Goal: Information Seeking & Learning: Learn about a topic

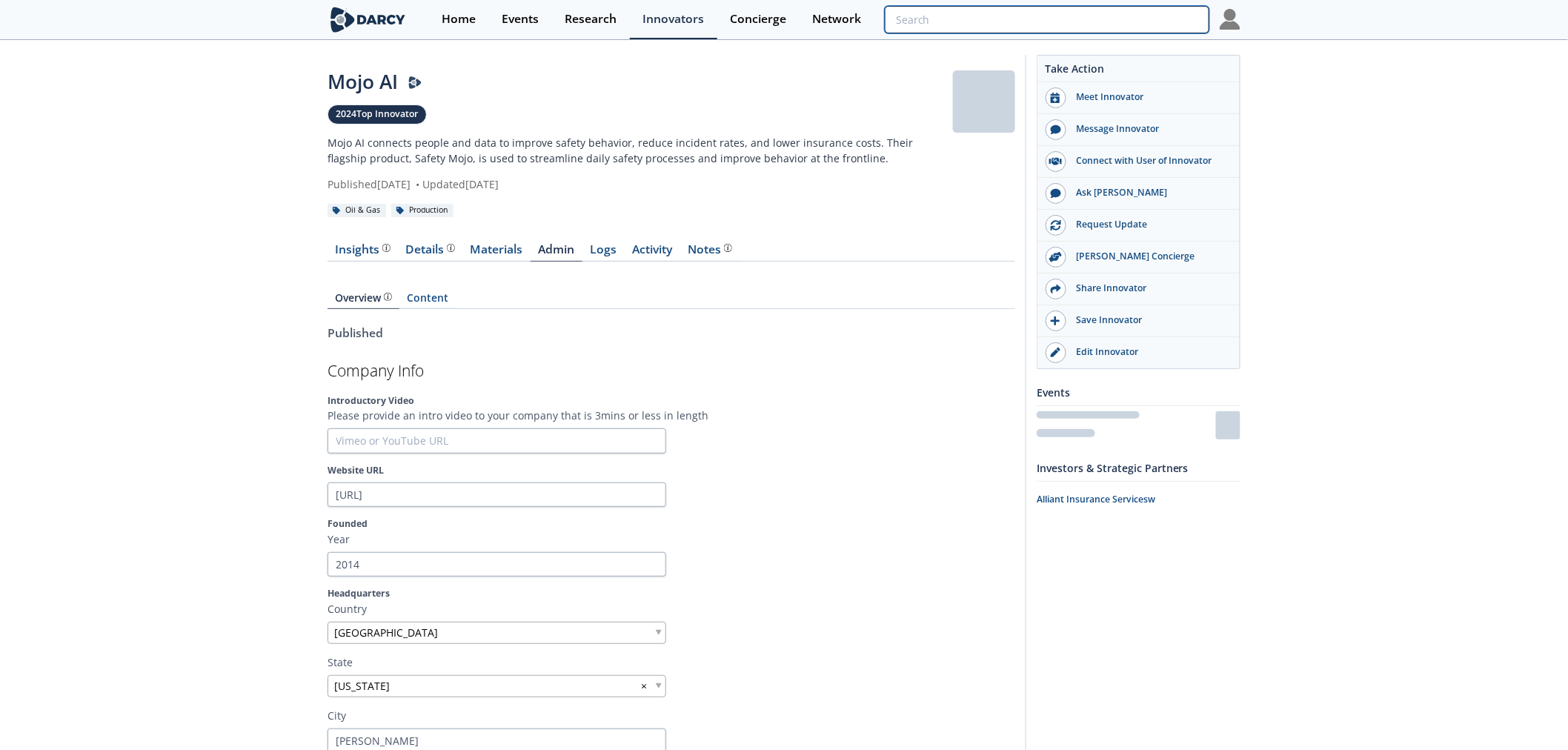
click at [1153, 23] on input "search" at bounding box center [1047, 20] width 325 height 28
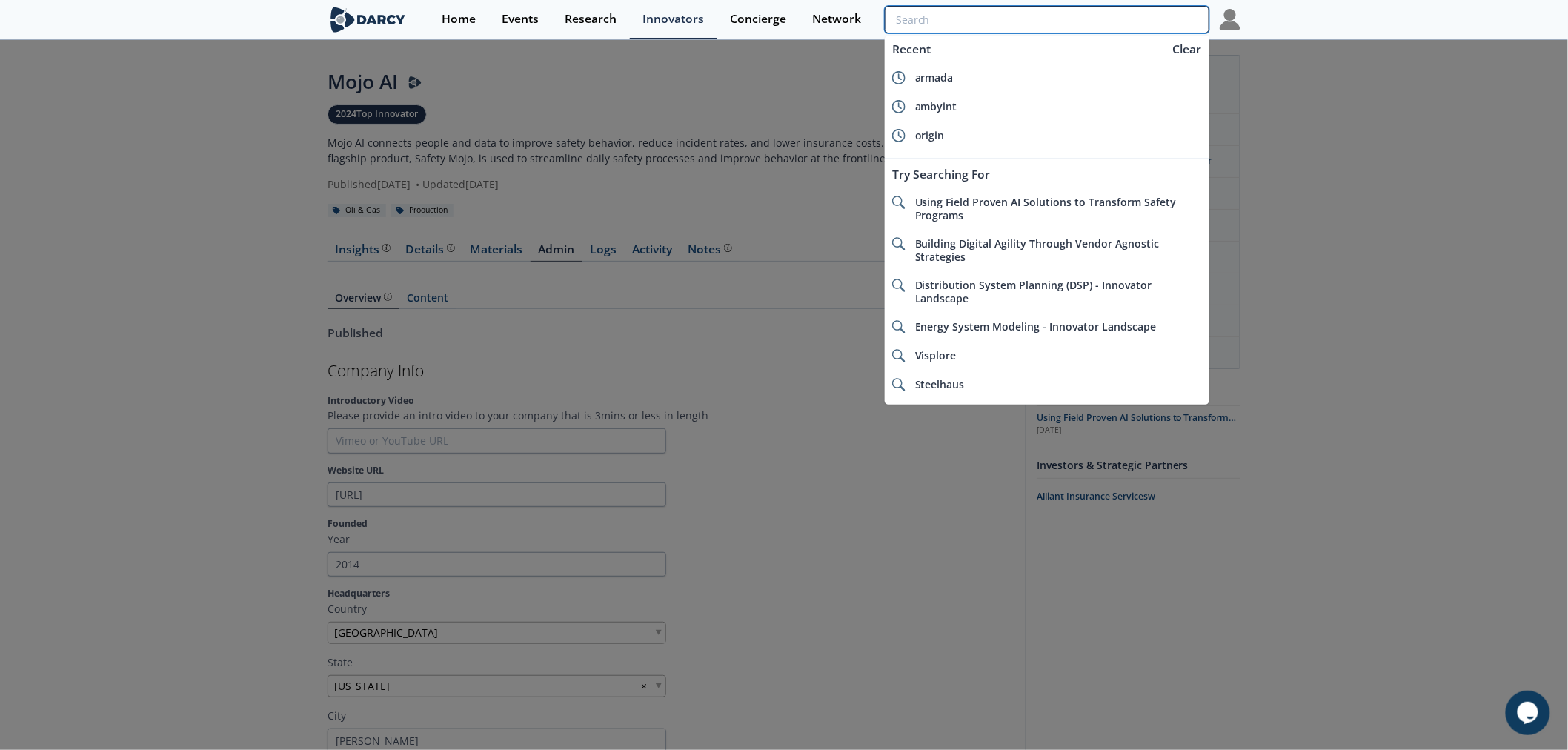
paste input "Saher Flow Solutions"
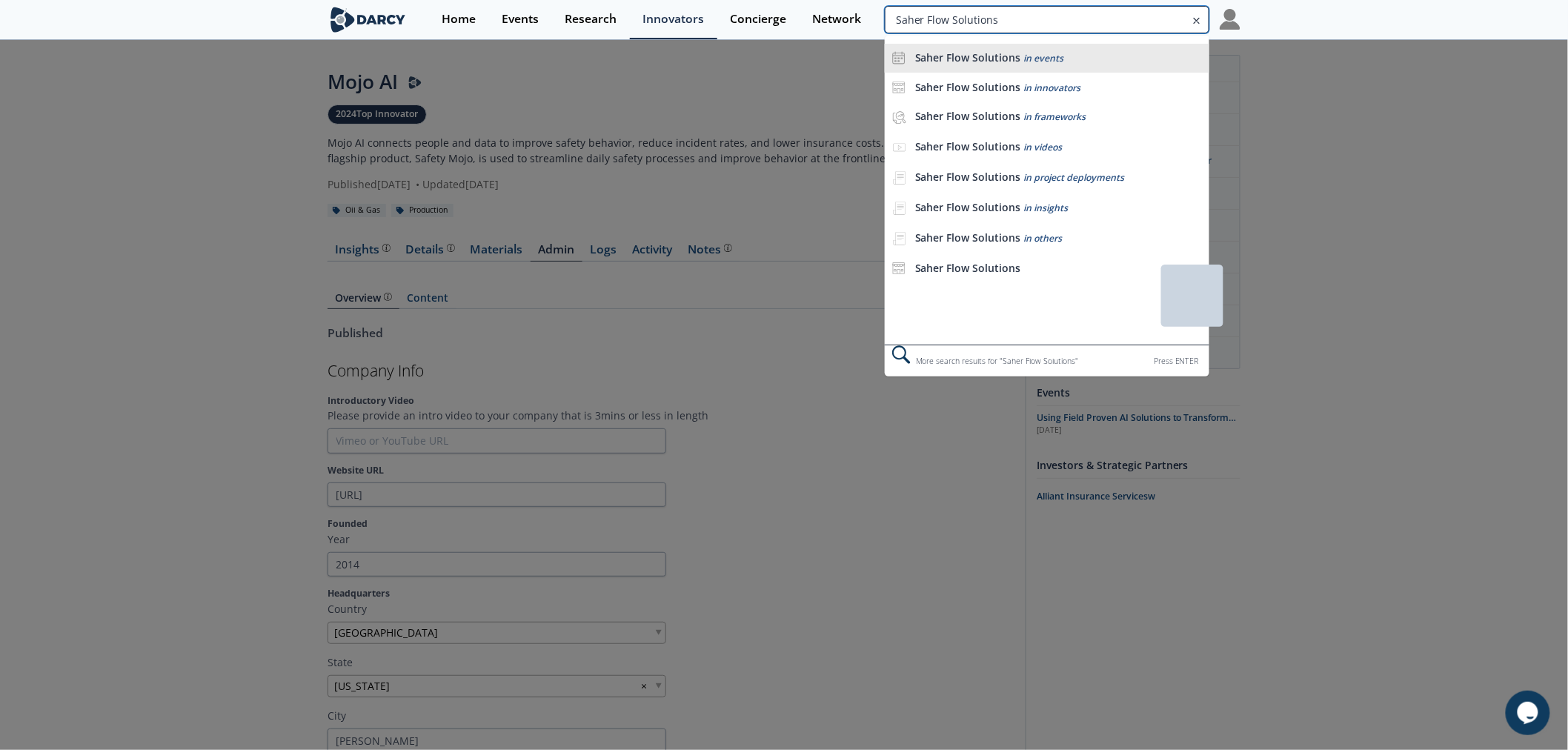
type input "Saher Flow Solutions"
click at [984, 48] on li "Saher Flow Solutions in events" at bounding box center [1047, 59] width 325 height 29
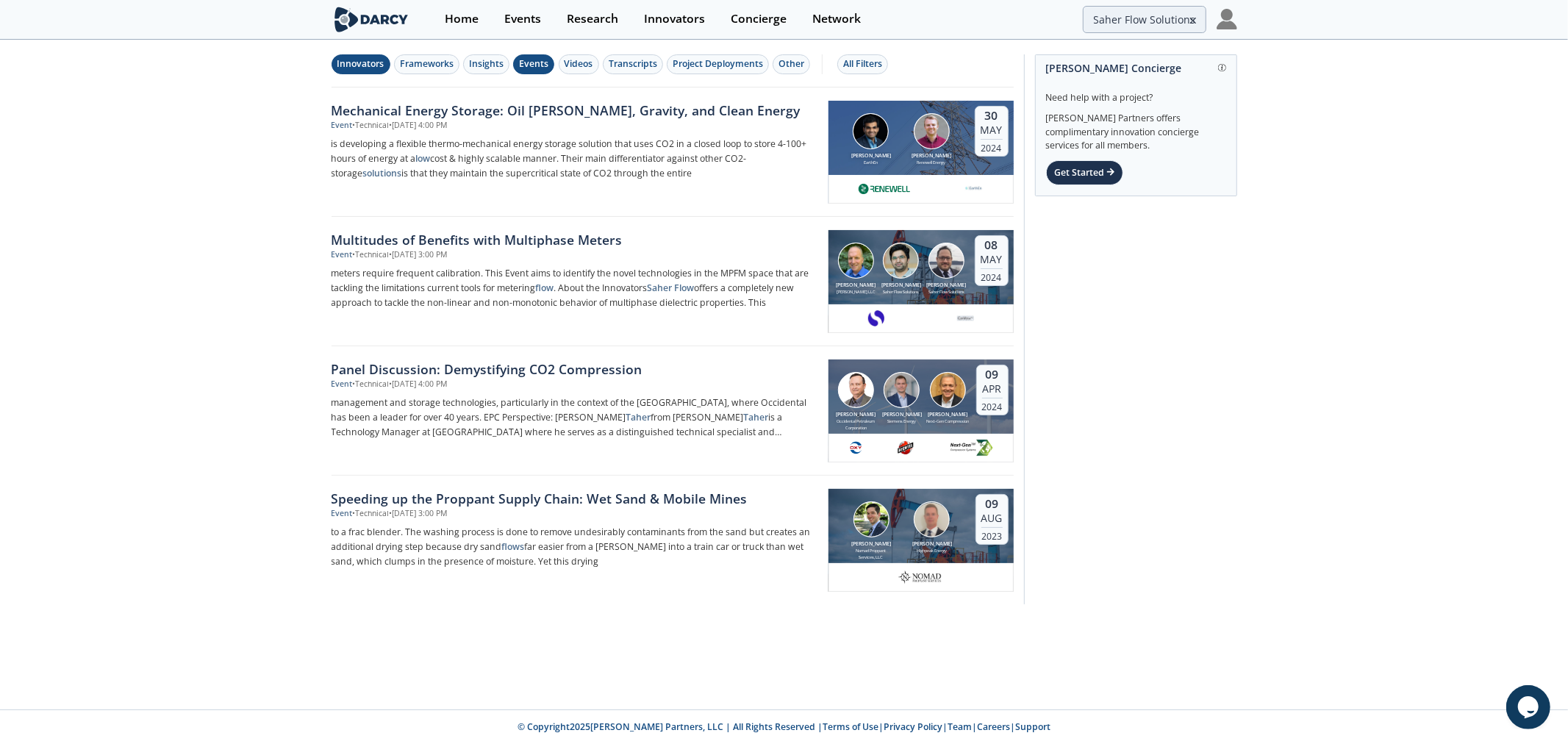
click at [363, 68] on div "Innovators" at bounding box center [360, 64] width 47 height 13
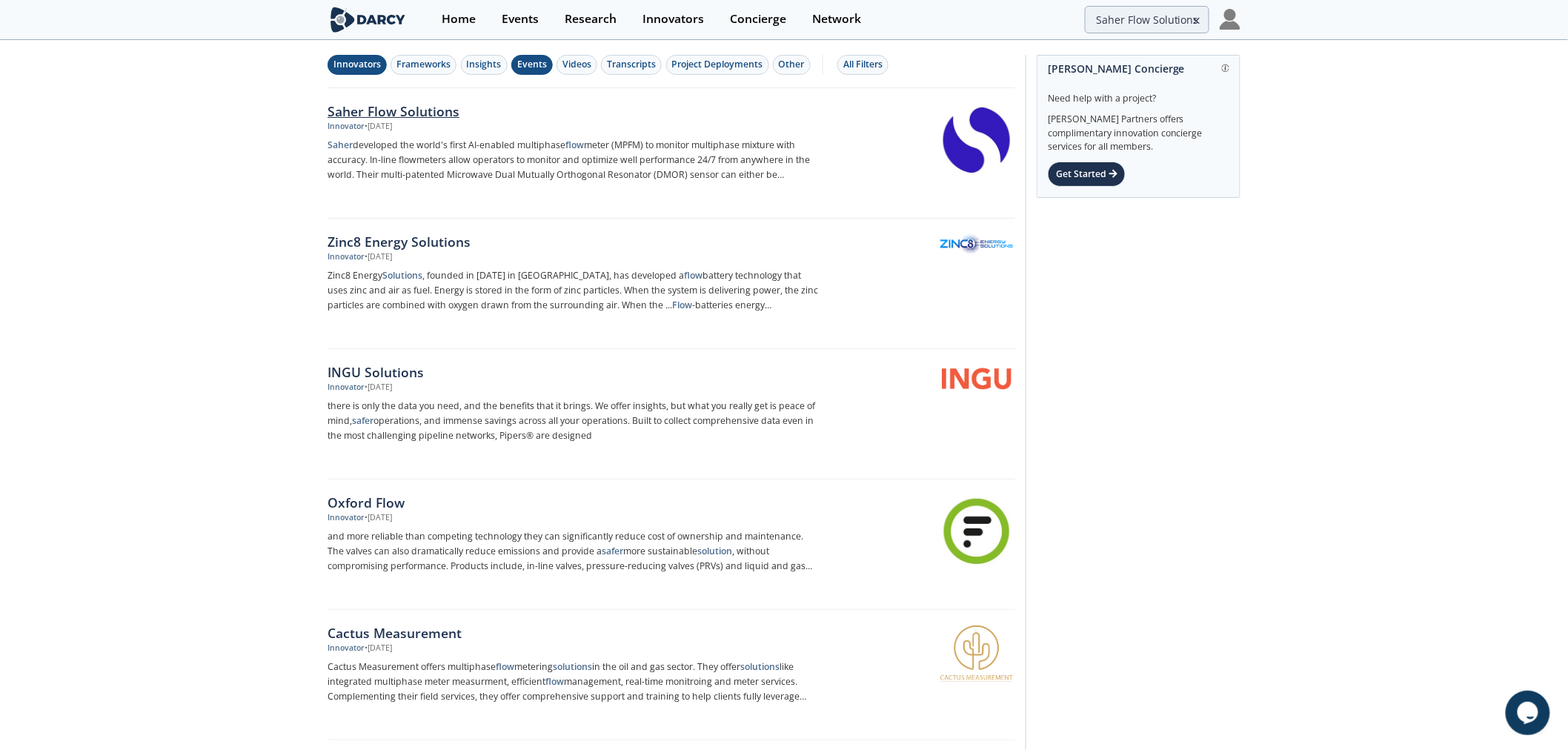
click at [384, 117] on div "Saher Flow Solutions" at bounding box center [573, 111] width 491 height 19
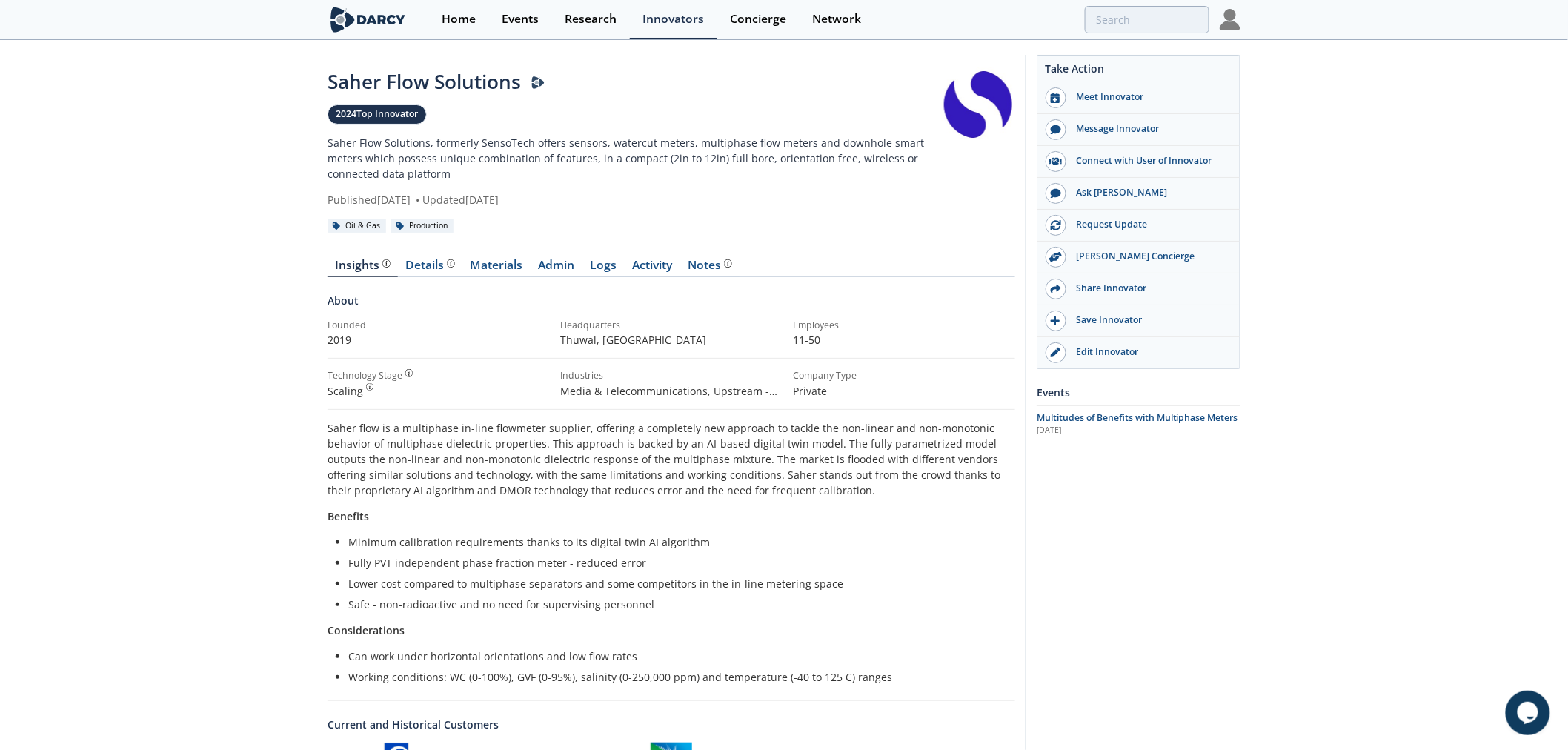
drag, startPoint x: 498, startPoint y: 197, endPoint x: 639, endPoint y: 195, distance: 141.0
click at [639, 195] on div "Published October 6, 2022 • Updated April 17, 2024" at bounding box center [634, 200] width 613 height 15
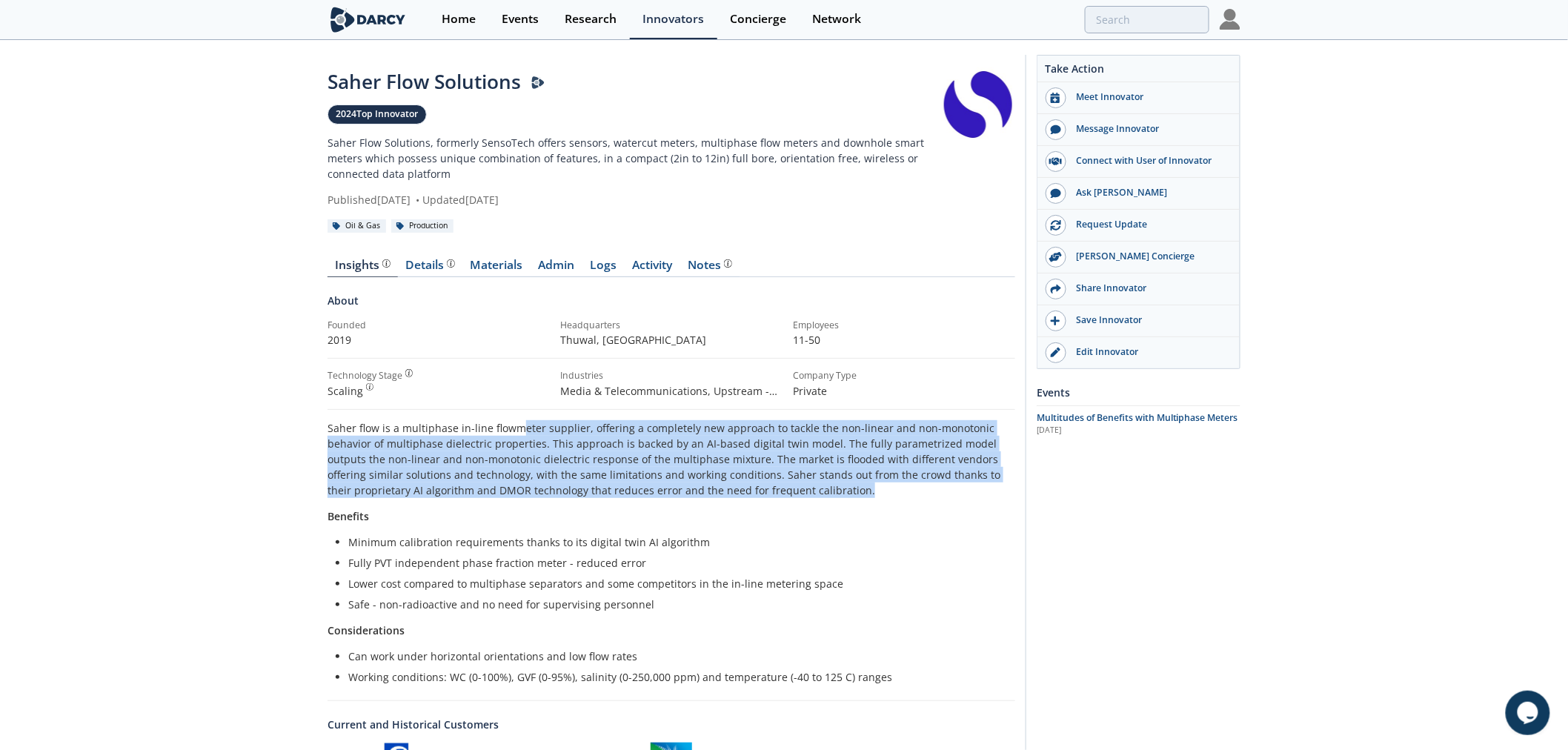
drag, startPoint x: 573, startPoint y: 427, endPoint x: 947, endPoint y: 497, distance: 380.5
click at [947, 497] on p "Saher flow is a multiphase in-line flowmeter supplier, offering a completely ne…" at bounding box center [671, 459] width 688 height 78
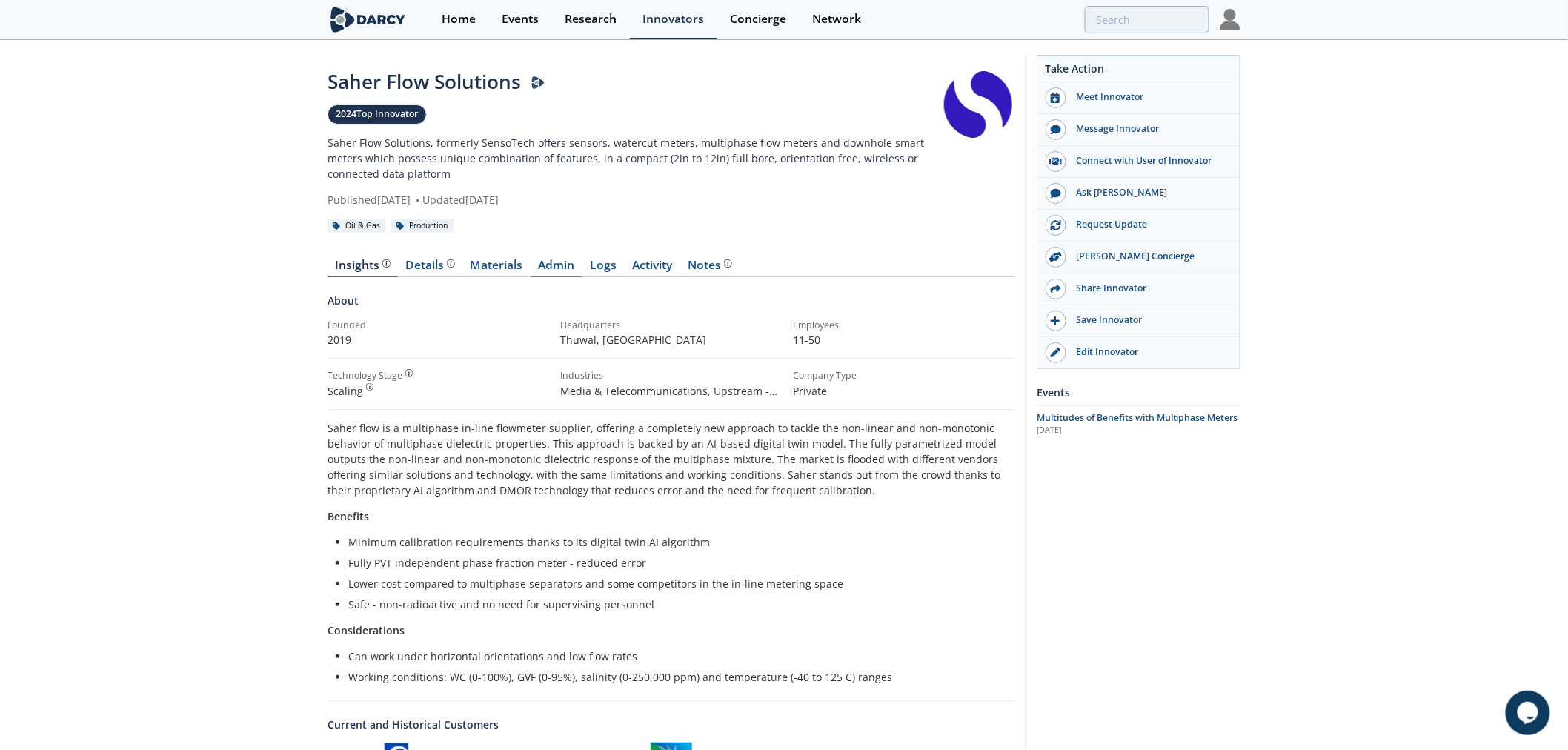
click at [542, 263] on link "Admin" at bounding box center [556, 268] width 52 height 18
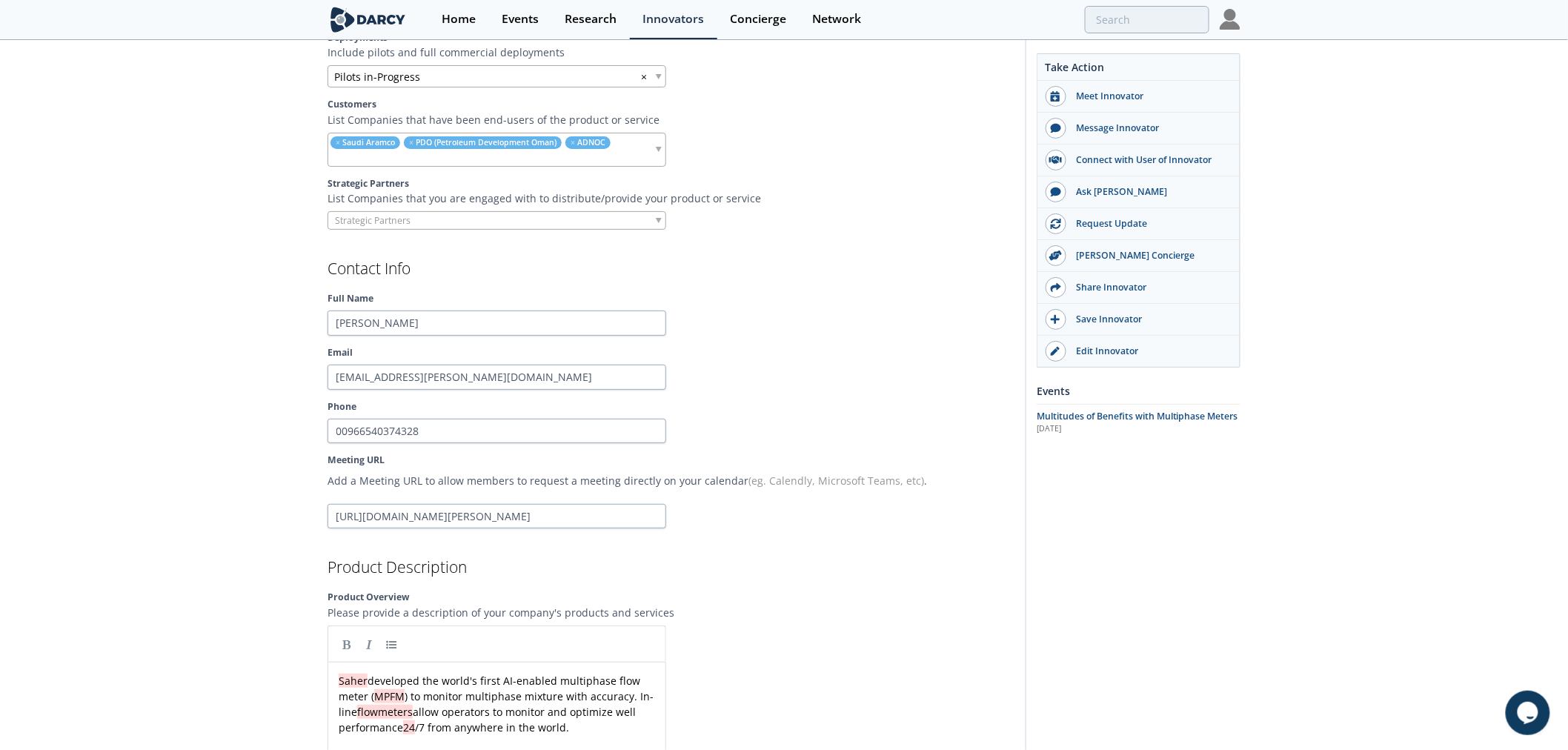
scroll to position [1317, 0]
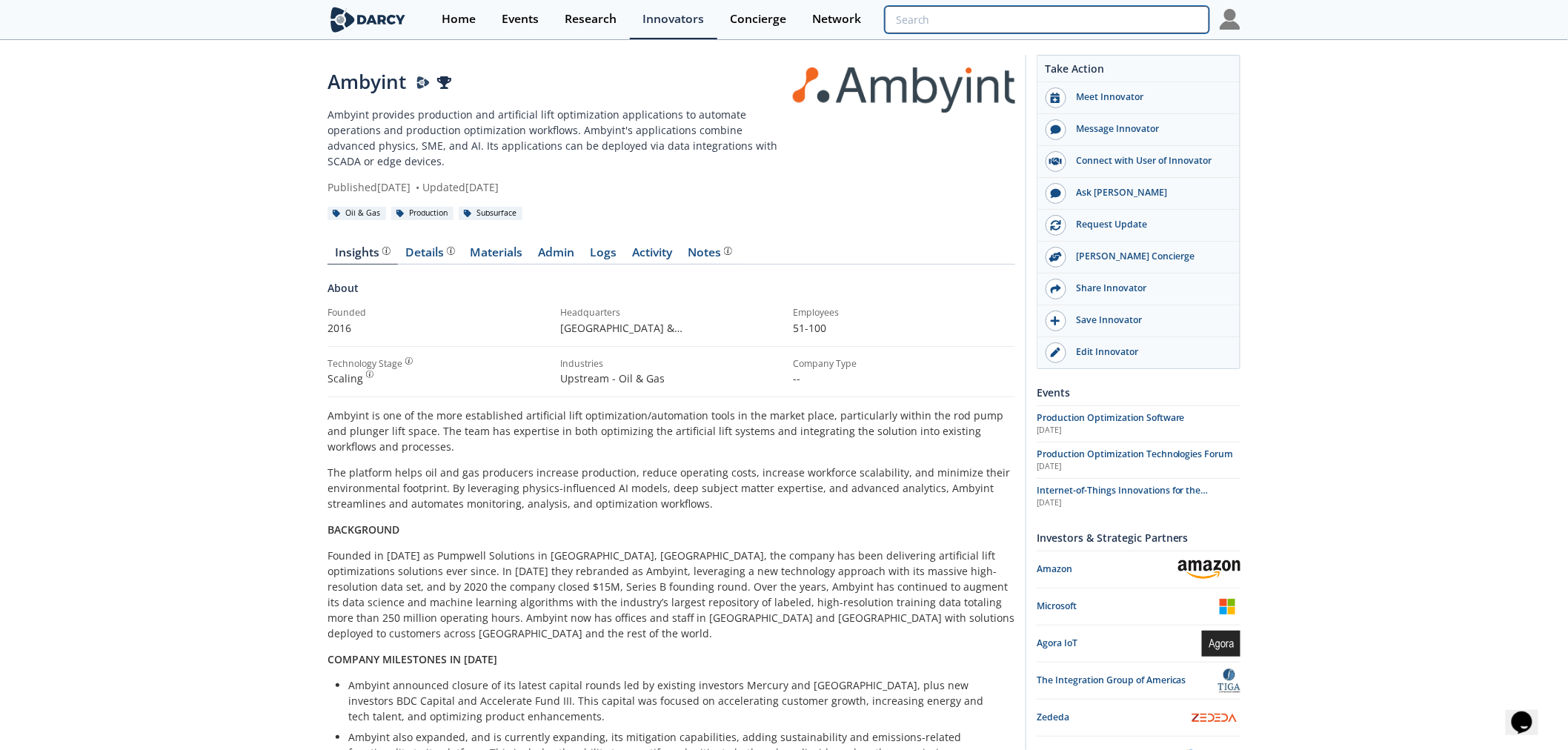
click at [1113, 22] on input "search" at bounding box center [1047, 20] width 325 height 28
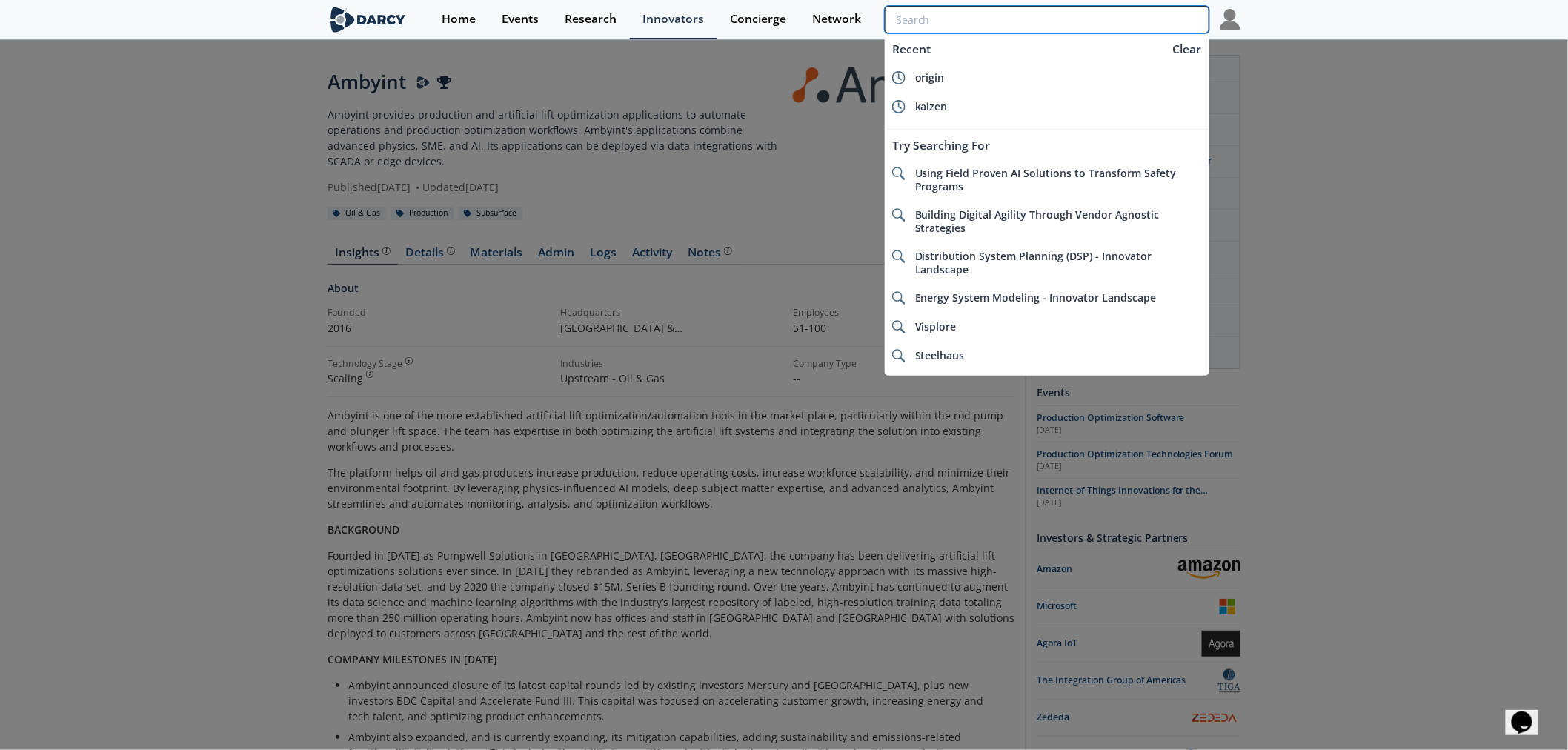
type input "p"
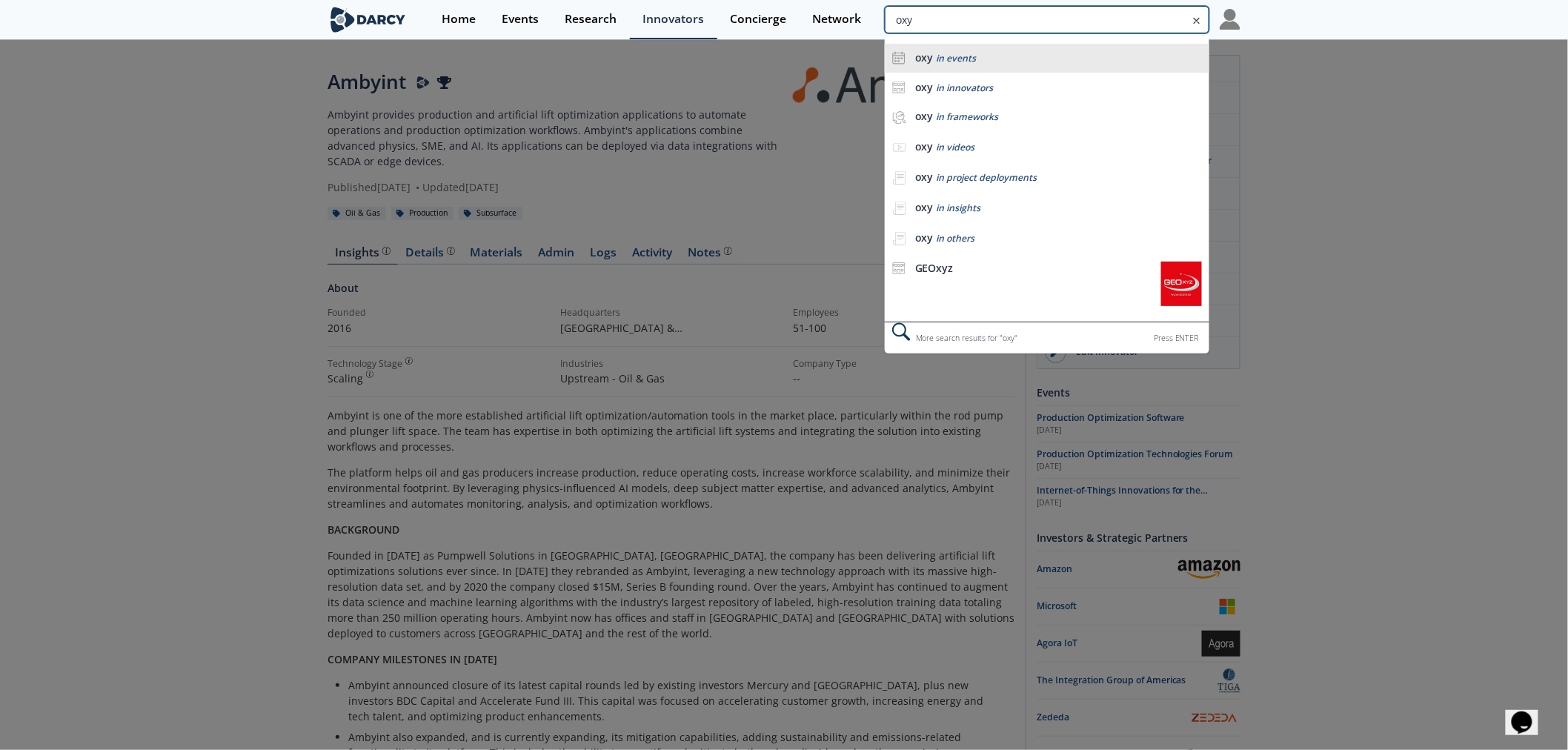
type input "oxy"
click at [978, 57] on div "oxy in events" at bounding box center [1059, 58] width 287 height 14
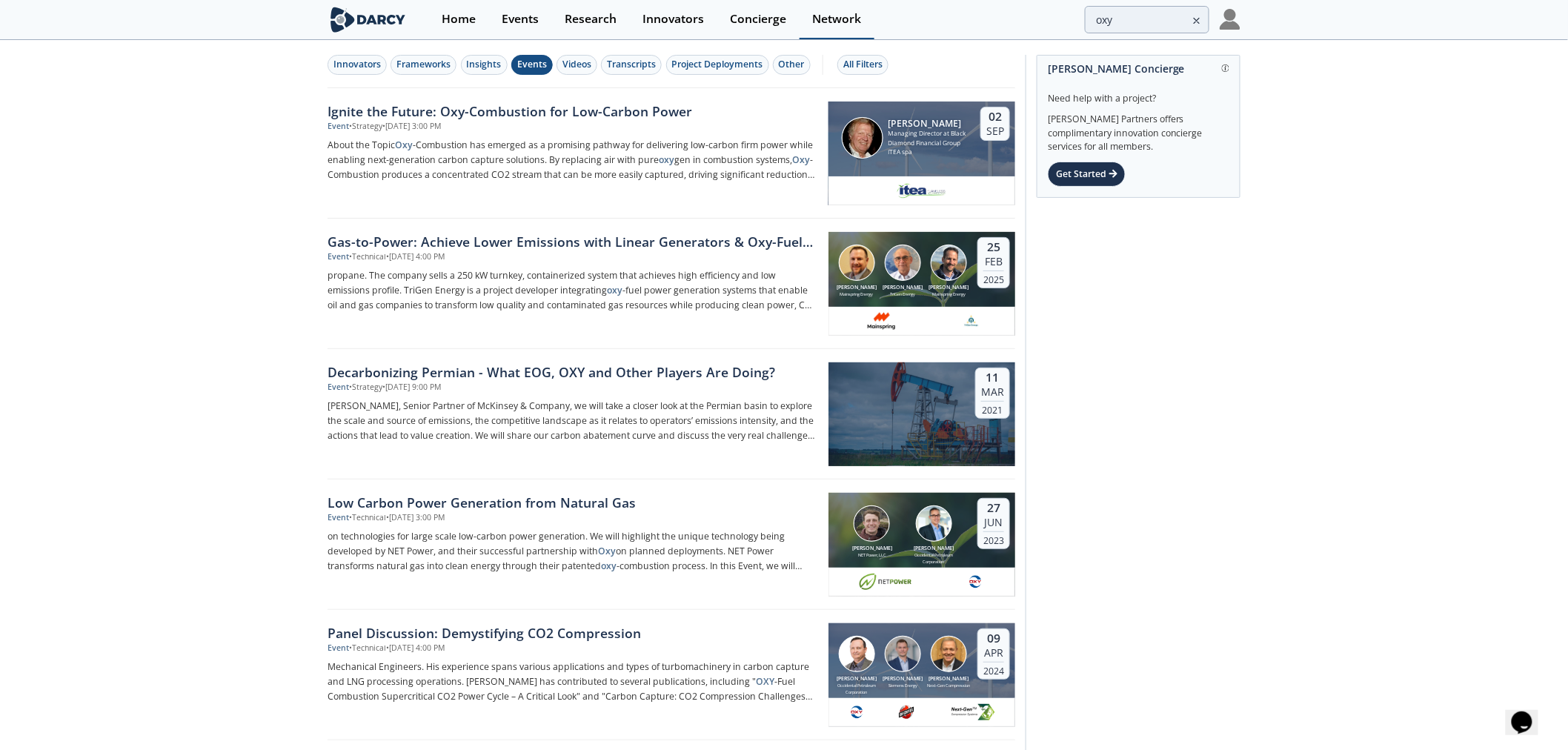
click at [814, 19] on div "Network" at bounding box center [836, 19] width 49 height 12
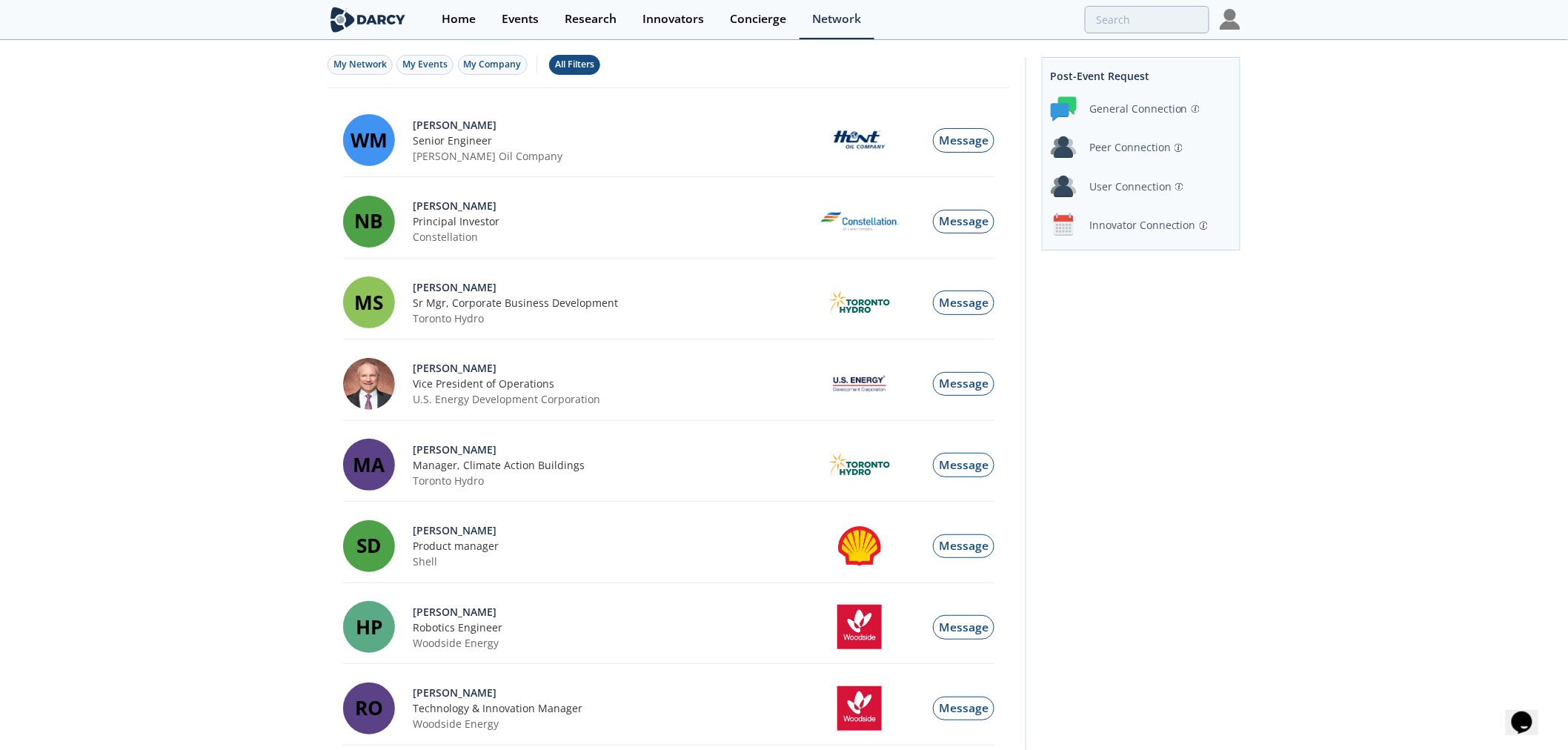
click at [563, 73] on button "All Filters" at bounding box center [575, 65] width 51 height 20
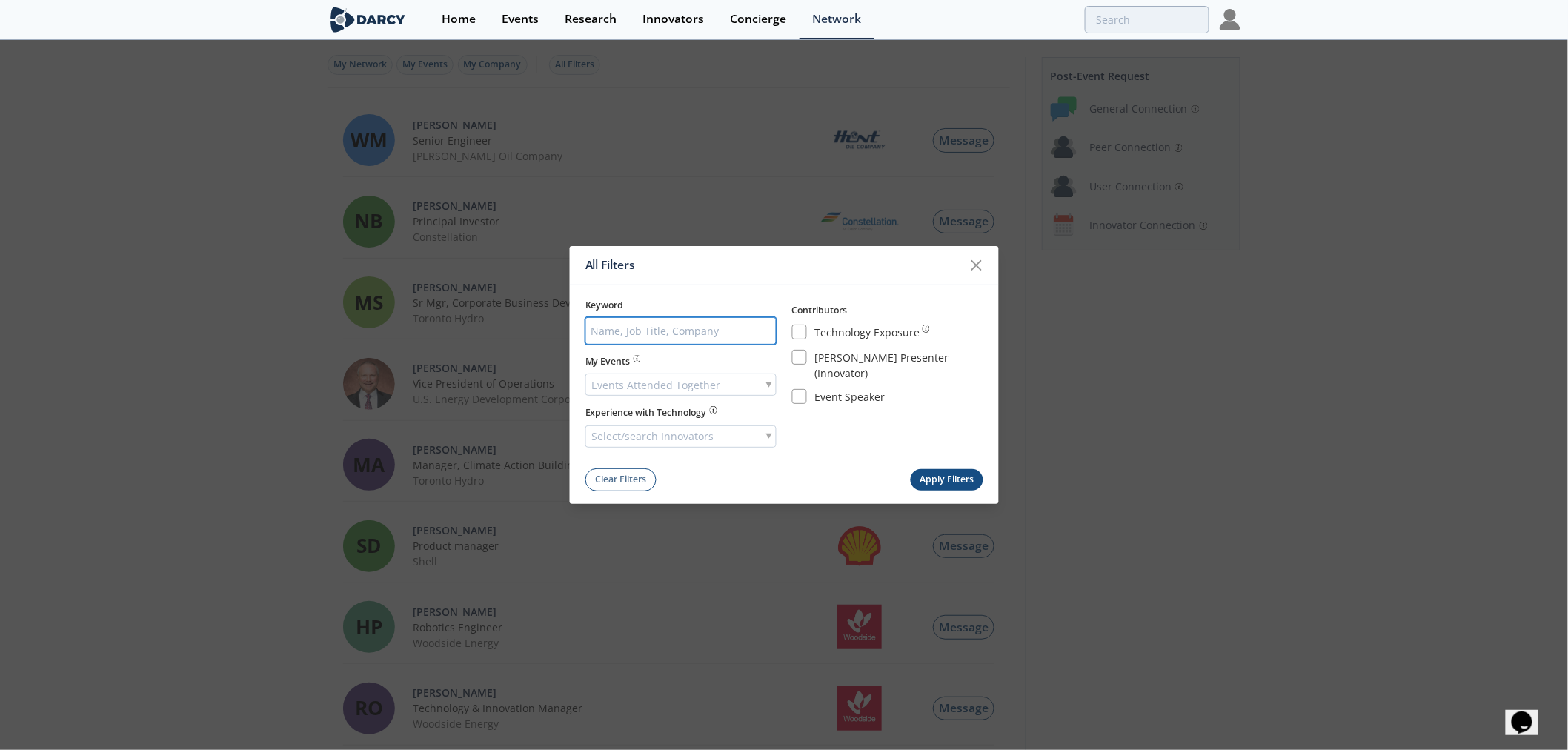
click at [704, 326] on input "search" at bounding box center [681, 331] width 191 height 28
type input "oxy"
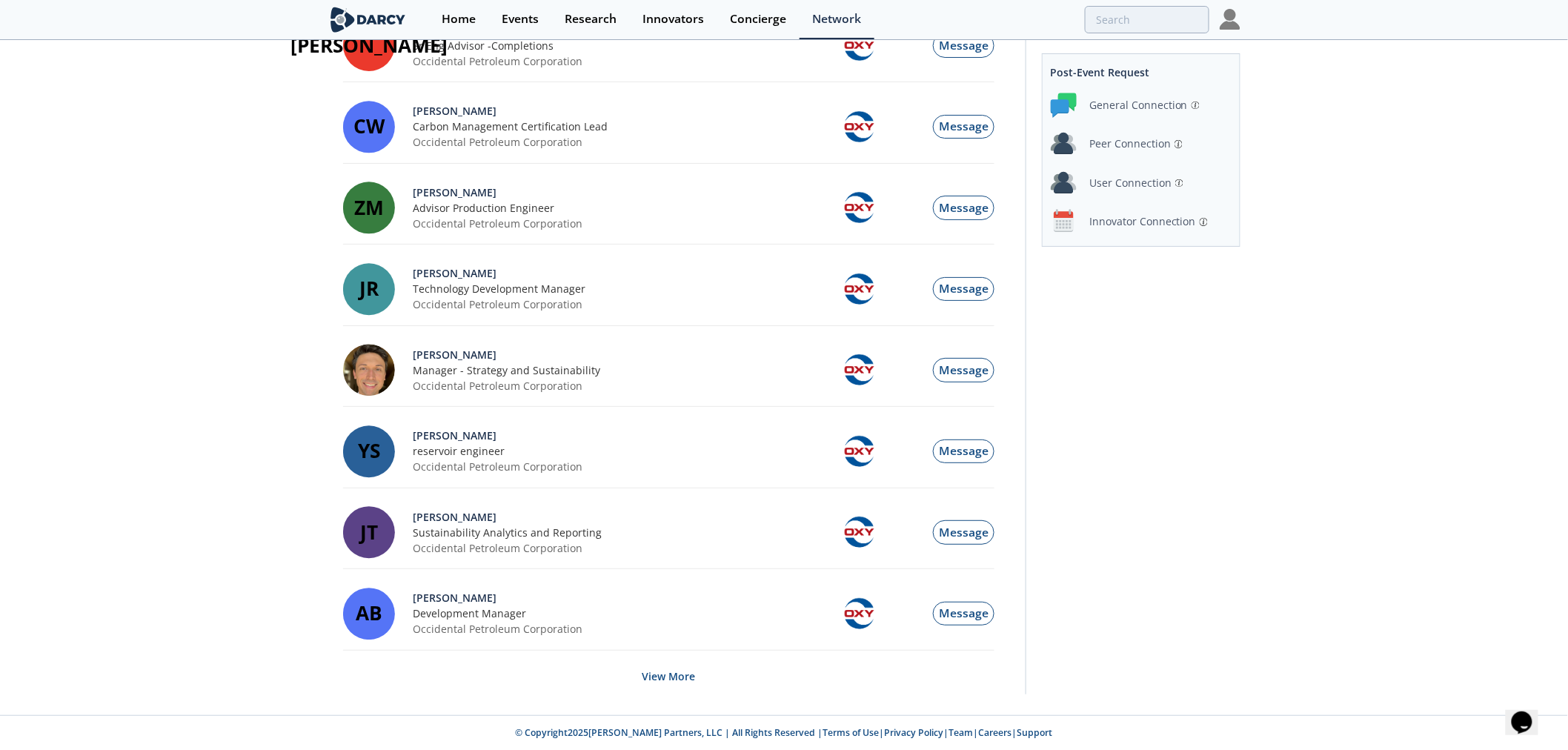
scroll to position [1395, 0]
click at [687, 682] on button "View More" at bounding box center [669, 675] width 53 height 36
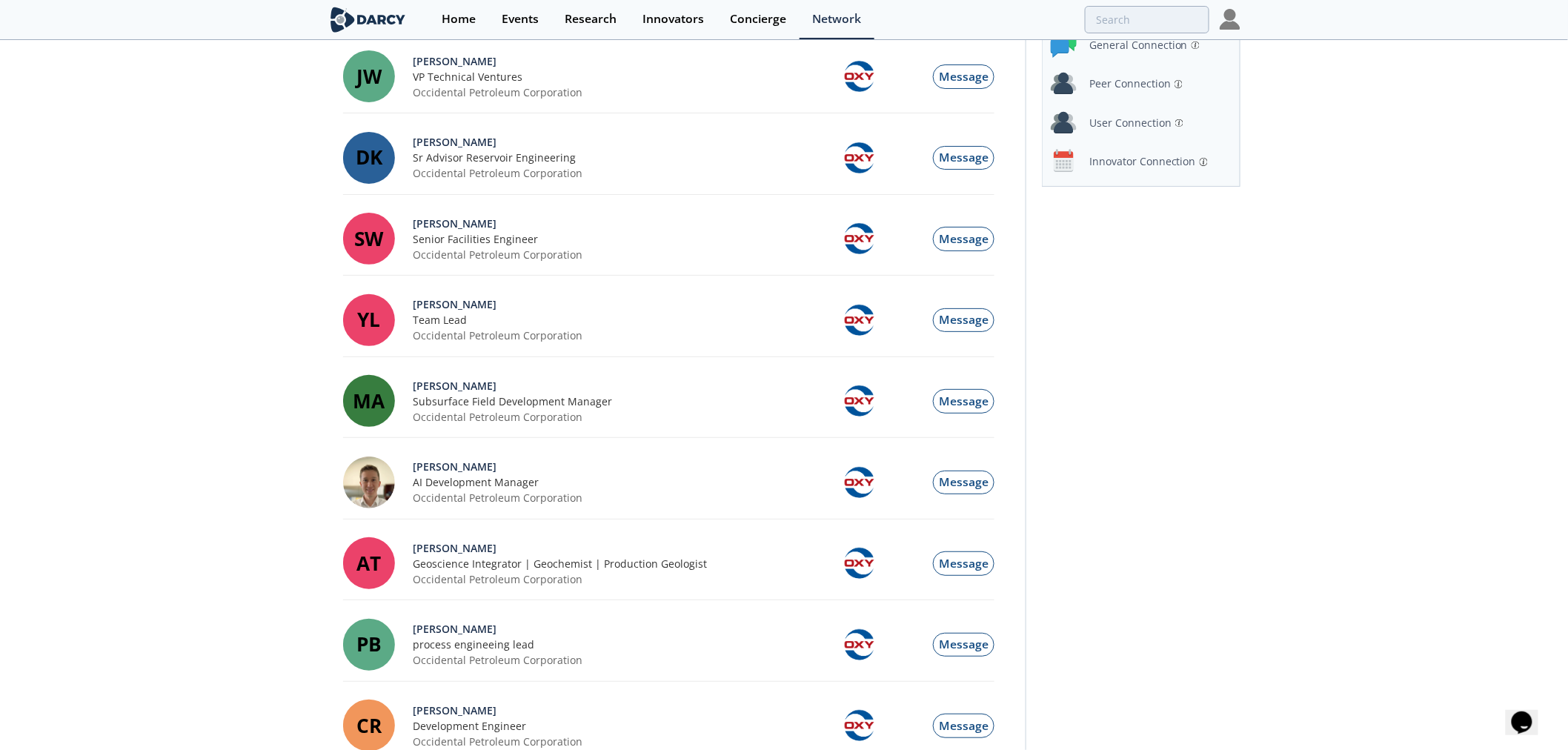
scroll to position [0, 0]
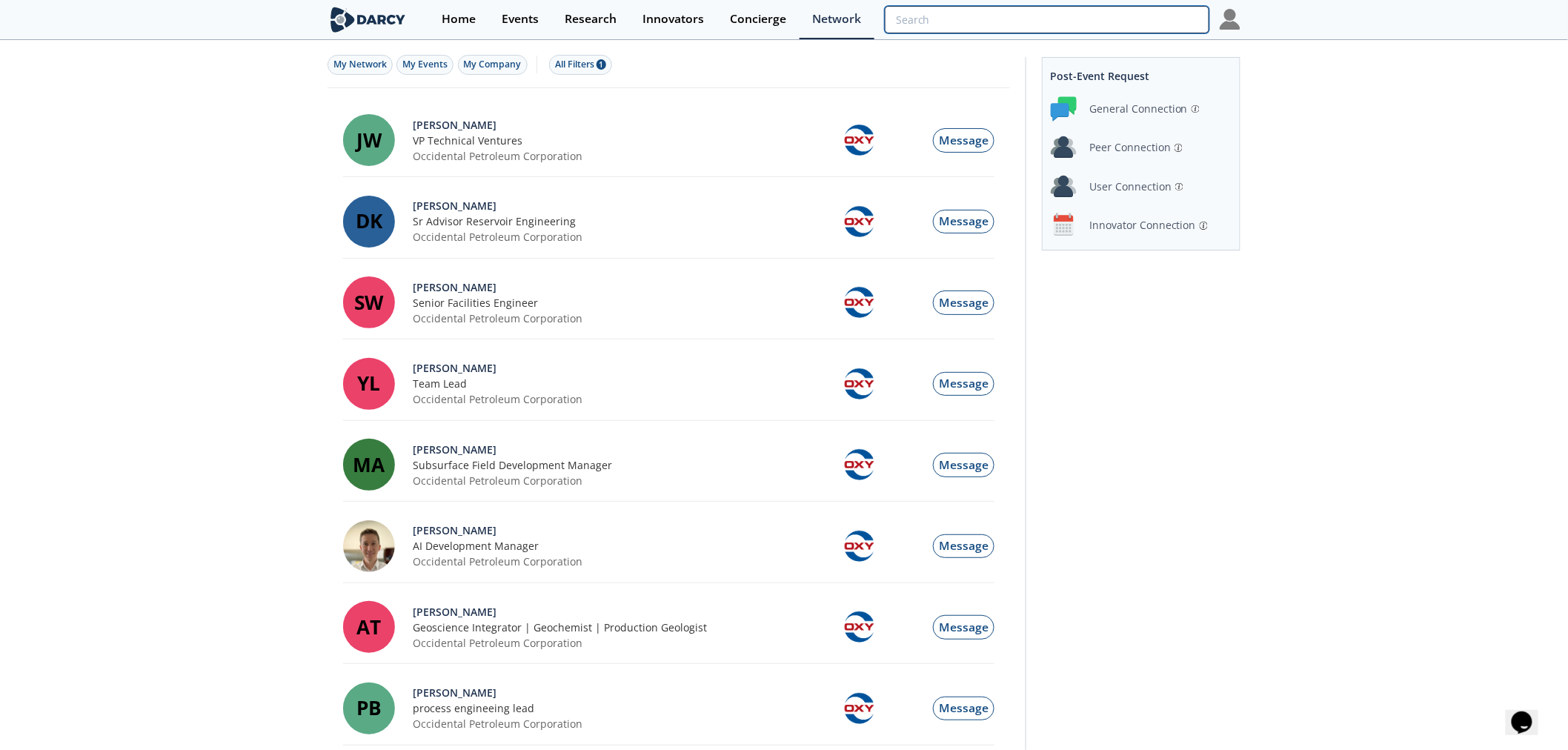
click at [1119, 18] on input "search" at bounding box center [1047, 20] width 325 height 28
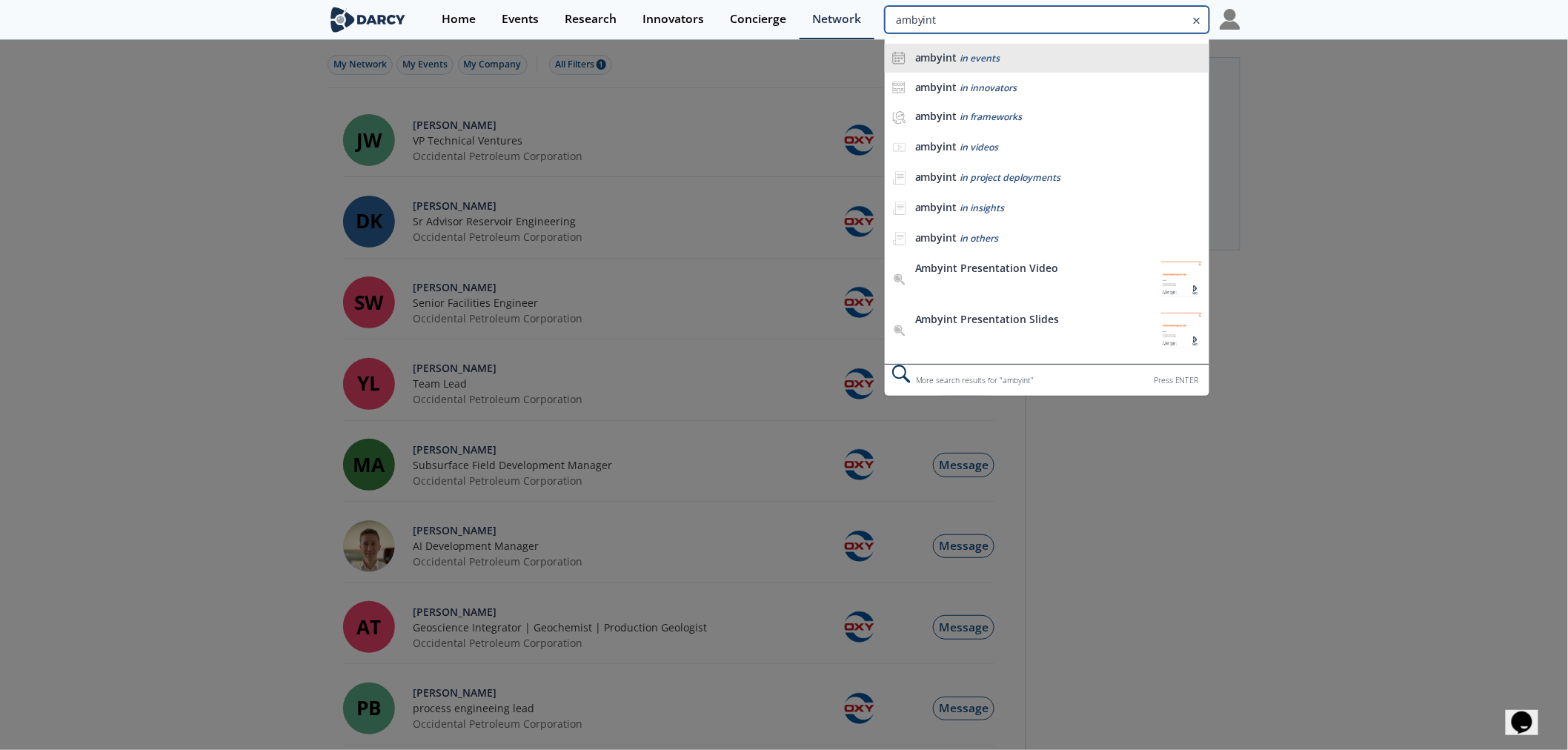
type input "ambyint"
click at [1014, 55] on div "ambyint in events" at bounding box center [1059, 58] width 287 height 14
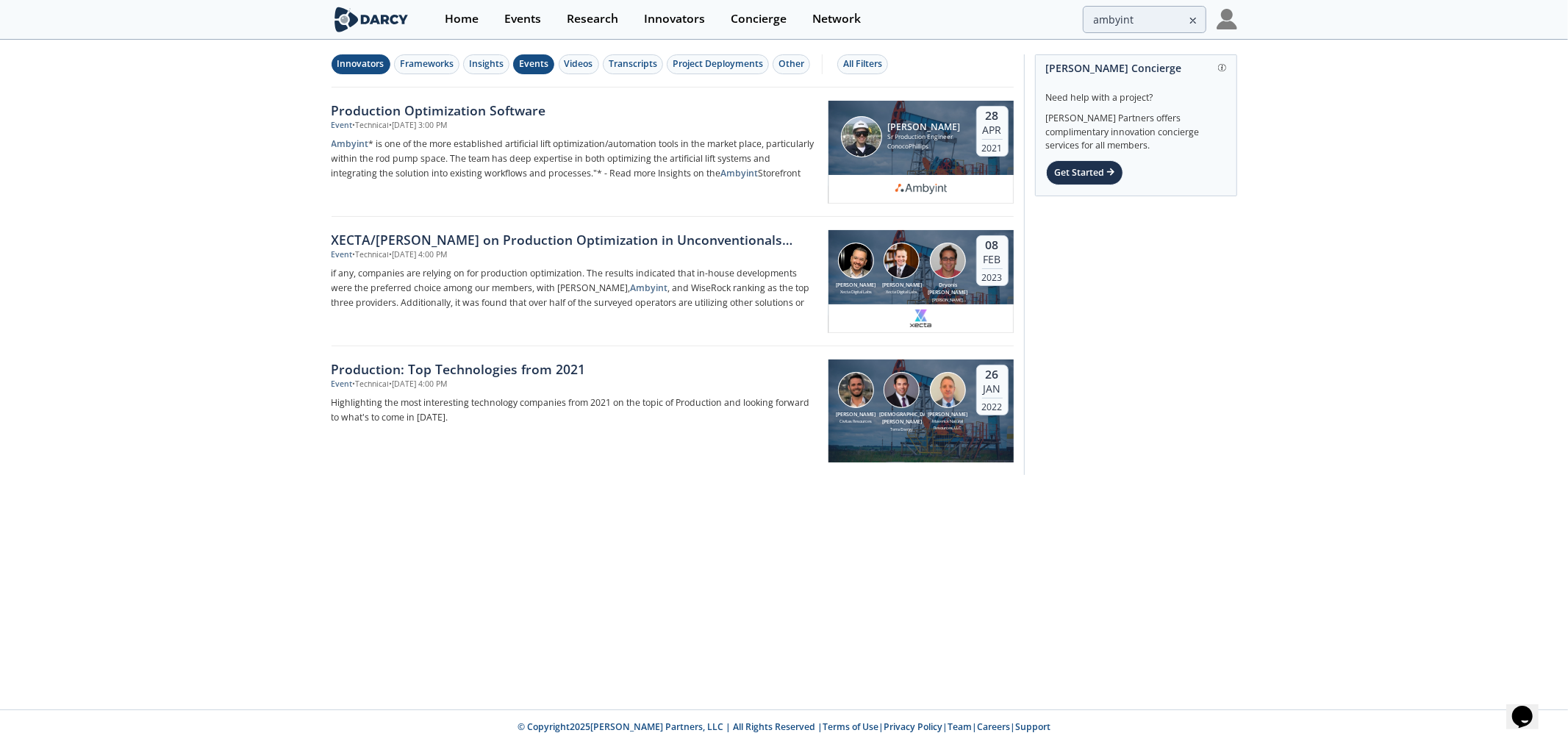
click at [349, 69] on div "Innovators" at bounding box center [360, 64] width 47 height 13
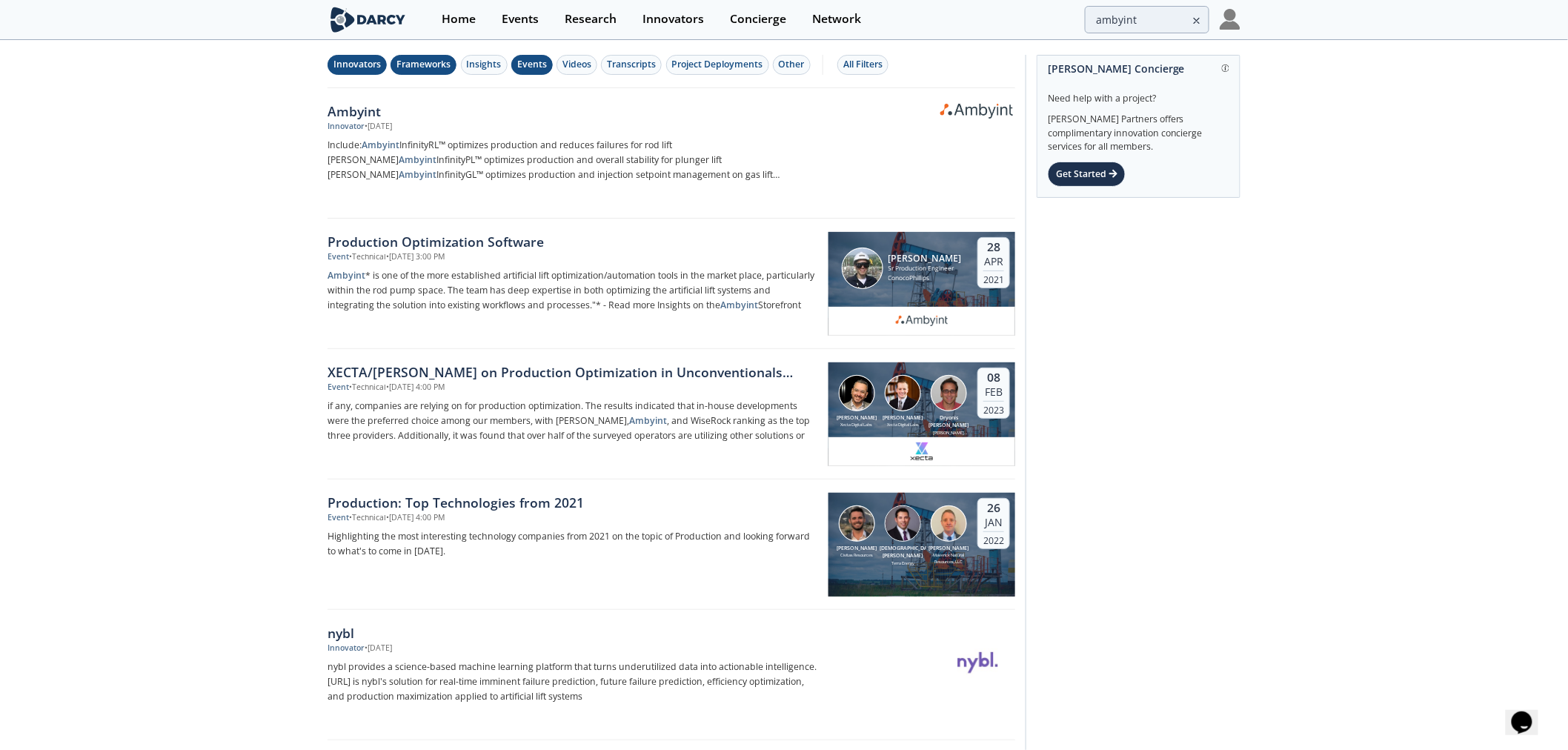
click at [433, 67] on div "Frameworks" at bounding box center [424, 64] width 54 height 13
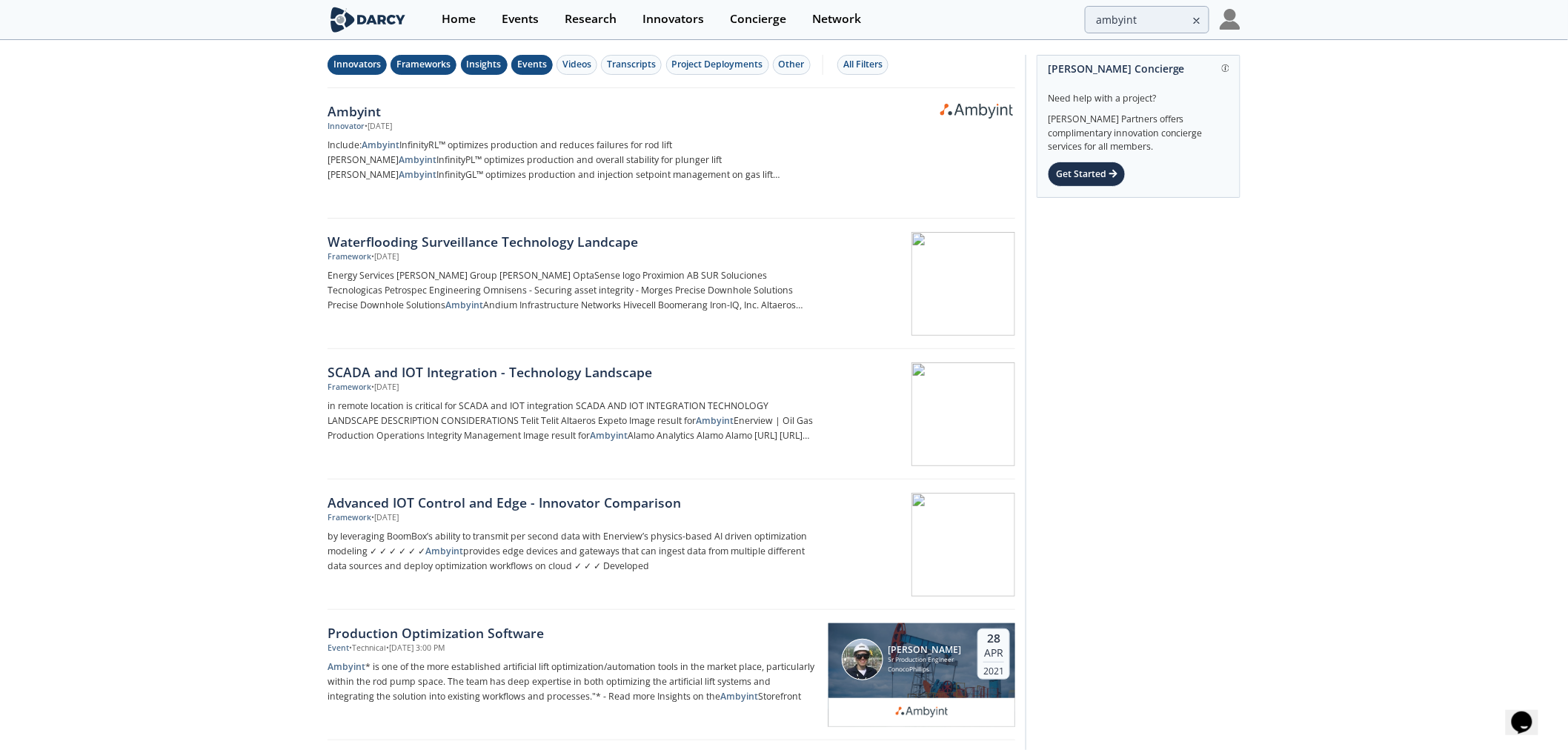
click at [493, 66] on div "Insights" at bounding box center [484, 64] width 35 height 13
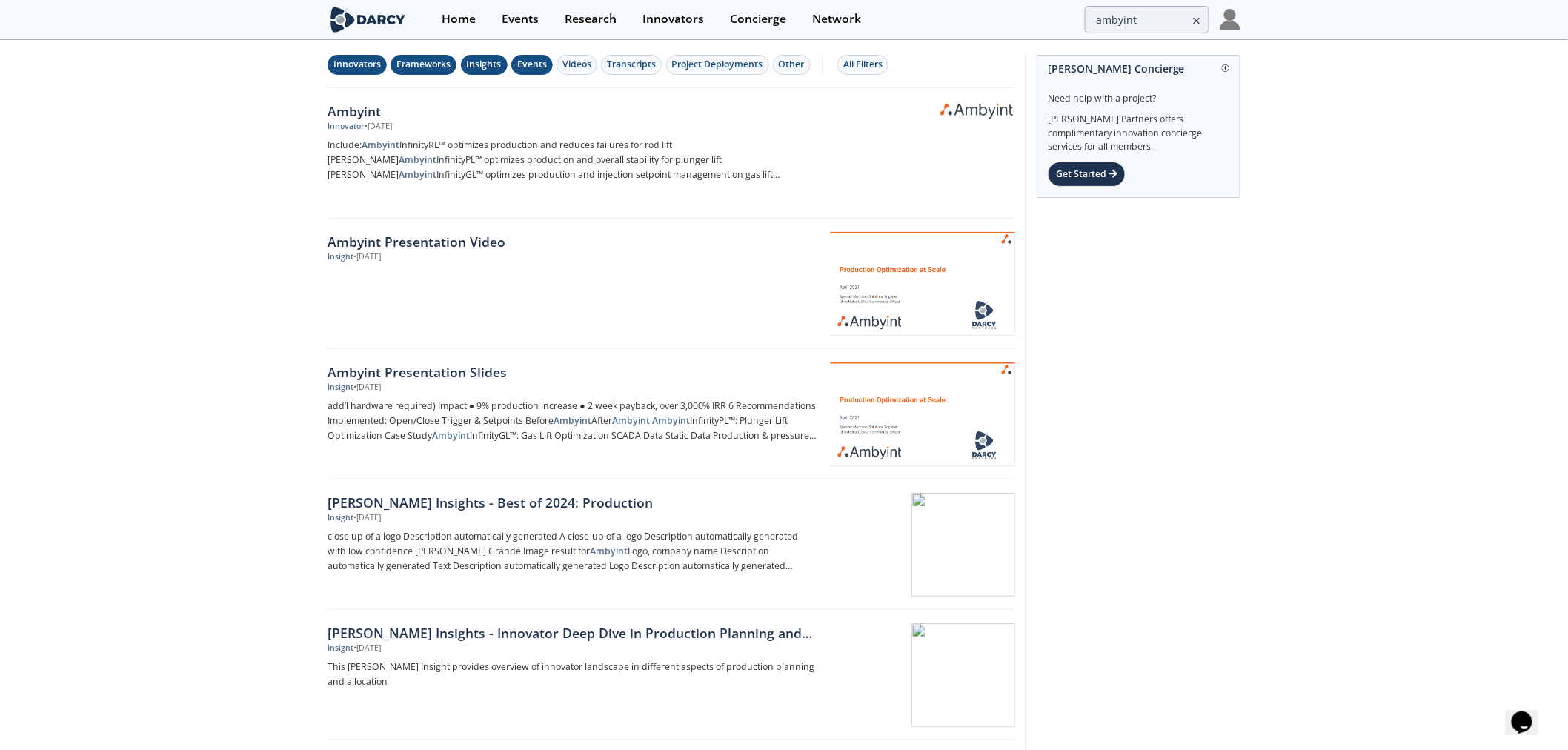
click at [543, 66] on div "Events" at bounding box center [532, 64] width 29 height 13
click at [455, 68] on button "Frameworks" at bounding box center [423, 65] width 66 height 20
click at [380, 72] on button "Innovators" at bounding box center [357, 65] width 59 height 20
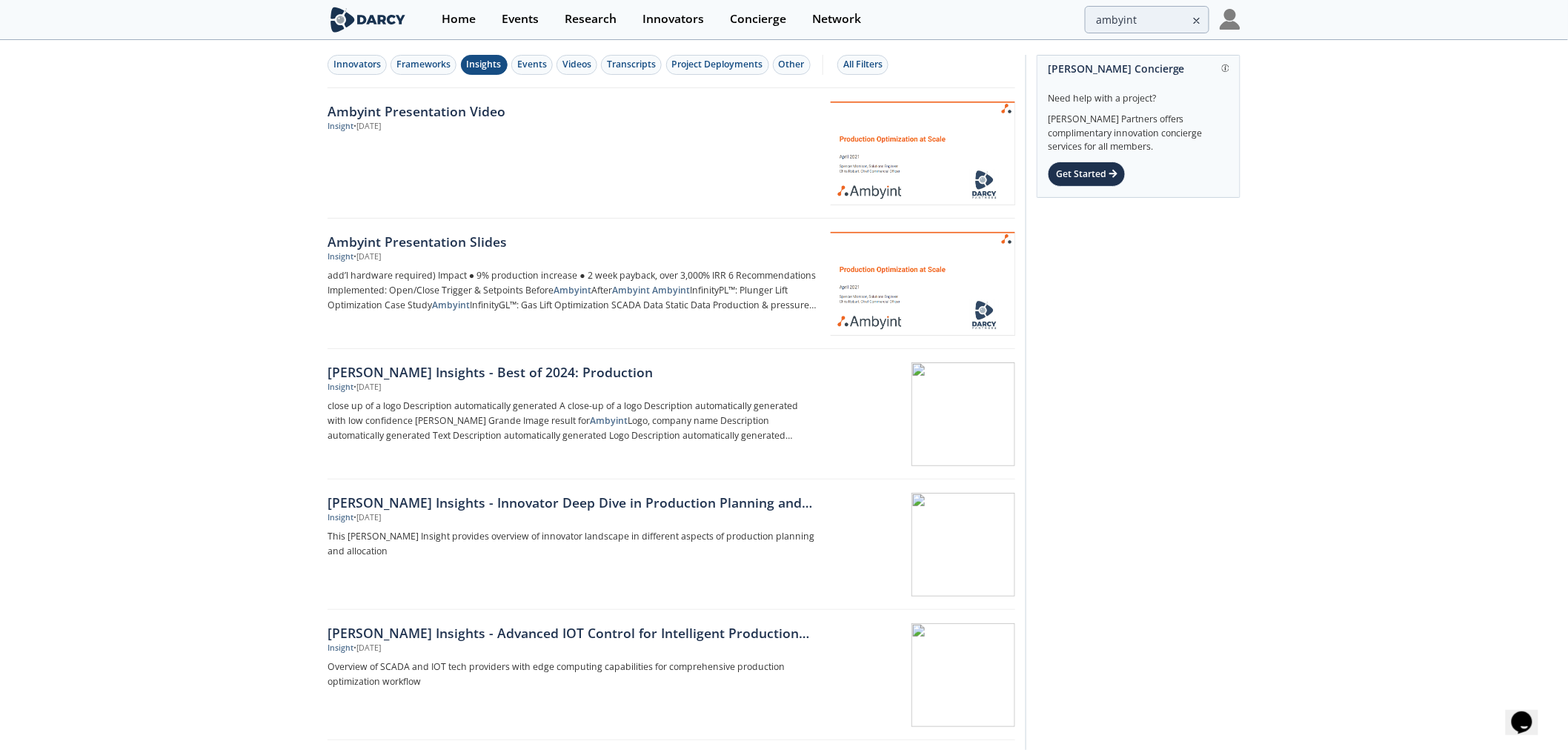
click at [489, 65] on div "Insights" at bounding box center [484, 64] width 35 height 13
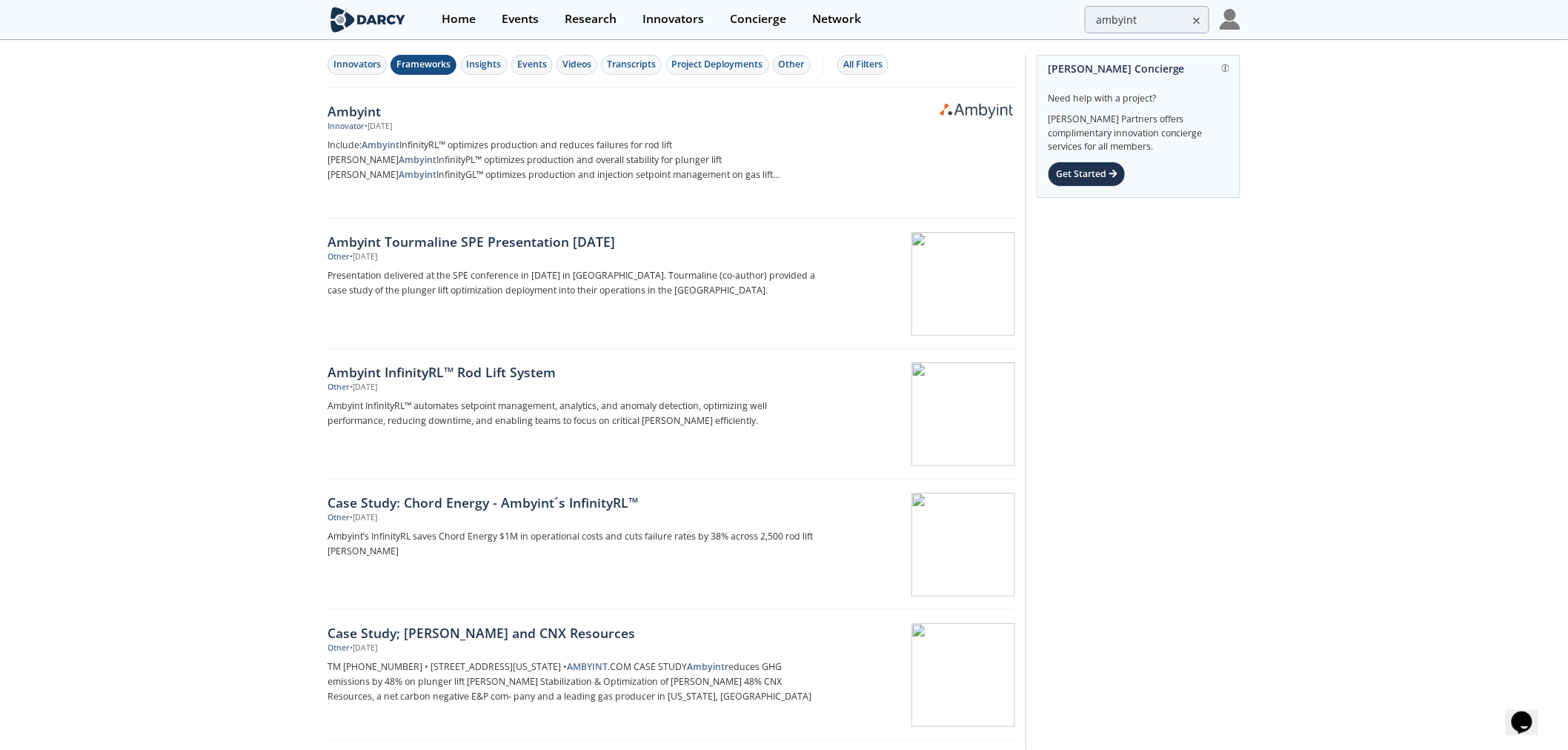
click at [432, 67] on div "Frameworks" at bounding box center [424, 64] width 54 height 13
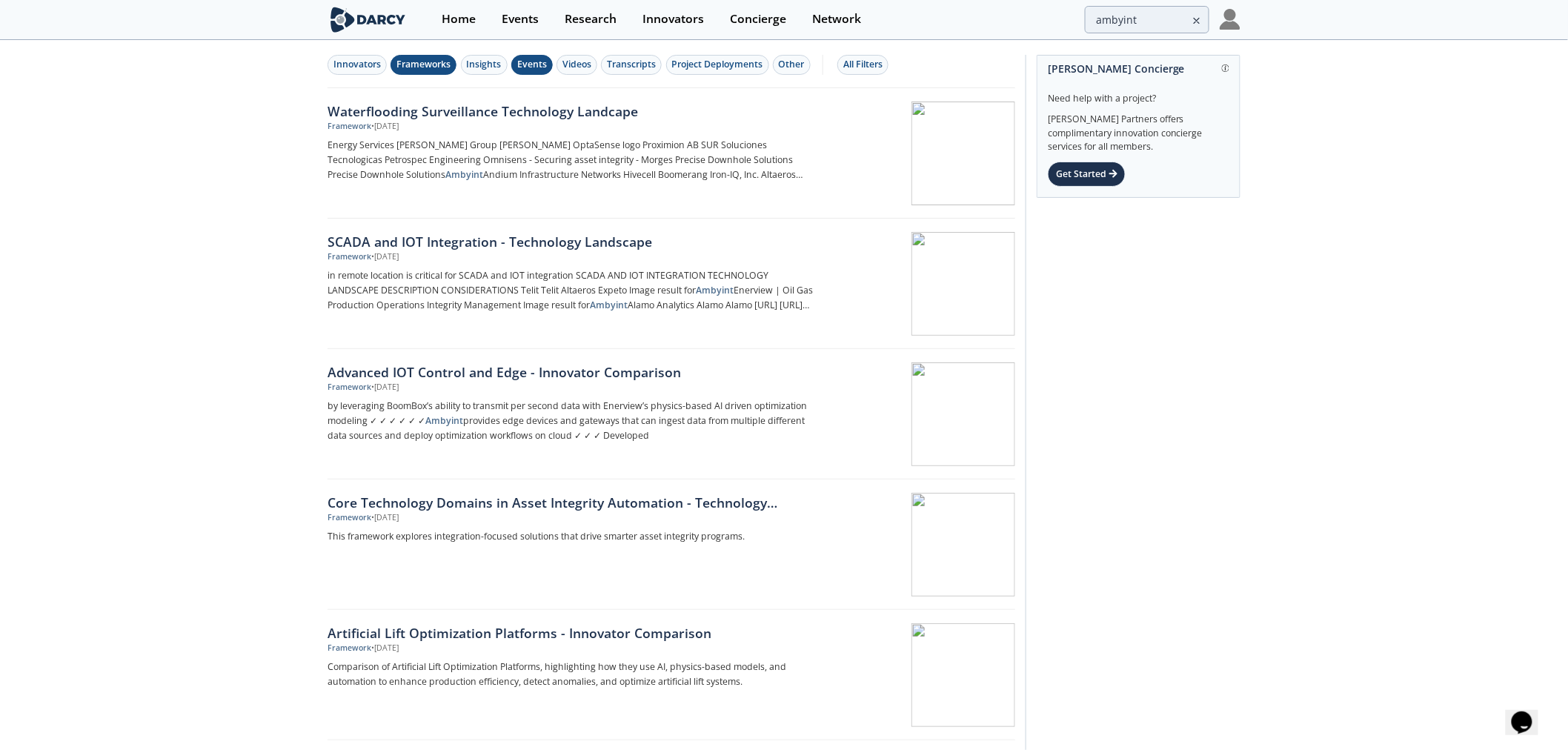
click at [534, 67] on div "Events" at bounding box center [532, 64] width 29 height 13
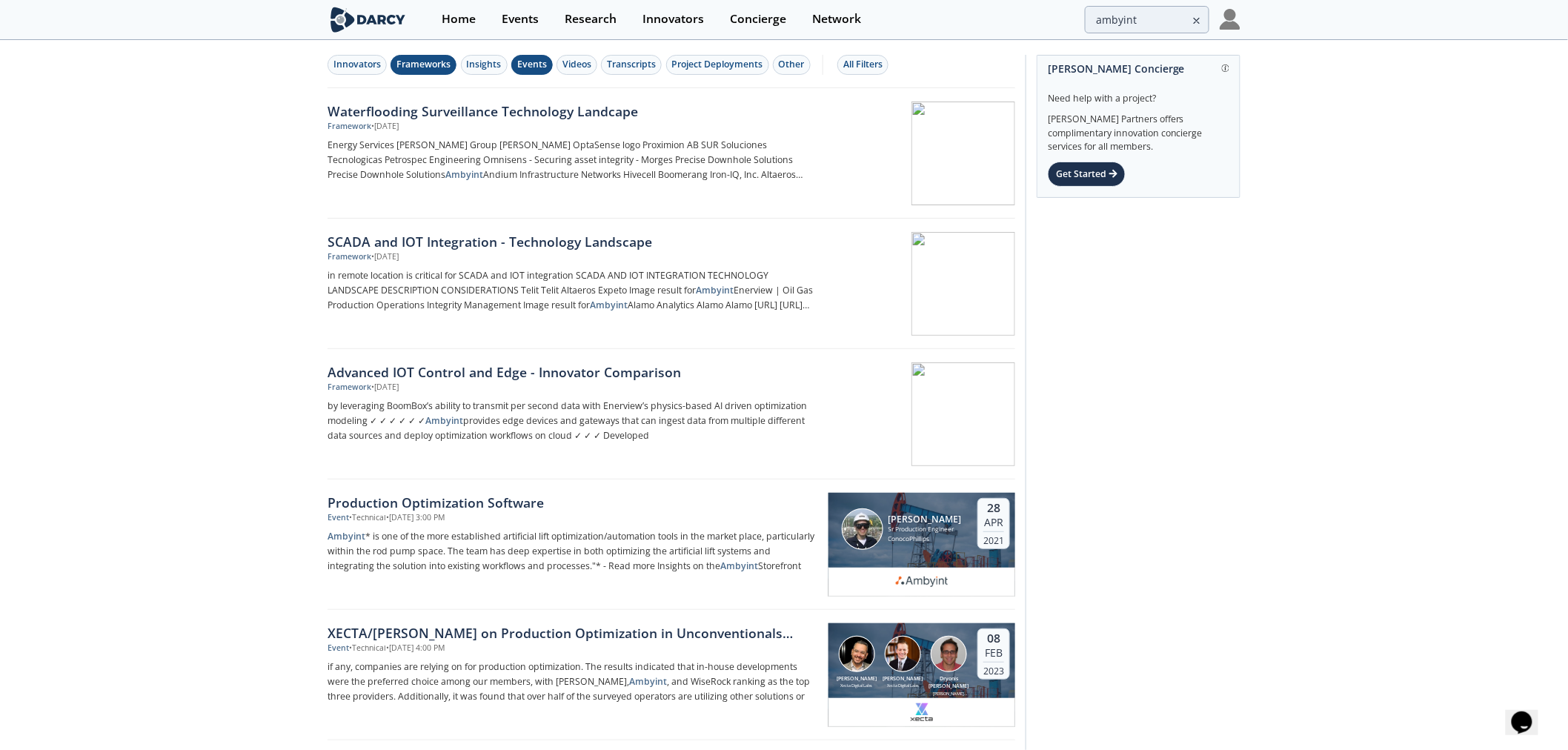
click at [422, 69] on div "Frameworks" at bounding box center [424, 64] width 54 height 13
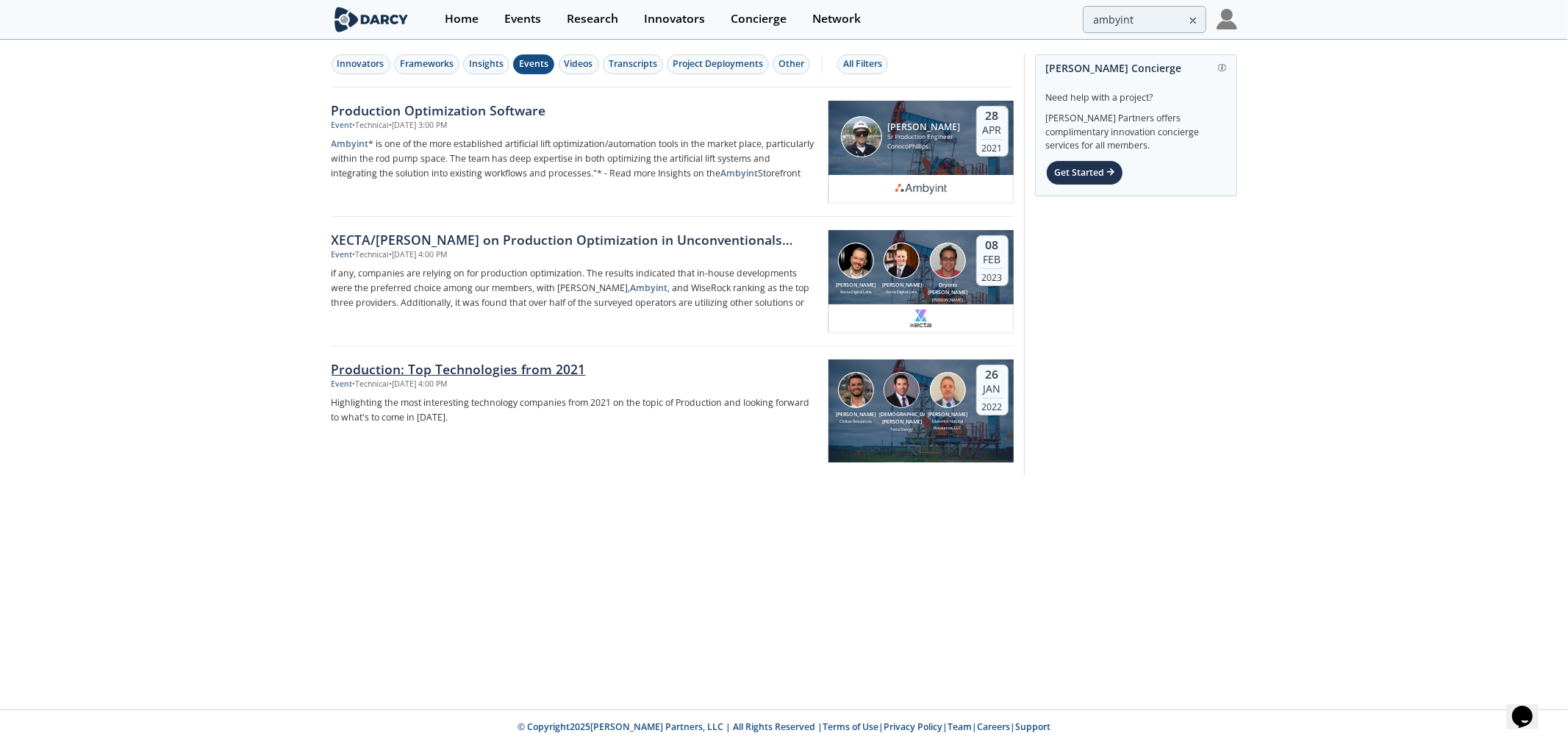
click at [398, 416] on p "Highlighting the most interesting technology companies from 2021 on the topic o…" at bounding box center [575, 410] width 487 height 29
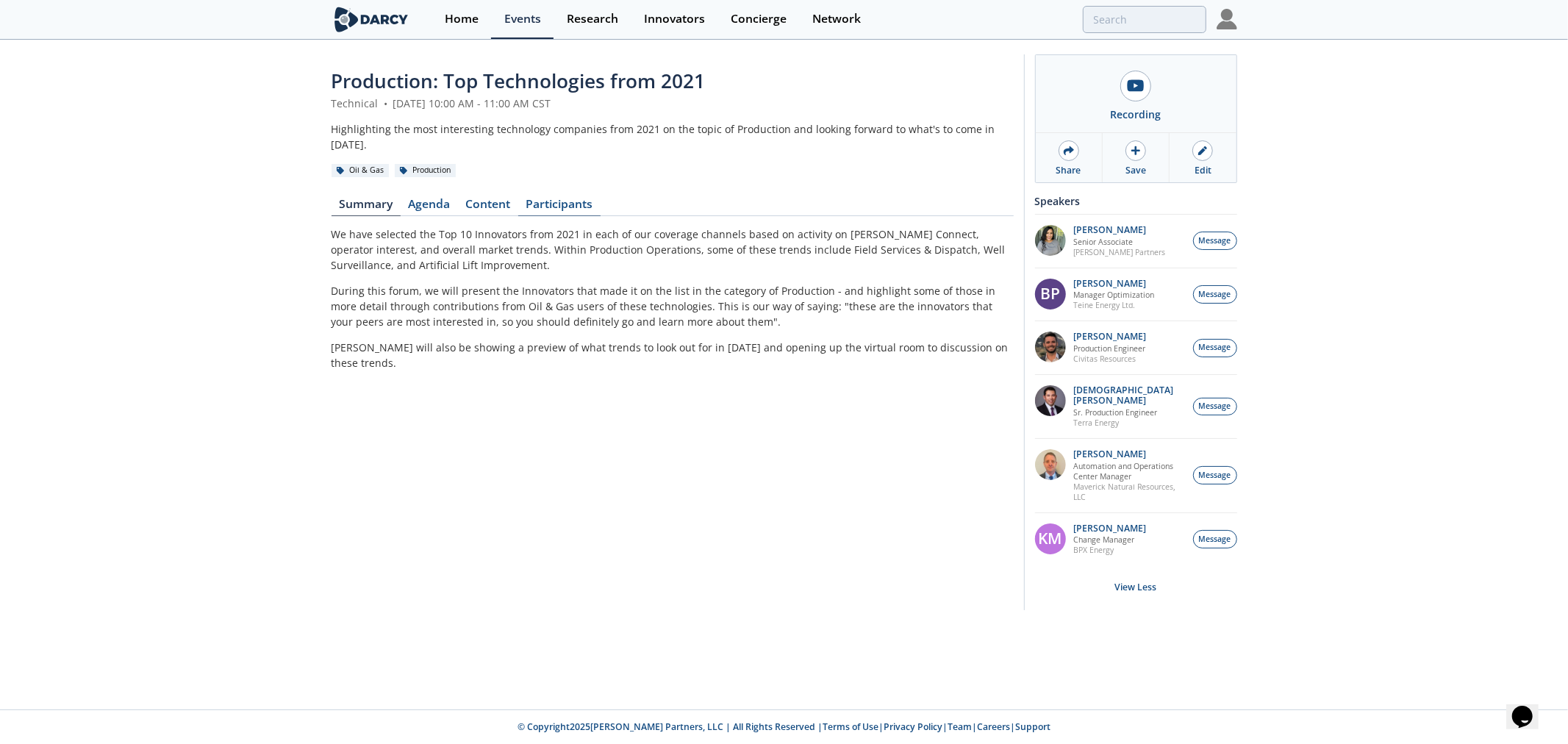
click at [571, 198] on link "Participants" at bounding box center [559, 207] width 83 height 18
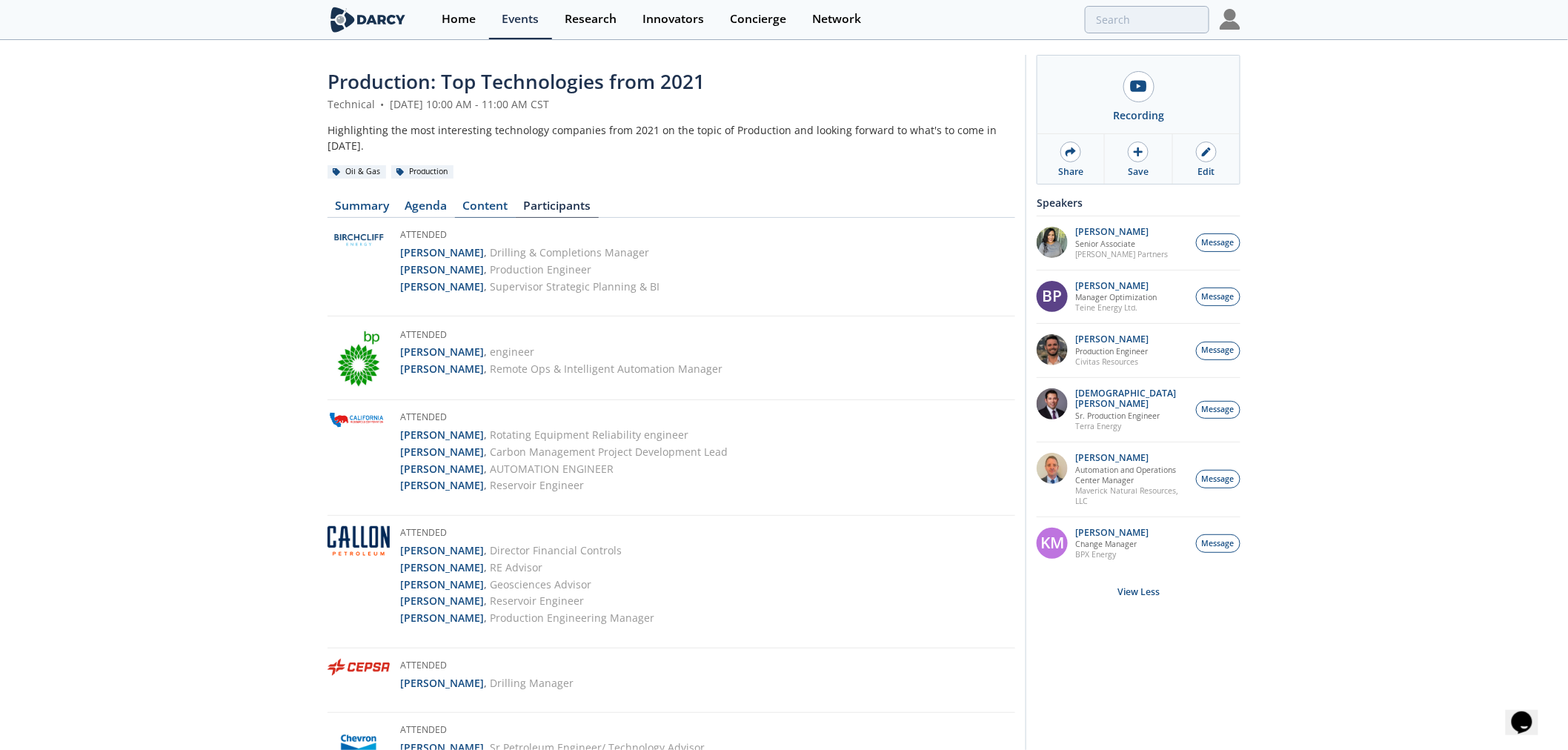
click at [477, 200] on link "Content" at bounding box center [485, 208] width 61 height 18
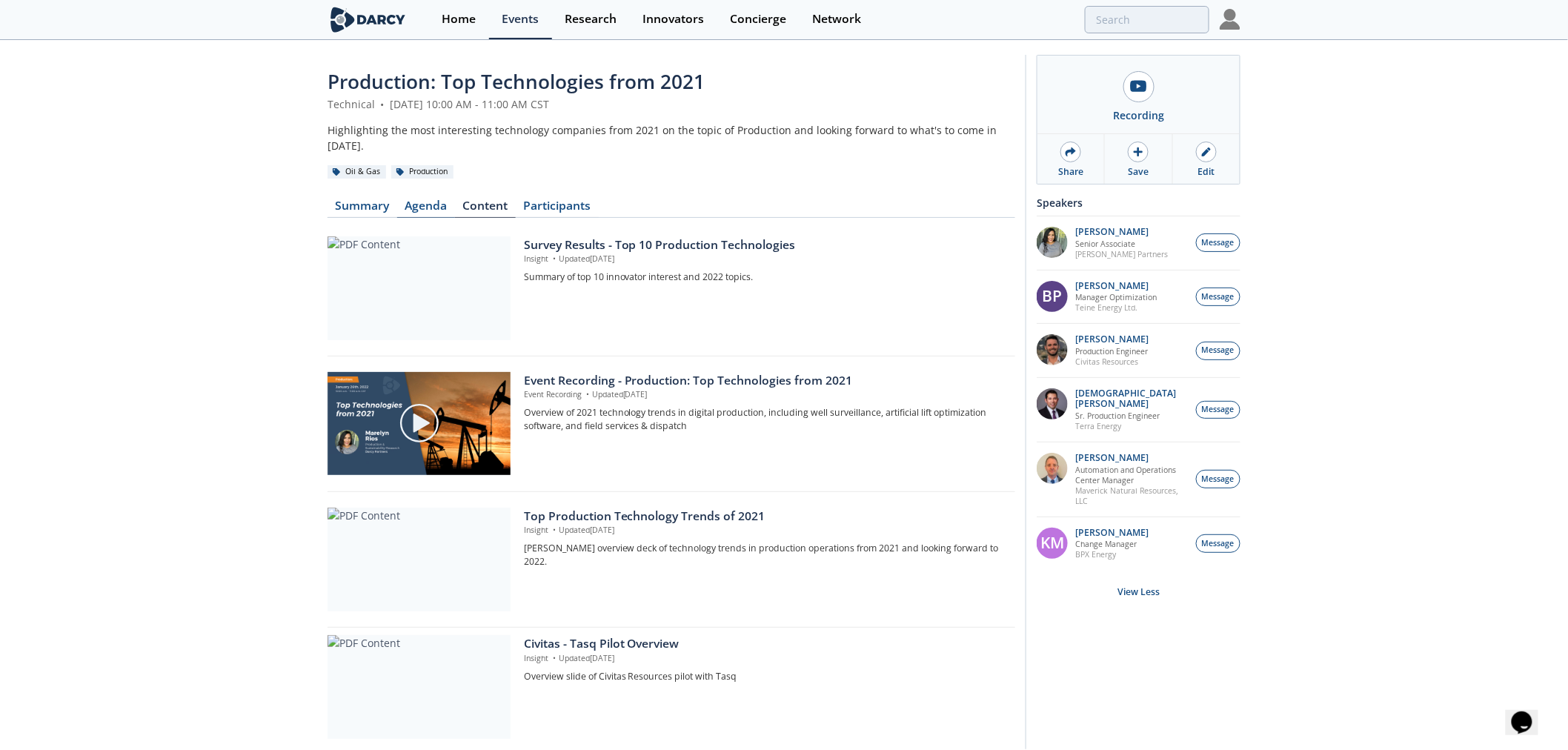
click at [430, 200] on link "Agenda" at bounding box center [426, 208] width 58 height 18
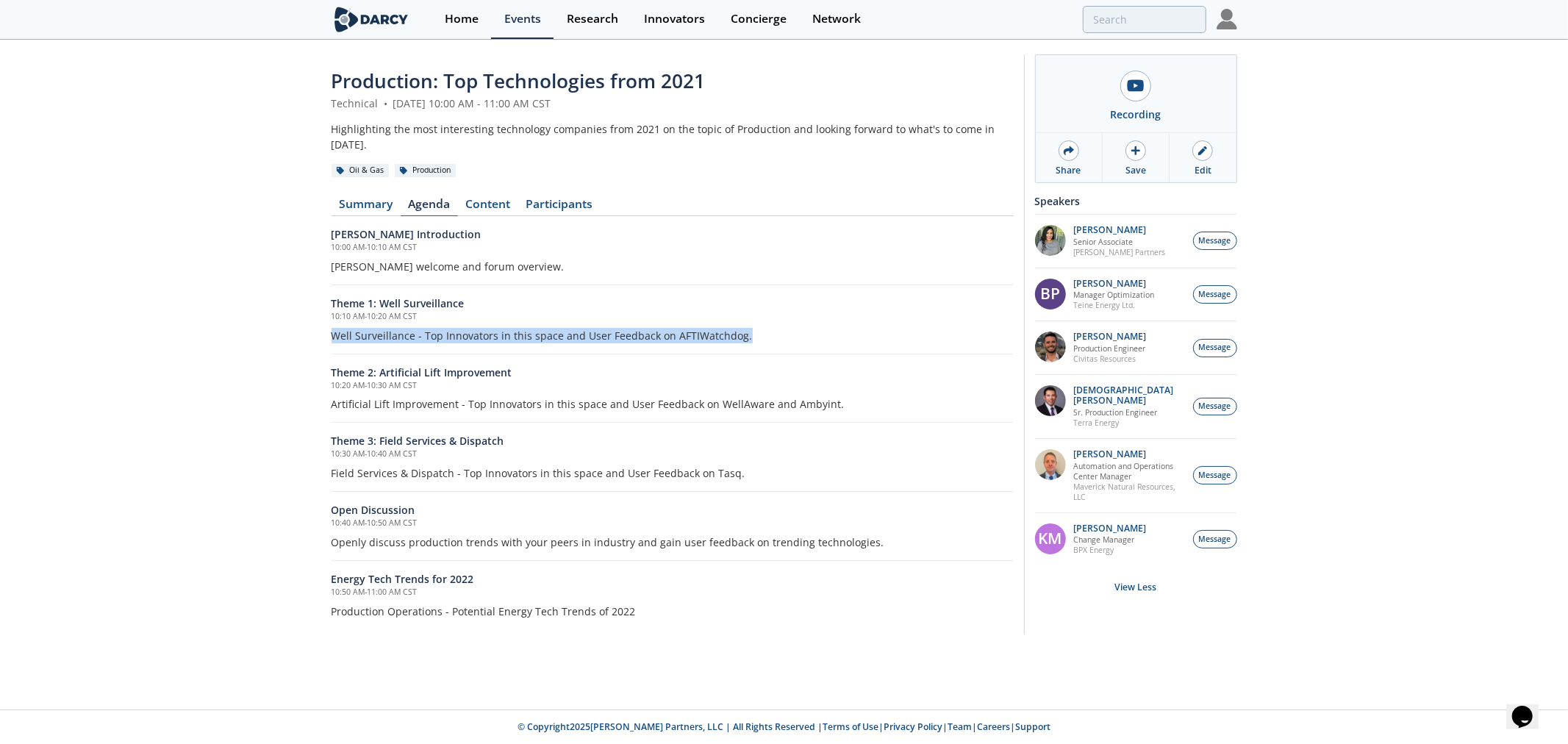
drag, startPoint x: 336, startPoint y: 325, endPoint x: 771, endPoint y: 325, distance: 435.0
click at [771, 328] on p "Well Surveillance - Top Innovators in this space and User Feedback on AFTIWatch…" at bounding box center [672, 335] width 682 height 15
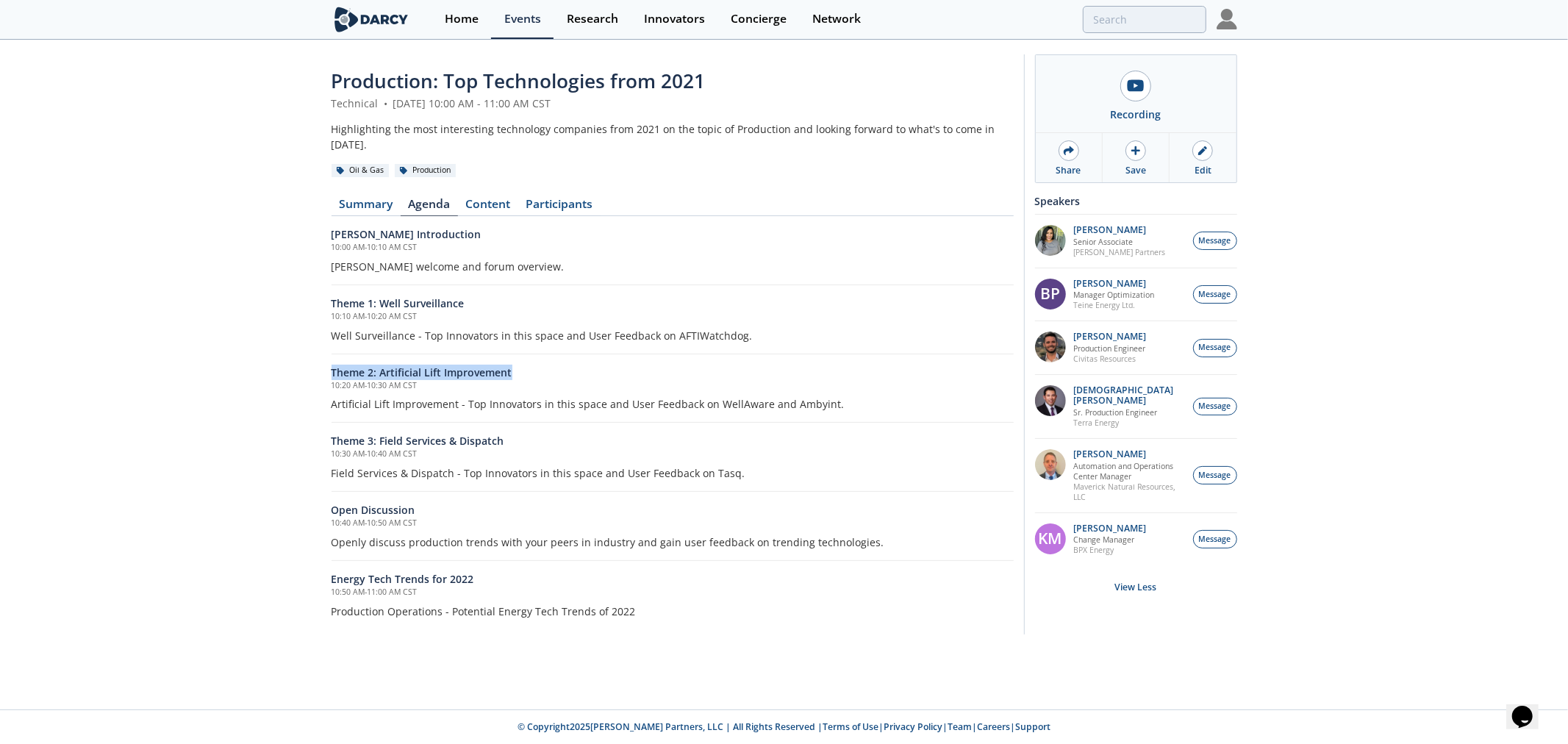
drag, startPoint x: 413, startPoint y: 355, endPoint x: 317, endPoint y: 355, distance: 96.0
click at [317, 355] on div "Production: Top Technologies from 2021 Technical • January 26, 2022 10:00 AM - …" at bounding box center [784, 348] width 1568 height 614
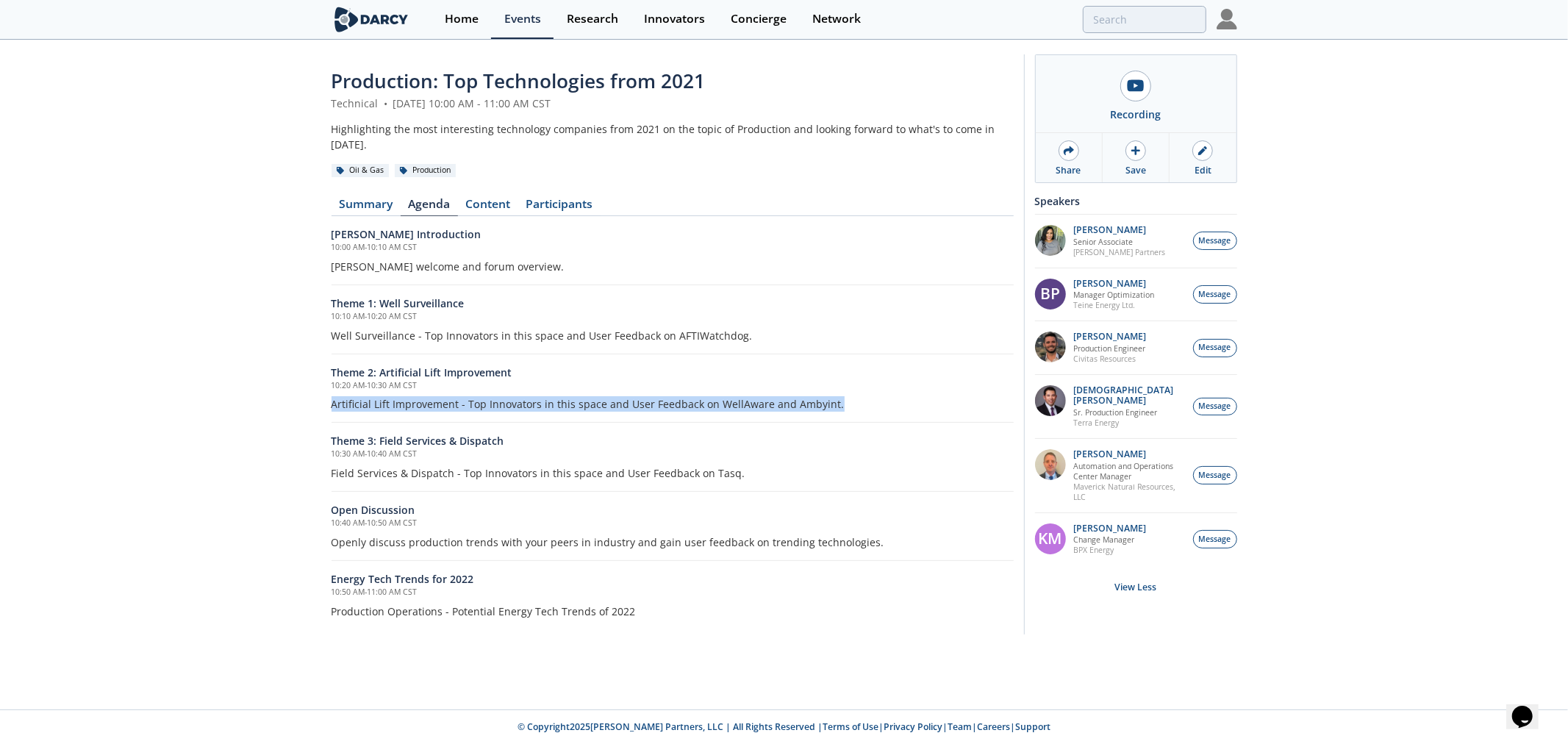
drag, startPoint x: 369, startPoint y: 386, endPoint x: 855, endPoint y: 383, distance: 486.0
click at [855, 383] on div "Production: Top Technologies from 2021 Technical • January 26, 2022 10:00 AM - …" at bounding box center [784, 348] width 1568 height 614
click at [855, 396] on p "Artificial Lift Improvement - Top Innovators in this space and User Feedback on…" at bounding box center [672, 404] width 682 height 15
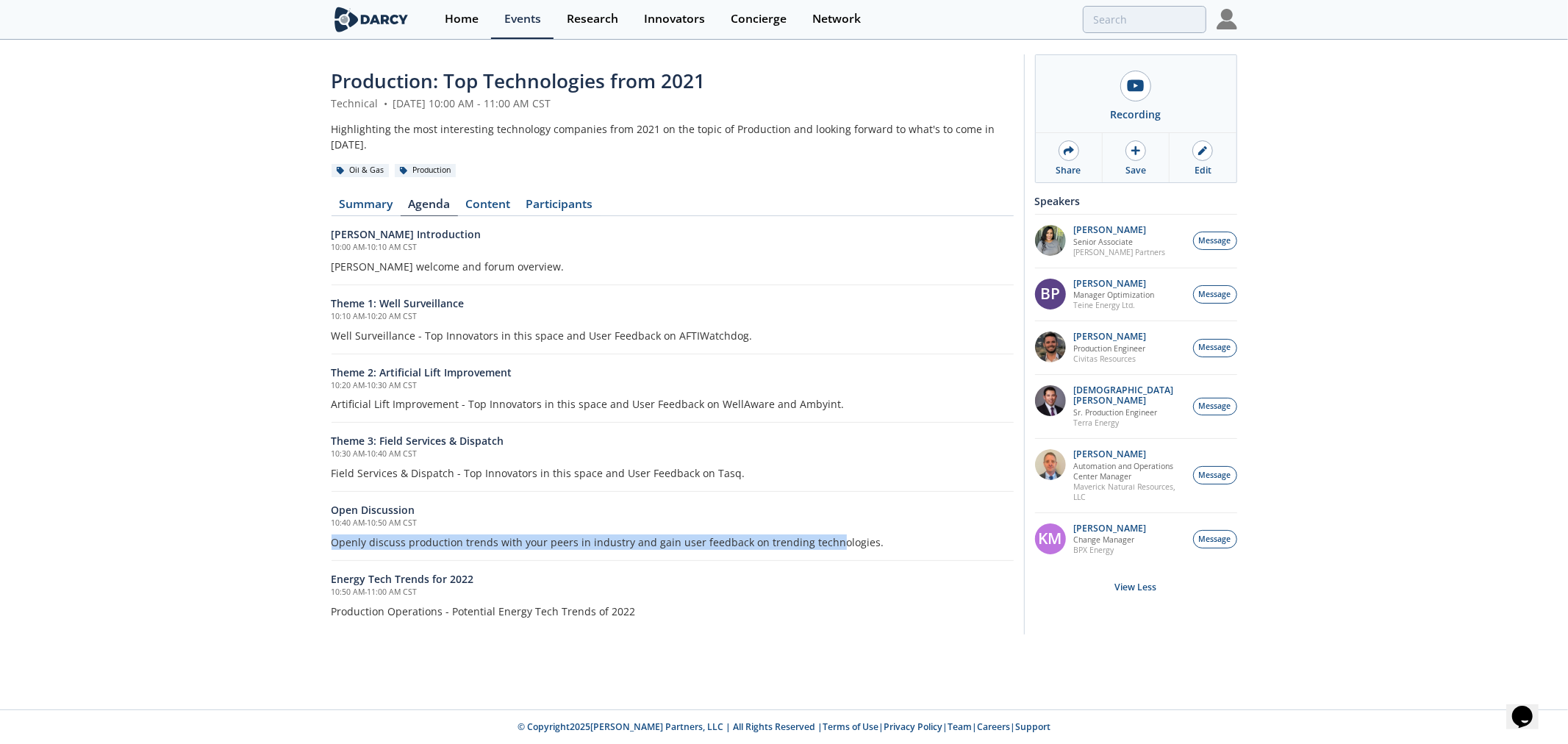
drag, startPoint x: 669, startPoint y: 523, endPoint x: 823, endPoint y: 523, distance: 154.0
click at [823, 523] on div "Production: Top Technologies from 2021 Technical • January 26, 2022 10:00 AM - …" at bounding box center [784, 348] width 1568 height 614
click at [823, 534] on p "Openly discuss production trends with your peers in industry and gain user feed…" at bounding box center [672, 542] width 682 height 15
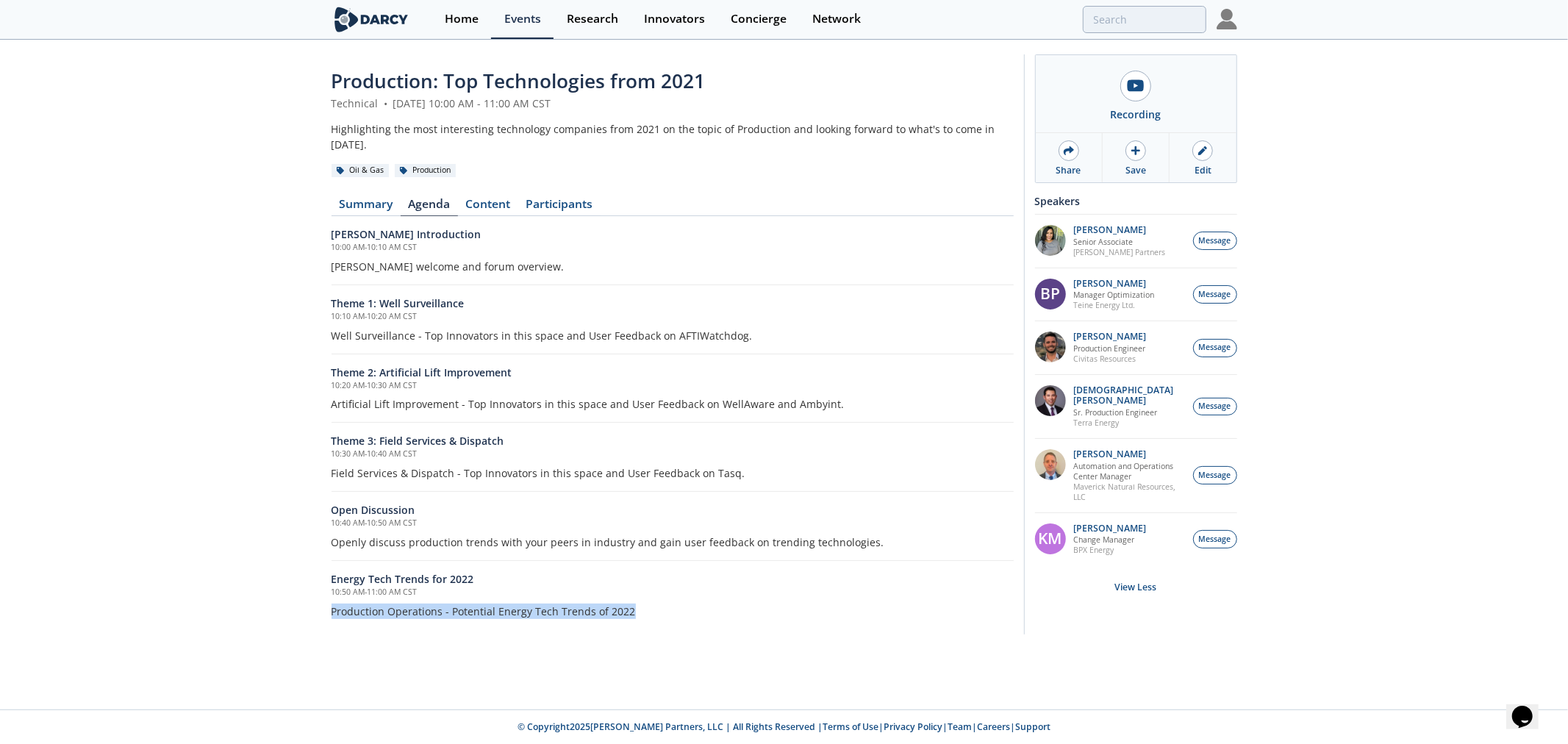
drag, startPoint x: 344, startPoint y: 598, endPoint x: 741, endPoint y: 597, distance: 397.0
click at [736, 604] on p "Production Operations - Potential Energy Tech Trends of 2022" at bounding box center [672, 612] width 682 height 15
click at [741, 604] on p "Production Operations - Potential Energy Tech Trends of 2022" at bounding box center [672, 612] width 682 height 15
click at [360, 198] on link "Summary" at bounding box center [366, 207] width 69 height 18
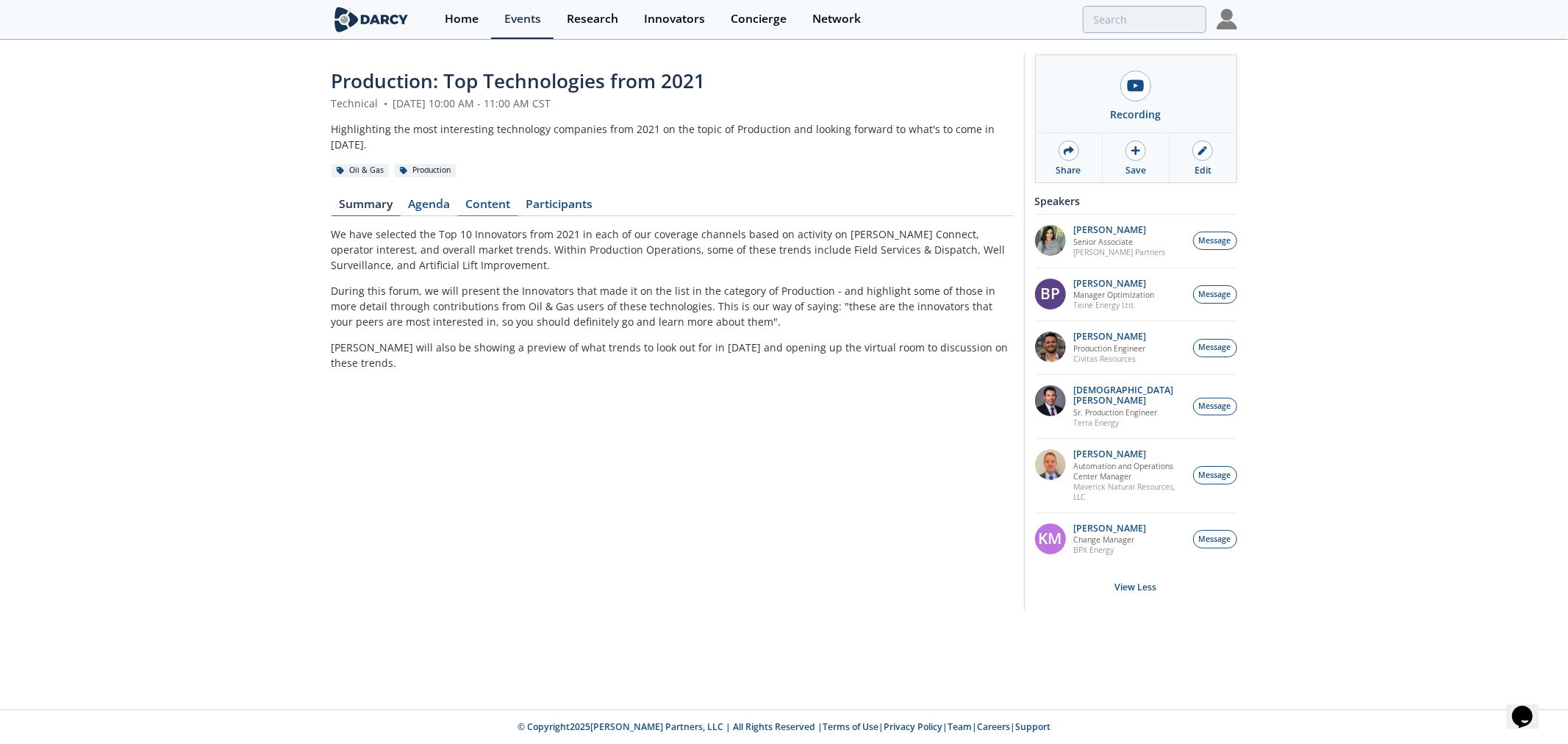
click at [508, 198] on link "Content" at bounding box center [487, 207] width 60 height 18
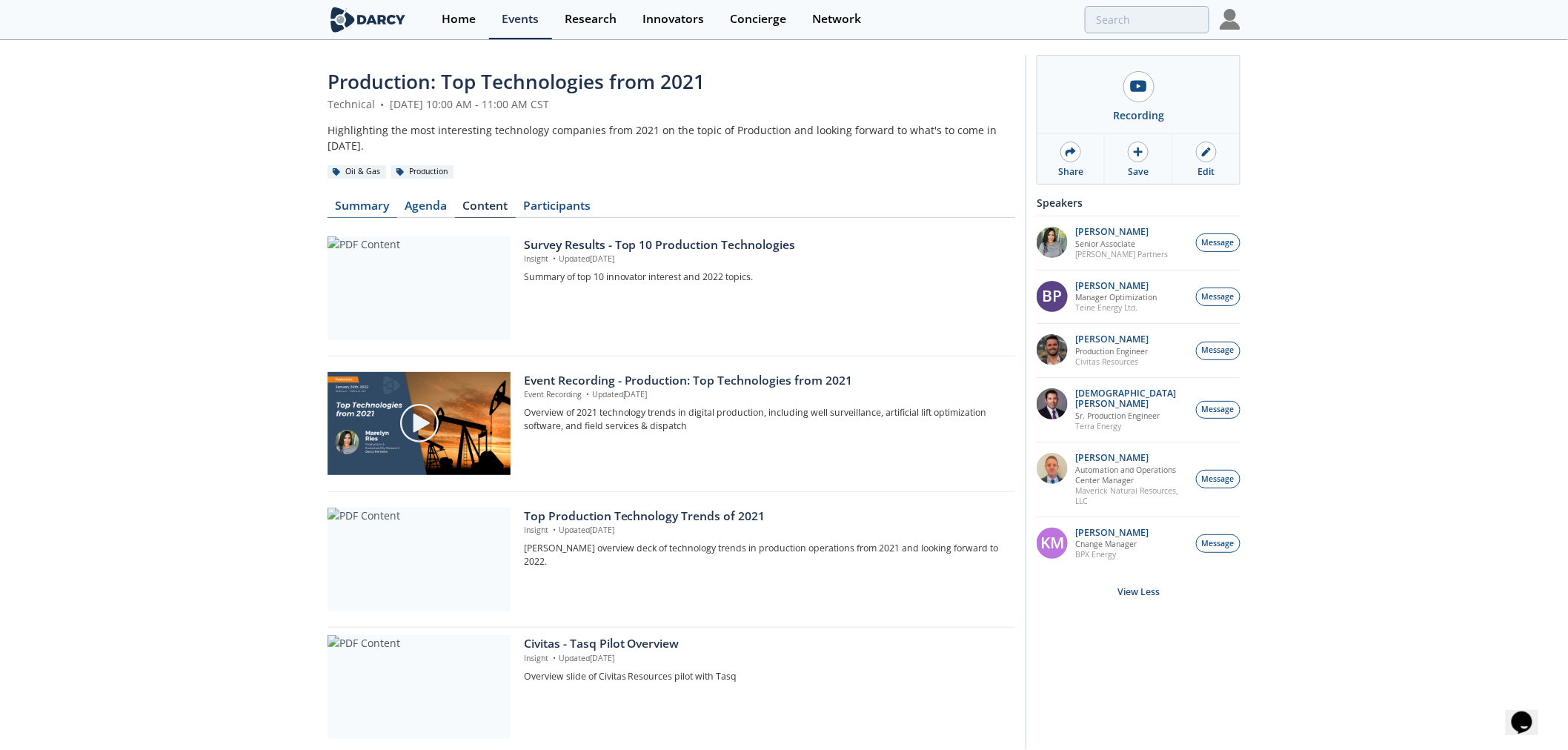
click at [352, 200] on link "Summary" at bounding box center [363, 208] width 69 height 18
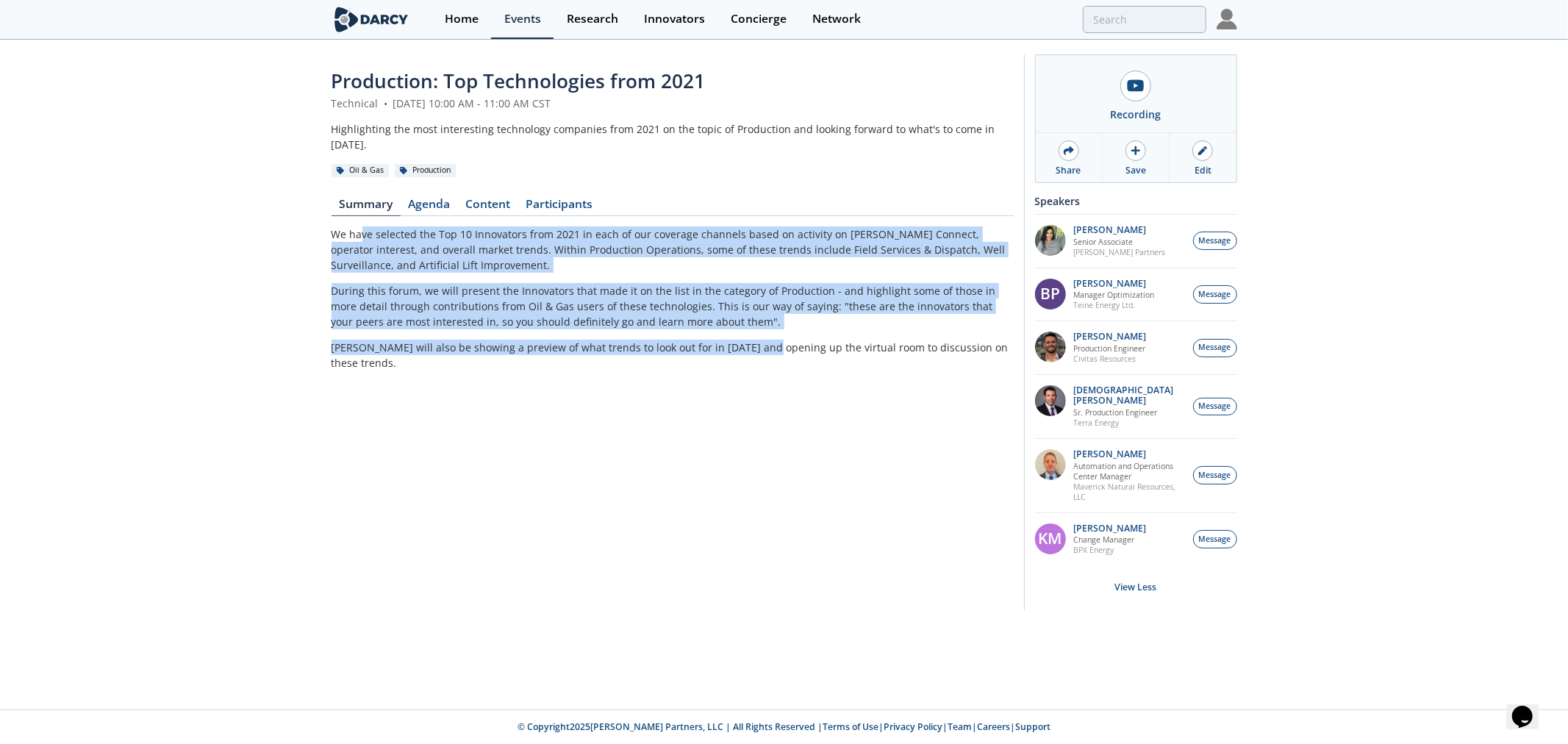
drag, startPoint x: 615, startPoint y: 304, endPoint x: 759, endPoint y: 322, distance: 145.1
click at [759, 321] on div "Production: Top Technologies from 2021 Technical • January 26, 2022 10:00 AM - …" at bounding box center [672, 335] width 682 height 538
click at [759, 322] on div "We have selected the Top 10 Innovators from 2021 in each of our coverage channe…" at bounding box center [672, 299] width 682 height 144
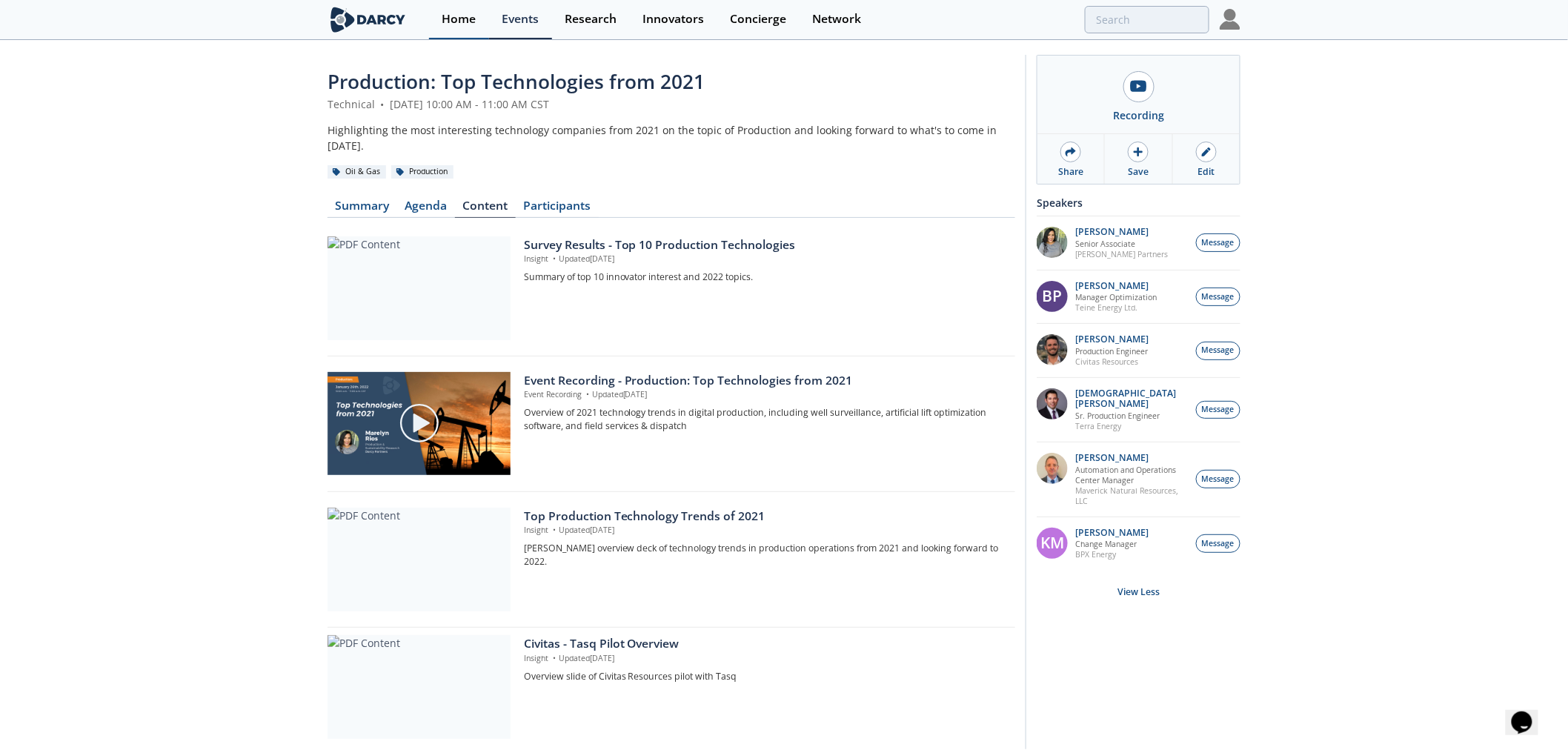
click at [463, 25] on div "Home" at bounding box center [458, 19] width 34 height 12
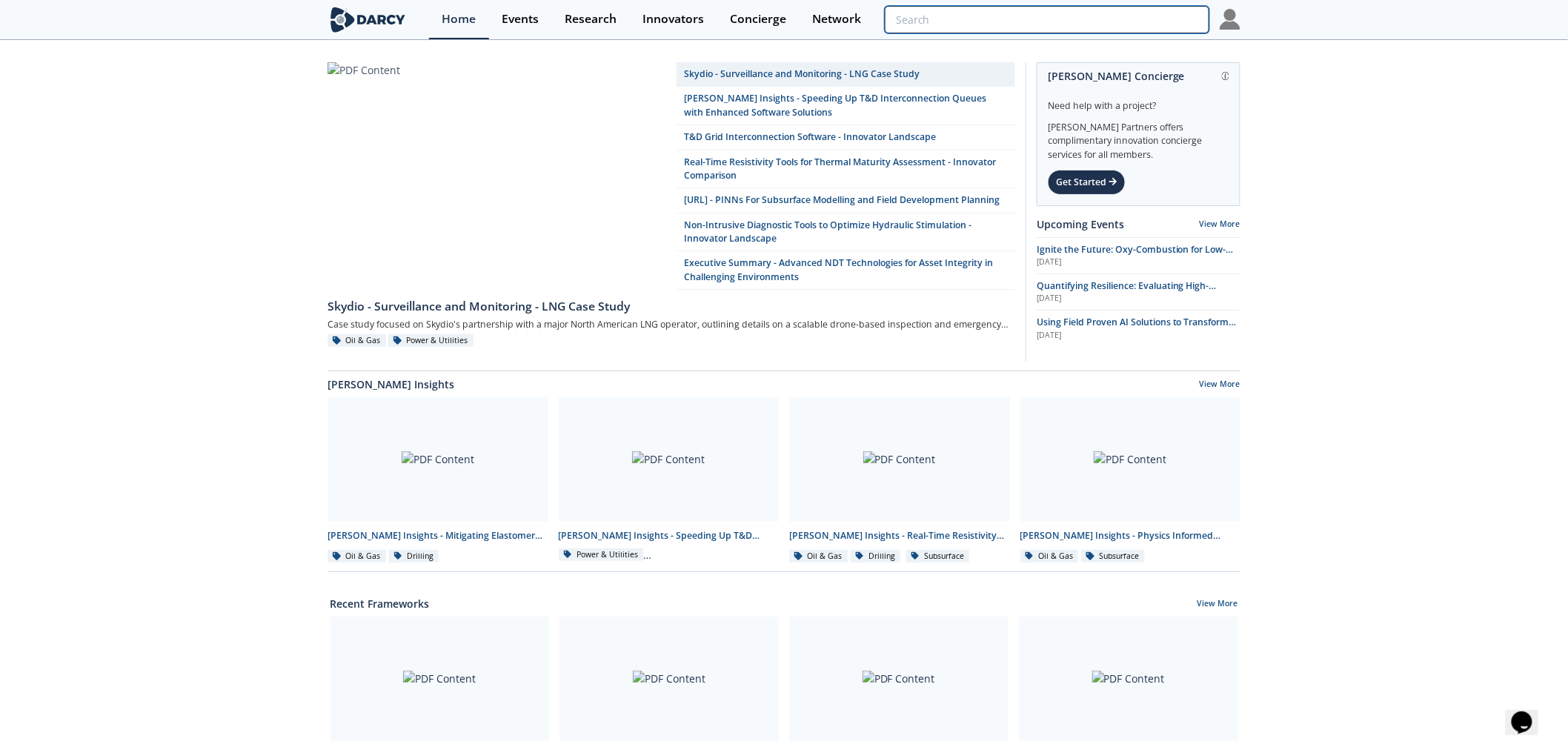
click at [1127, 15] on input "search" at bounding box center [1047, 20] width 325 height 28
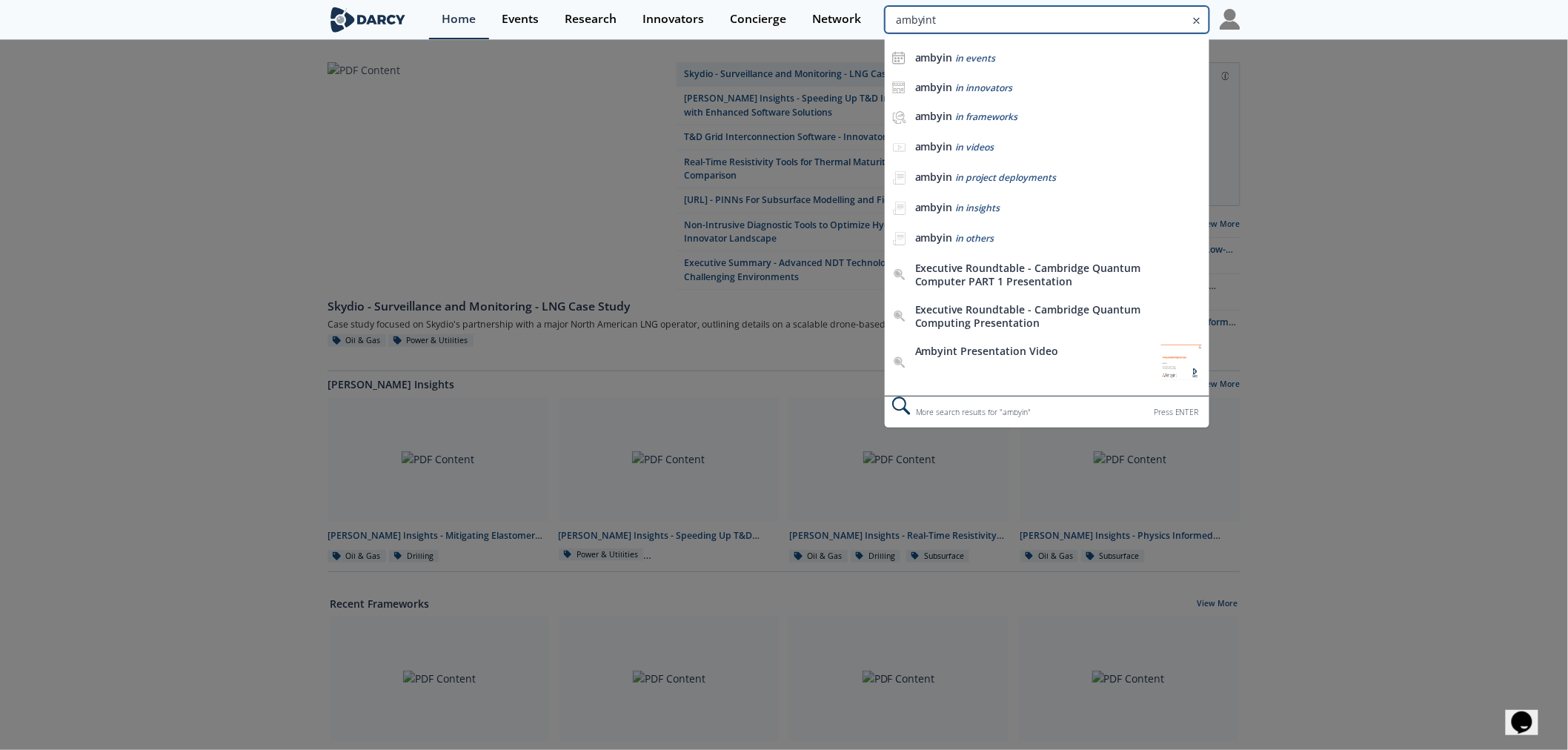
type input "ambyint"
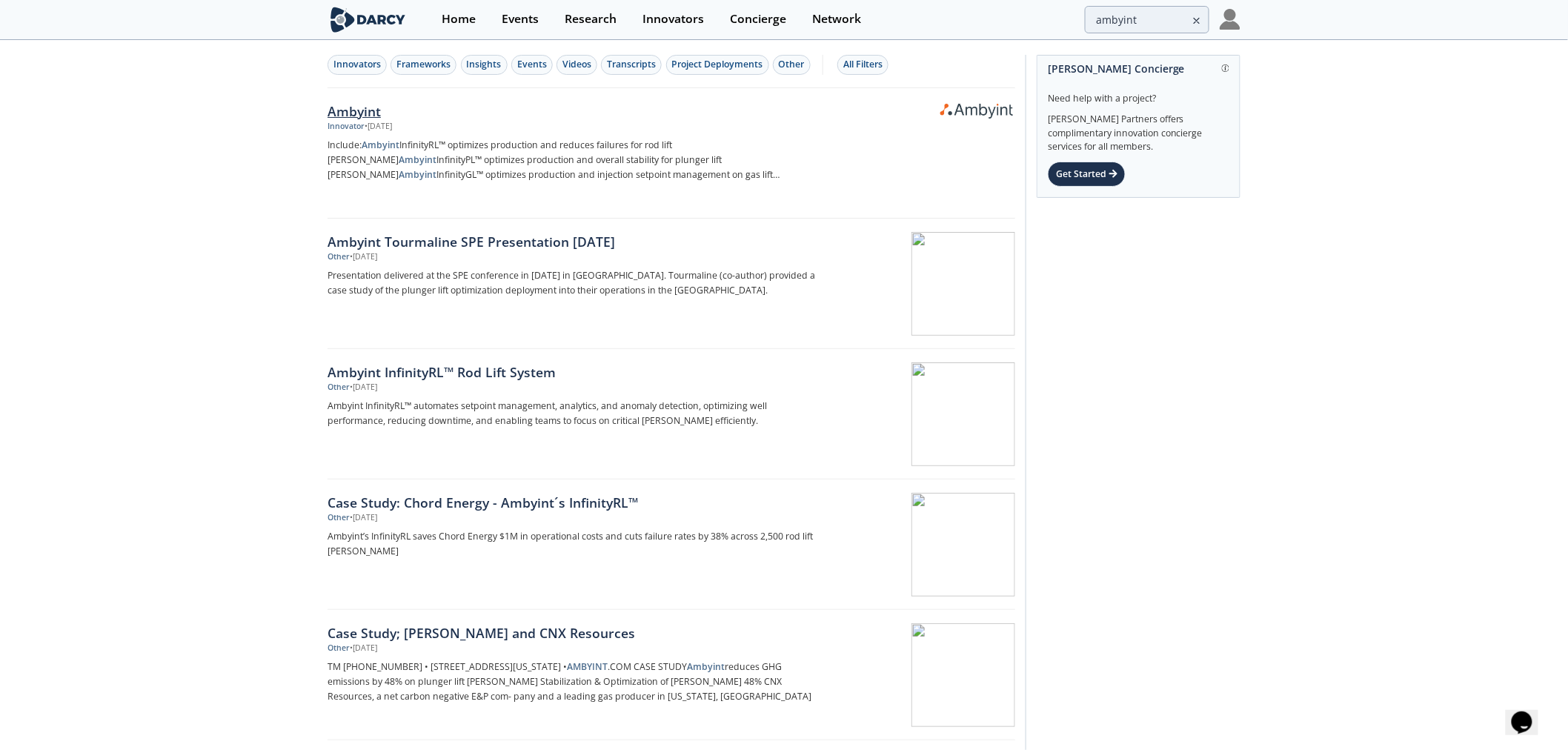
click at [339, 112] on div "Ambyint" at bounding box center [573, 111] width 491 height 19
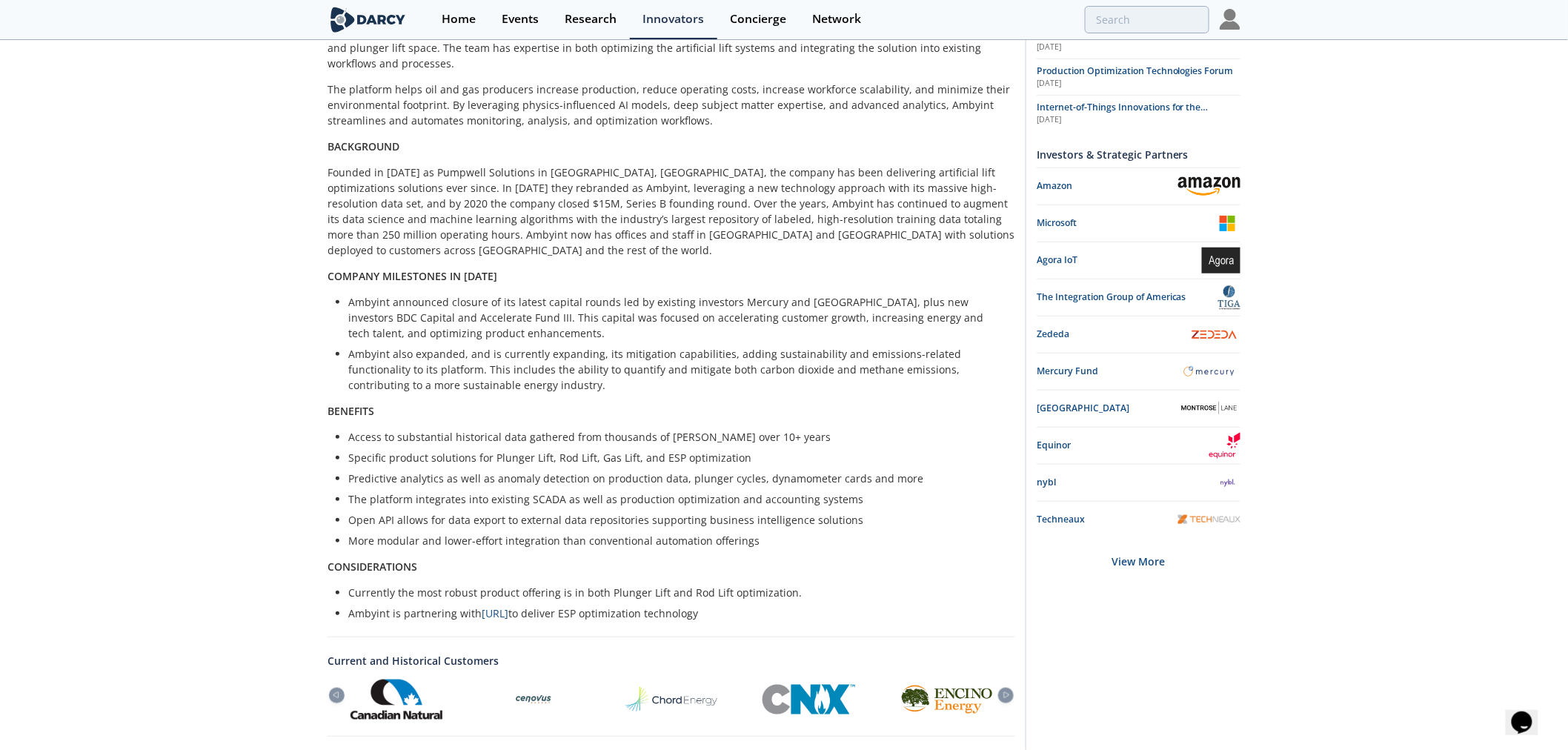
scroll to position [576, 0]
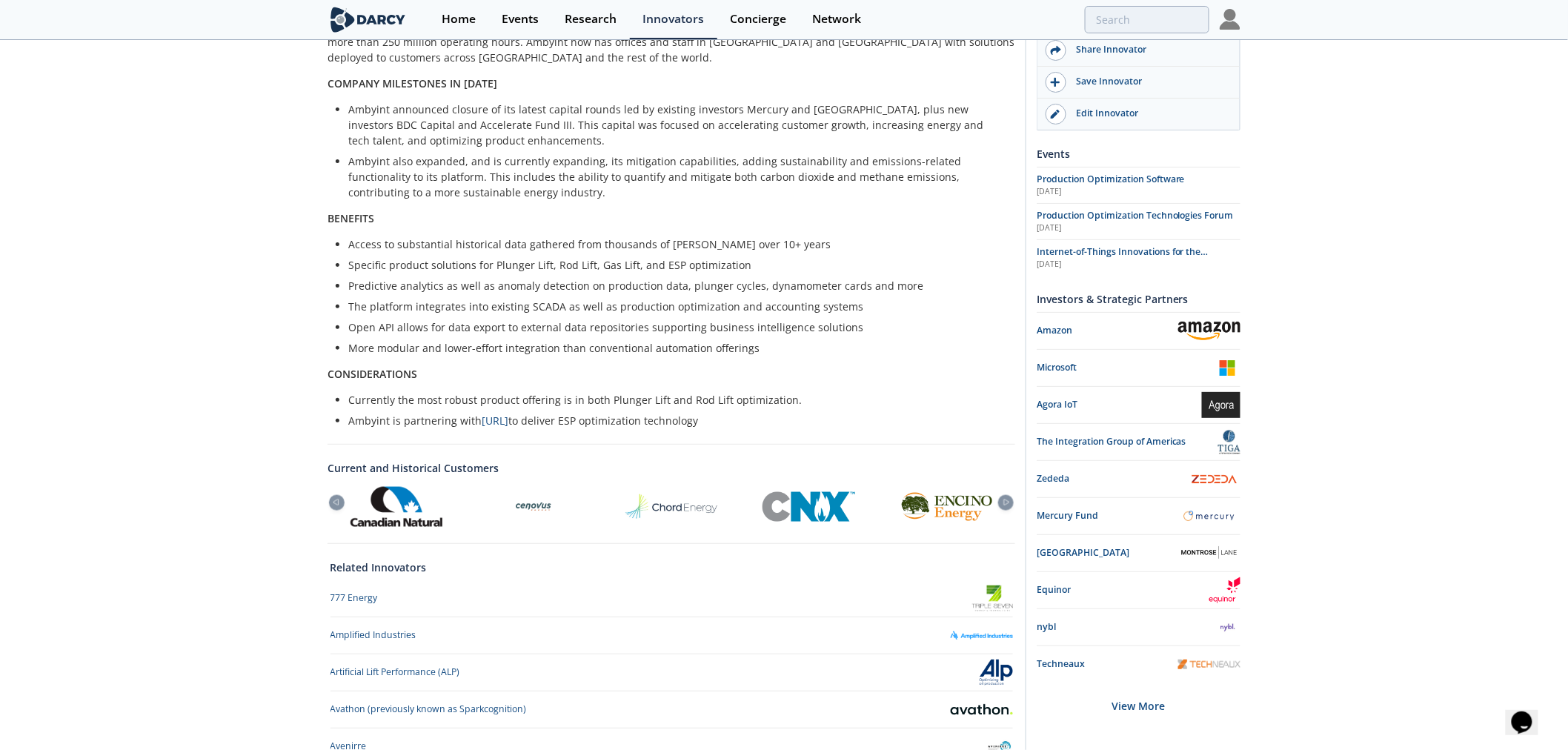
click at [675, 498] on div "Current and Historical Customers Formentera Partners" at bounding box center [671, 493] width 688 height 100
click at [672, 495] on img at bounding box center [671, 507] width 92 height 25
click at [664, 495] on img at bounding box center [671, 507] width 92 height 25
click at [403, 460] on link "Current and Historical Customers" at bounding box center [671, 468] width 688 height 15
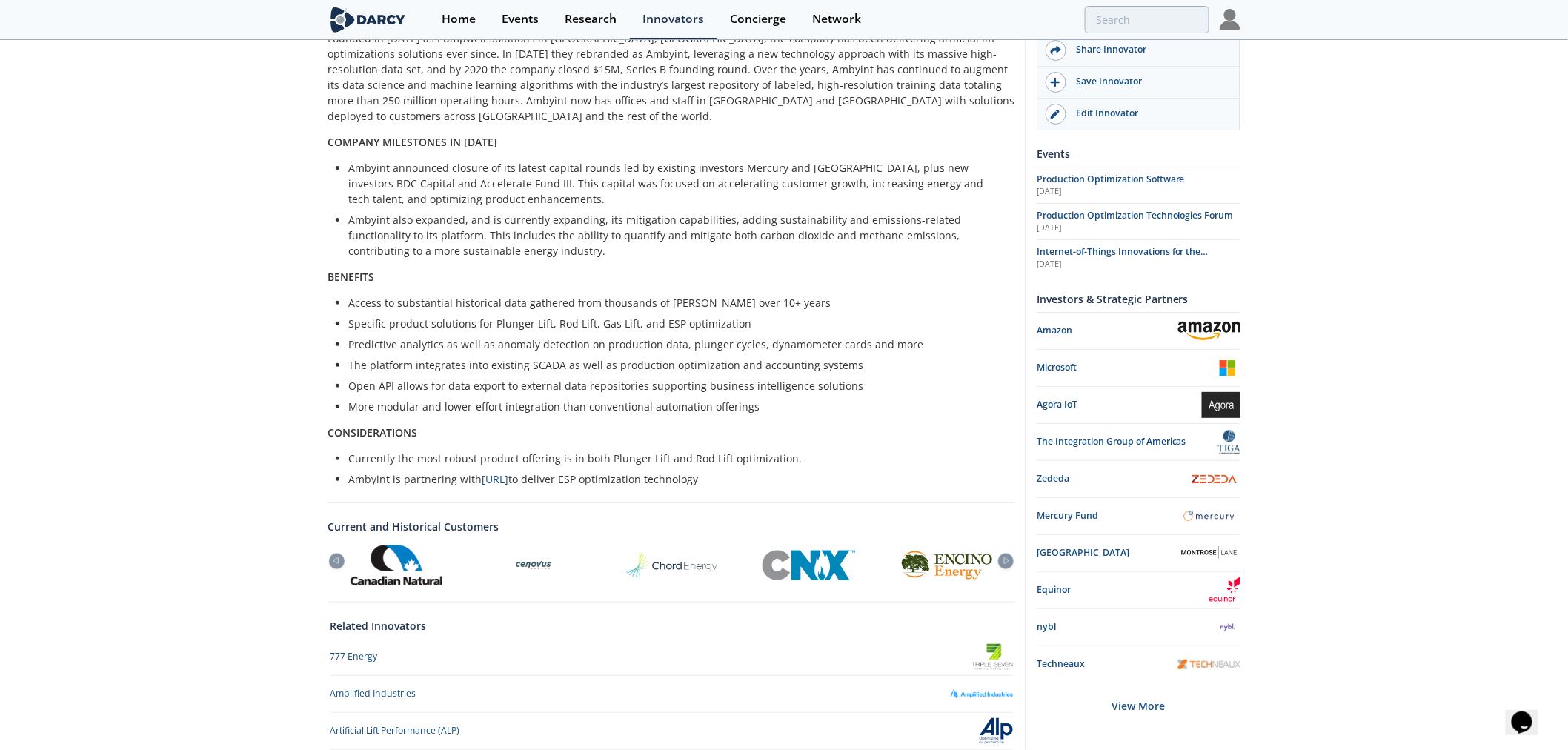
scroll to position [523, 0]
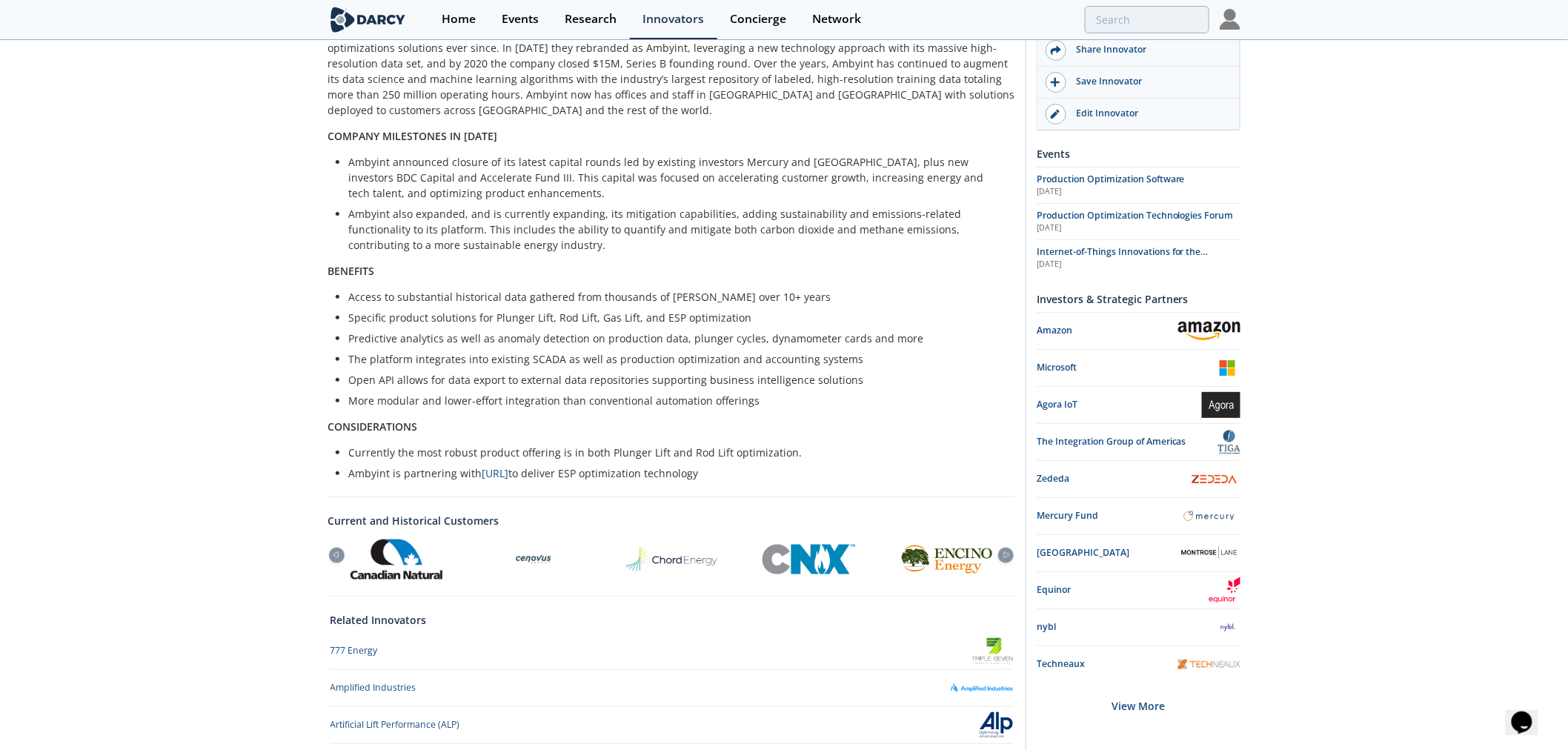
click at [808, 545] on img at bounding box center [808, 559] width 92 height 29
click at [526, 539] on img at bounding box center [534, 559] width 42 height 42
click at [1008, 552] on icon at bounding box center [1006, 556] width 18 height 7
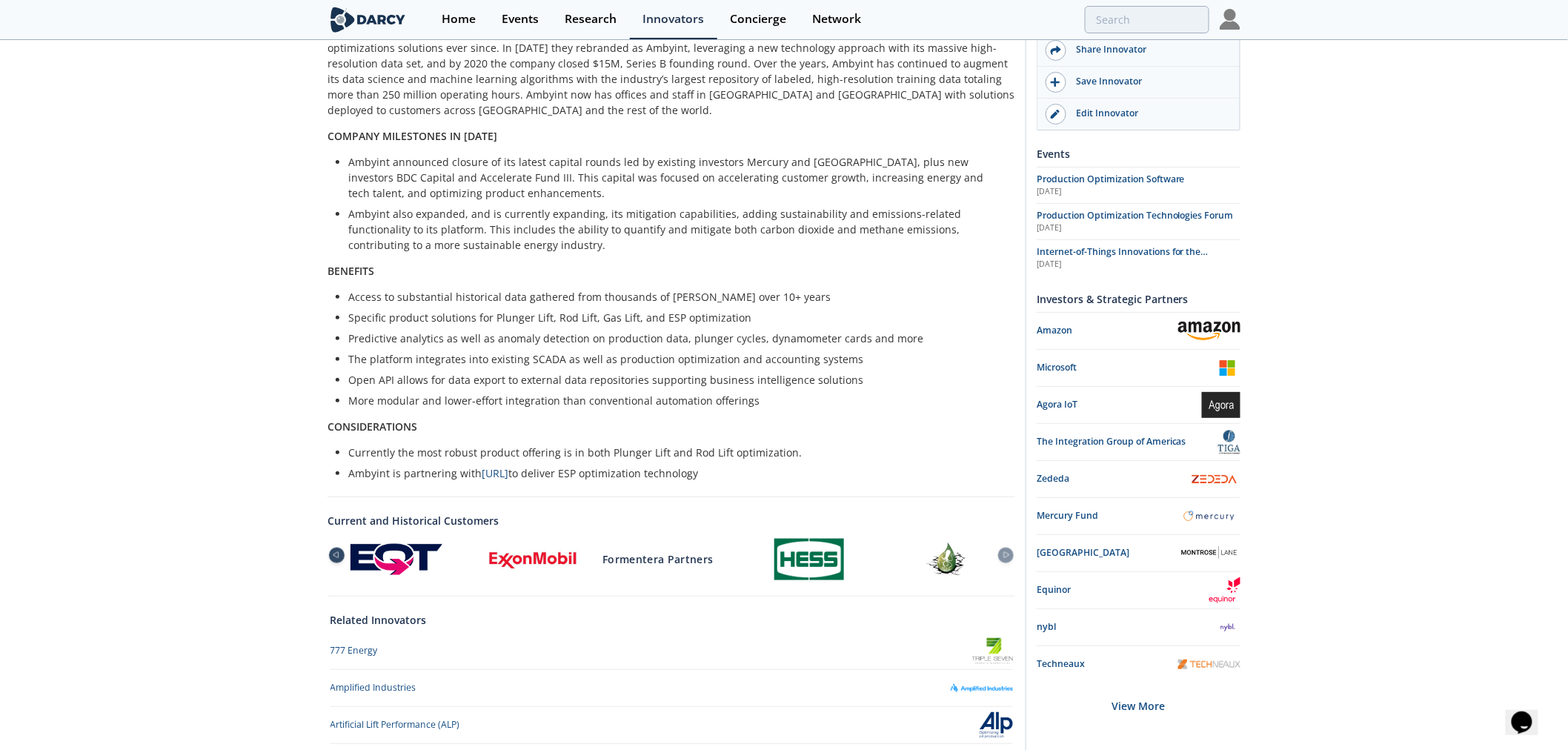
click at [338, 552] on icon at bounding box center [336, 556] width 18 height 7
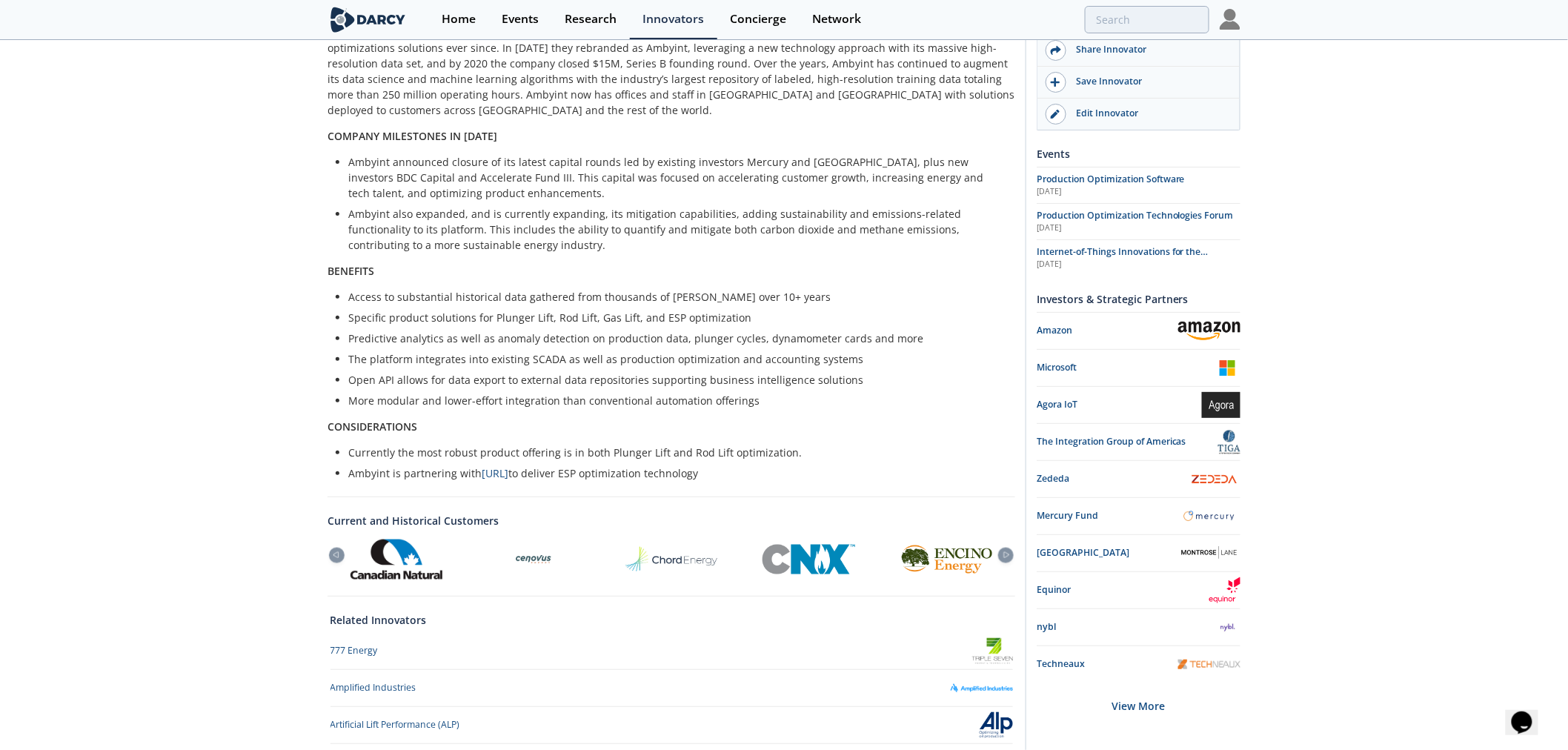
scroll to position [684, 0]
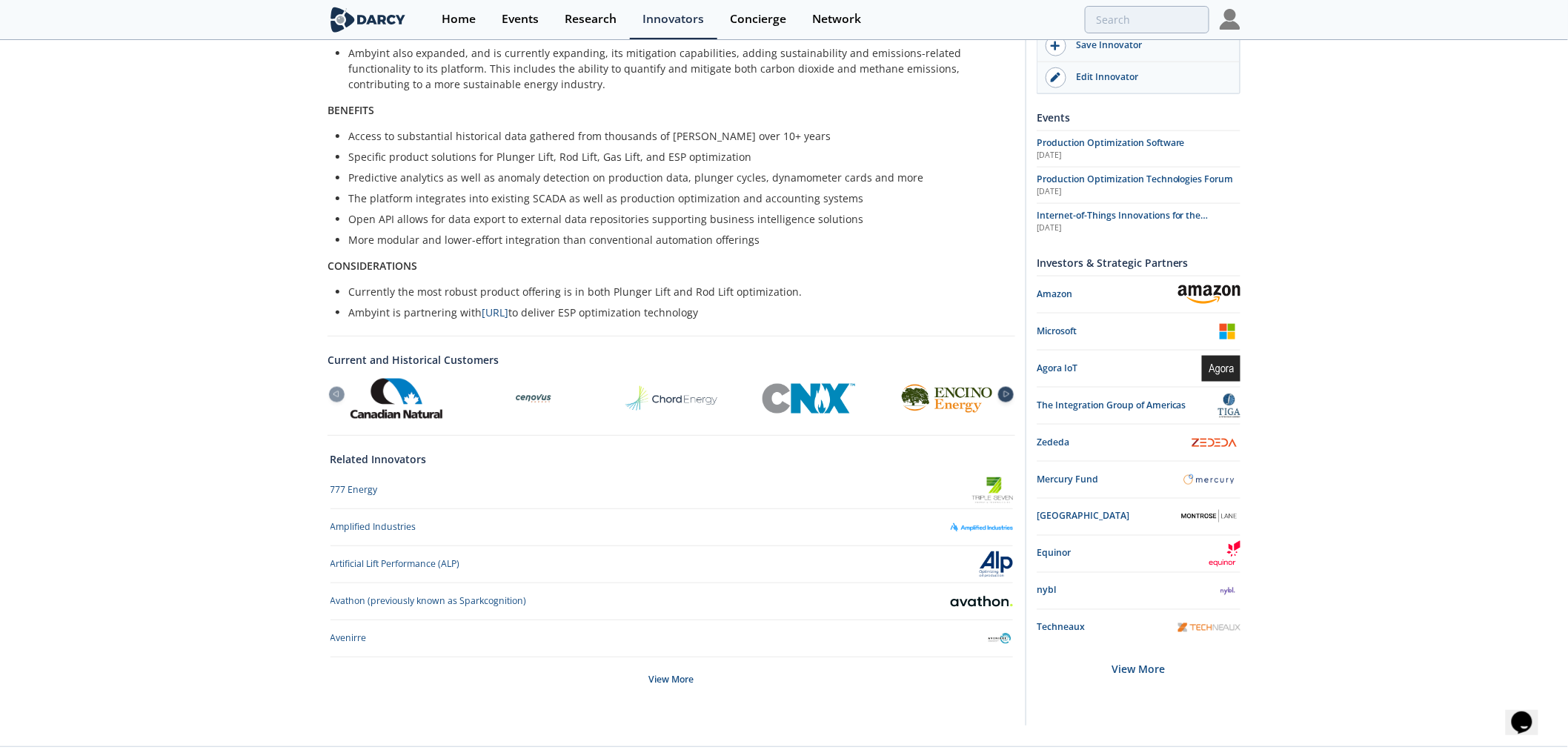
click at [1004, 392] on icon at bounding box center [1006, 395] width 5 height 6
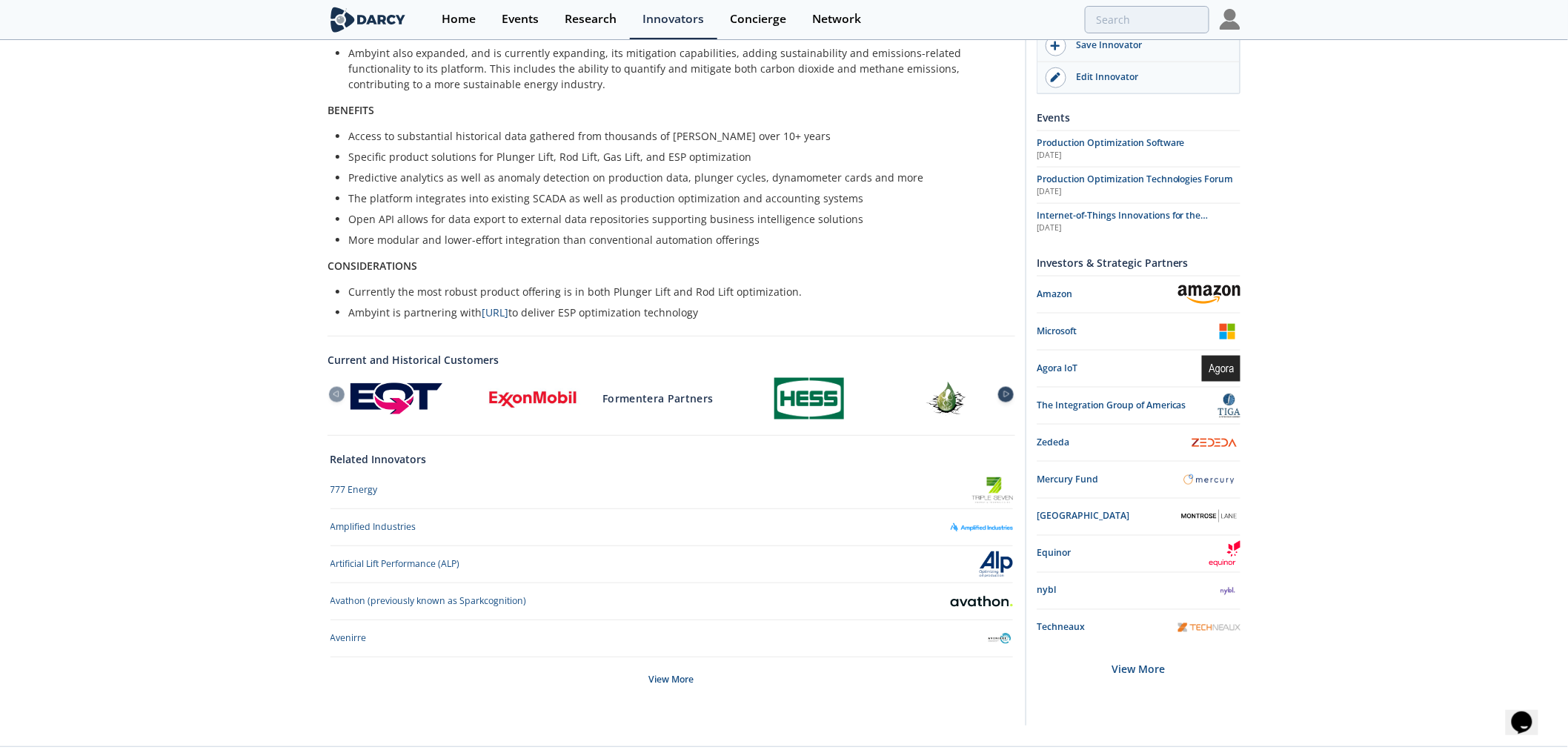
click at [1013, 391] on icon at bounding box center [1006, 394] width 18 height 7
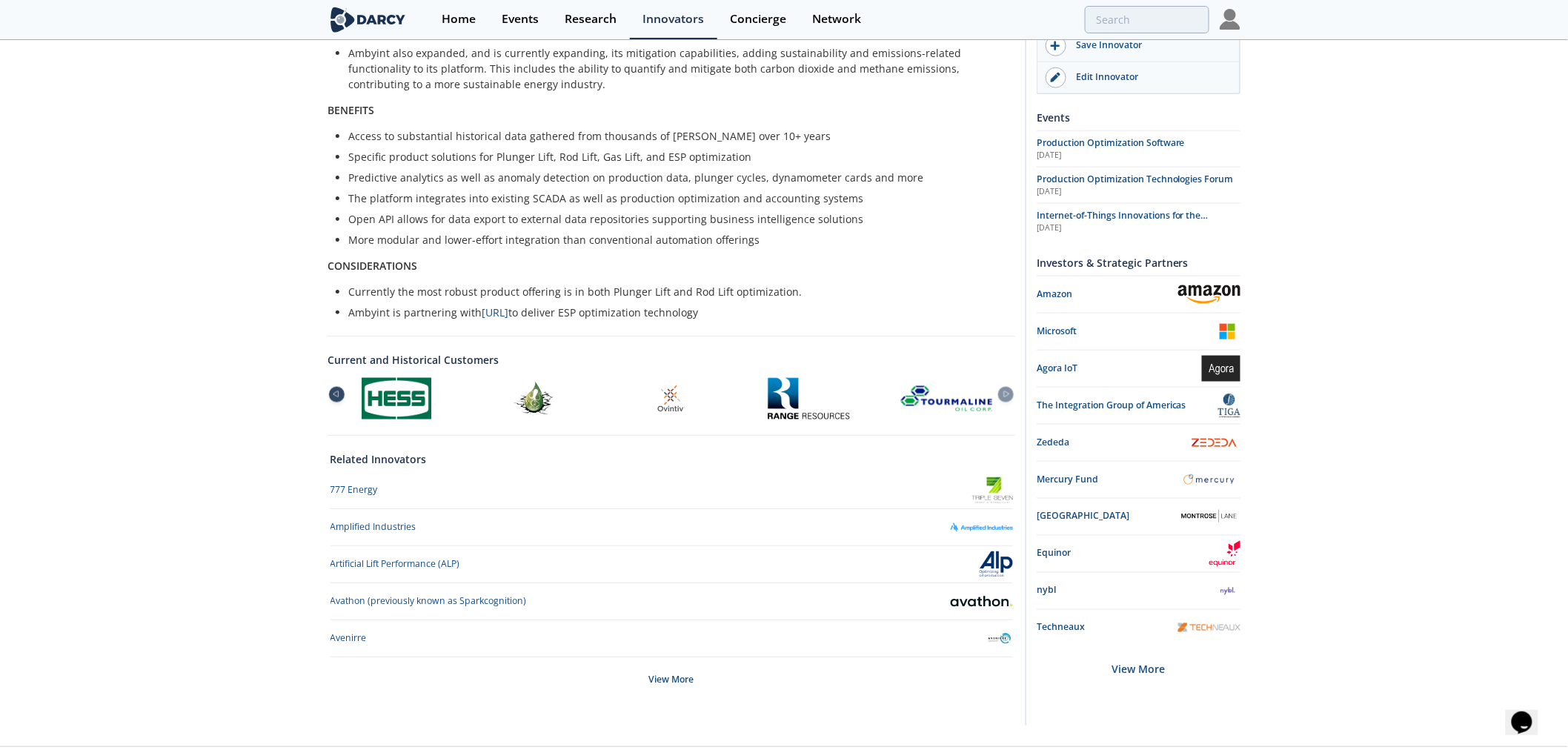
click at [339, 392] on icon at bounding box center [336, 395] width 5 height 6
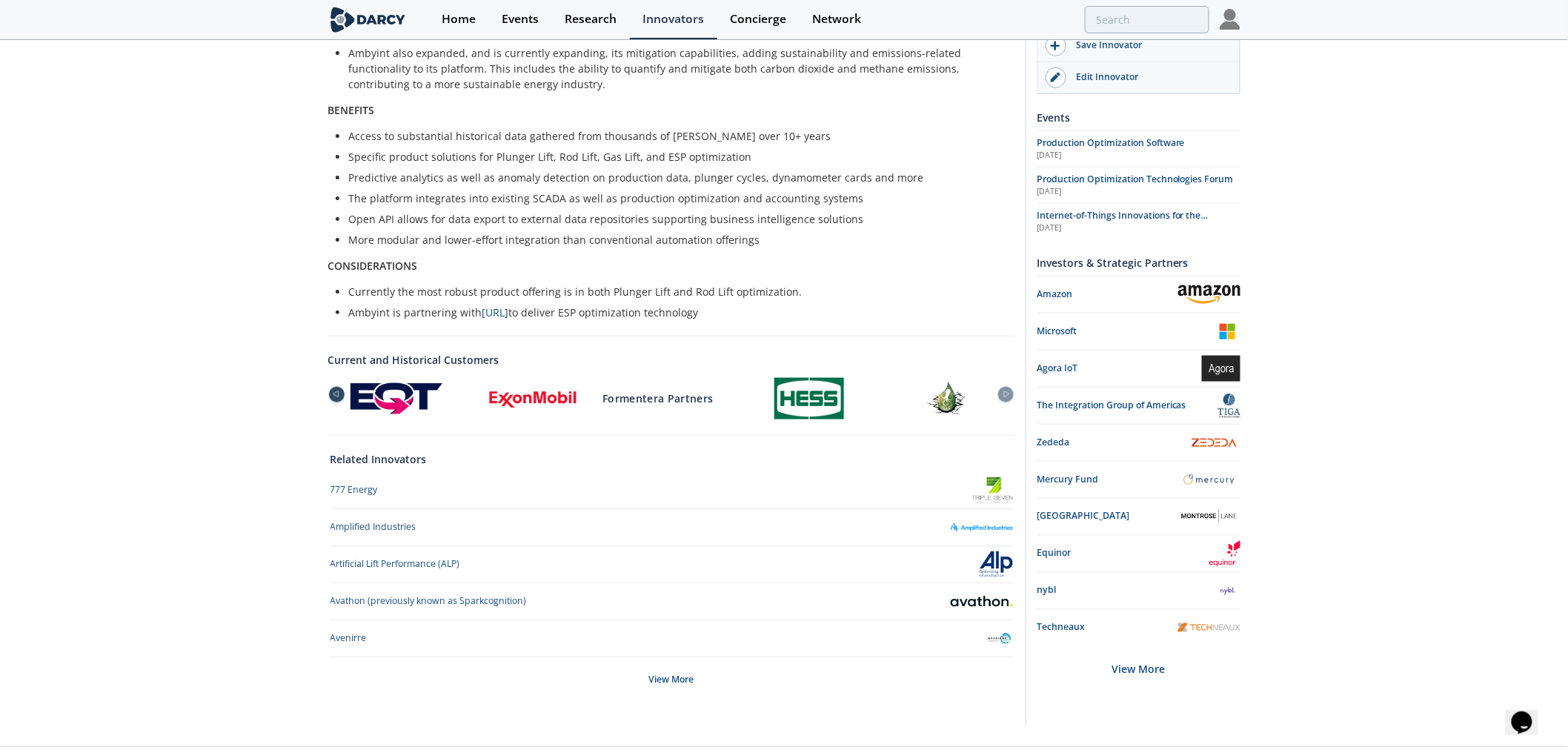
click at [338, 391] on icon at bounding box center [336, 394] width 18 height 7
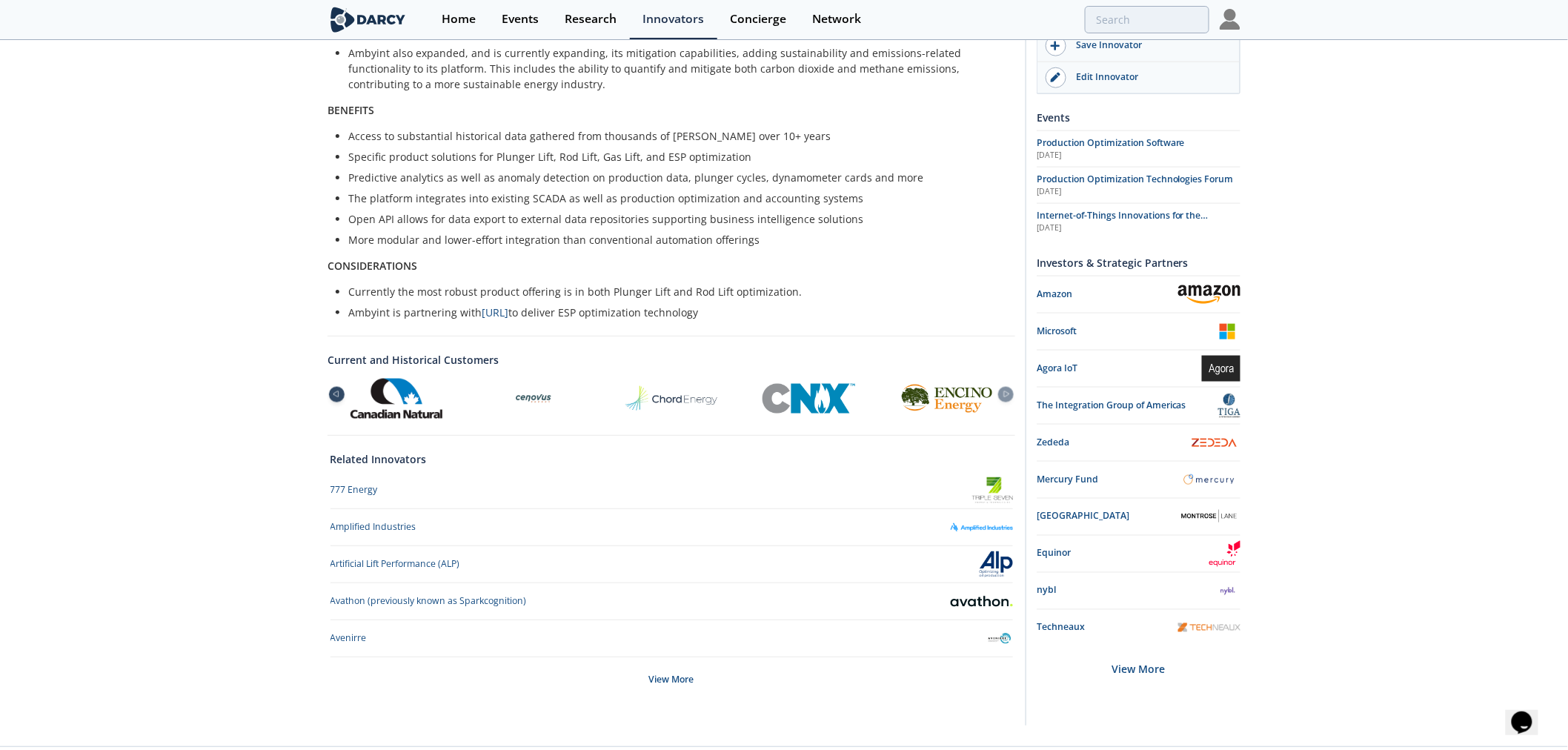
click at [341, 391] on icon at bounding box center [336, 394] width 18 height 7
click at [400, 379] on img at bounding box center [396, 399] width 92 height 40
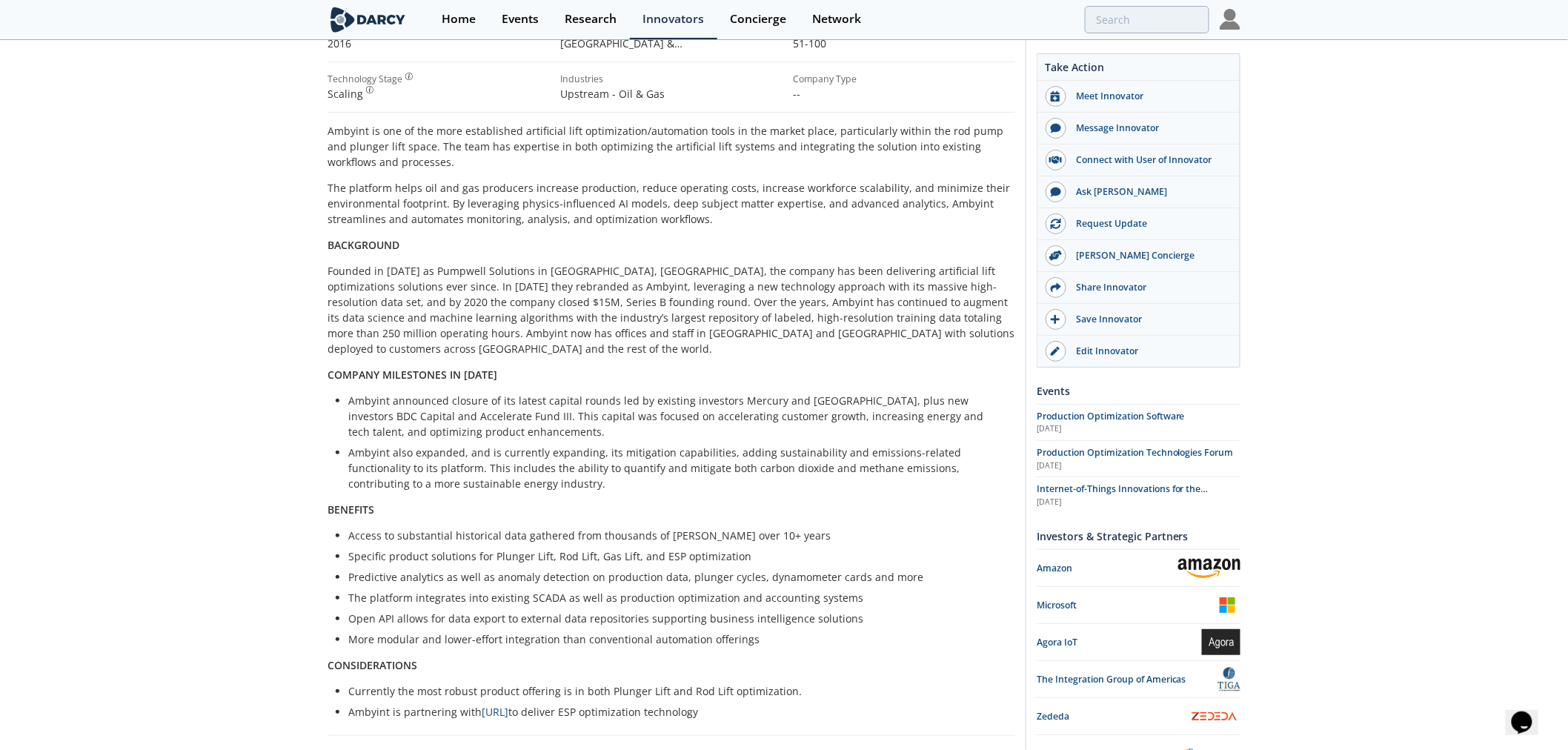
scroll to position [107, 0]
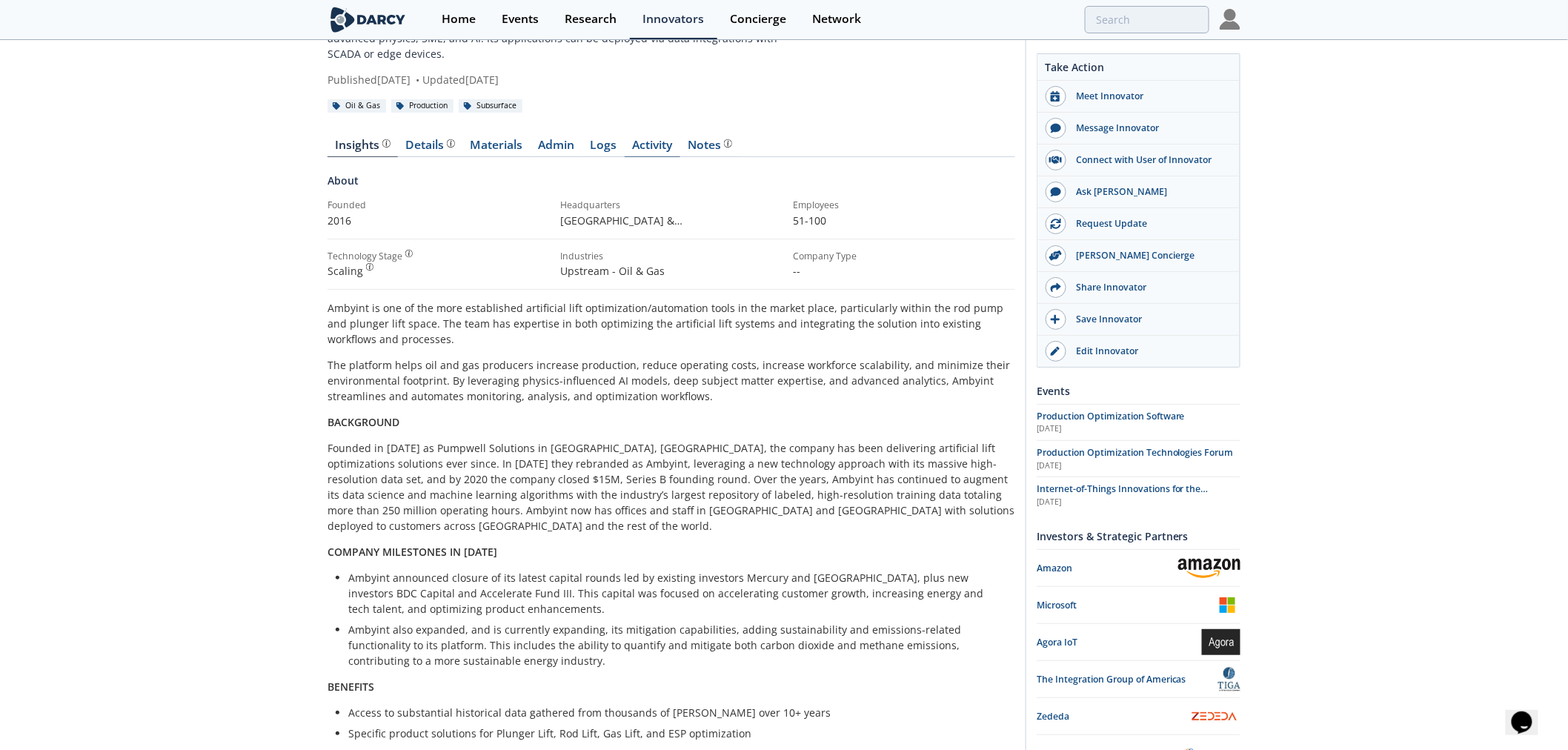
click at [638, 140] on link "Activity" at bounding box center [653, 148] width 56 height 18
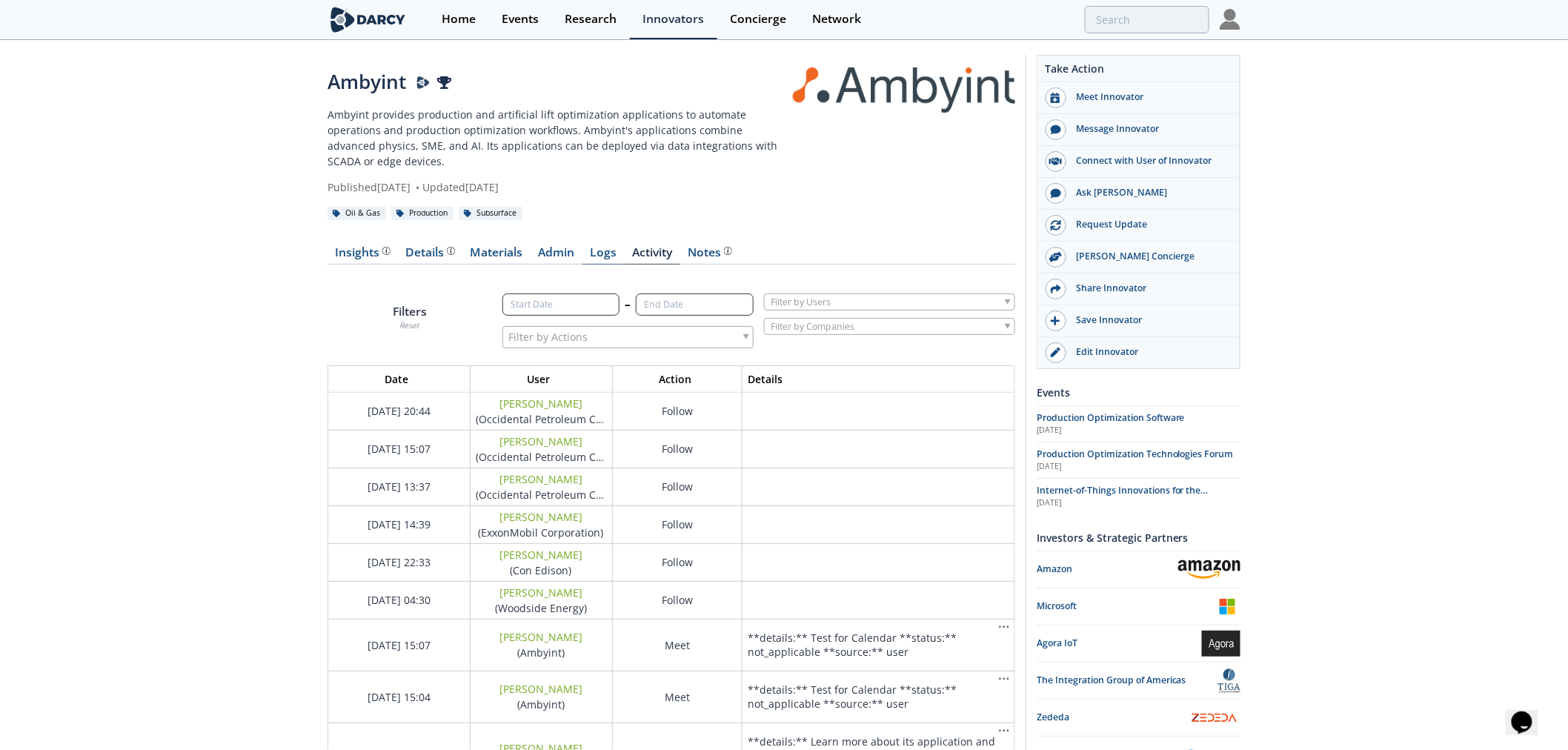
click at [603, 247] on link "Logs" at bounding box center [603, 255] width 42 height 18
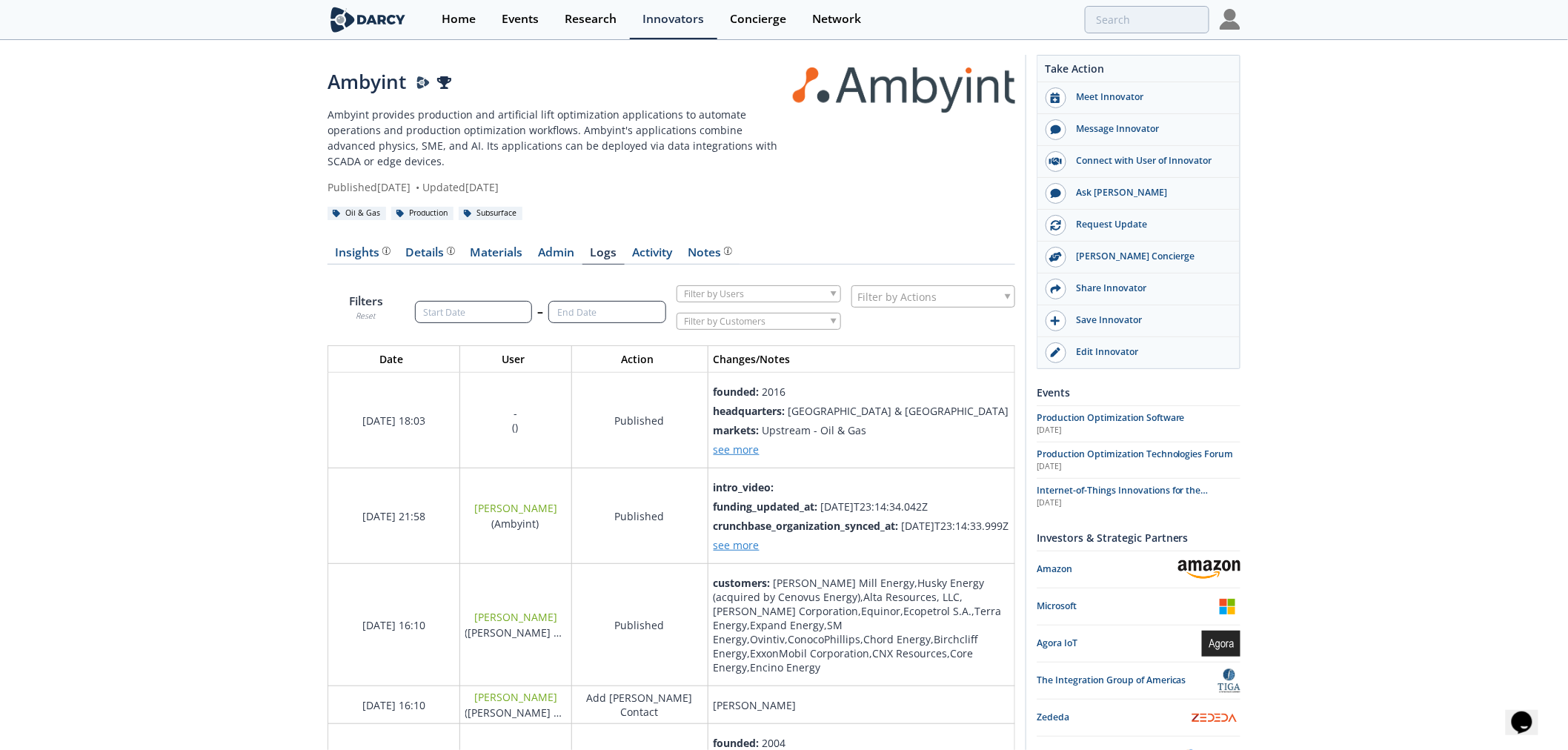
scroll to position [2335, 713]
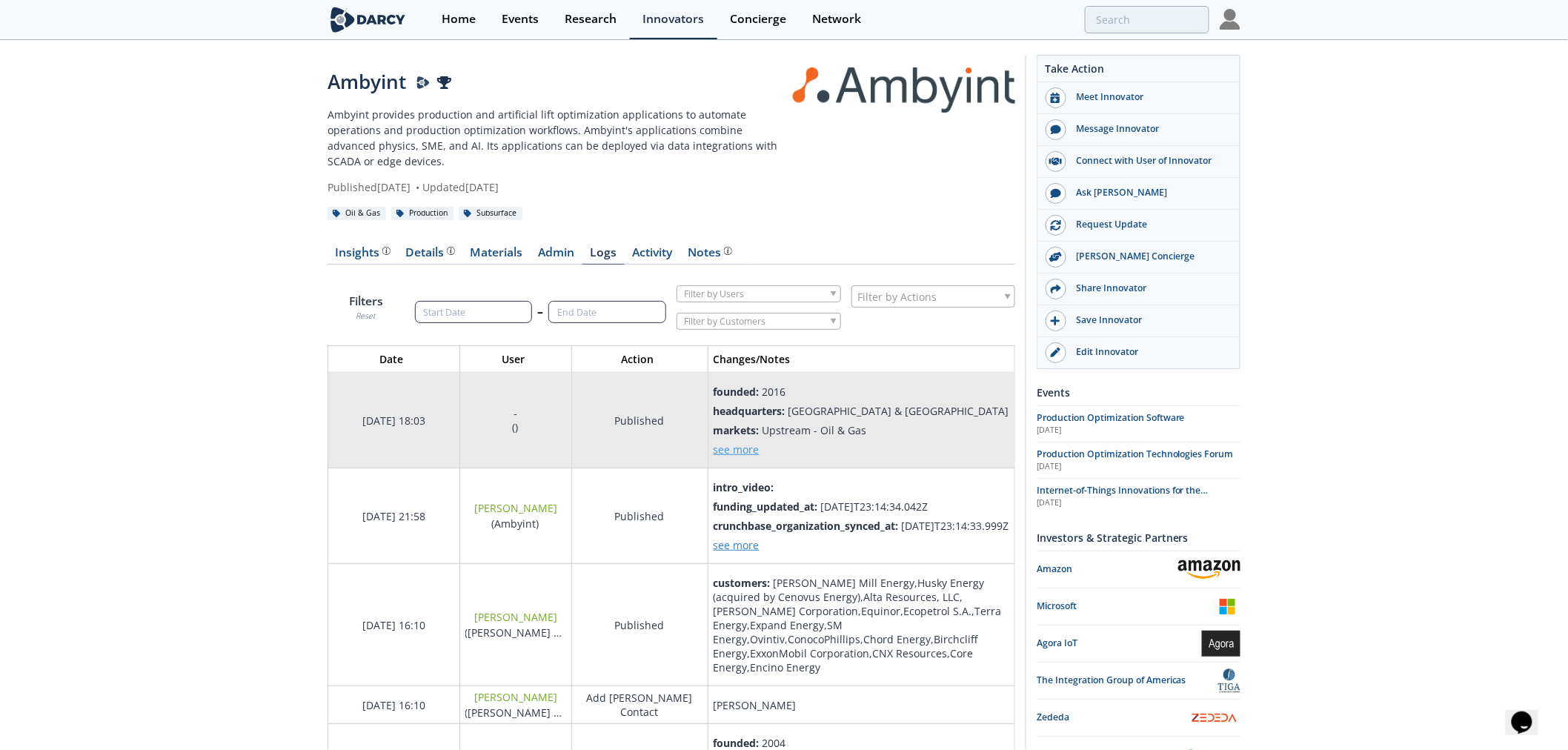
click at [732, 442] on span "see more" at bounding box center [737, 449] width 46 height 14
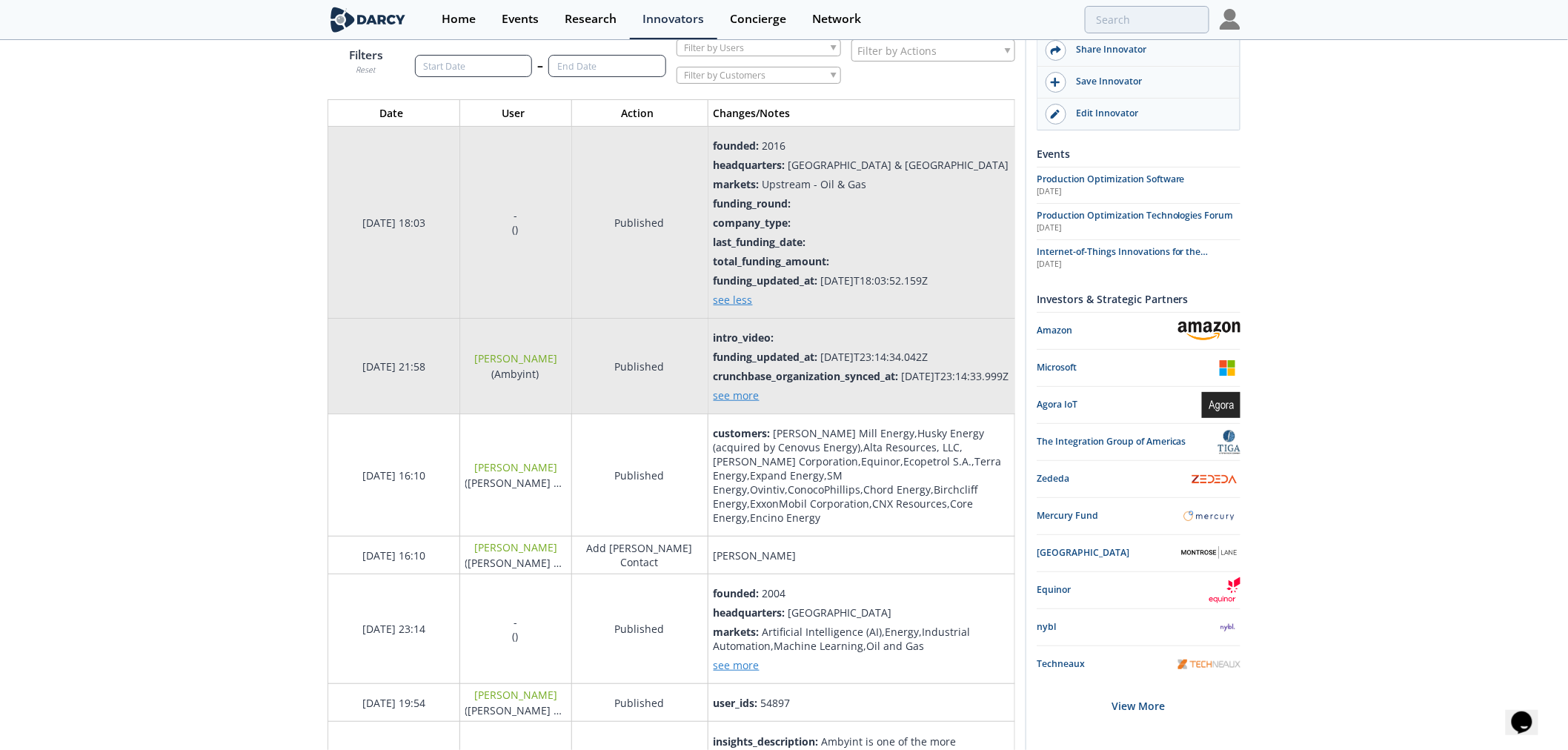
scroll to position [247, 0]
click at [741, 391] on span "see more" at bounding box center [737, 394] width 46 height 14
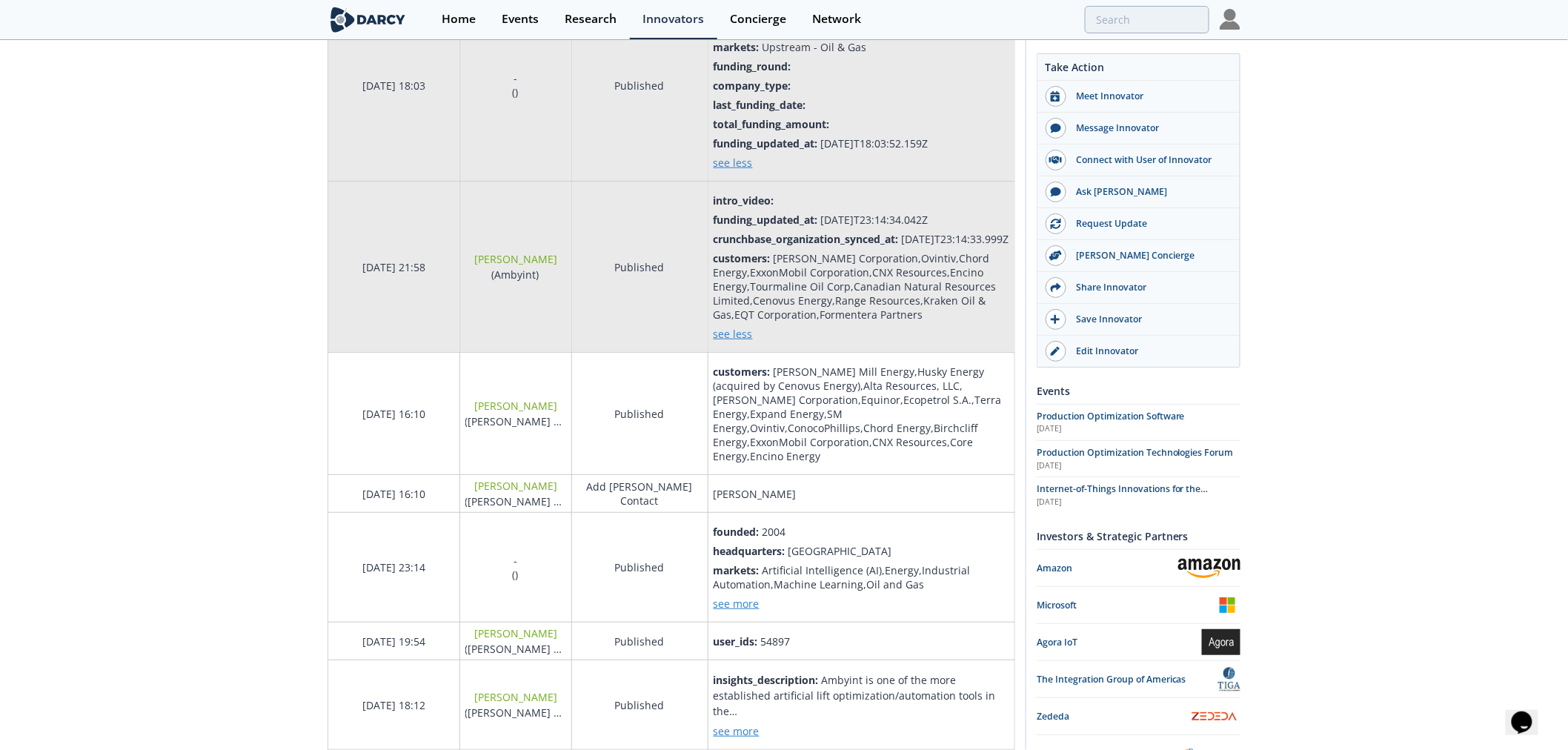
scroll to position [0, 0]
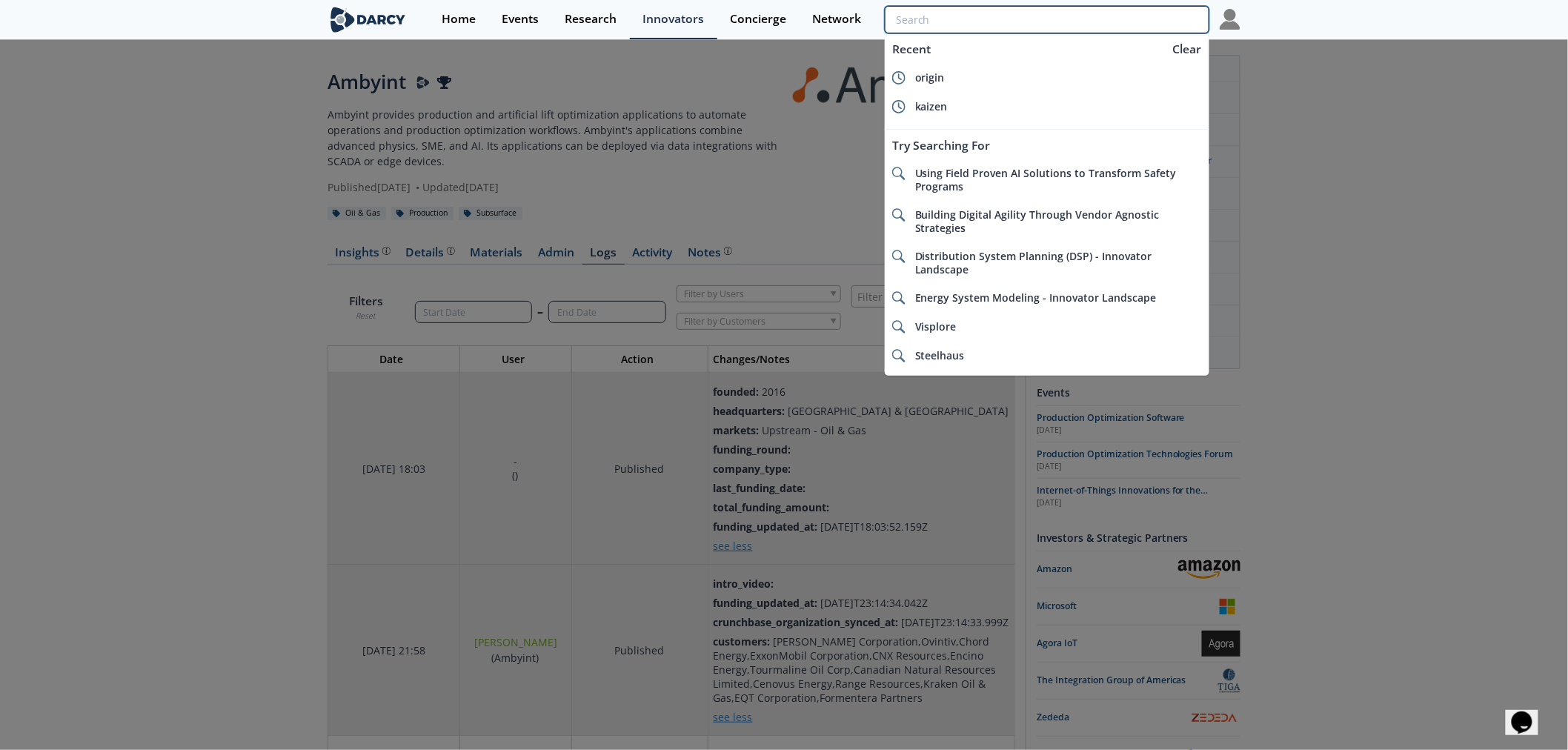
click at [1125, 24] on input "search" at bounding box center [1047, 20] width 325 height 28
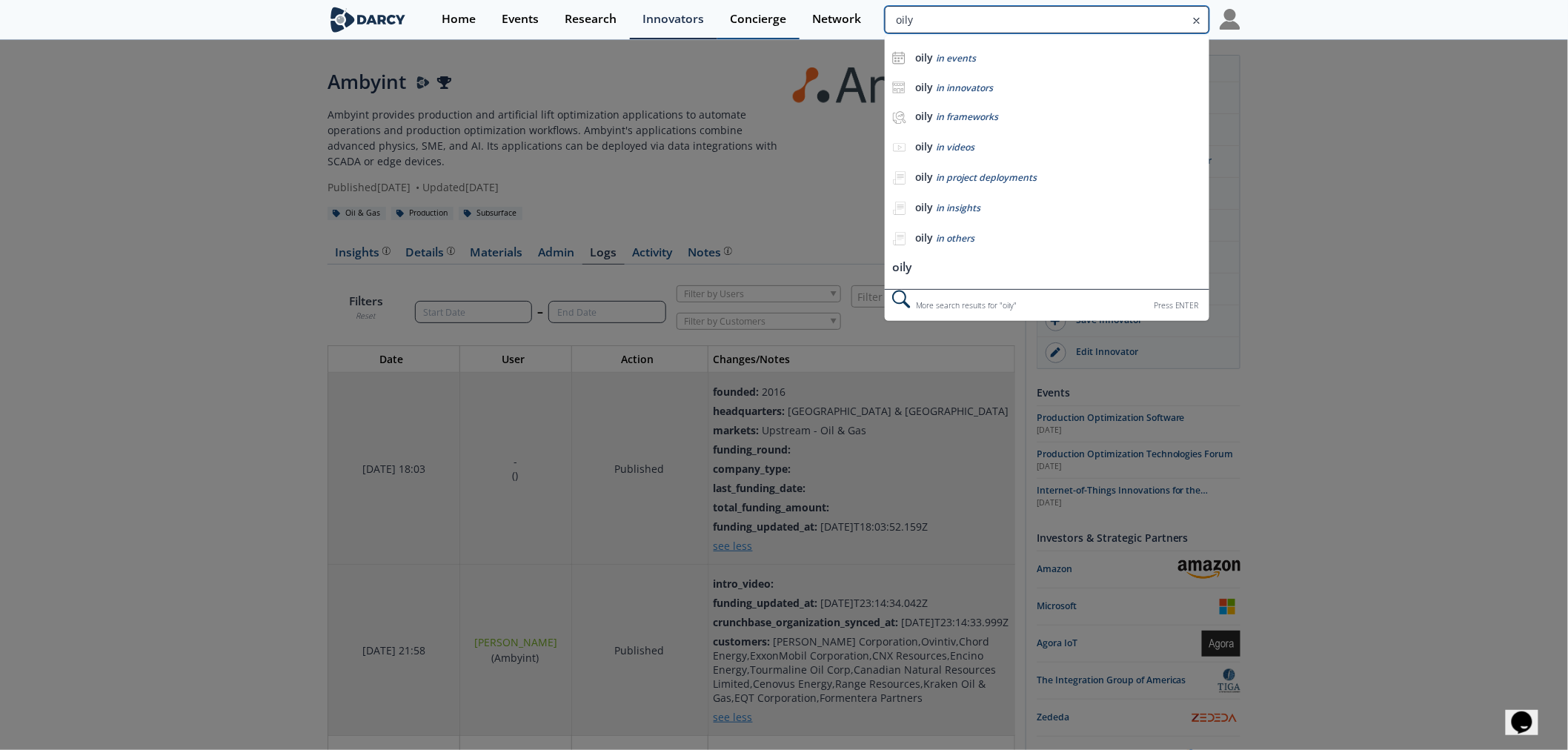
type input "oily"
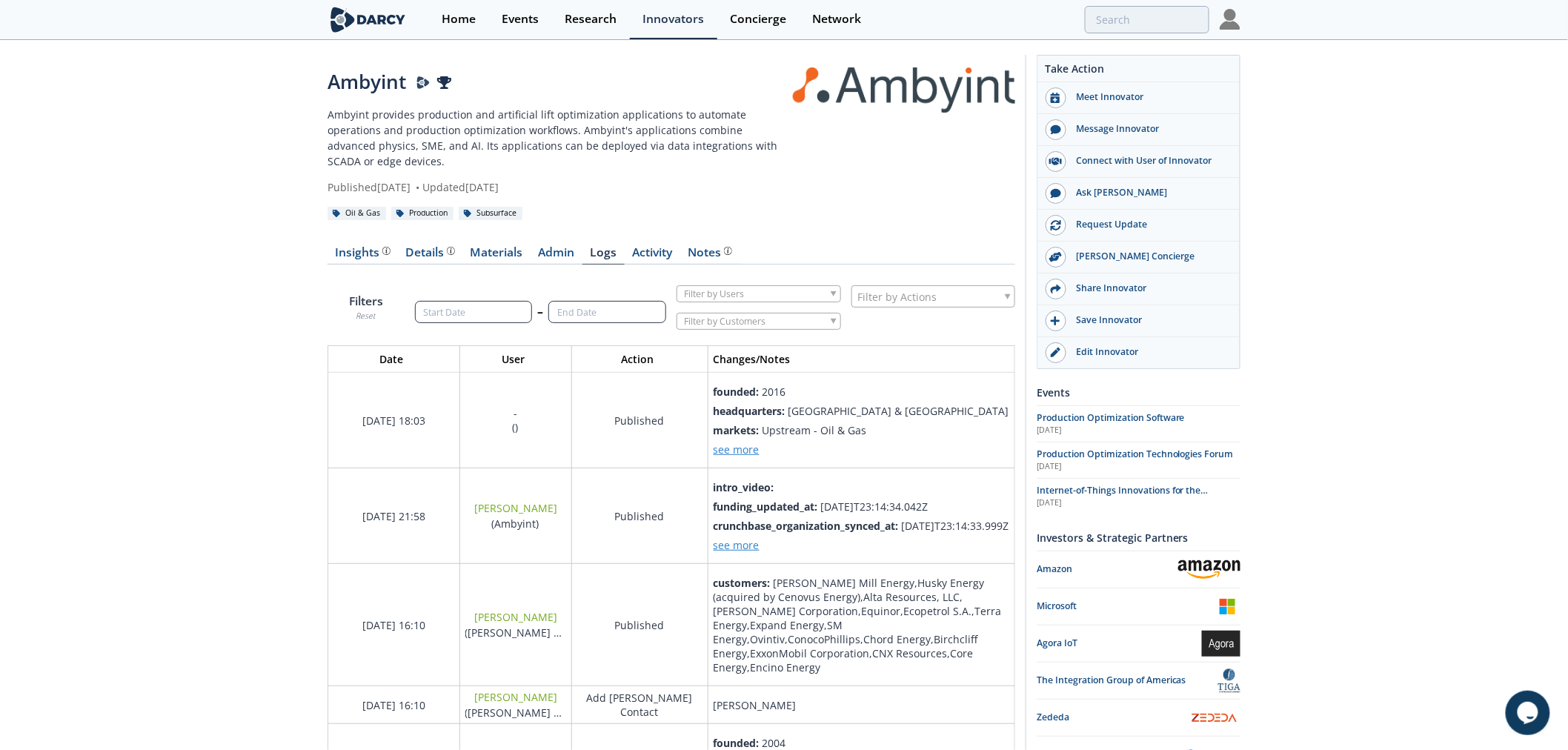
scroll to position [2335, 713]
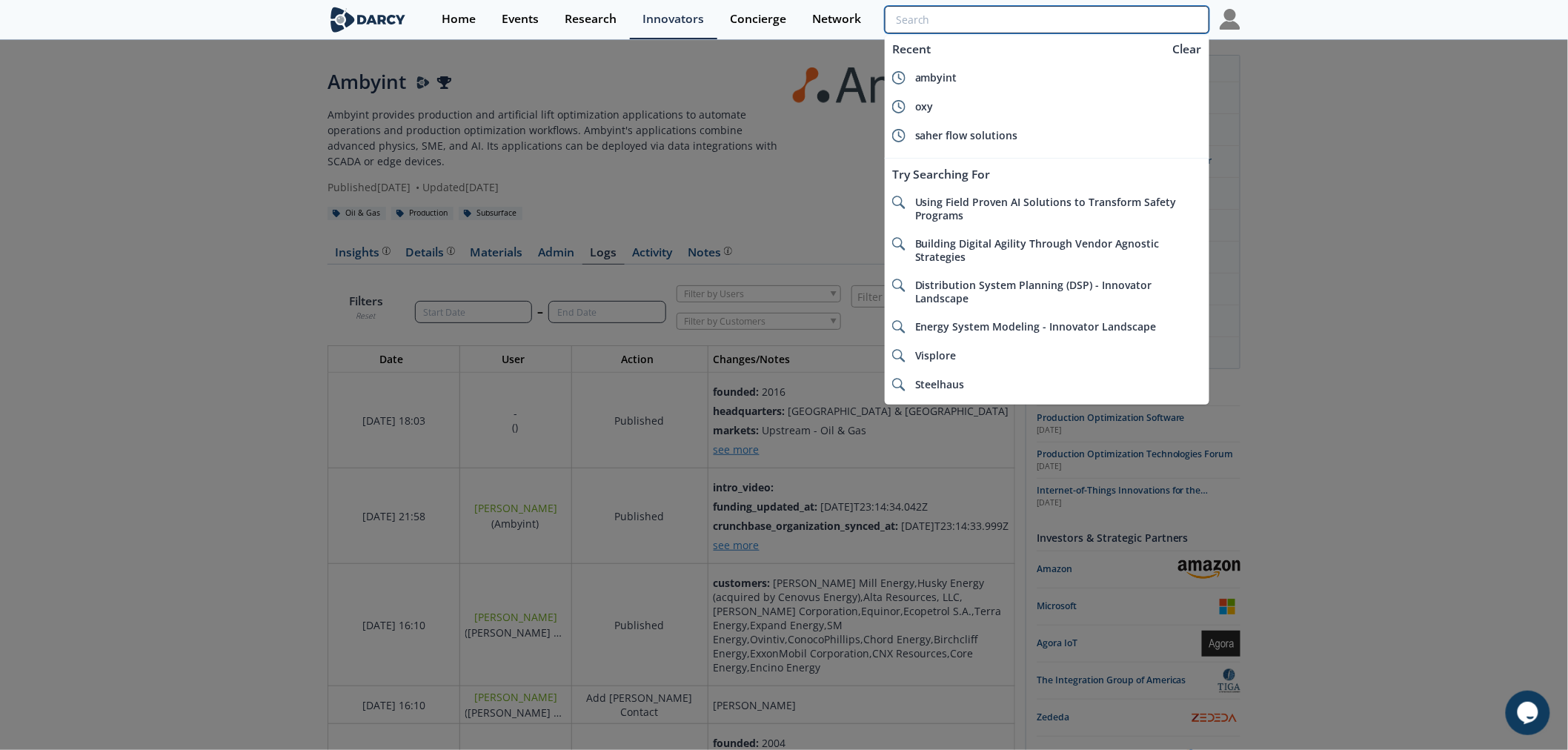
click at [1116, 27] on input "search" at bounding box center [1047, 20] width 325 height 28
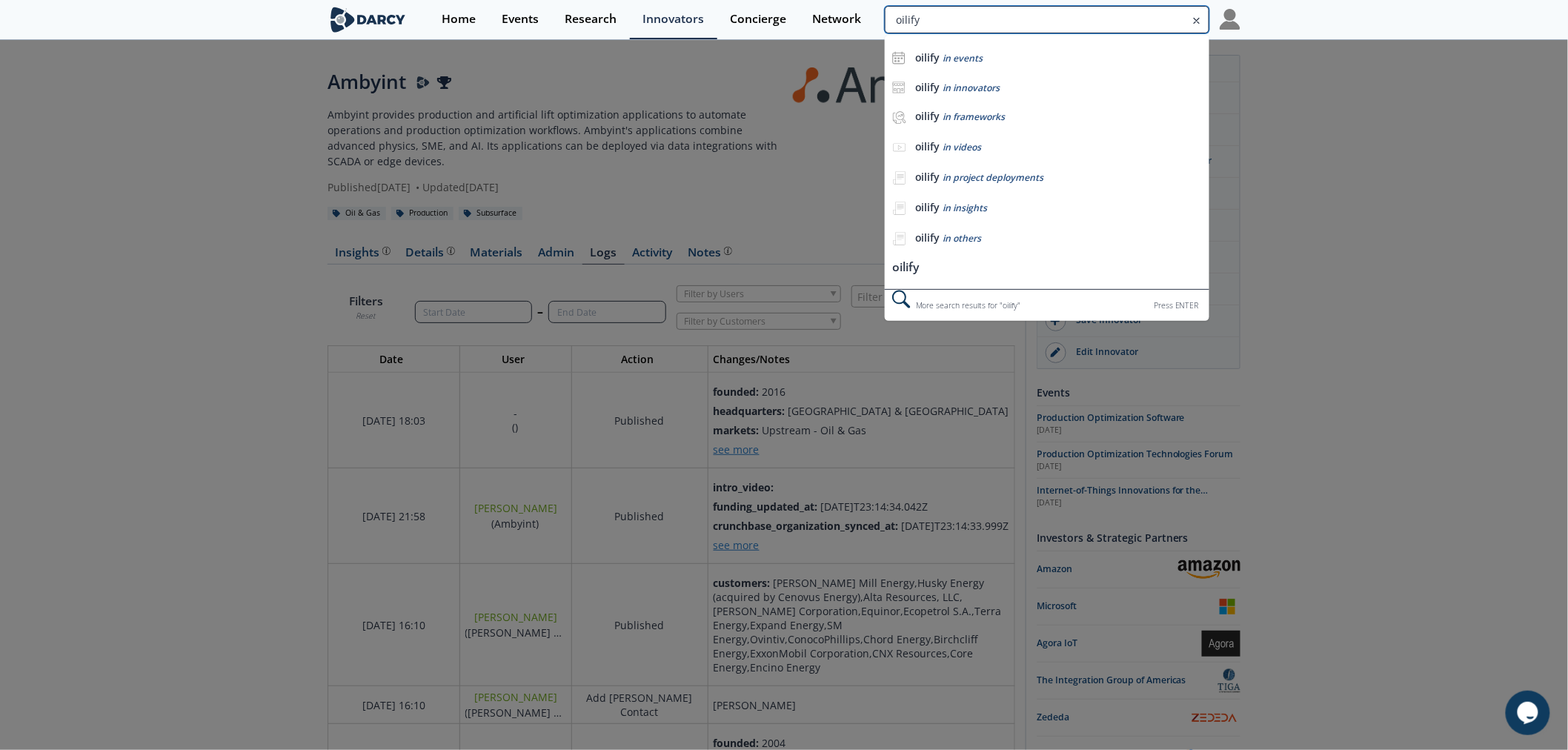
type input "oilify"
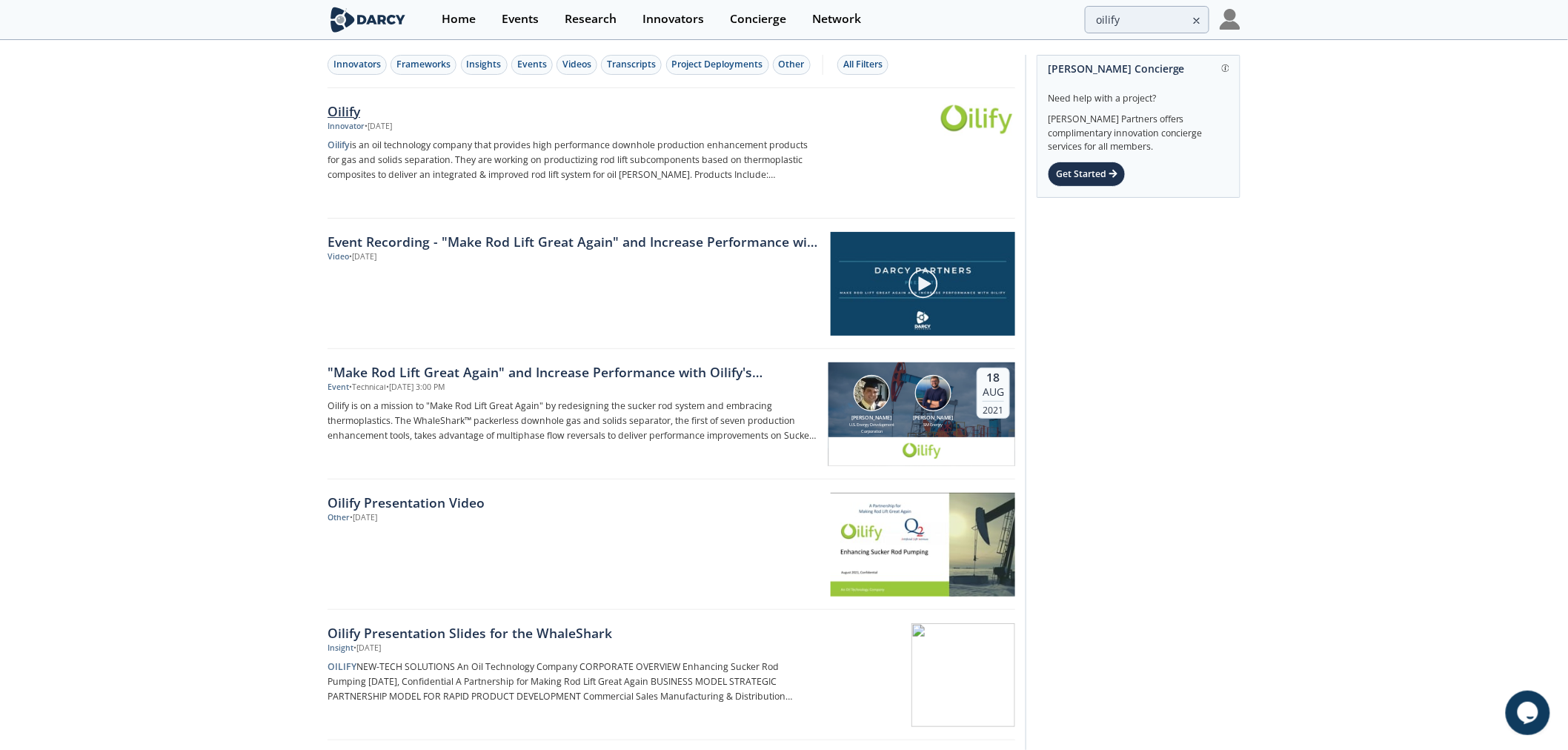
click at [985, 130] on img at bounding box center [977, 120] width 73 height 32
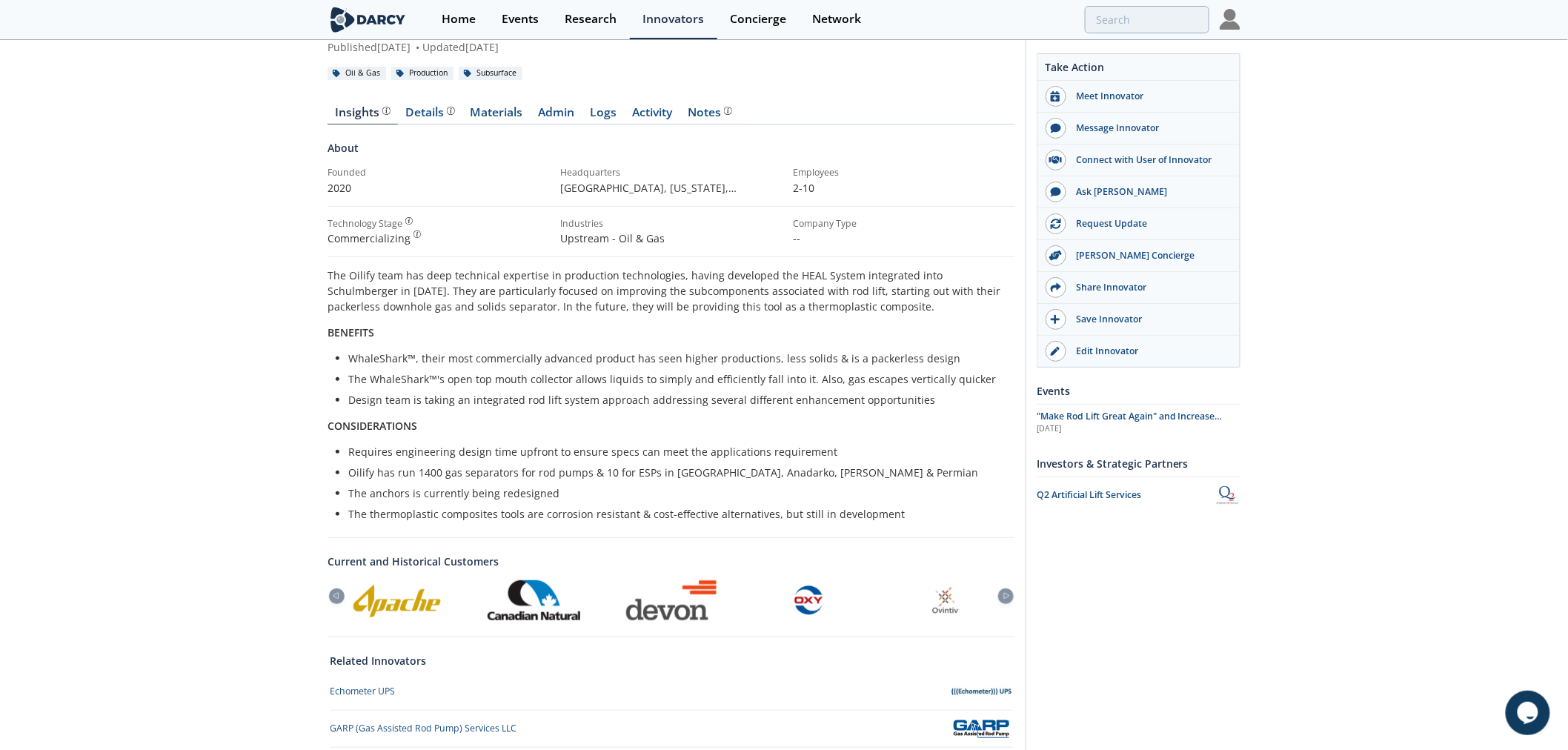
scroll to position [238, 0]
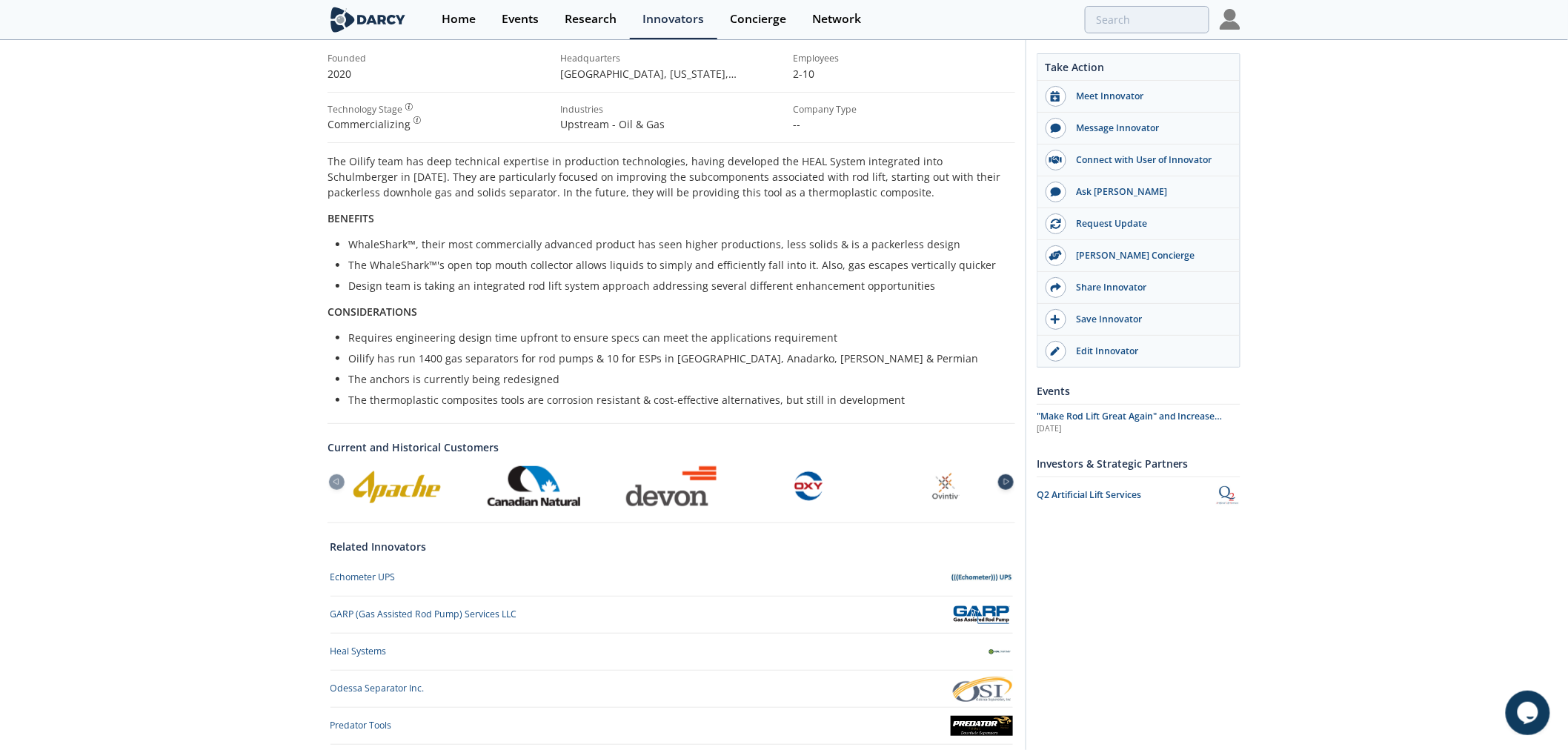
click at [1009, 482] on icon at bounding box center [1006, 481] width 18 height 7
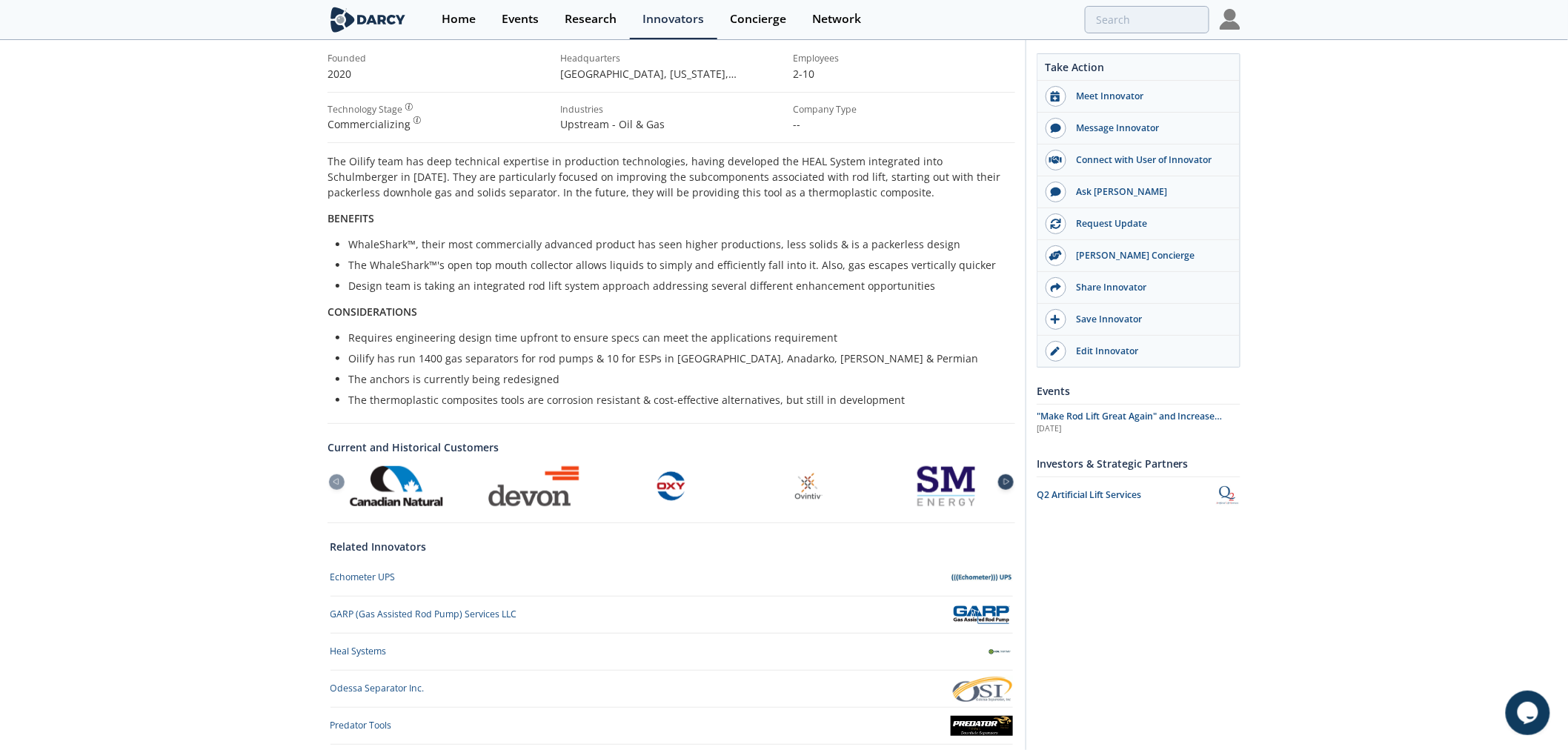
click at [1009, 482] on icon at bounding box center [1006, 482] width 5 height 6
click at [339, 487] on div at bounding box center [336, 482] width 15 height 15
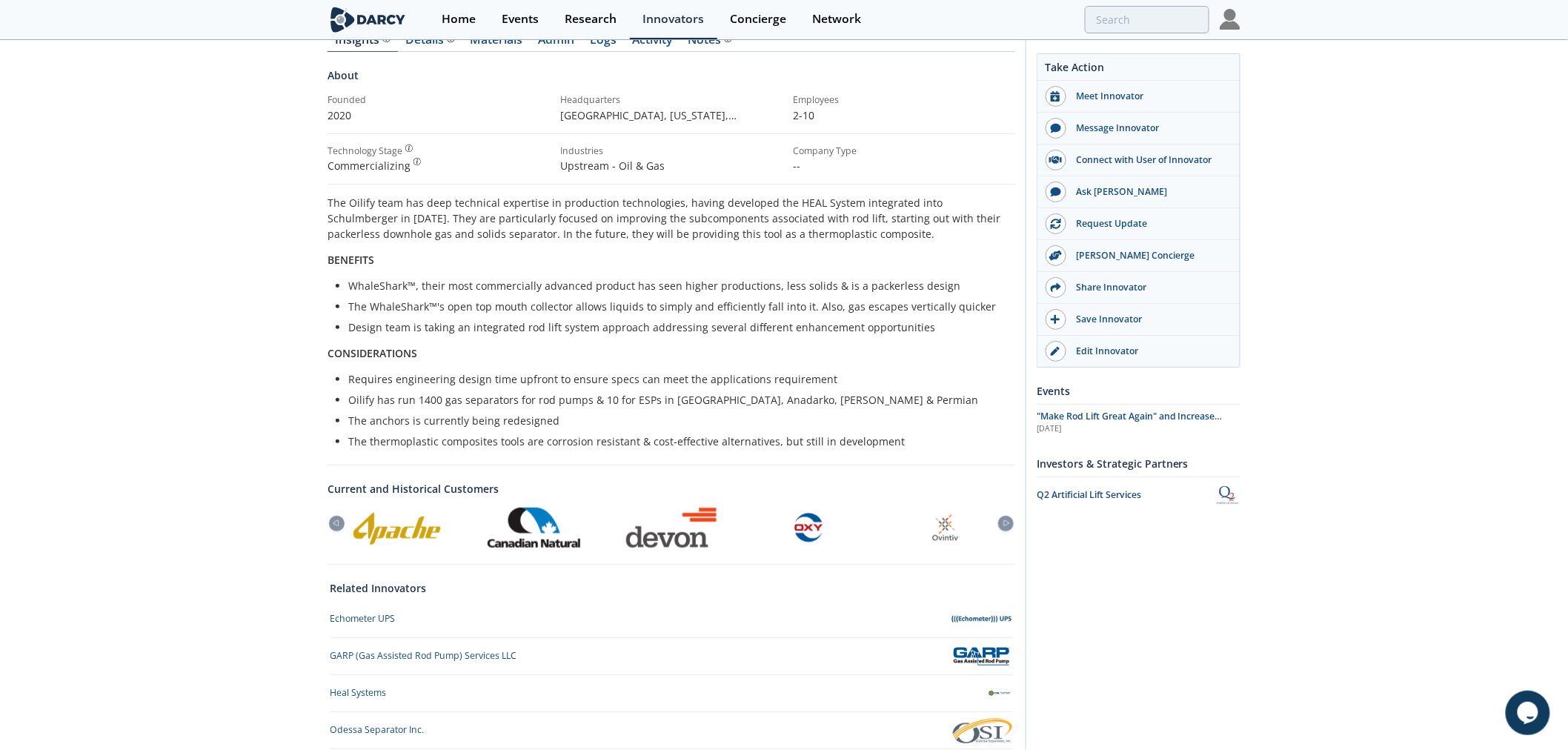
scroll to position [193, 0]
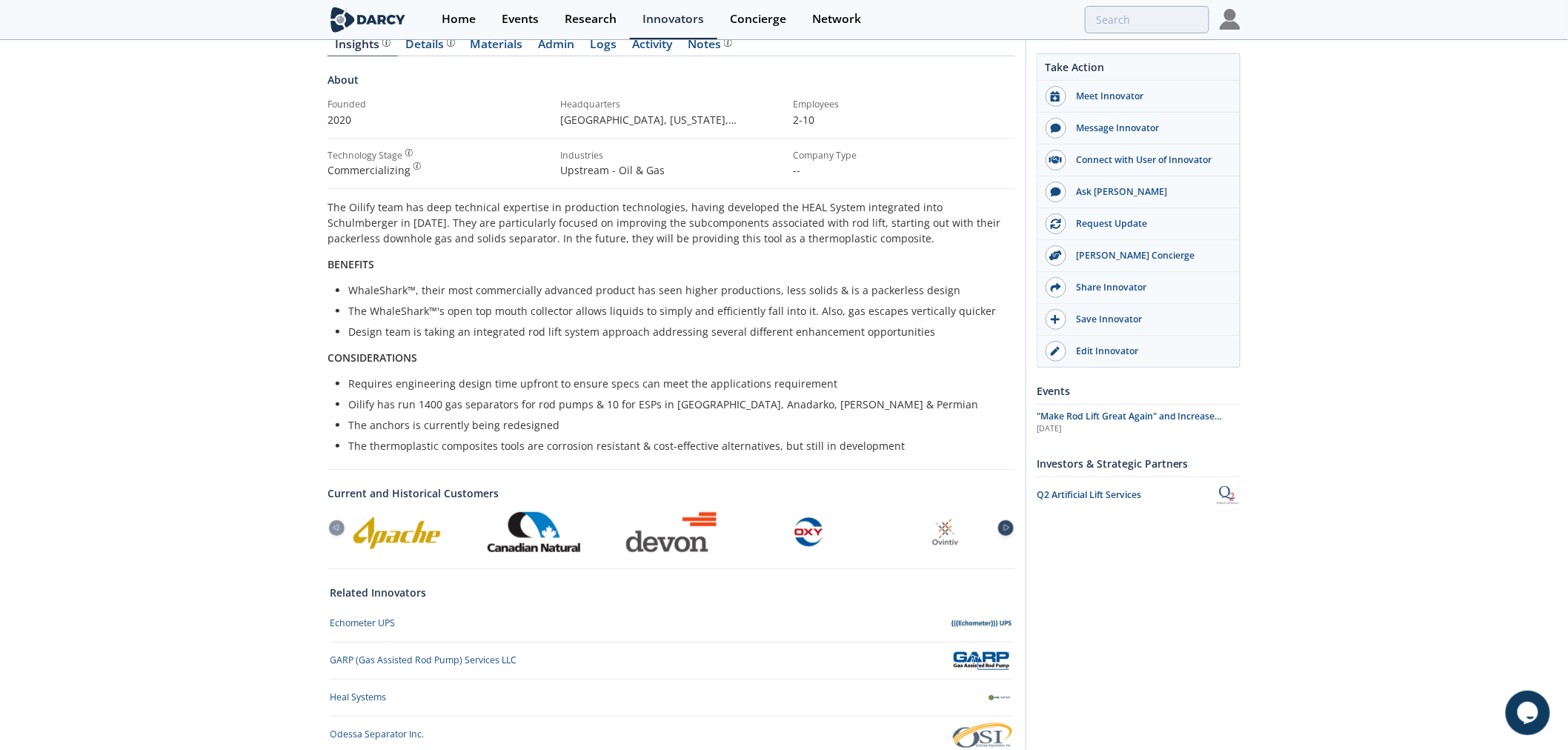
click at [1010, 532] on div at bounding box center [1006, 528] width 15 height 15
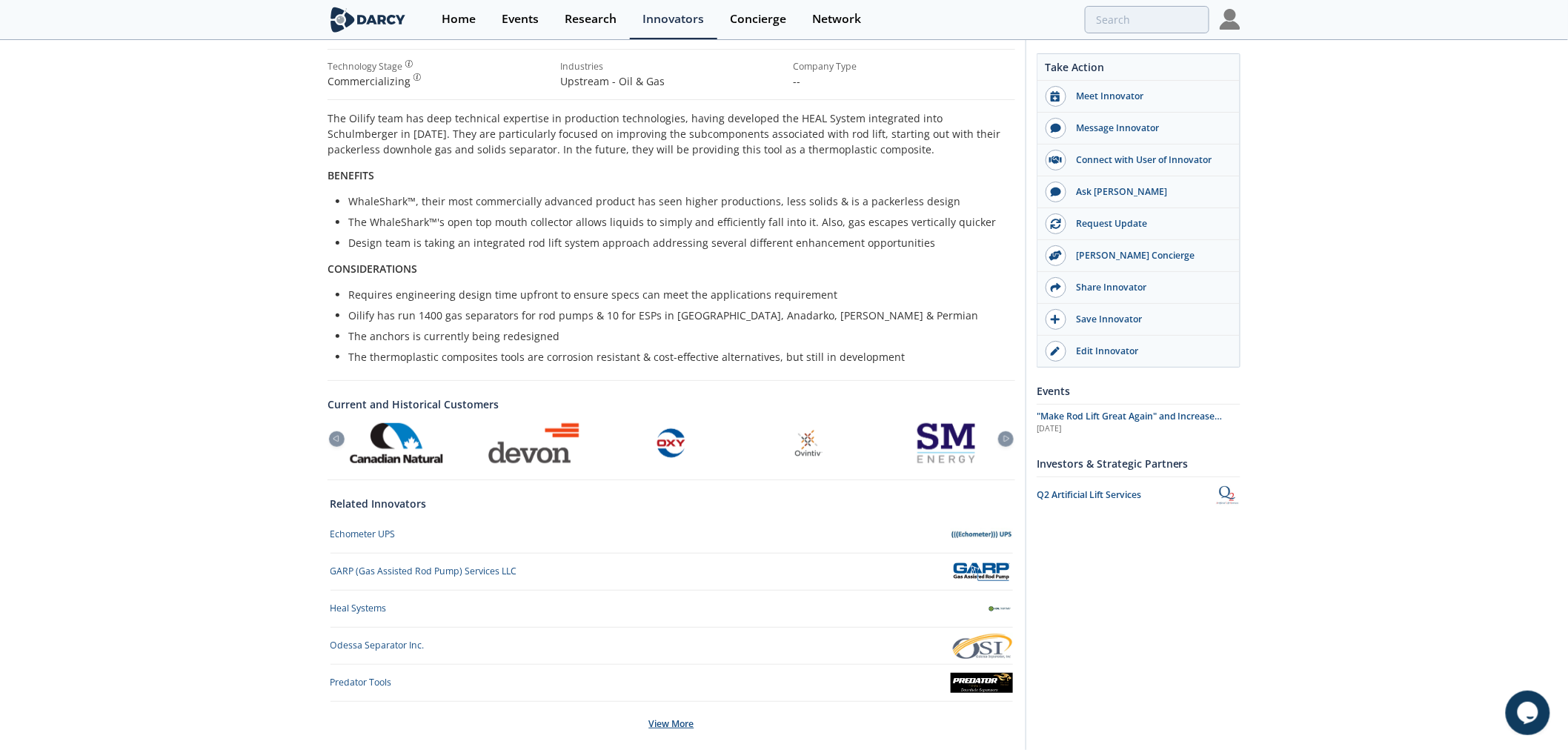
scroll to position [357, 0]
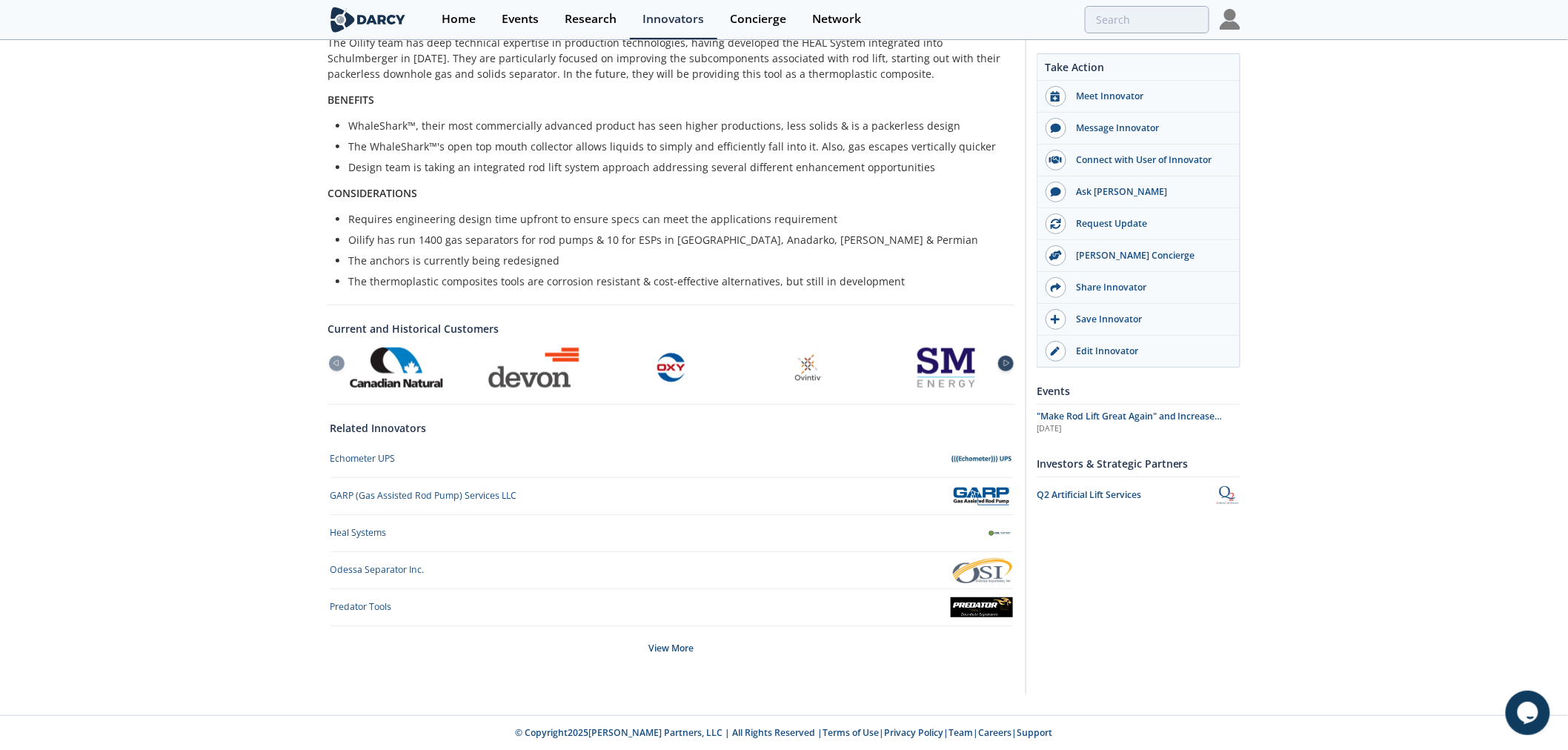
click at [1009, 364] on icon at bounding box center [1006, 364] width 5 height 6
click at [334, 365] on icon at bounding box center [336, 363] width 18 height 7
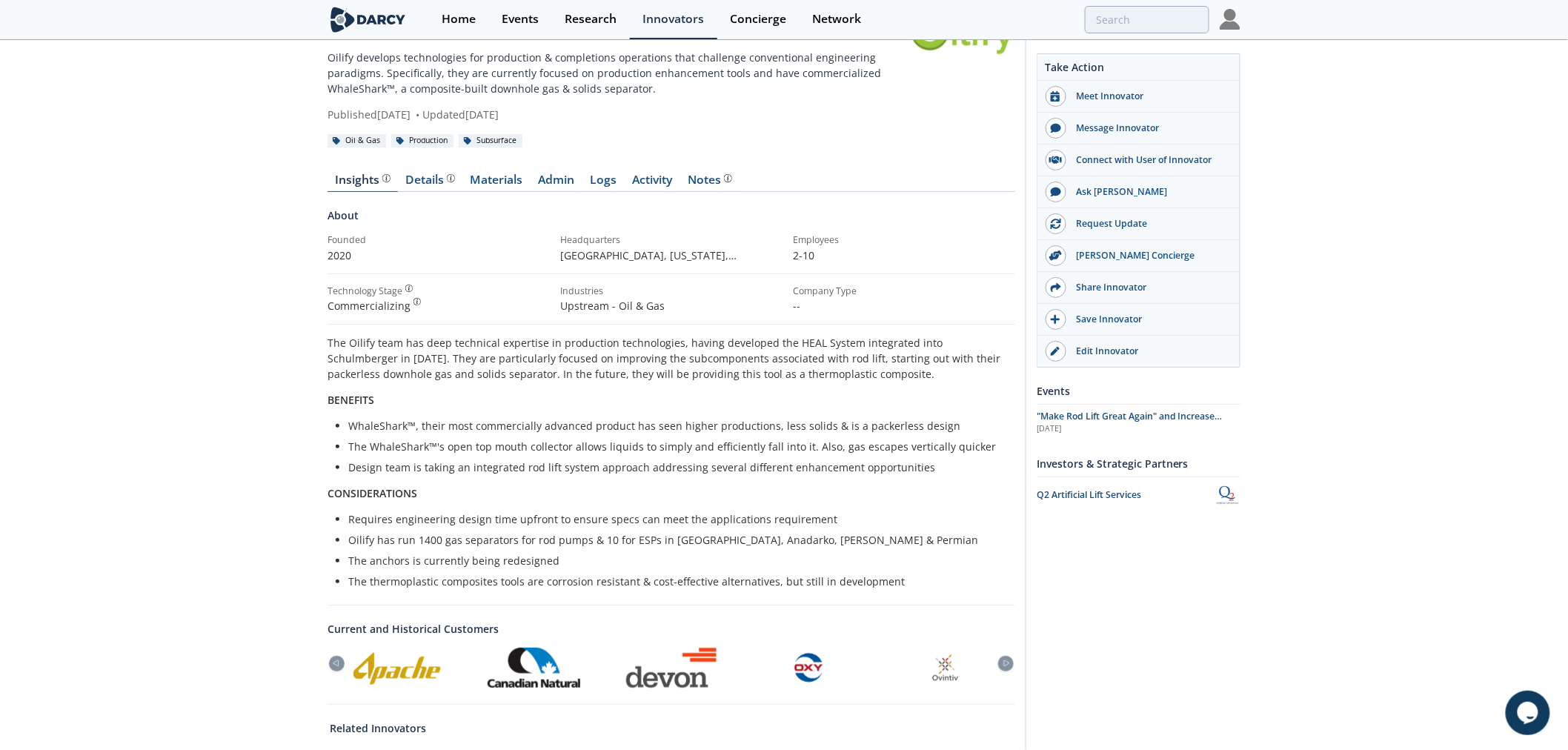
scroll to position [28, 0]
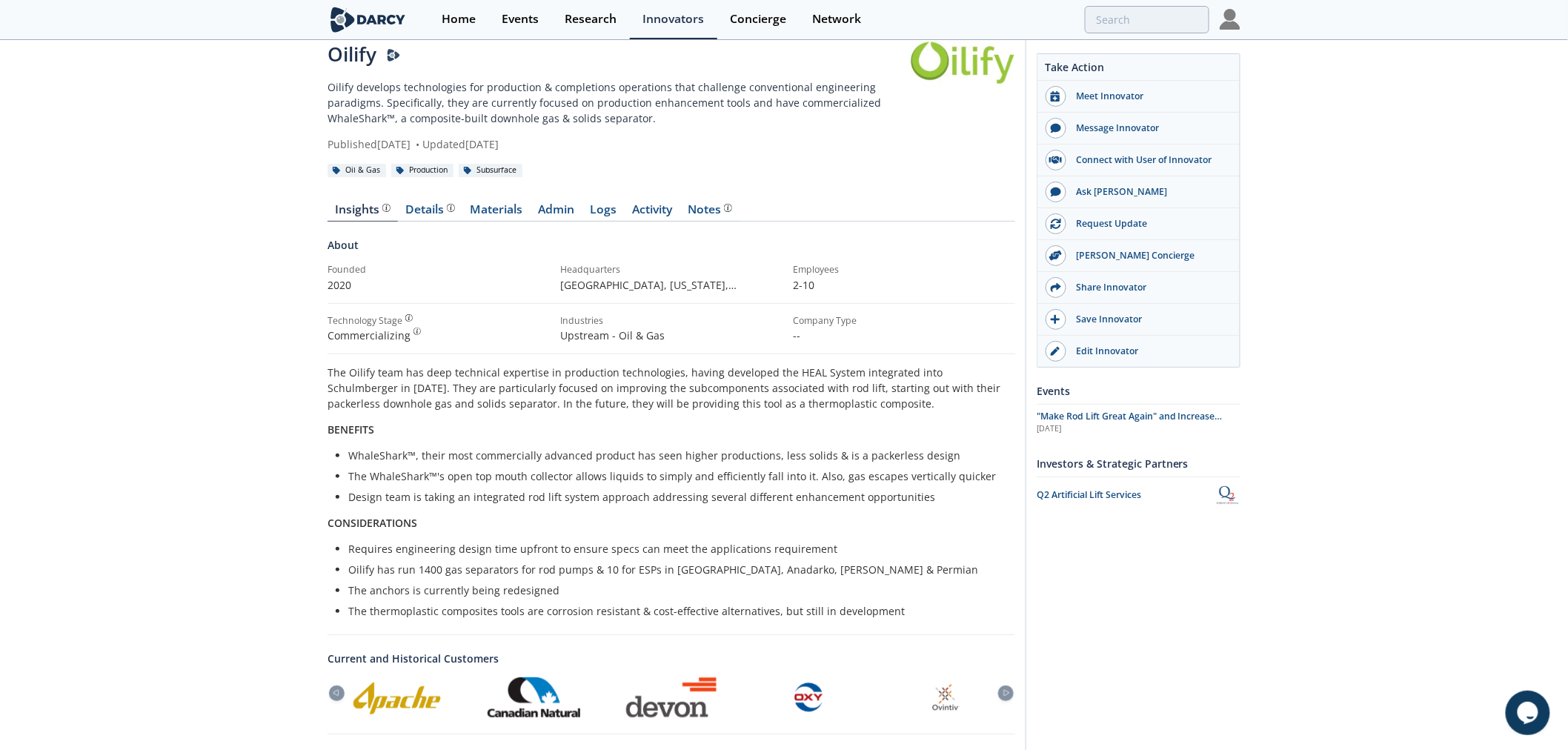
drag, startPoint x: 620, startPoint y: 141, endPoint x: 685, endPoint y: 130, distance: 65.9
click at [685, 130] on div "Oilify Oilify develops technologies for production & completions operations tha…" at bounding box center [619, 96] width 583 height 112
drag, startPoint x: 716, startPoint y: 284, endPoint x: 841, endPoint y: 284, distance: 125.0
click at [841, 284] on div "Founded 2020 Headquarters Magnolia, Texas , United States Employees 2-10" at bounding box center [671, 283] width 688 height 40
click at [843, 284] on p "2-10" at bounding box center [904, 285] width 222 height 15
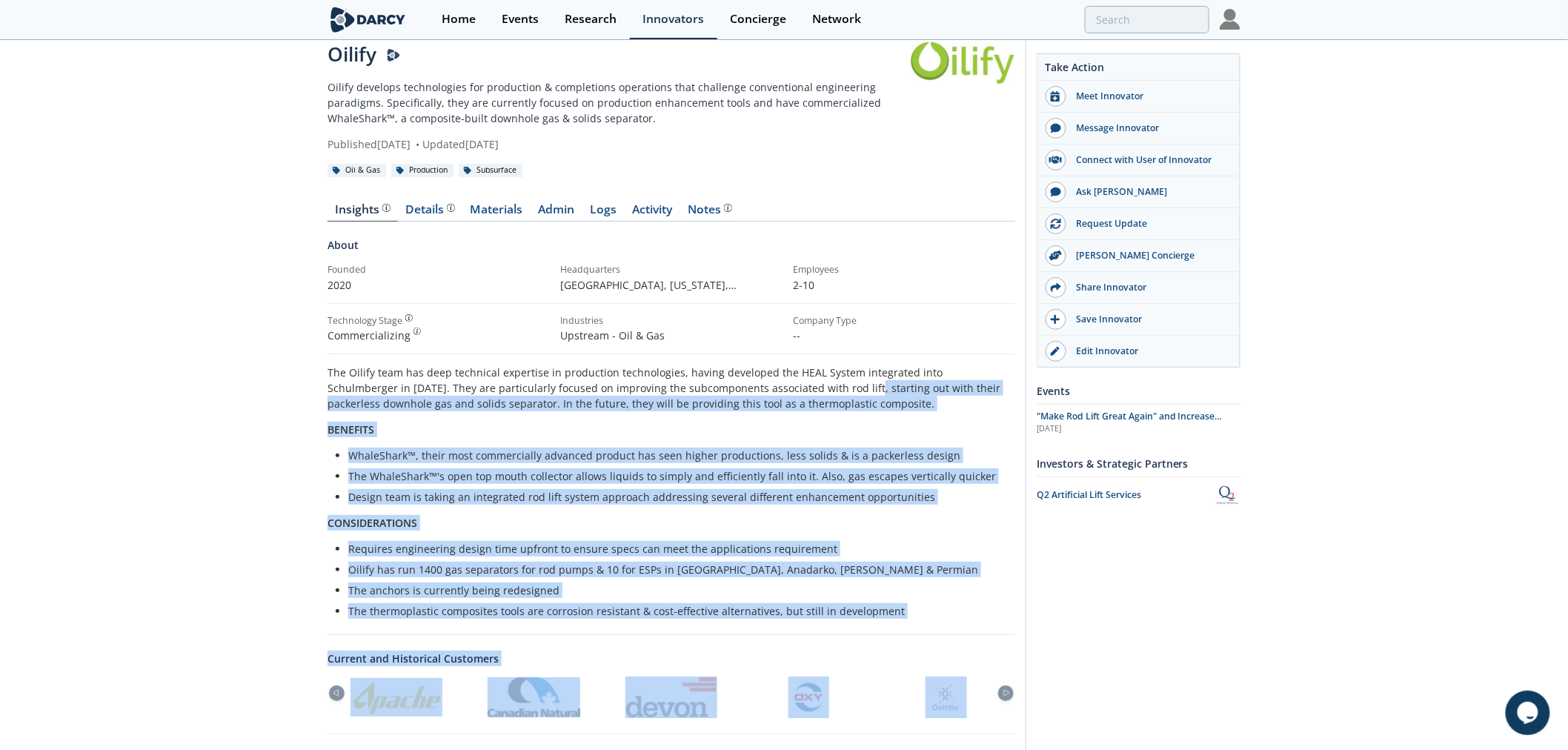
drag, startPoint x: 782, startPoint y: 380, endPoint x: 1024, endPoint y: 421, distance: 245.4
click at [1024, 421] on div "Oilify Oilify develops technologies for production & completions operations tha…" at bounding box center [784, 519] width 913 height 1010
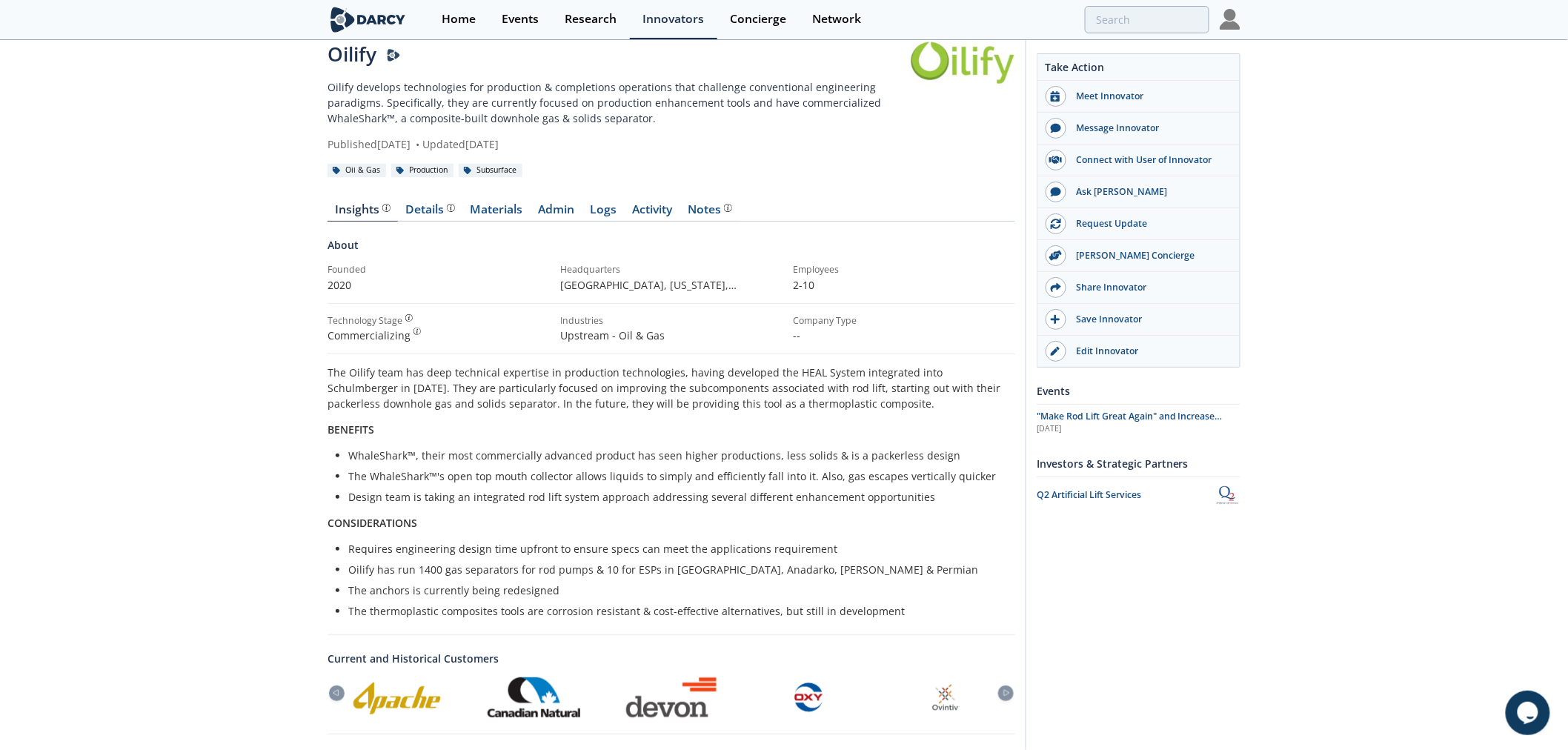
click at [735, 389] on p "The Oilify team has deep technical expertise in production technologies, having…" at bounding box center [671, 388] width 688 height 47
drag, startPoint x: 668, startPoint y: 367, endPoint x: 904, endPoint y: 370, distance: 236.0
click at [904, 370] on p "The Oilify team has deep technical expertise in production technologies, having…" at bounding box center [671, 388] width 688 height 47
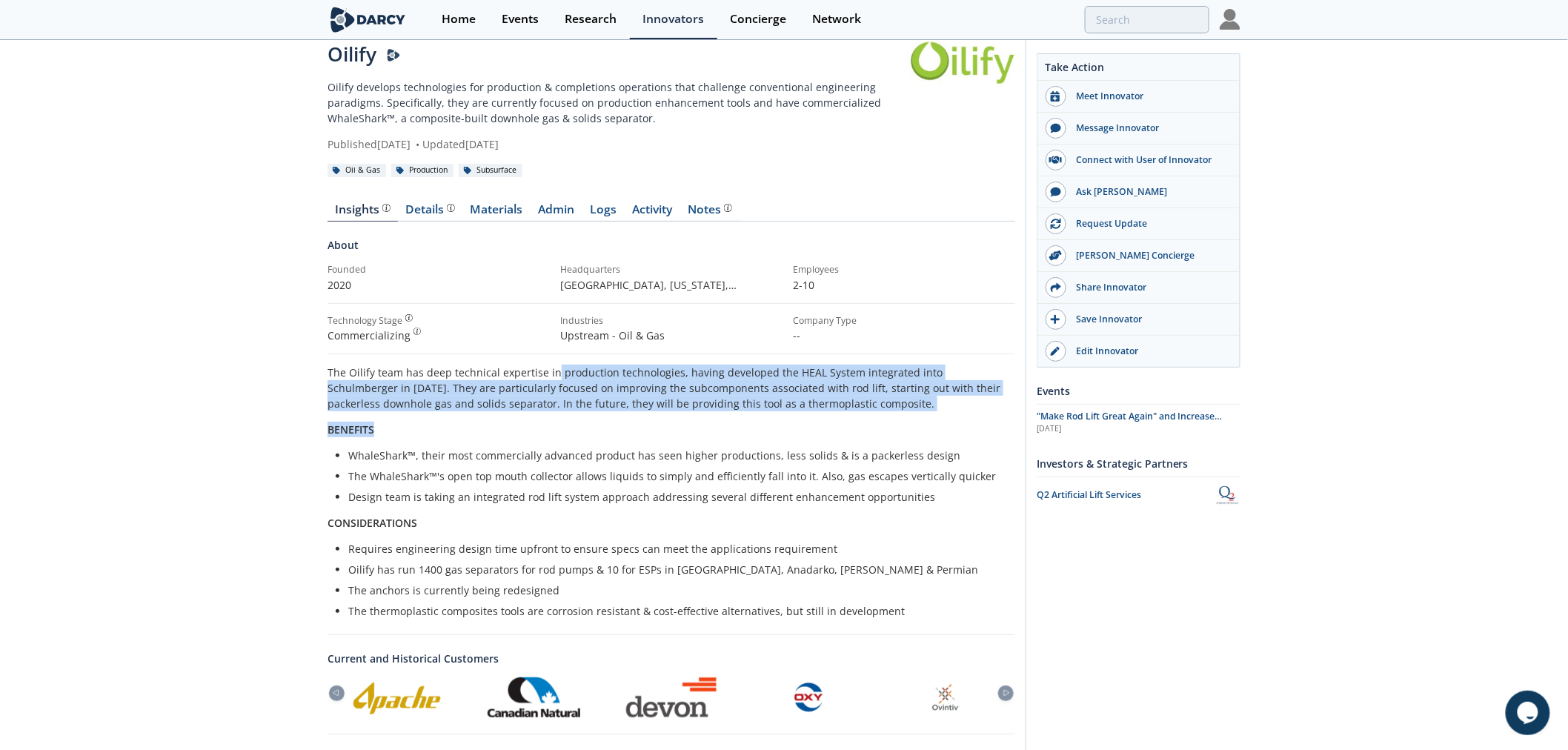
drag, startPoint x: 816, startPoint y: 369, endPoint x: 947, endPoint y: 425, distance: 142.5
click at [947, 425] on div "The Oilify team has deep technical expertise in production technologies, having…" at bounding box center [671, 492] width 688 height 254
click at [947, 425] on p "BENEFITS" at bounding box center [671, 430] width 688 height 15
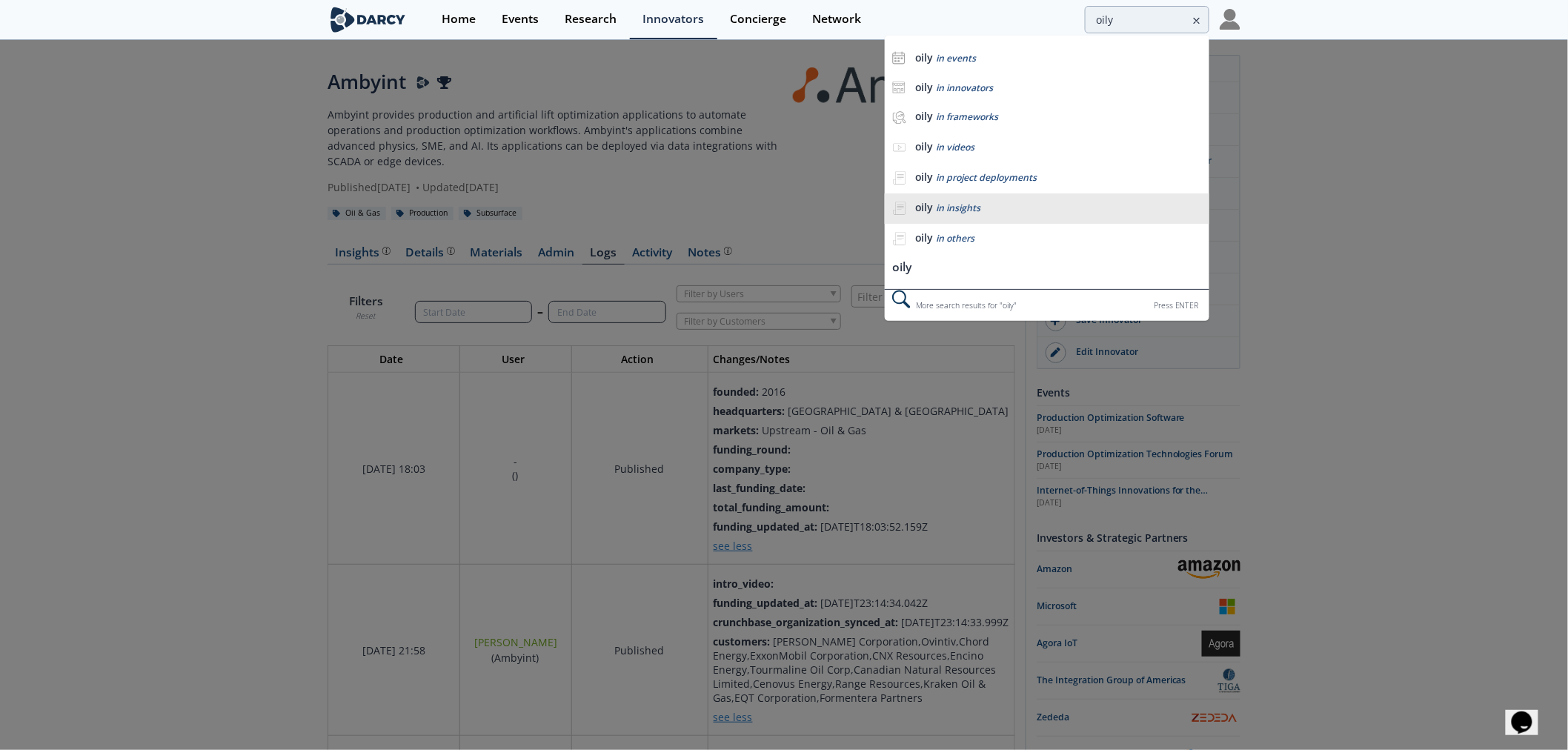
scroll to position [2507, 713]
click at [1479, 144] on div at bounding box center [784, 375] width 1568 height 750
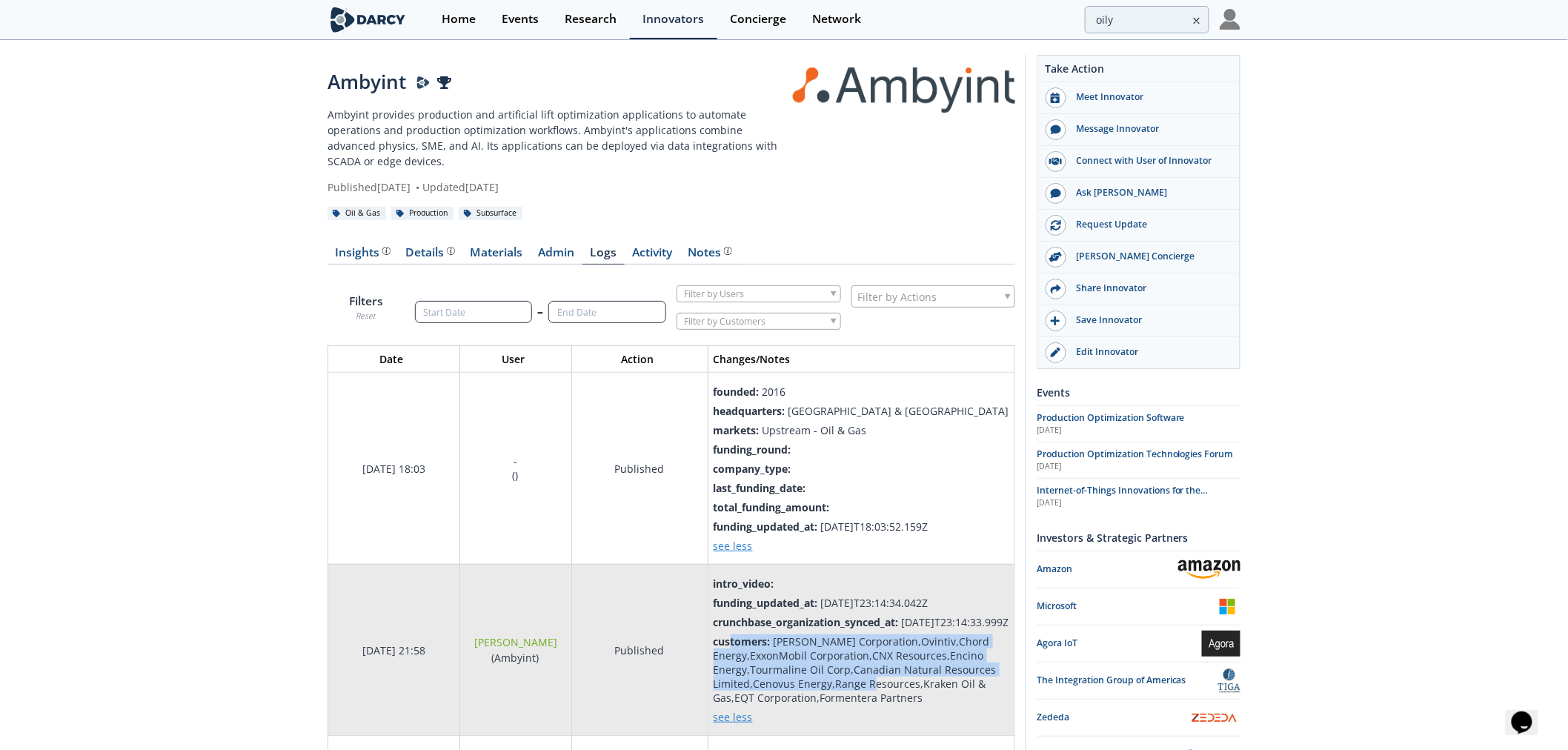
drag, startPoint x: 730, startPoint y: 642, endPoint x: 921, endPoint y: 675, distance: 193.8
click at [921, 675] on div "customers : [PERSON_NAME] Corporation,Ovintiv,Chord Energy,ExxonMobil Corporati…" at bounding box center [861, 669] width 296 height 70
click at [921, 675] on div "[PERSON_NAME] Corporation,Ovintiv,Chord Energy,ExxonMobil Corporation,CNX Resou…" at bounding box center [855, 669] width 283 height 70
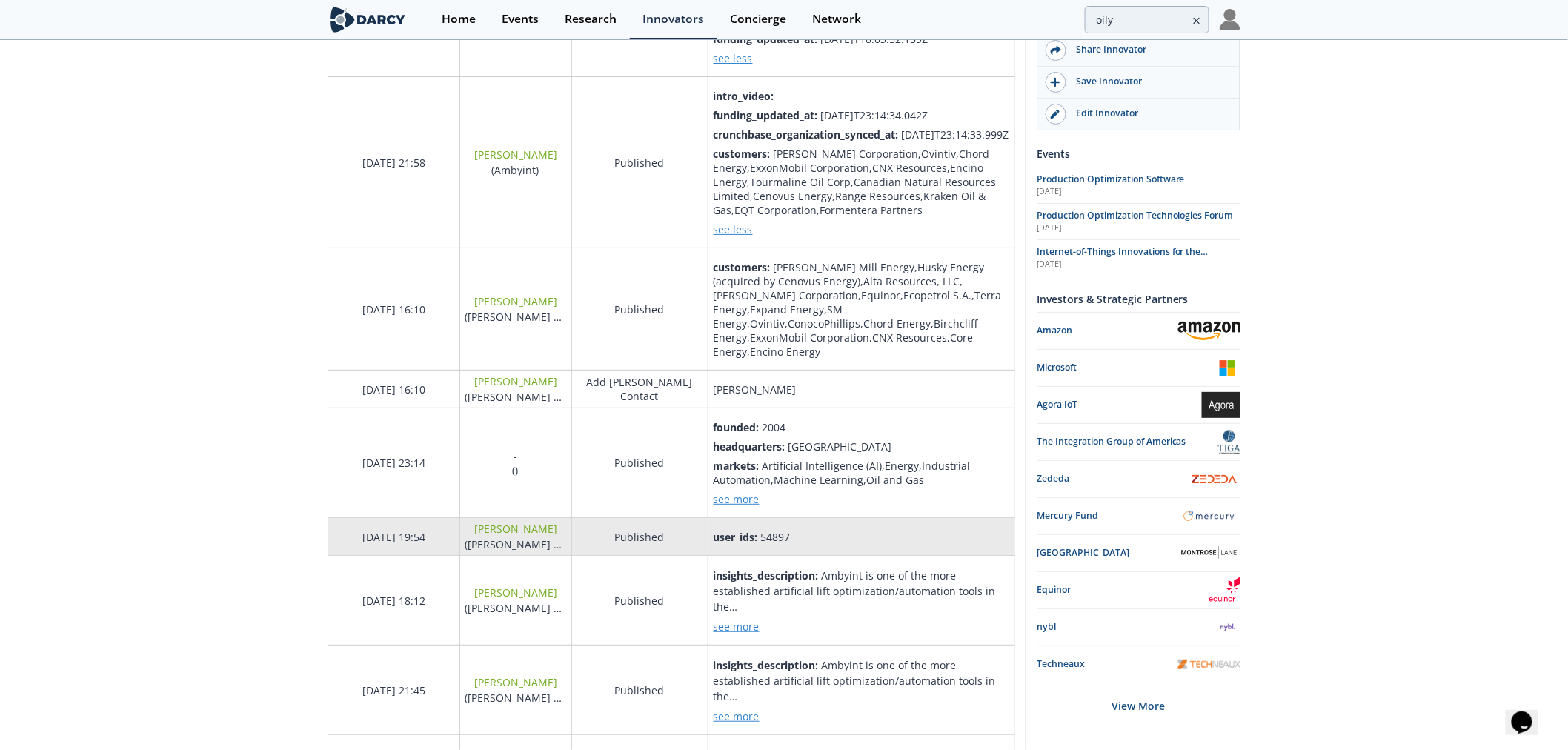
scroll to position [494, 0]
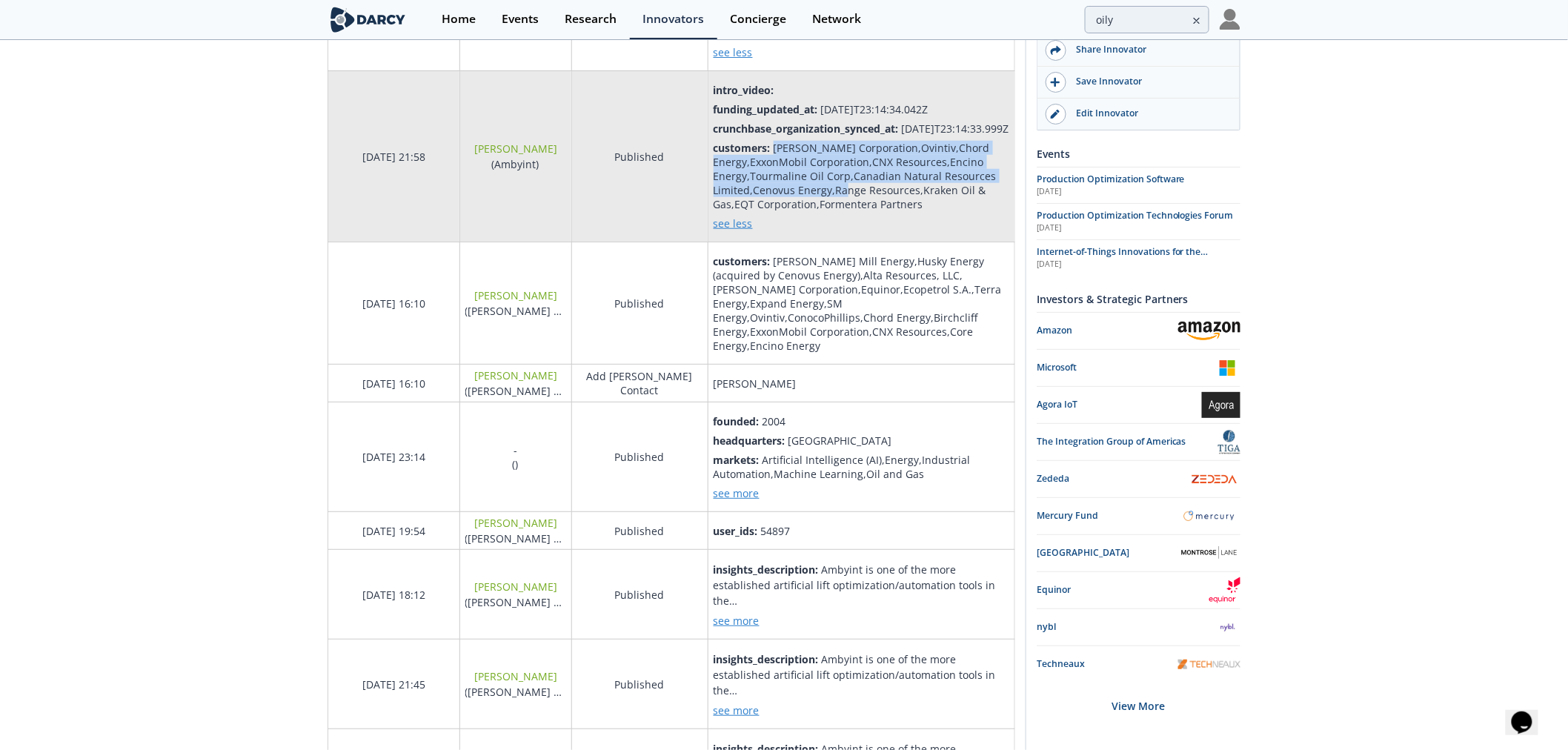
drag, startPoint x: 777, startPoint y: 144, endPoint x: 894, endPoint y: 187, distance: 124.7
click at [894, 187] on div "[PERSON_NAME] Corporation,Ovintiv,Chord Energy,ExxonMobil Corporation,CNX Resou…" at bounding box center [855, 175] width 283 height 70
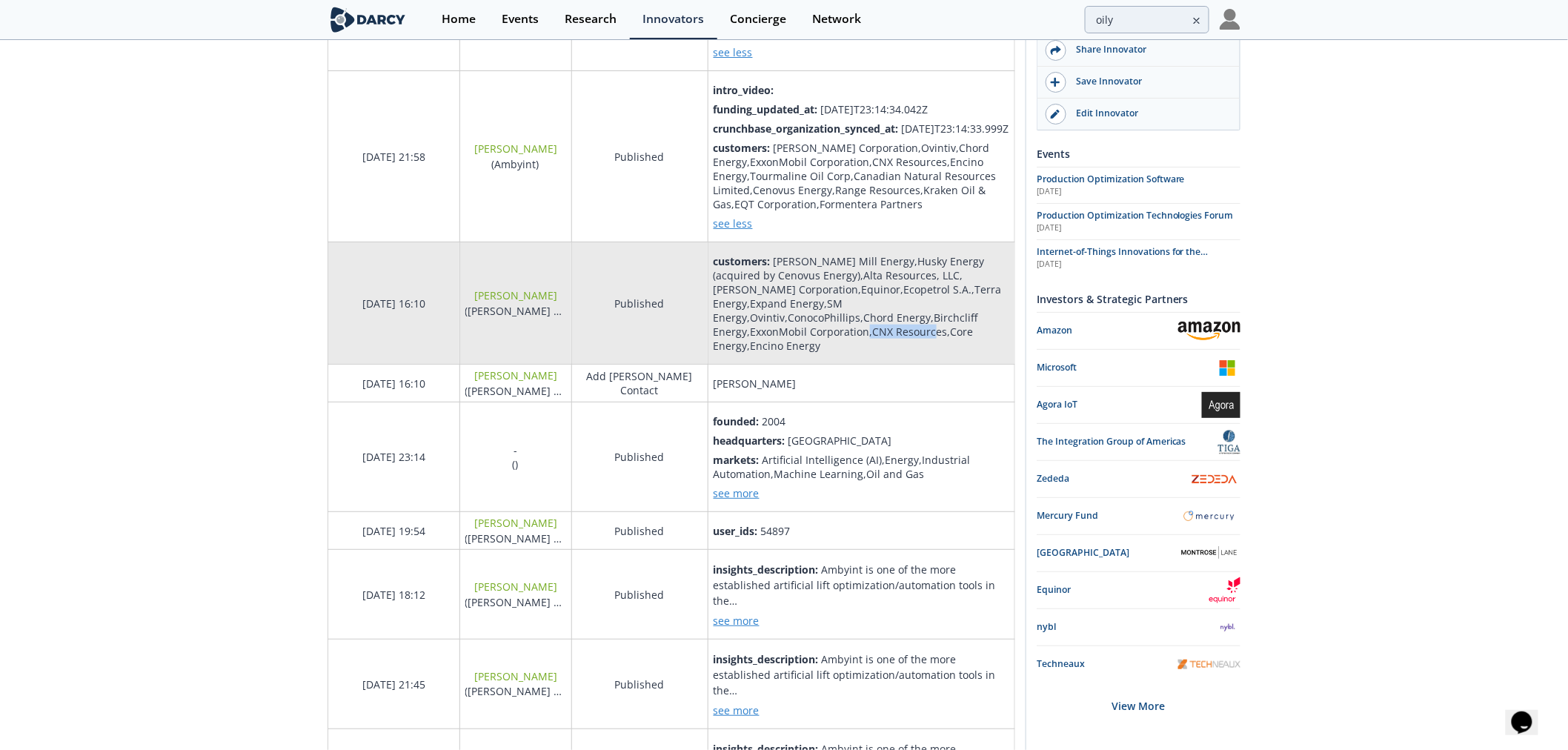
drag, startPoint x: 766, startPoint y: 329, endPoint x: 826, endPoint y: 329, distance: 60.0
click at [826, 329] on div "[PERSON_NAME] Mill Energy,Husky Energy (acquired by Cenovus Energy),Alta Resour…" at bounding box center [858, 303] width 289 height 99
drag, startPoint x: 809, startPoint y: 302, endPoint x: 835, endPoint y: 302, distance: 26.0
click at [835, 302] on div "[PERSON_NAME] Mill Energy,Husky Energy (acquired by Cenovus Energy),Alta Resour…" at bounding box center [858, 303] width 289 height 99
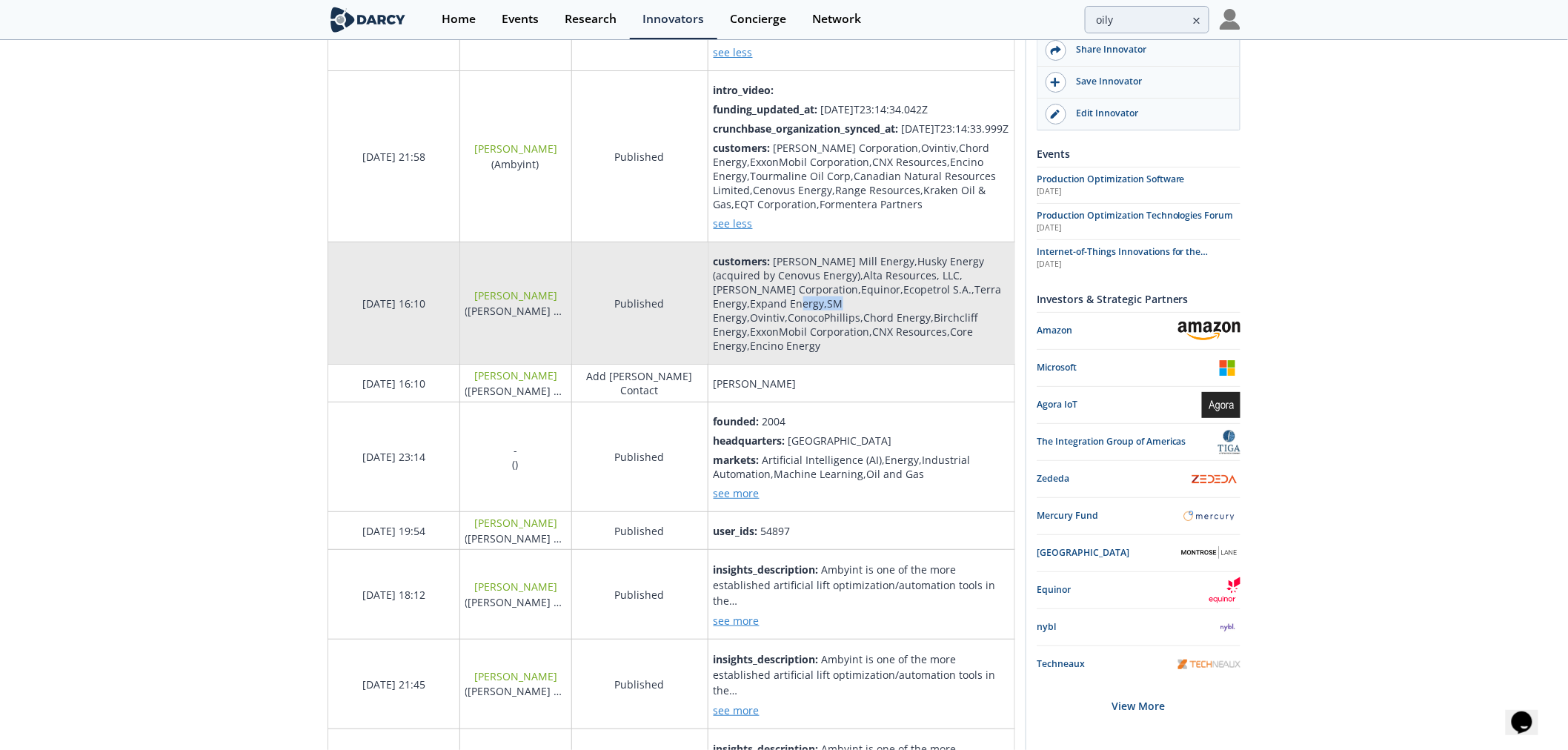
drag, startPoint x: 802, startPoint y: 301, endPoint x: 837, endPoint y: 301, distance: 35.0
click at [837, 301] on div "[PERSON_NAME] Mill Energy,Husky Energy (acquired by Cenovus Energy),Alta Resour…" at bounding box center [858, 303] width 289 height 99
drag, startPoint x: 947, startPoint y: 285, endPoint x: 746, endPoint y: 302, distance: 201.7
click at [746, 302] on div "Grayson Mill Energy,Husky Energy (acquired by Cenovus Energy),Alta Resources, L…" at bounding box center [858, 303] width 289 height 99
copy div "Expand Energy"
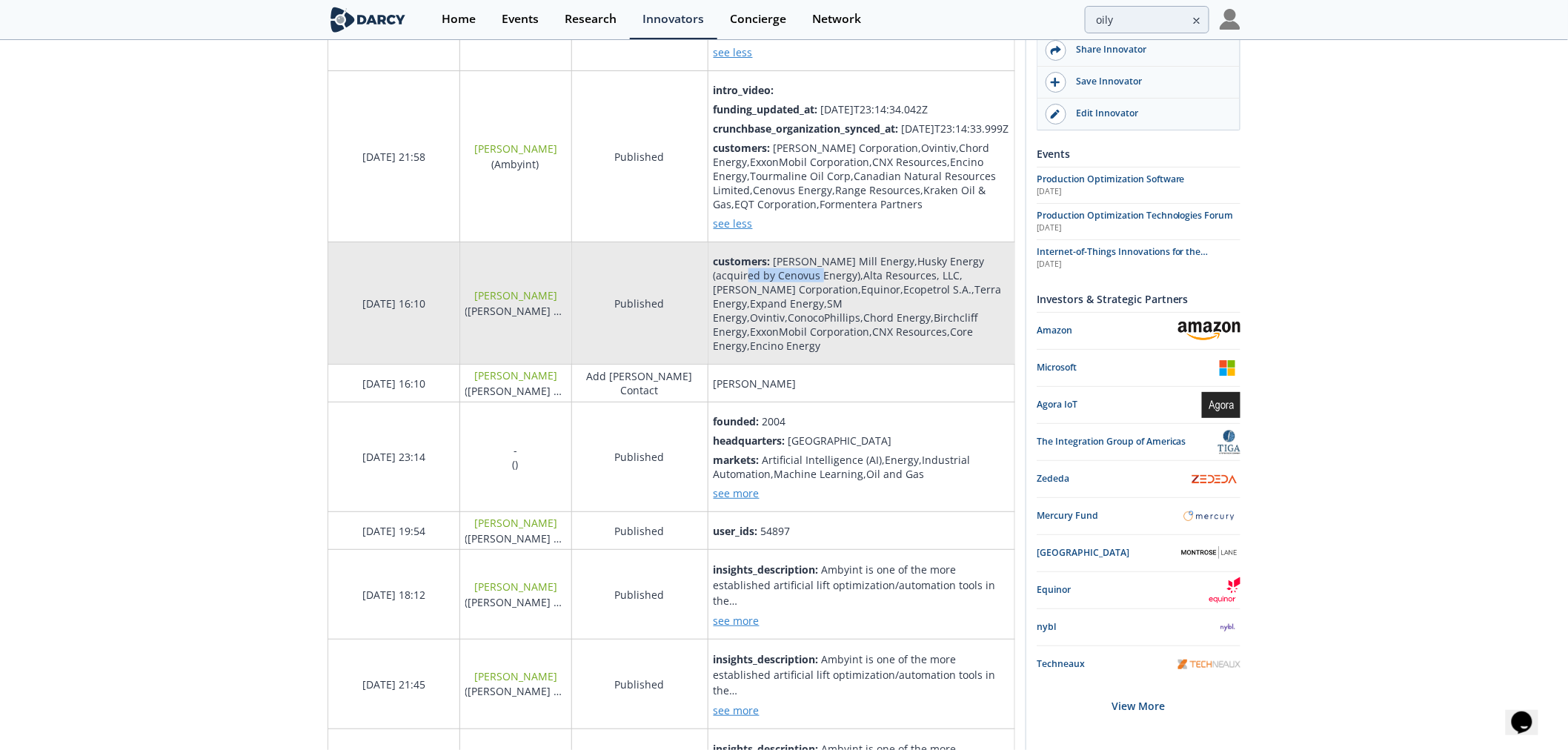
drag, startPoint x: 715, startPoint y: 272, endPoint x: 789, endPoint y: 272, distance: 74.0
click at [789, 272] on div "Grayson Mill Energy,Husky Energy (acquired by Cenovus Energy),Alta Resources, L…" at bounding box center [858, 303] width 289 height 99
copy div "Cenovus Energy"
click at [813, 285] on div "Grayson Mill Energy,Husky Energy (acquired by Cenovus Energy),Alta Resources, L…" at bounding box center [858, 303] width 289 height 99
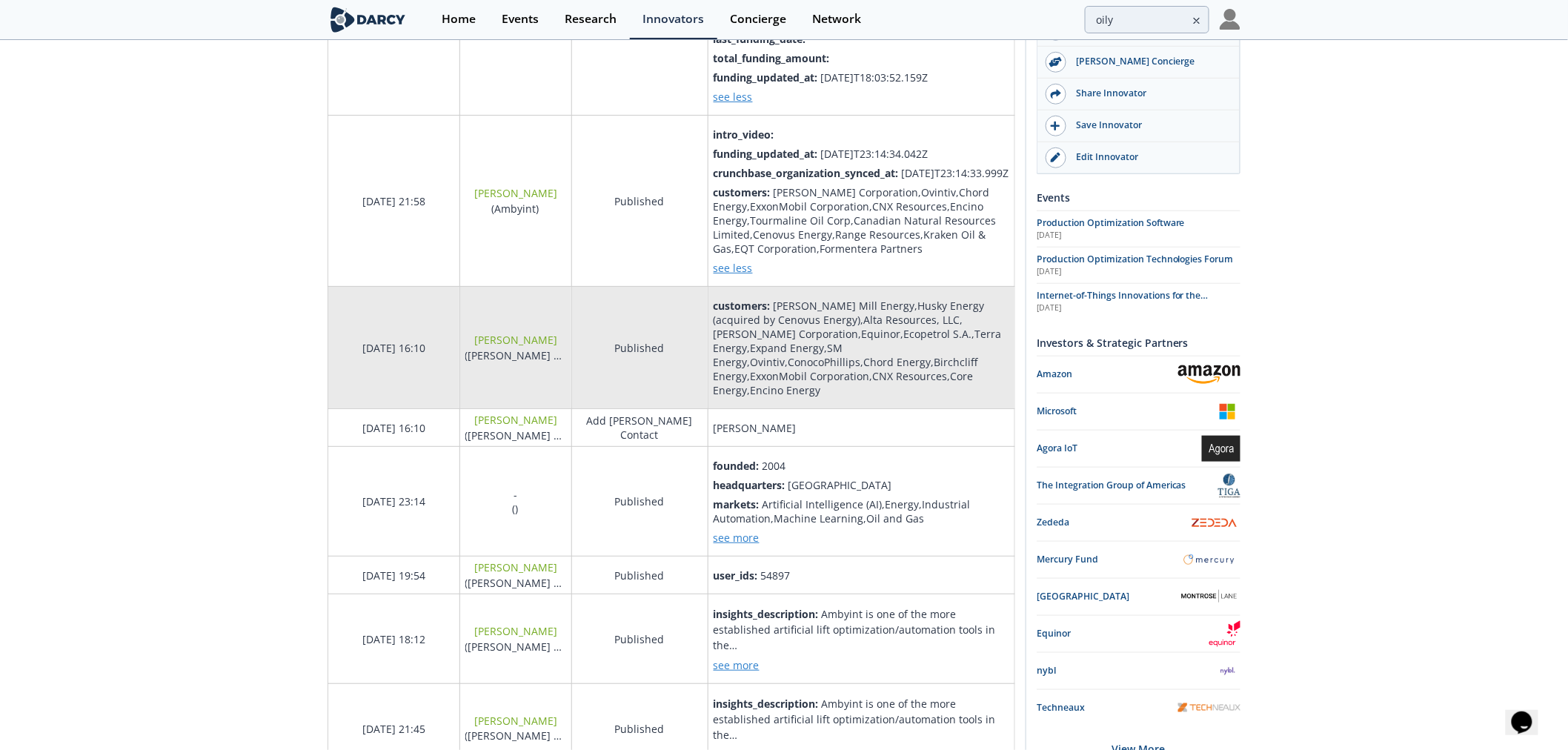
scroll to position [411, 0]
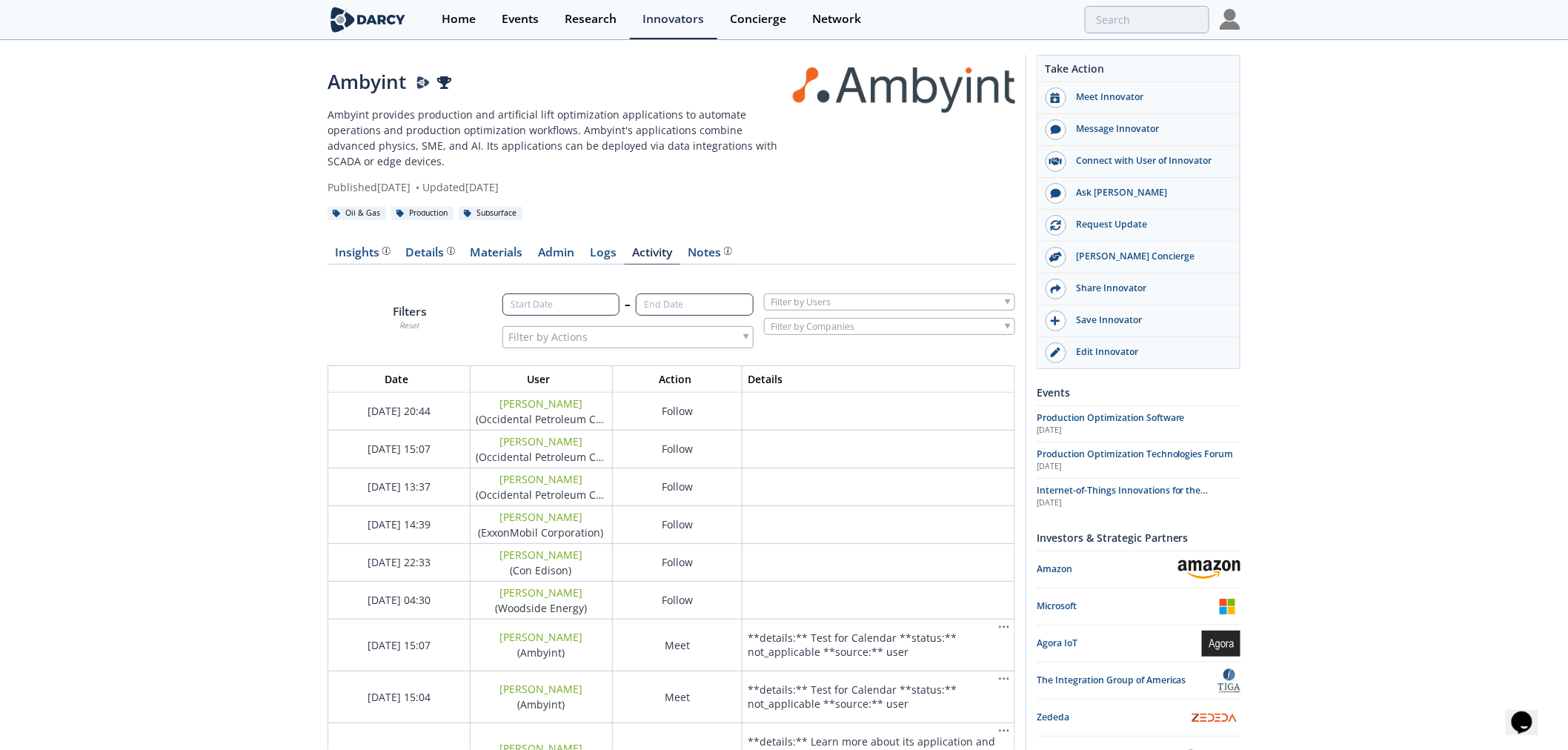
click at [901, 85] on link at bounding box center [904, 90] width 222 height 46
click at [346, 247] on div "Insights The Darcy Research team’s summarized opinion of the innovator, the com…" at bounding box center [363, 252] width 55 height 12
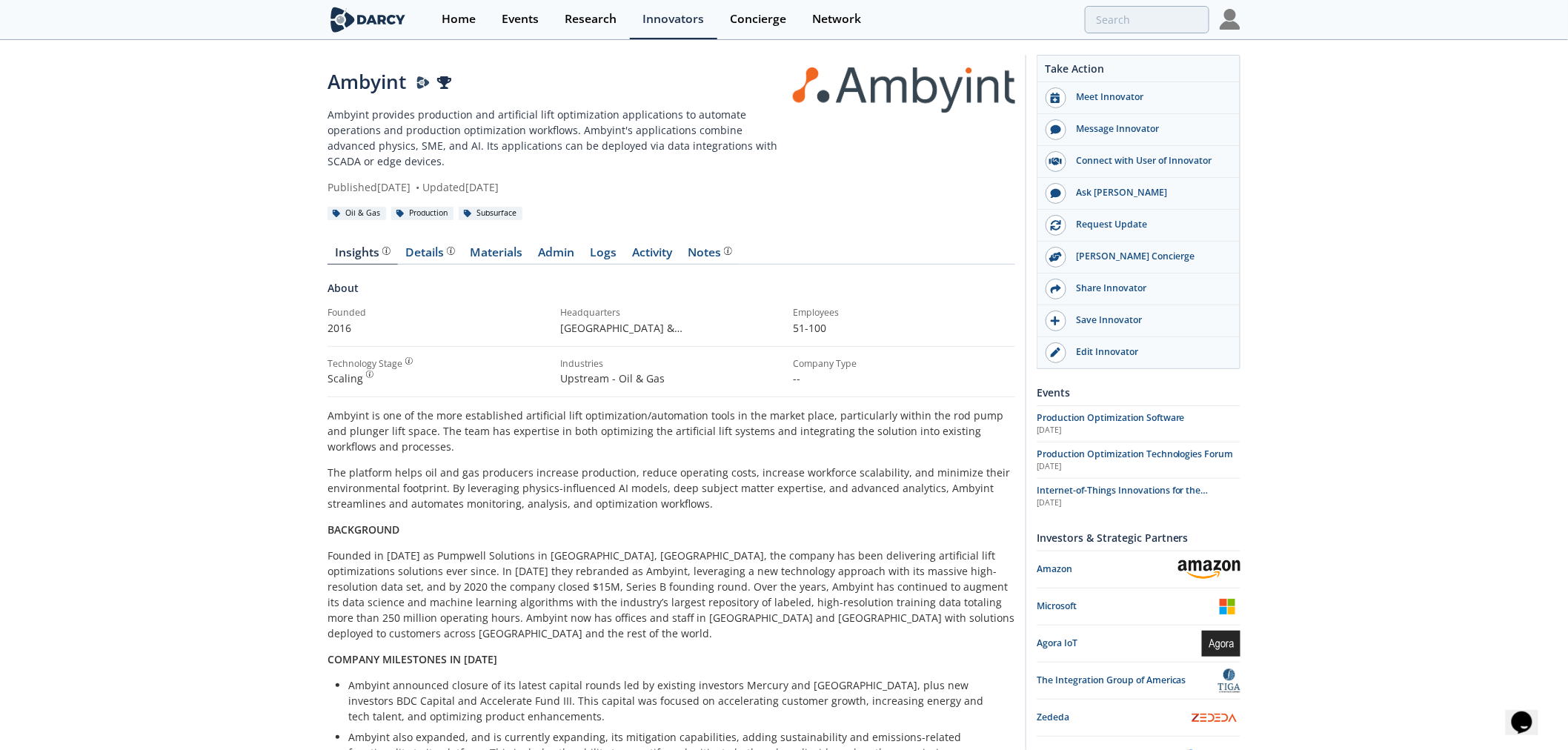
scroll to position [684, 0]
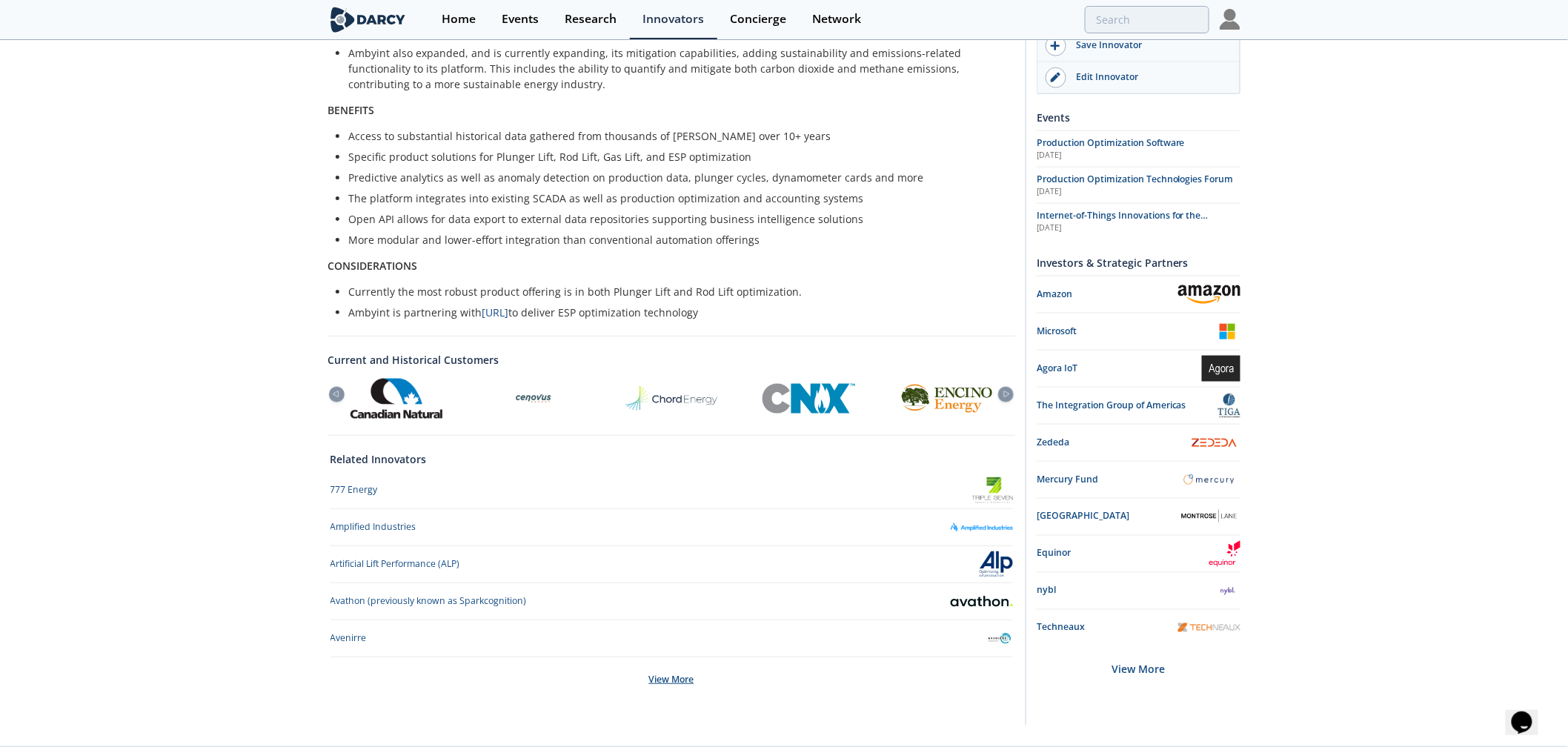
click at [662, 657] on div "View More" at bounding box center [671, 680] width 683 height 45
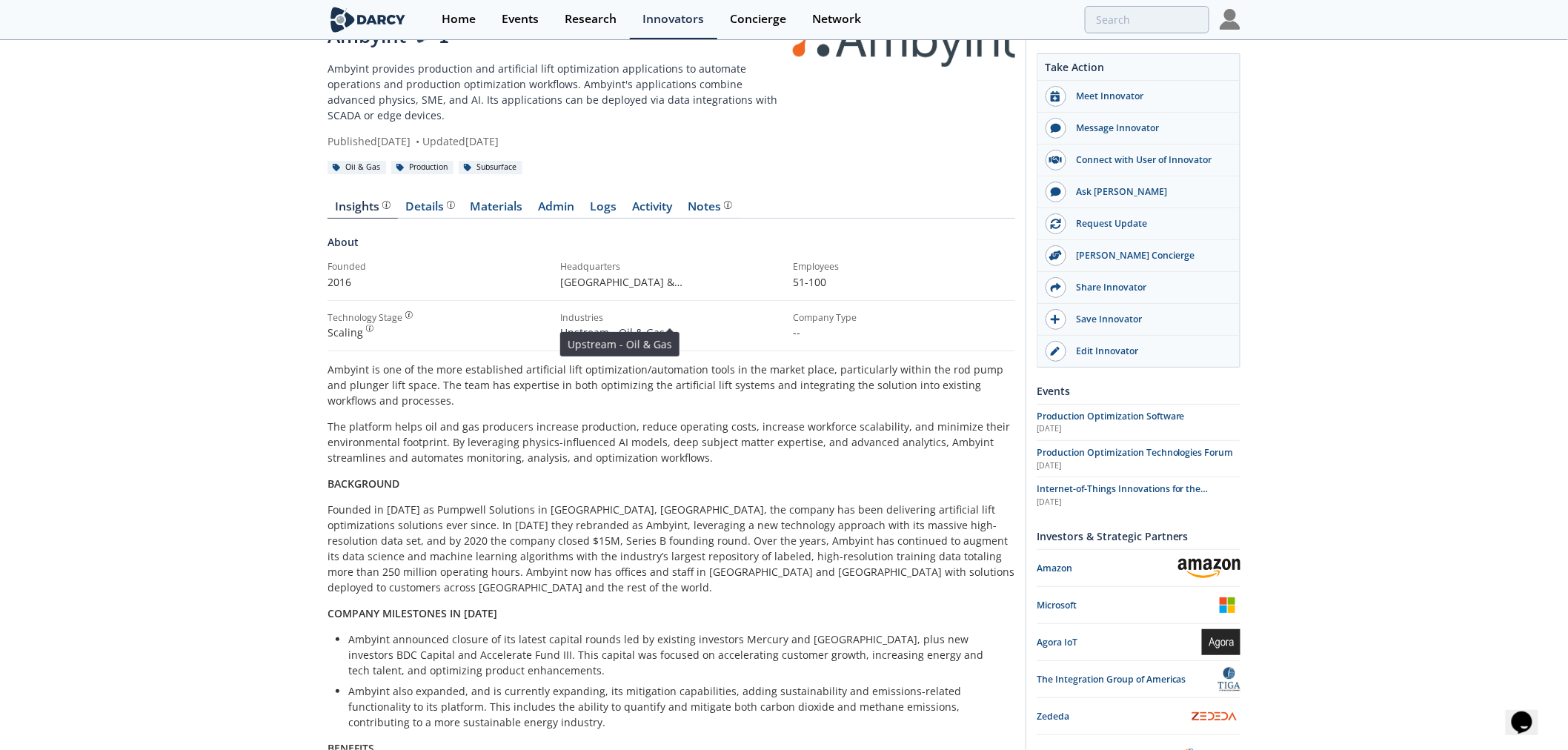
scroll to position [0, 0]
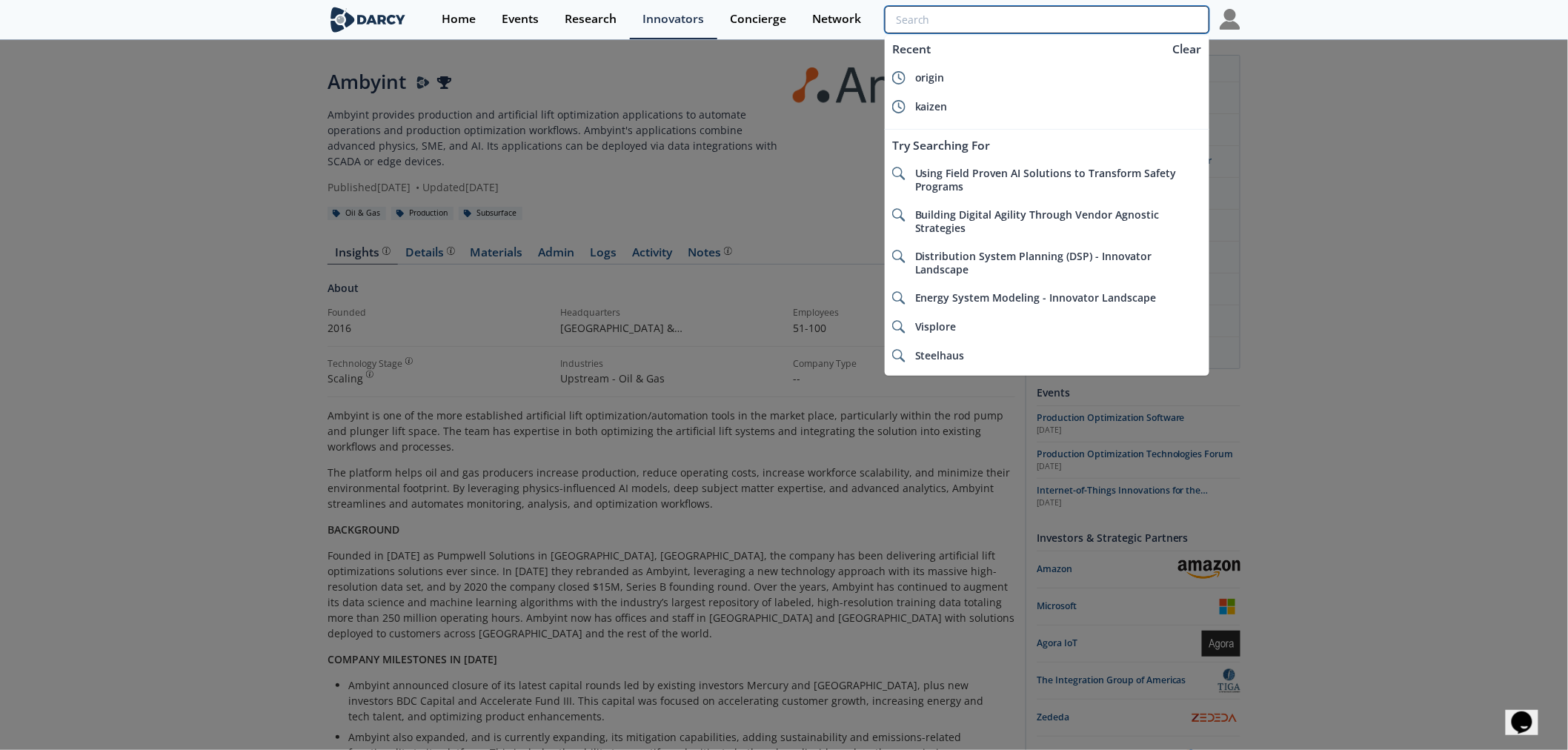
click at [1134, 19] on input "search" at bounding box center [1047, 20] width 325 height 28
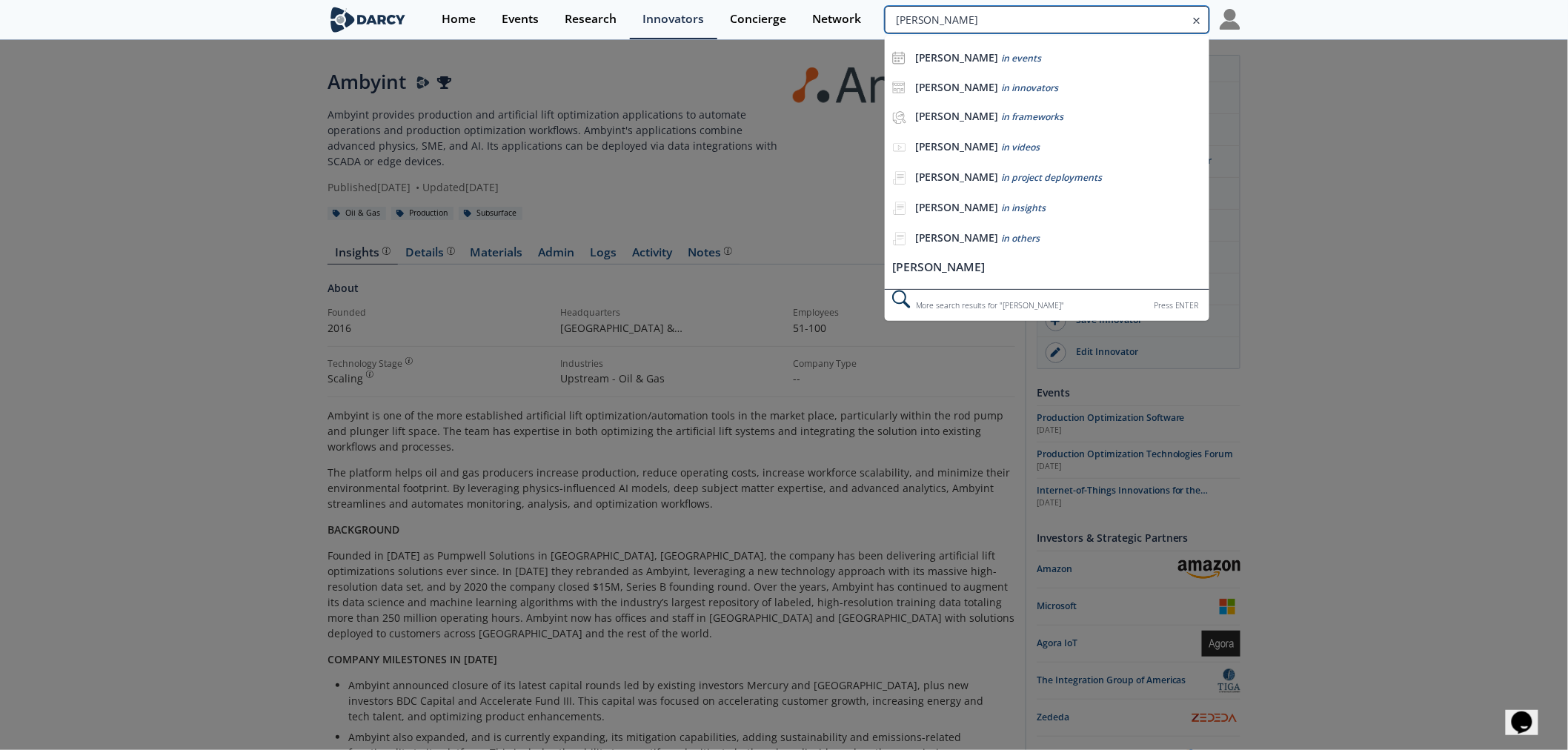
type input "kelvin"
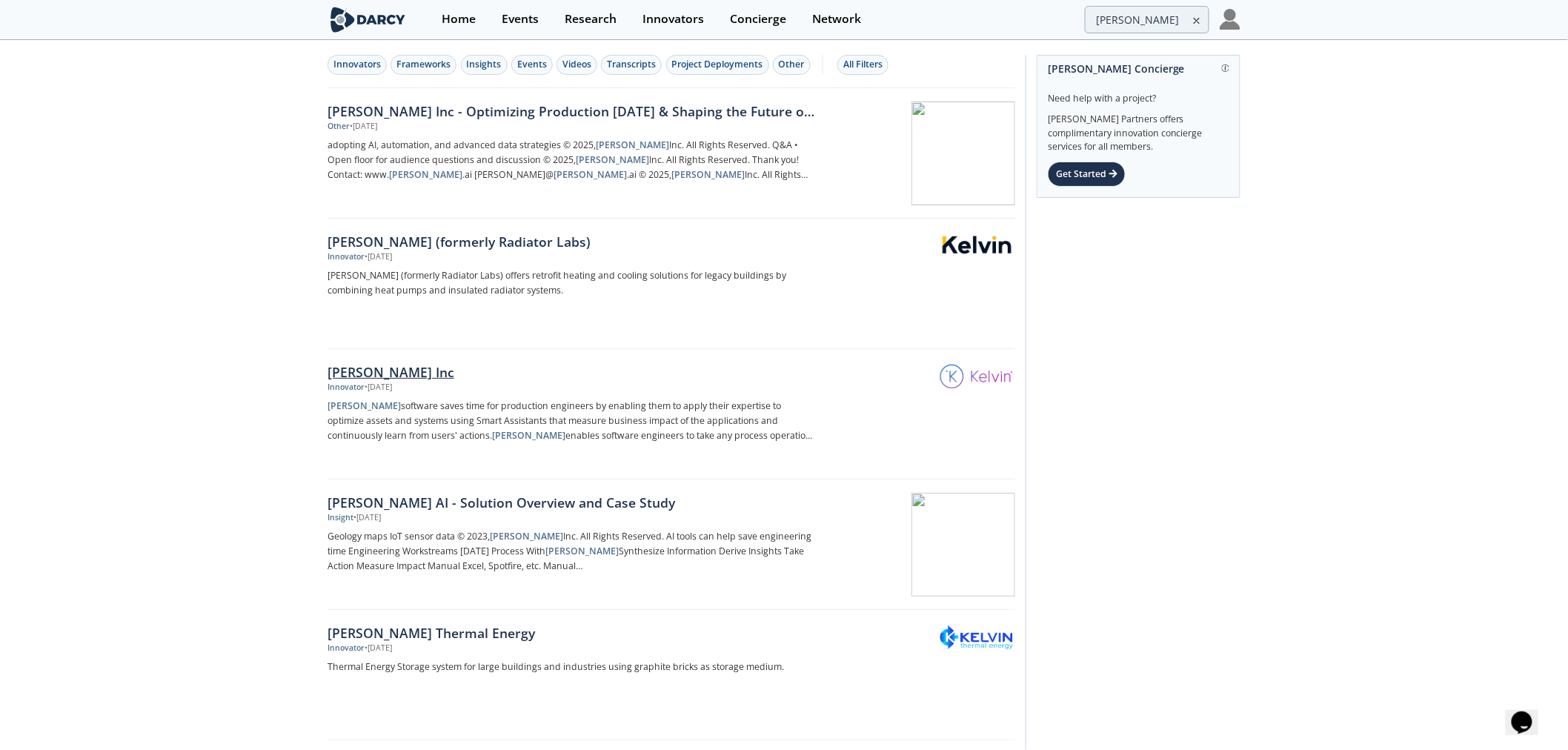
click at [982, 378] on img at bounding box center [977, 377] width 73 height 23
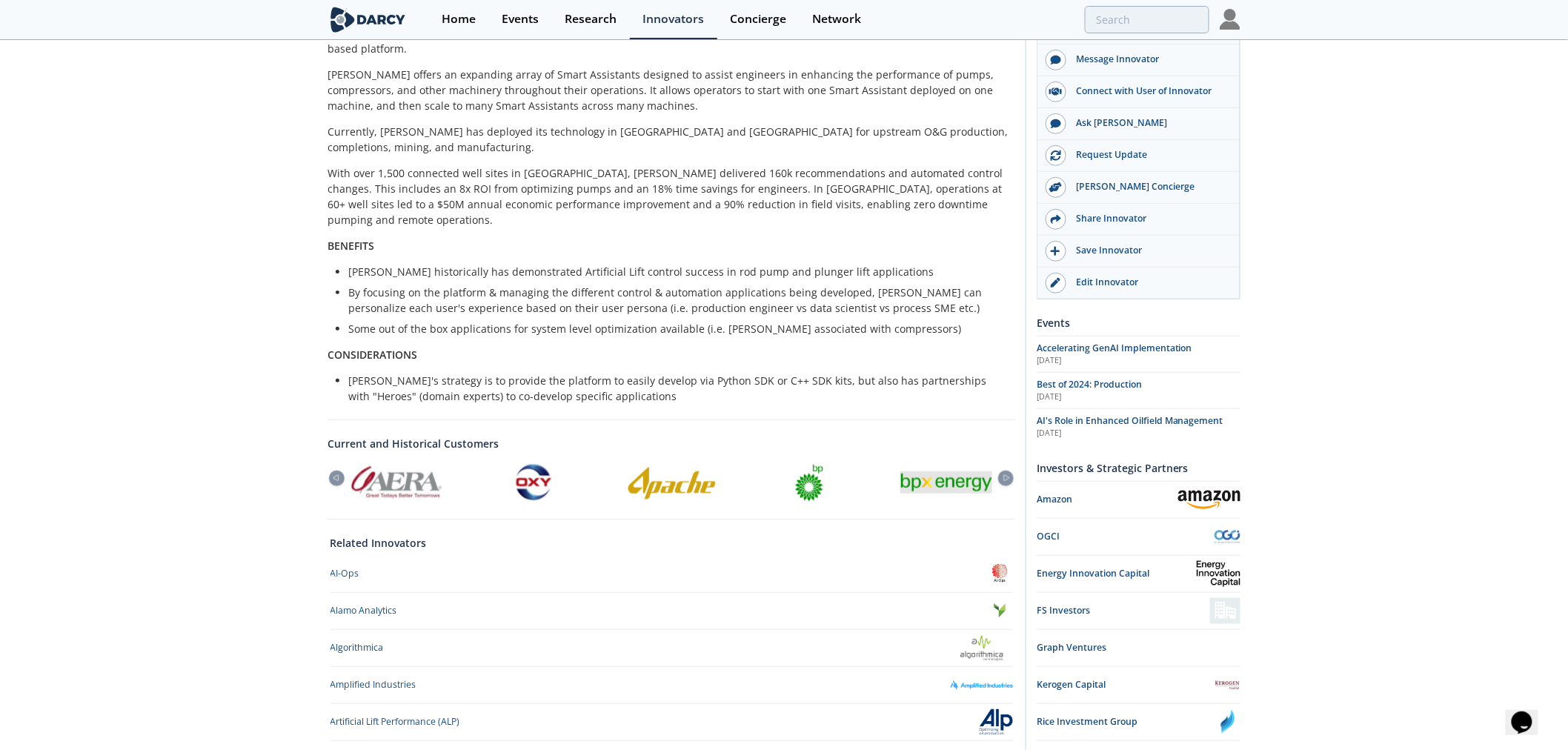
scroll to position [435, 0]
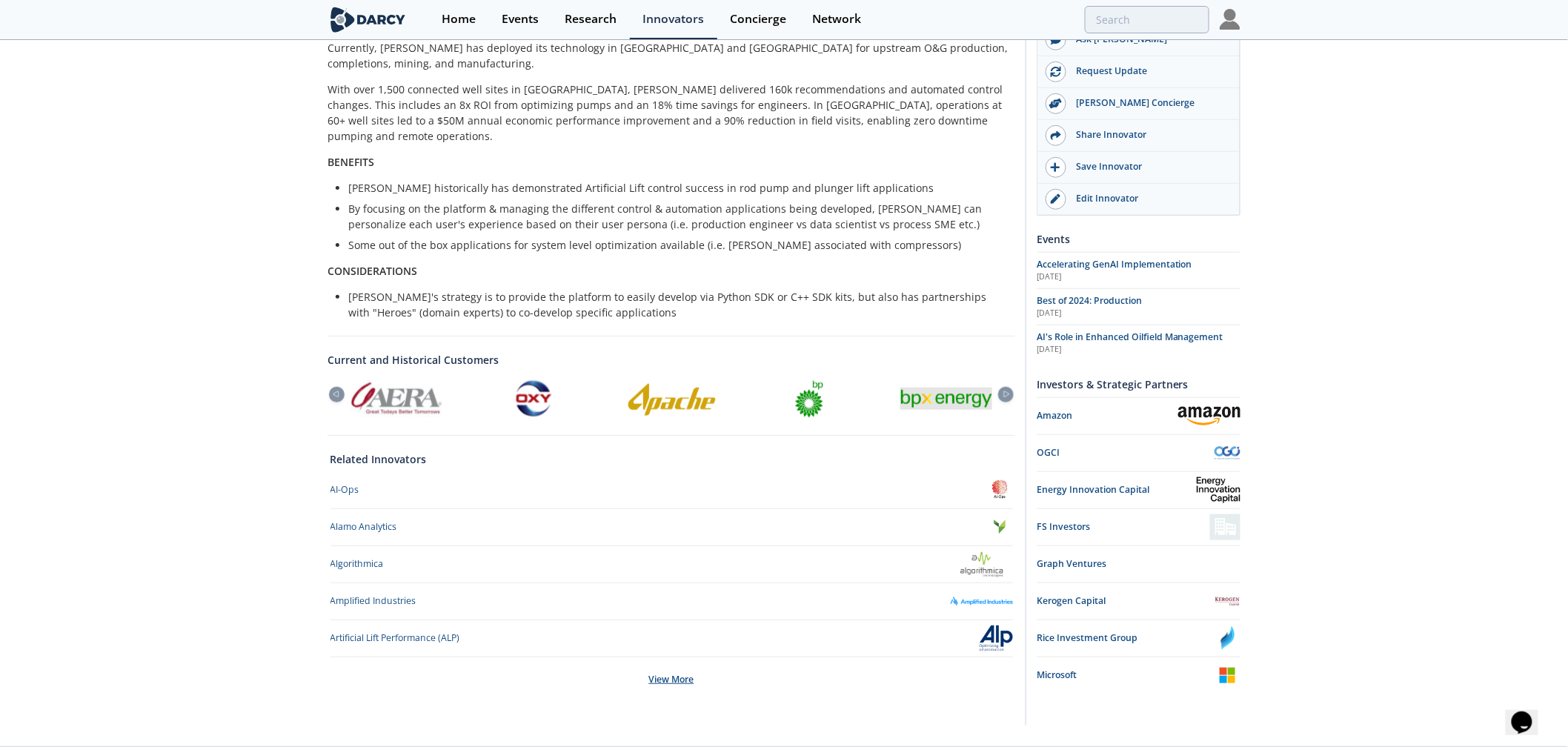
drag, startPoint x: 678, startPoint y: 640, endPoint x: 698, endPoint y: 636, distance: 20.4
click at [678, 657] on div "View More" at bounding box center [671, 680] width 683 height 45
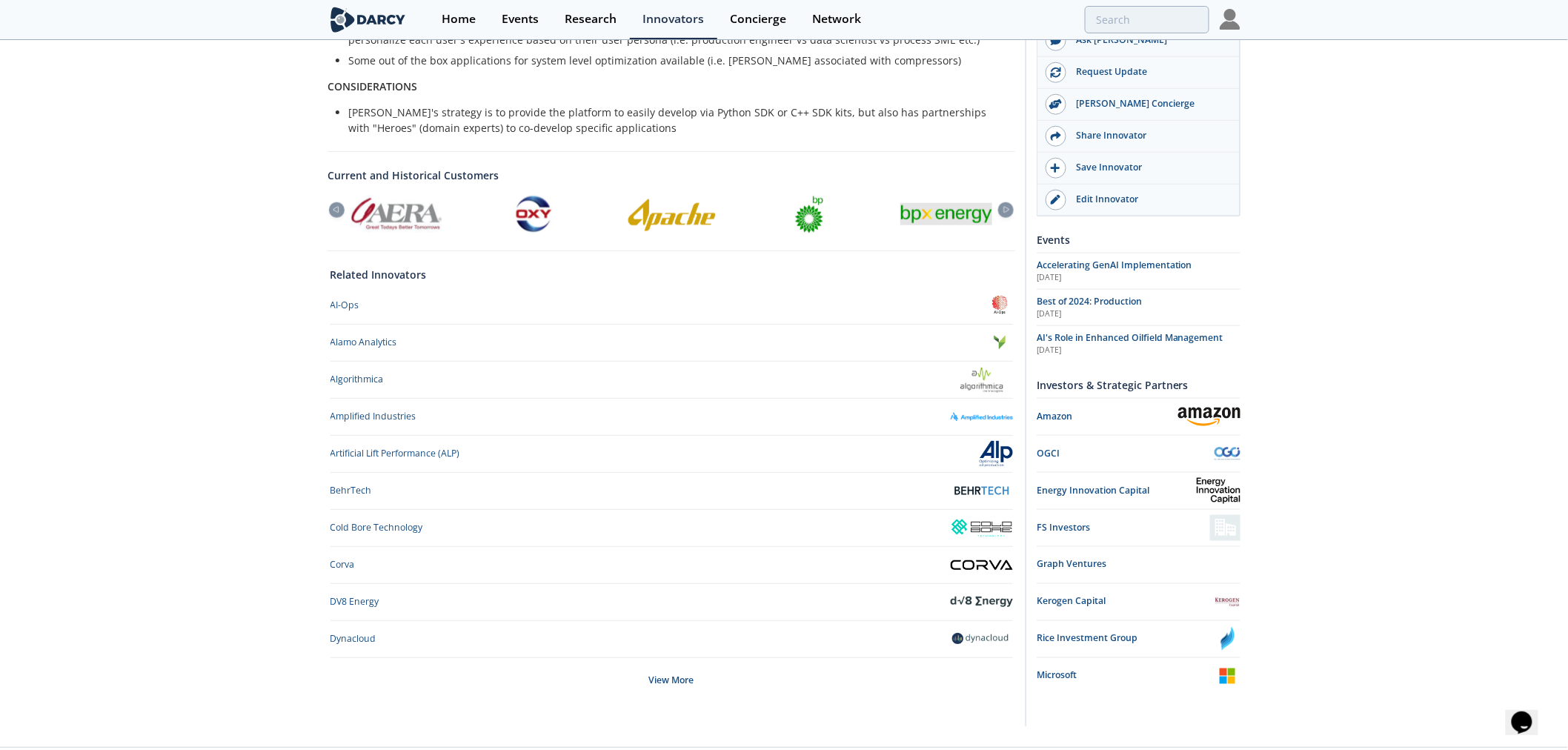
scroll to position [620, 0]
click at [980, 559] on img at bounding box center [982, 564] width 63 height 10
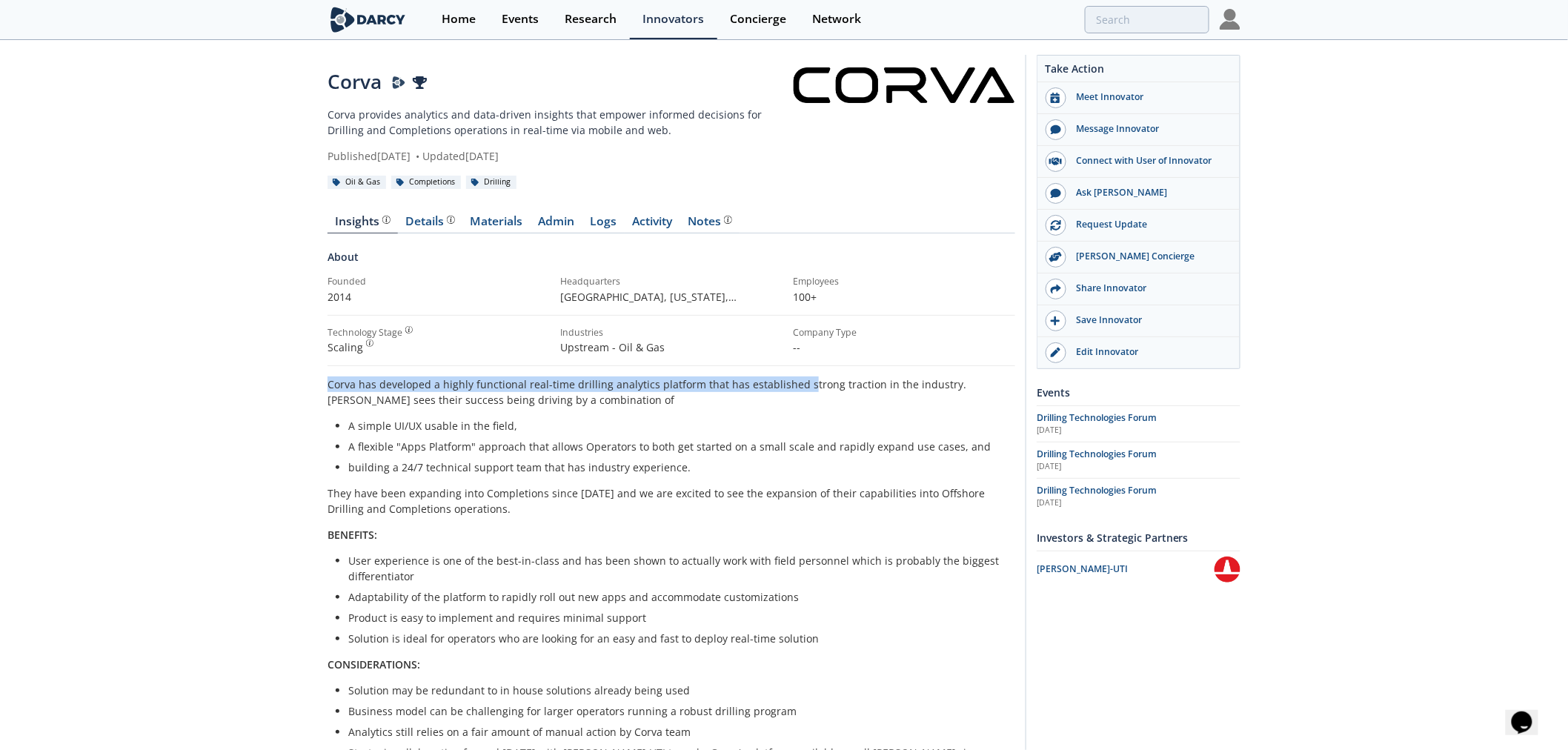
drag, startPoint x: 440, startPoint y: 380, endPoint x: 799, endPoint y: 381, distance: 359.0
click at [799, 381] on p "Corva has developed a highly functional real-time drilling analytics platform t…" at bounding box center [671, 392] width 688 height 31
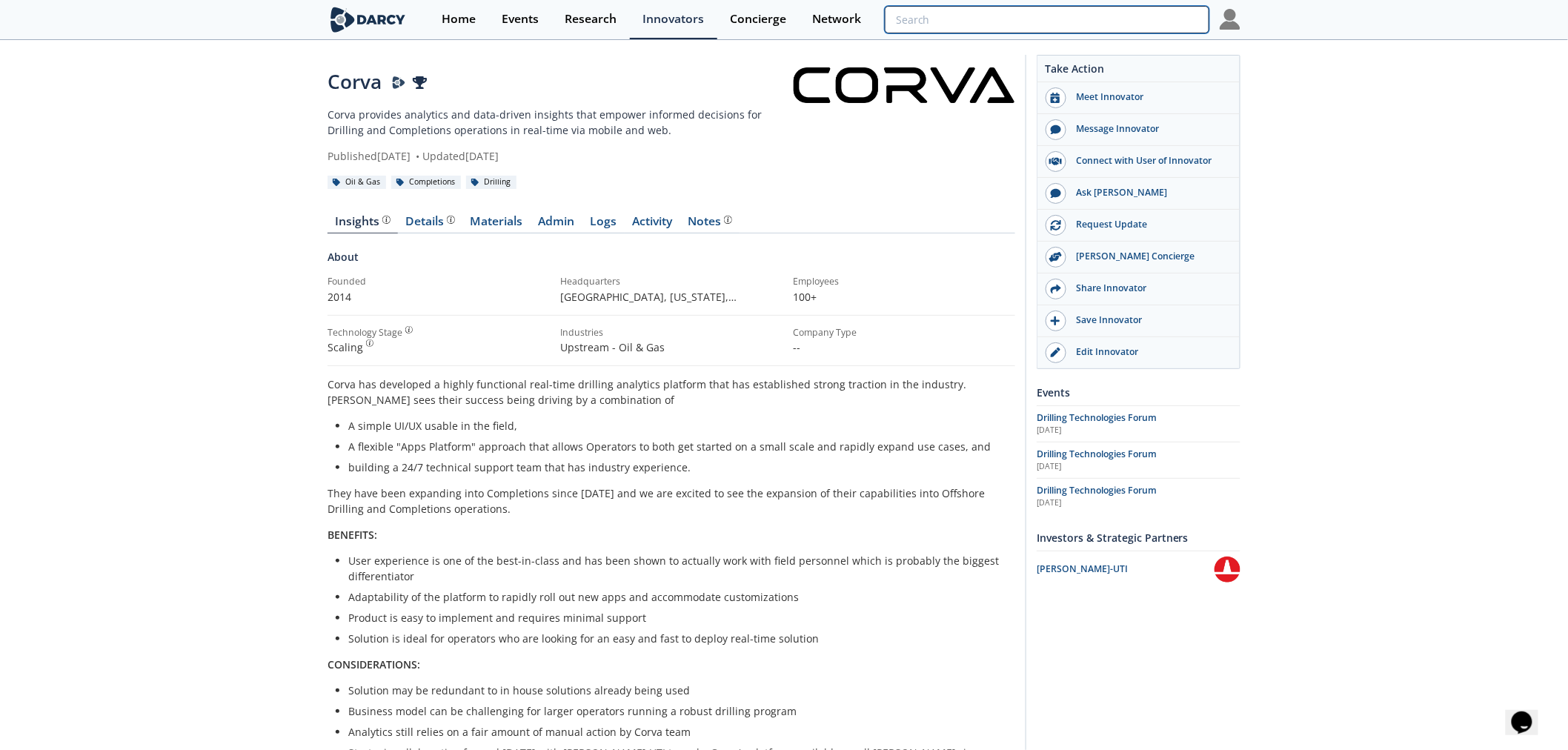
click at [1127, 22] on input "search" at bounding box center [1047, 20] width 325 height 28
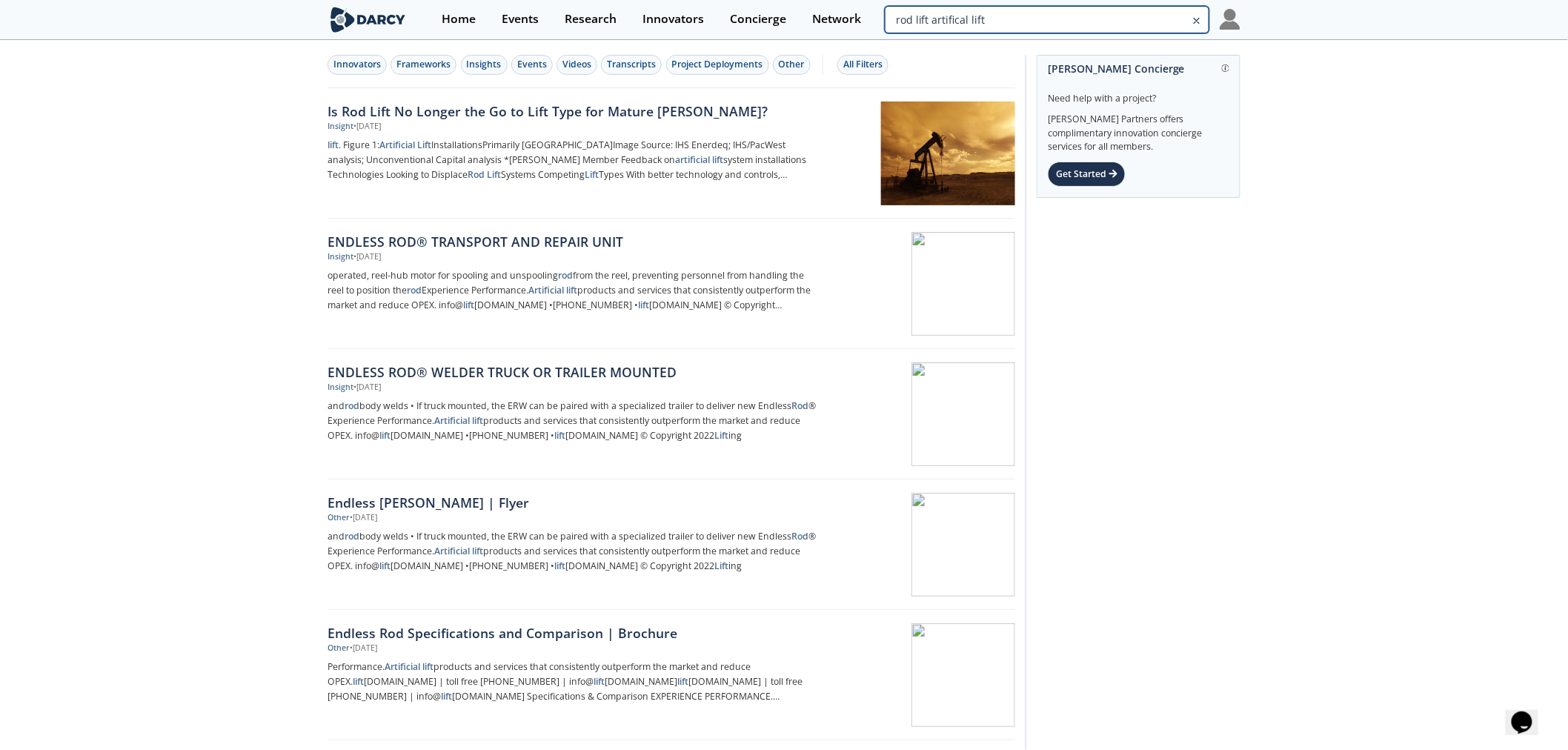
click at [1153, 20] on input "rod lift artifical lift" at bounding box center [1047, 20] width 325 height 28
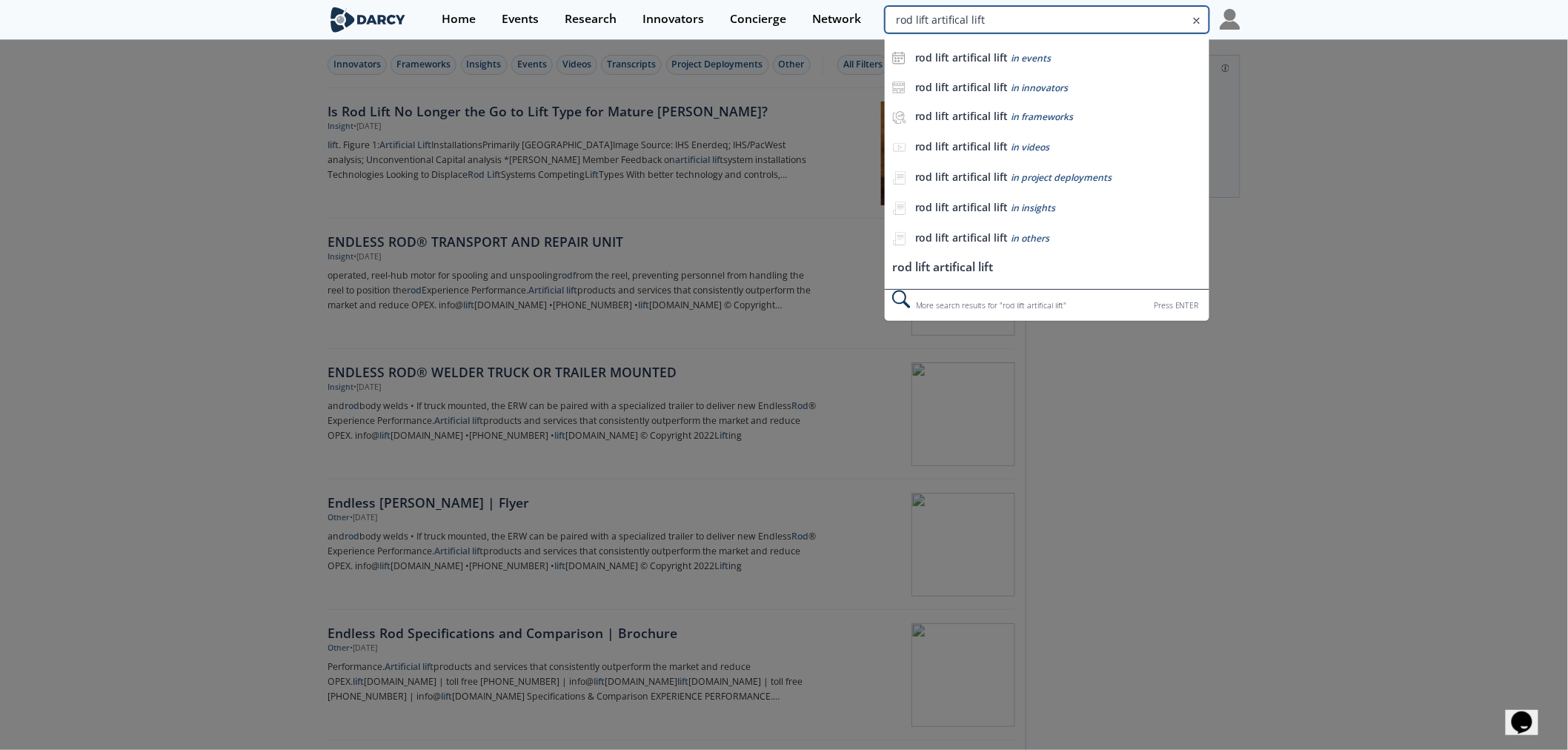
click at [1153, 20] on input "rod lift artifical lift" at bounding box center [1047, 20] width 325 height 28
type input "enfinite"
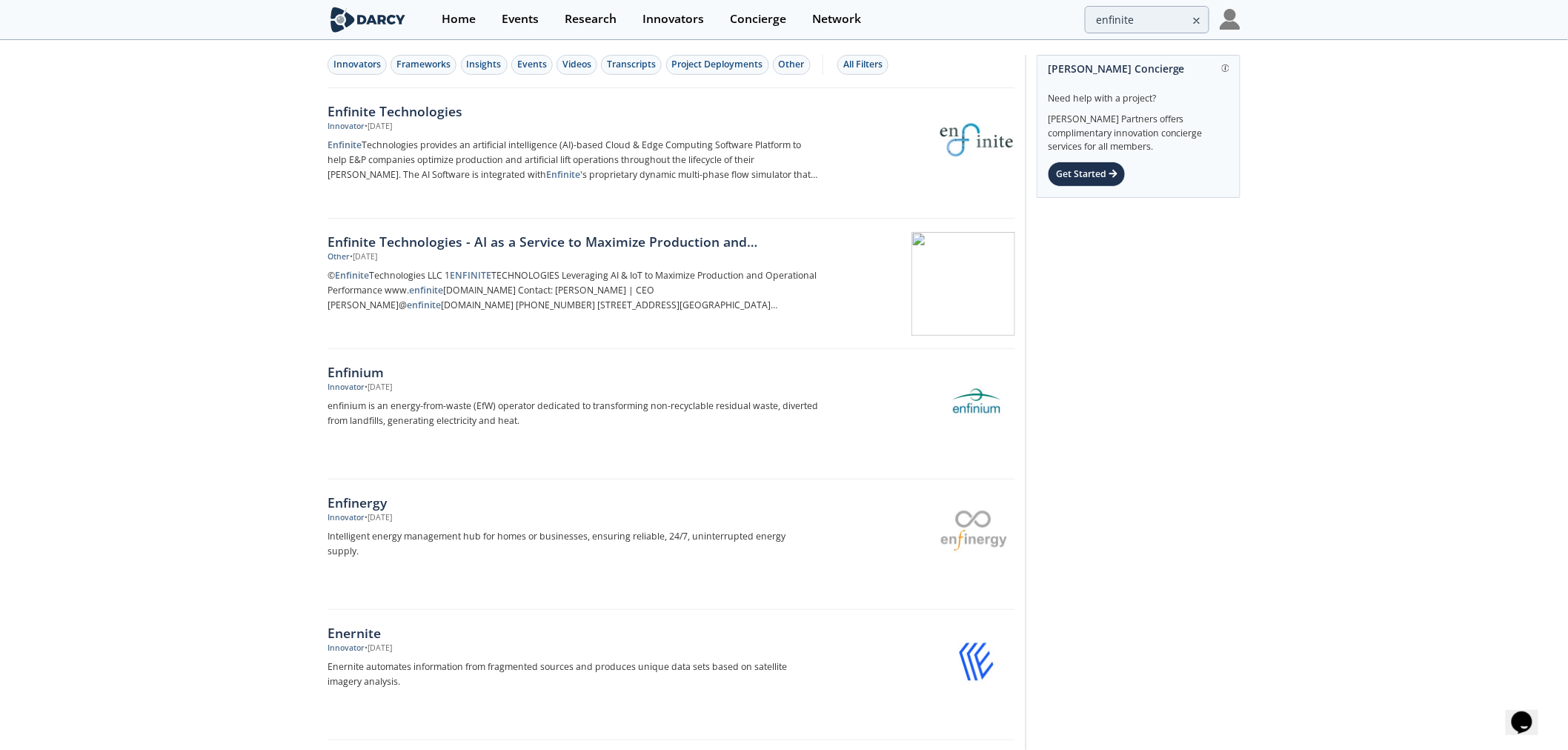
click at [987, 140] on img at bounding box center [977, 140] width 73 height 73
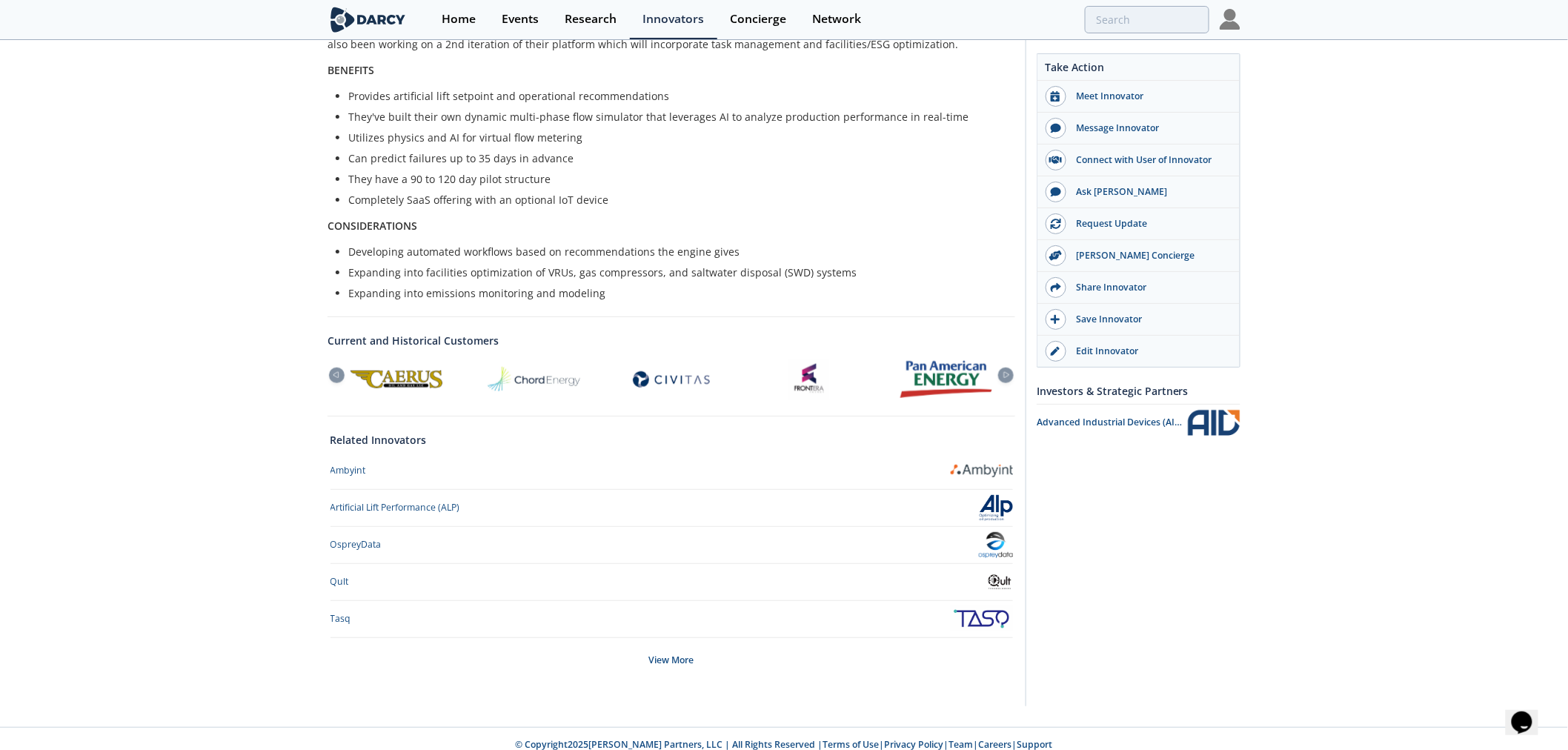
scroll to position [415, 0]
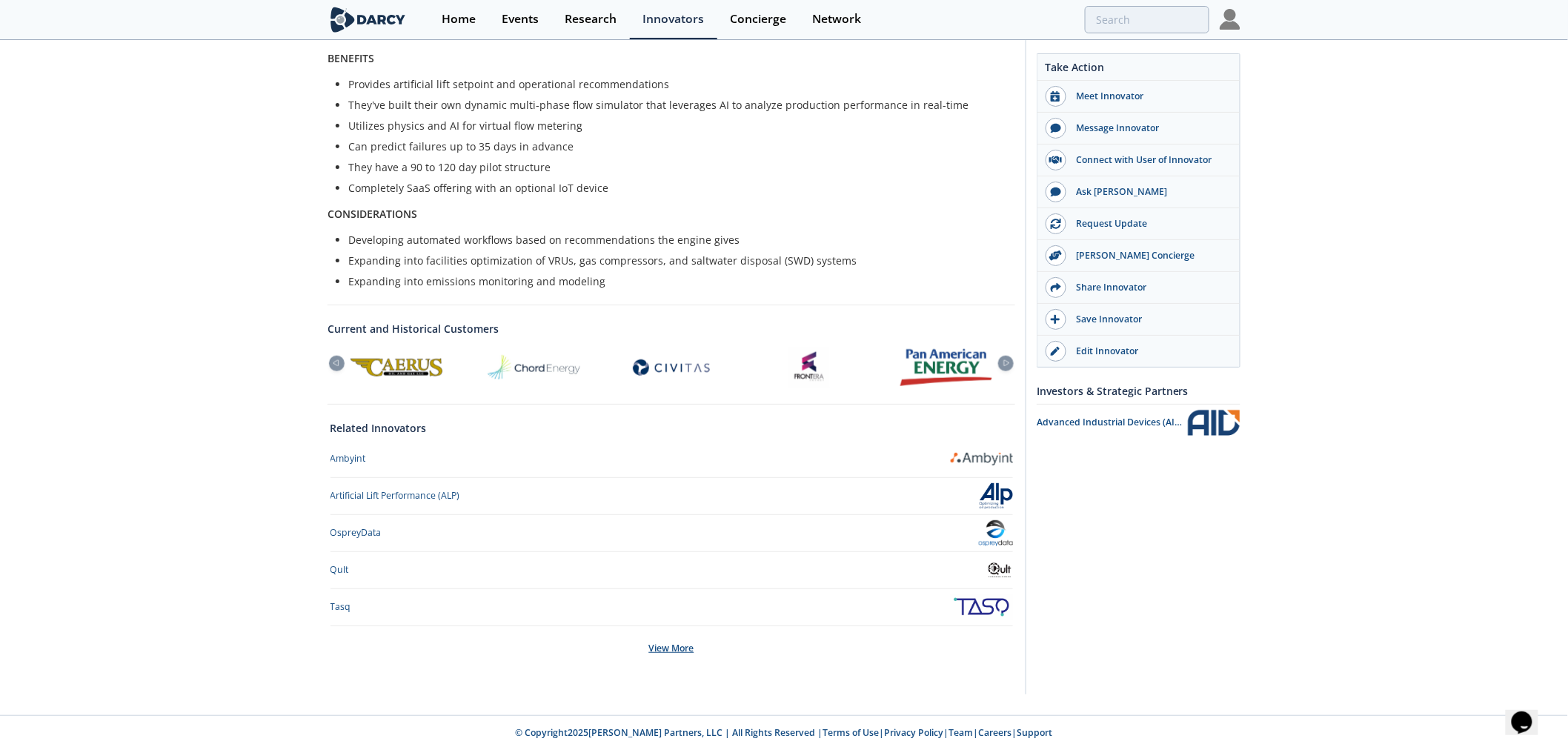
click at [690, 653] on div "View More" at bounding box center [671, 649] width 683 height 45
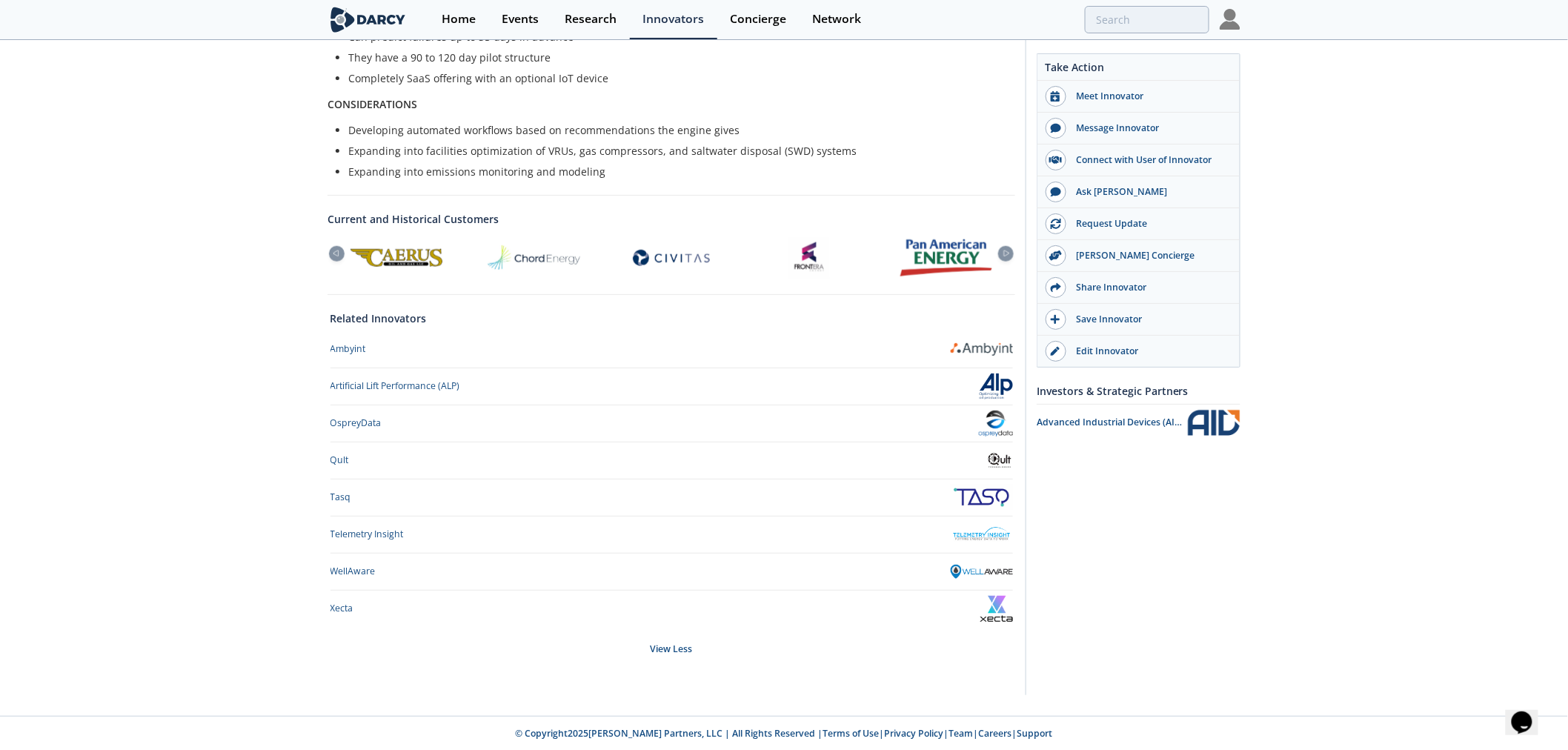
scroll to position [525, 0]
click at [1003, 613] on img at bounding box center [997, 608] width 32 height 26
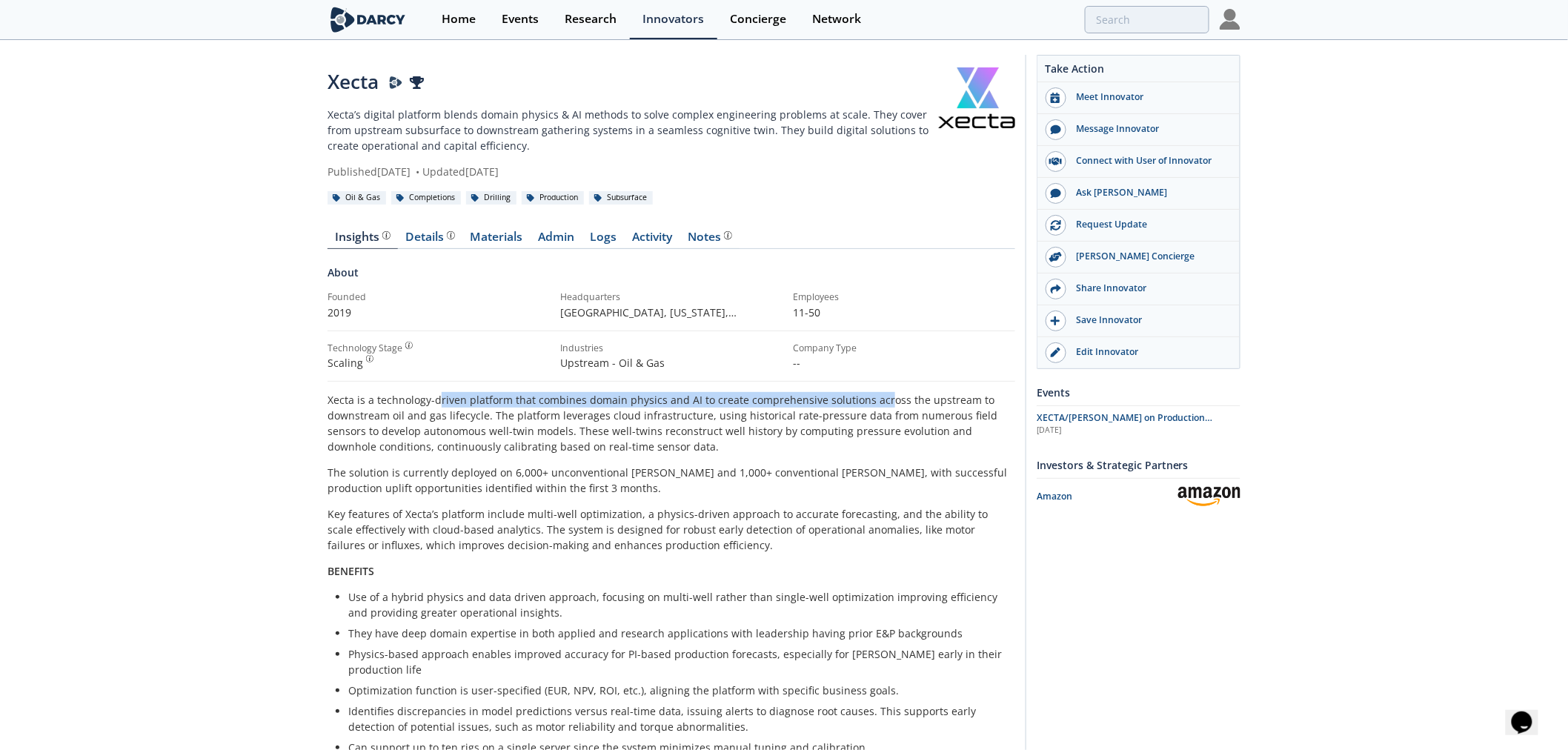
drag, startPoint x: 438, startPoint y: 404, endPoint x: 916, endPoint y: 404, distance: 478.0
click at [914, 404] on p "Xecta is a technology-driven platform that combines domain physics and AI to cr…" at bounding box center [671, 423] width 688 height 62
click at [916, 404] on p "Xecta is a technology-driven platform that combines domain physics and AI to cr…" at bounding box center [671, 423] width 688 height 62
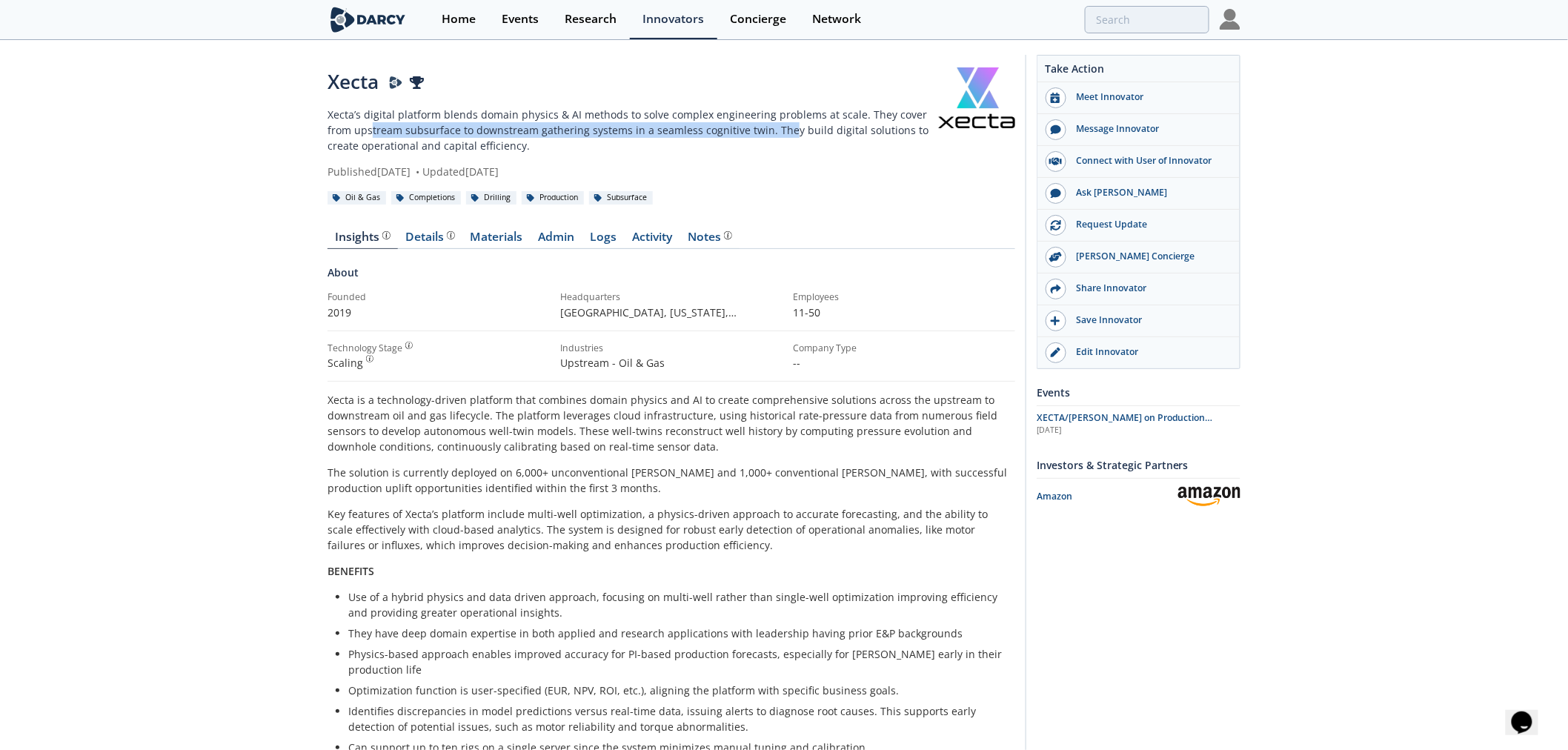
drag, startPoint x: 449, startPoint y: 130, endPoint x: 755, endPoint y: 130, distance: 306.0
click at [755, 130] on p "Xecta’s digital platform blends domain physics & AI methods to solve complex en…" at bounding box center [634, 130] width 611 height 47
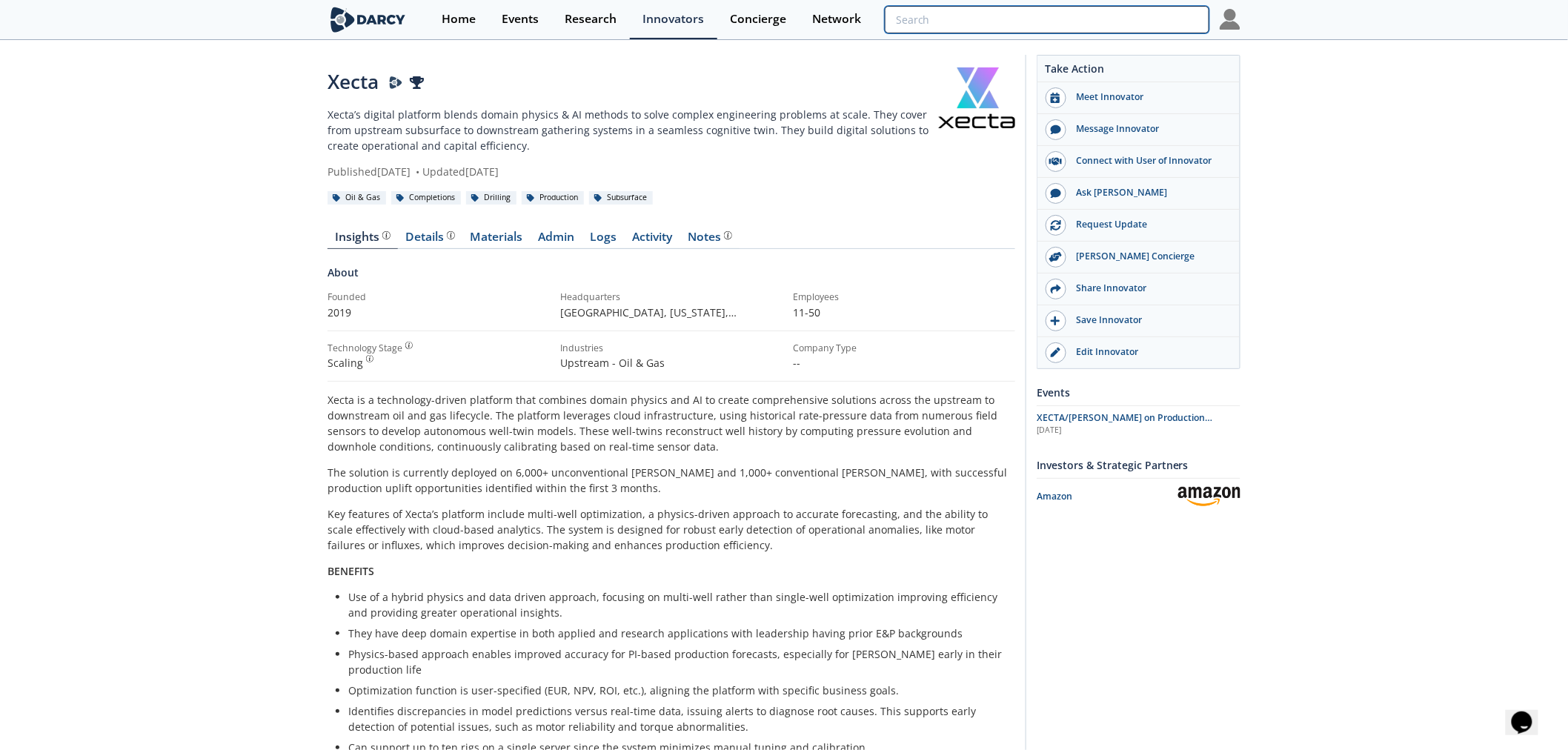
click at [1123, 28] on input "search" at bounding box center [1047, 20] width 325 height 28
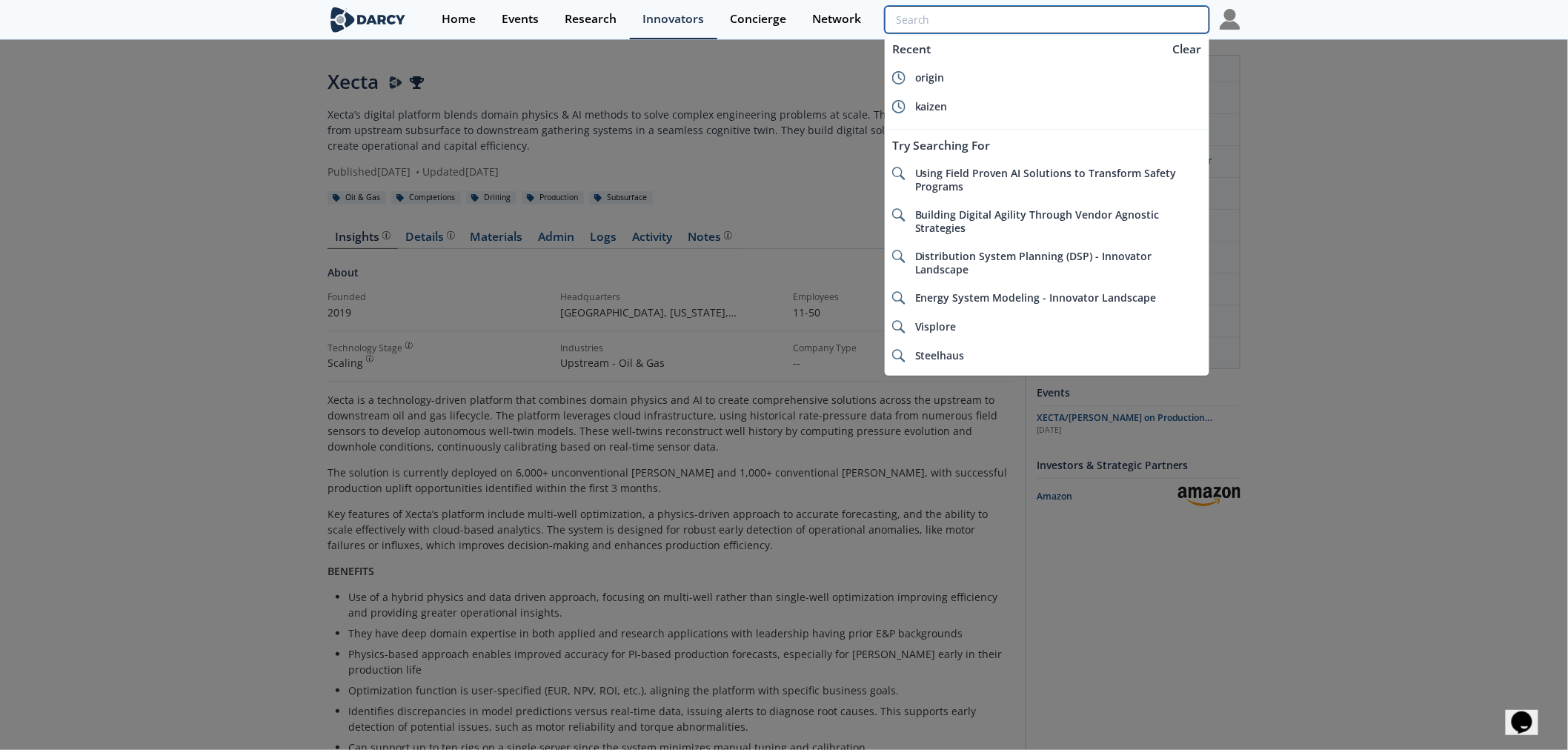
click at [1142, 19] on input "search" at bounding box center [1047, 20] width 325 height 28
click at [928, 17] on input "search" at bounding box center [1047, 20] width 325 height 28
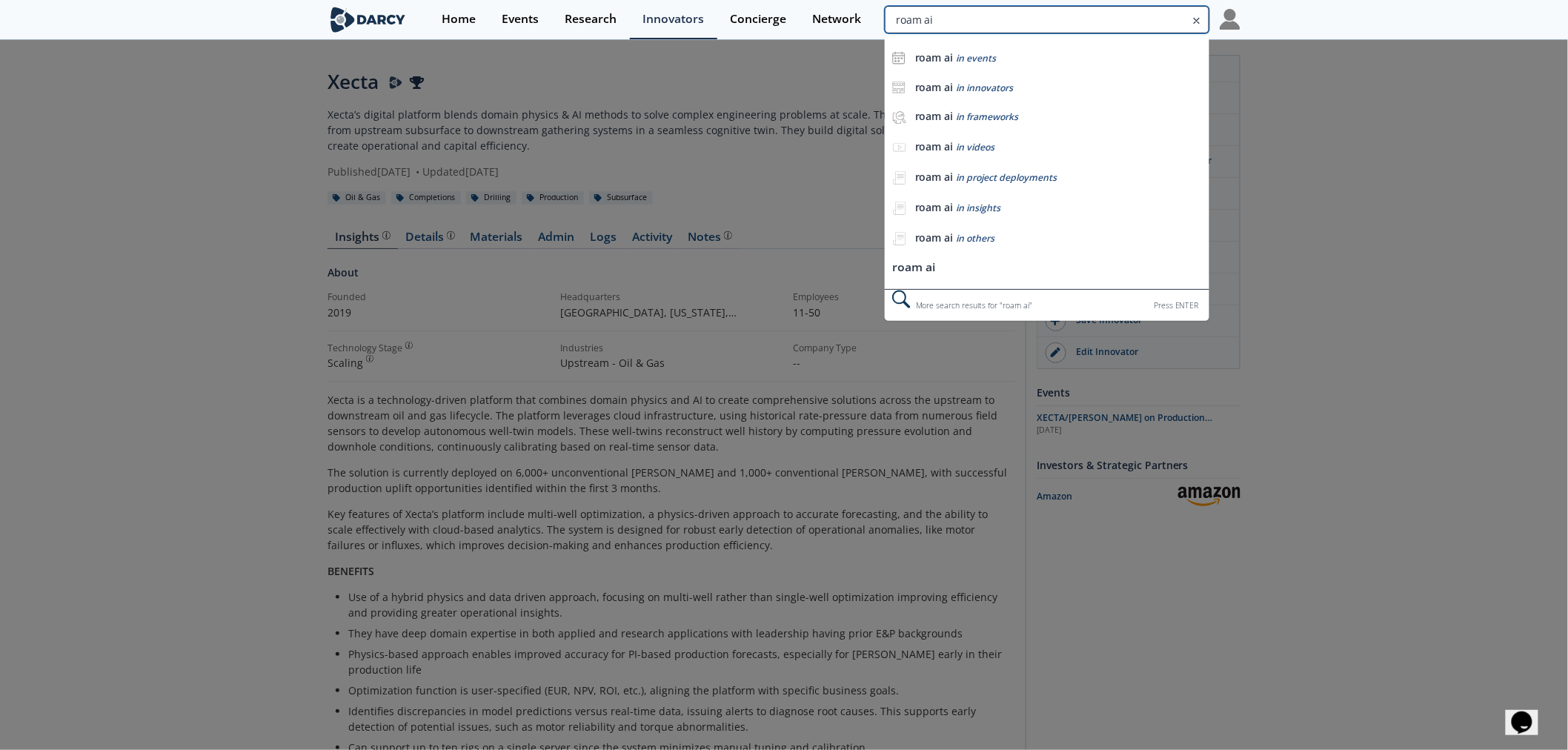
type input "roam ai"
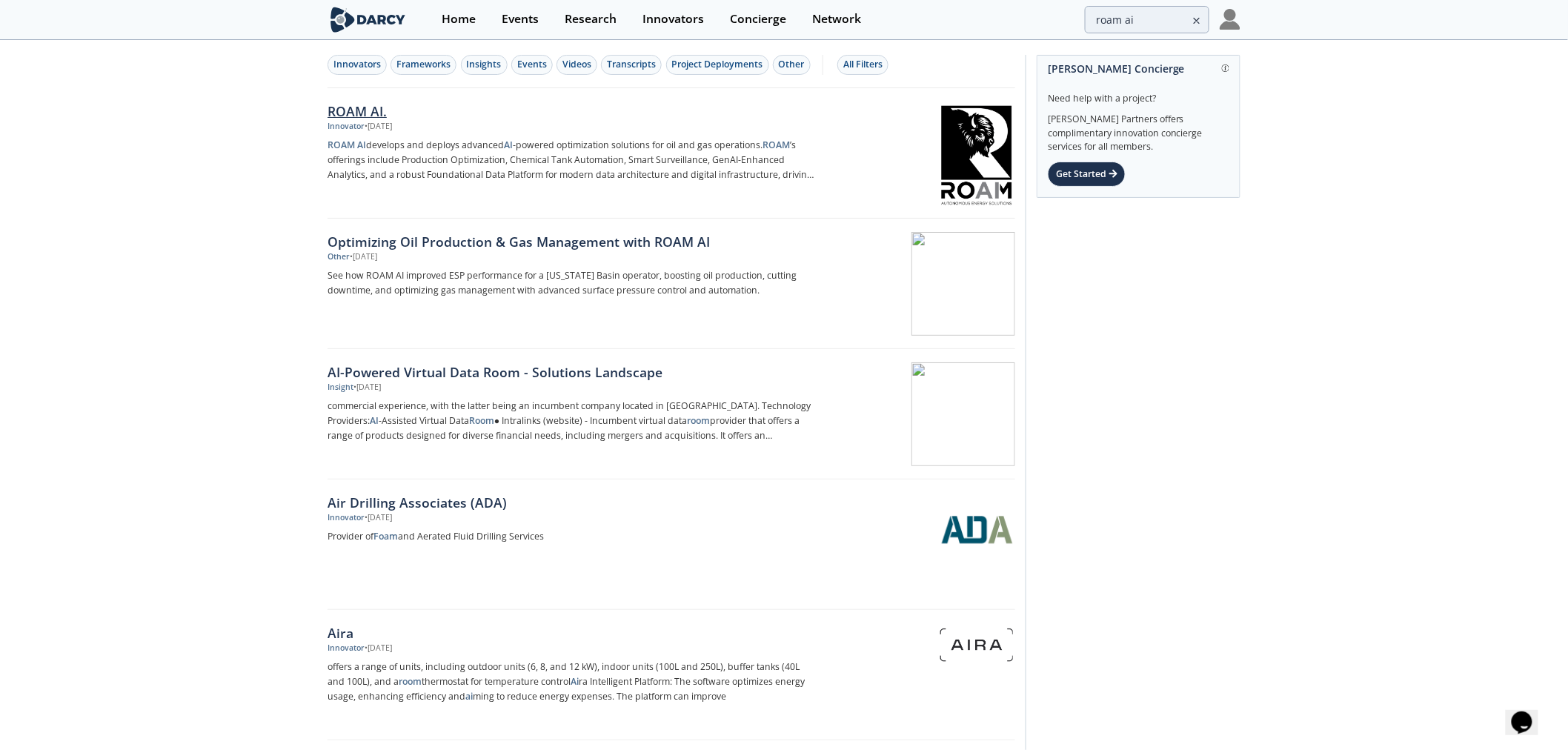
click at [350, 103] on div "ROAM AI." at bounding box center [573, 111] width 491 height 19
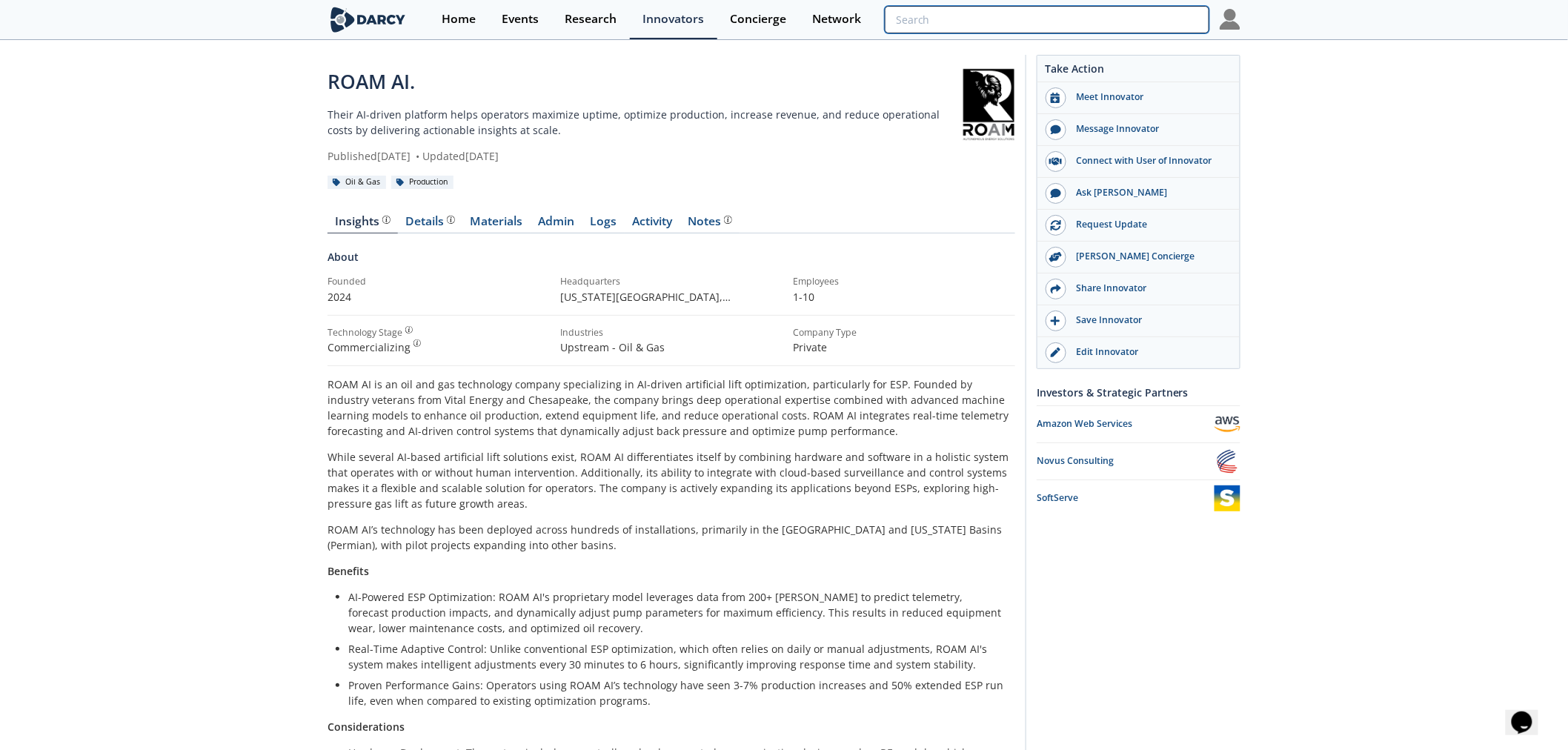
click at [1116, 21] on input "search" at bounding box center [1047, 20] width 325 height 28
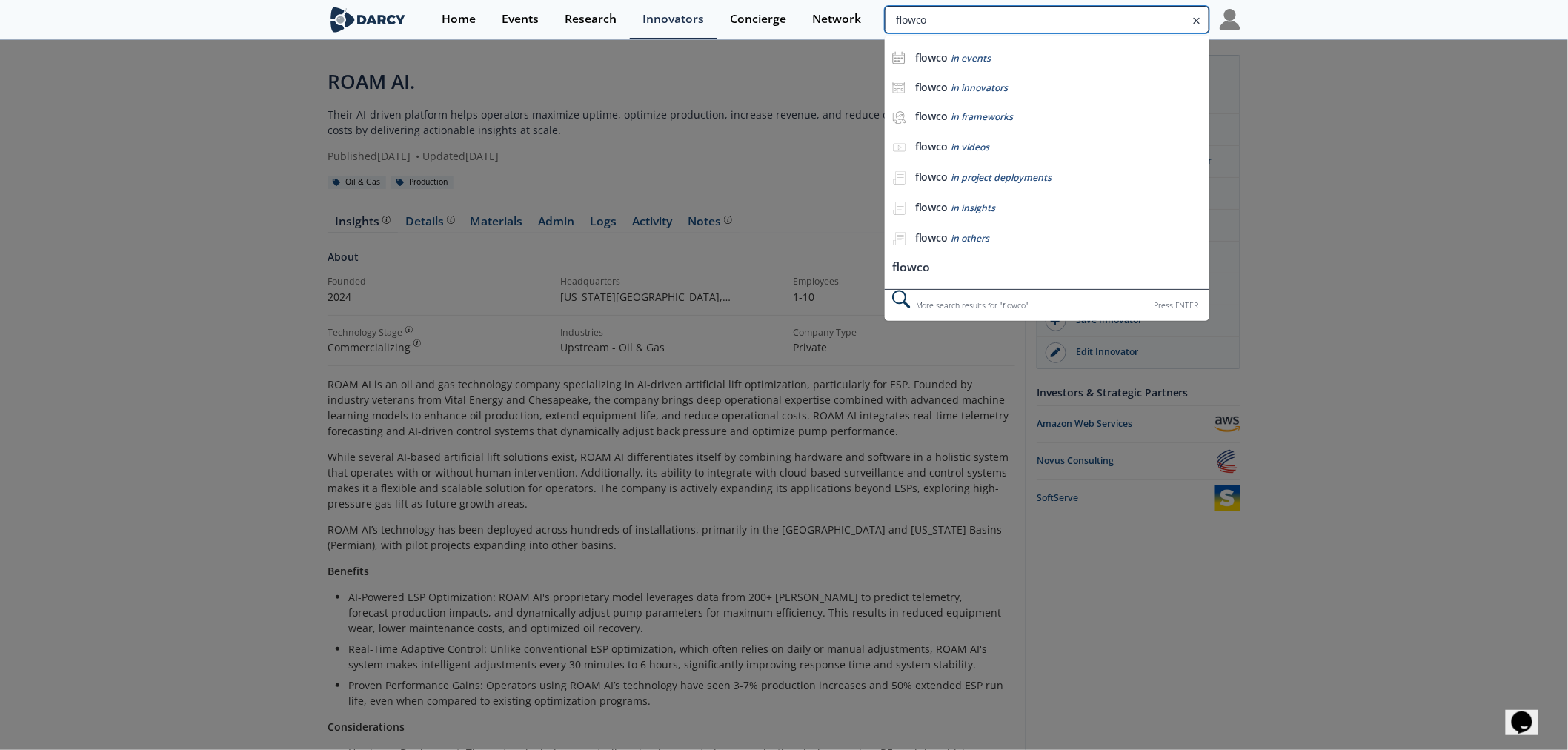
type input "flowco"
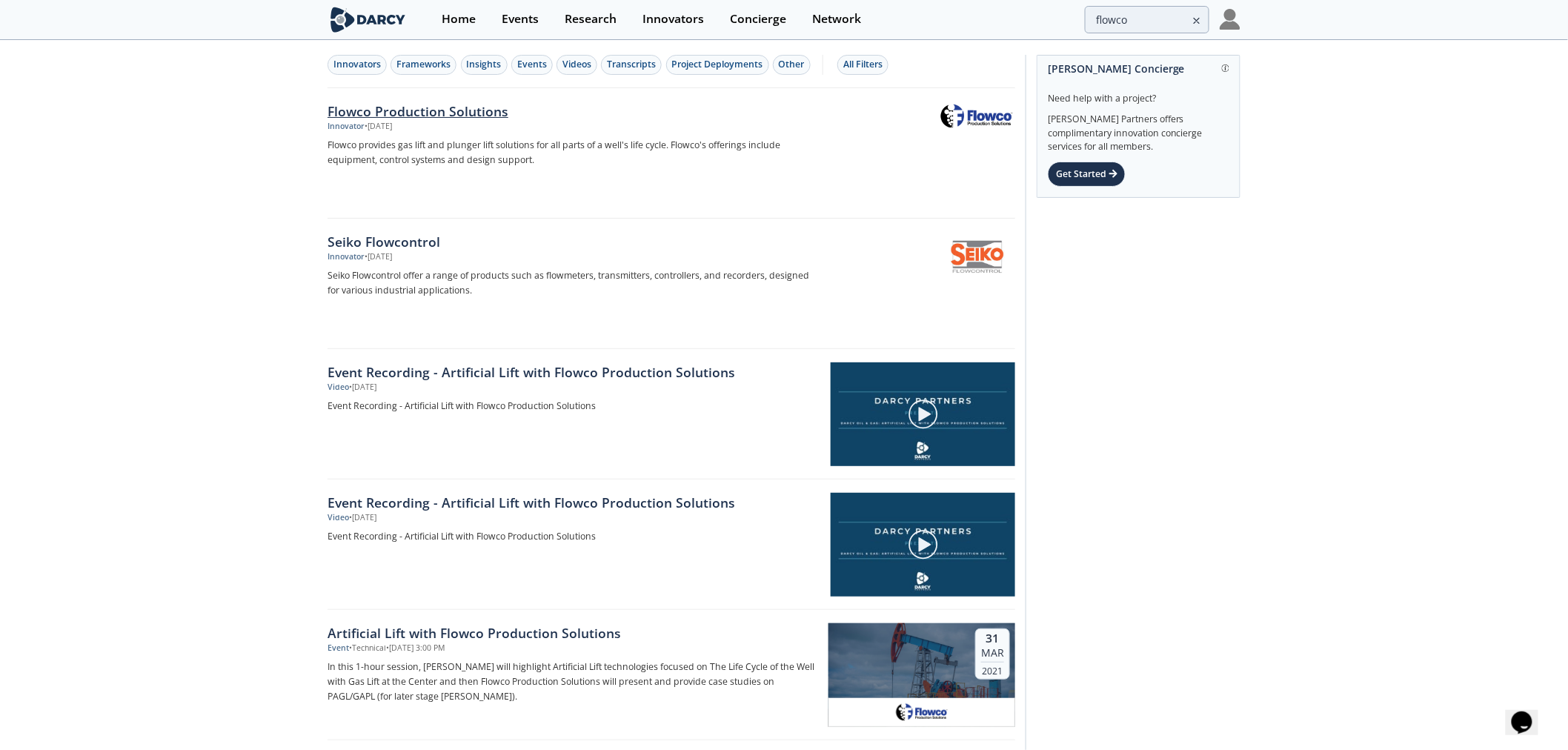
click at [987, 120] on img at bounding box center [977, 116] width 73 height 25
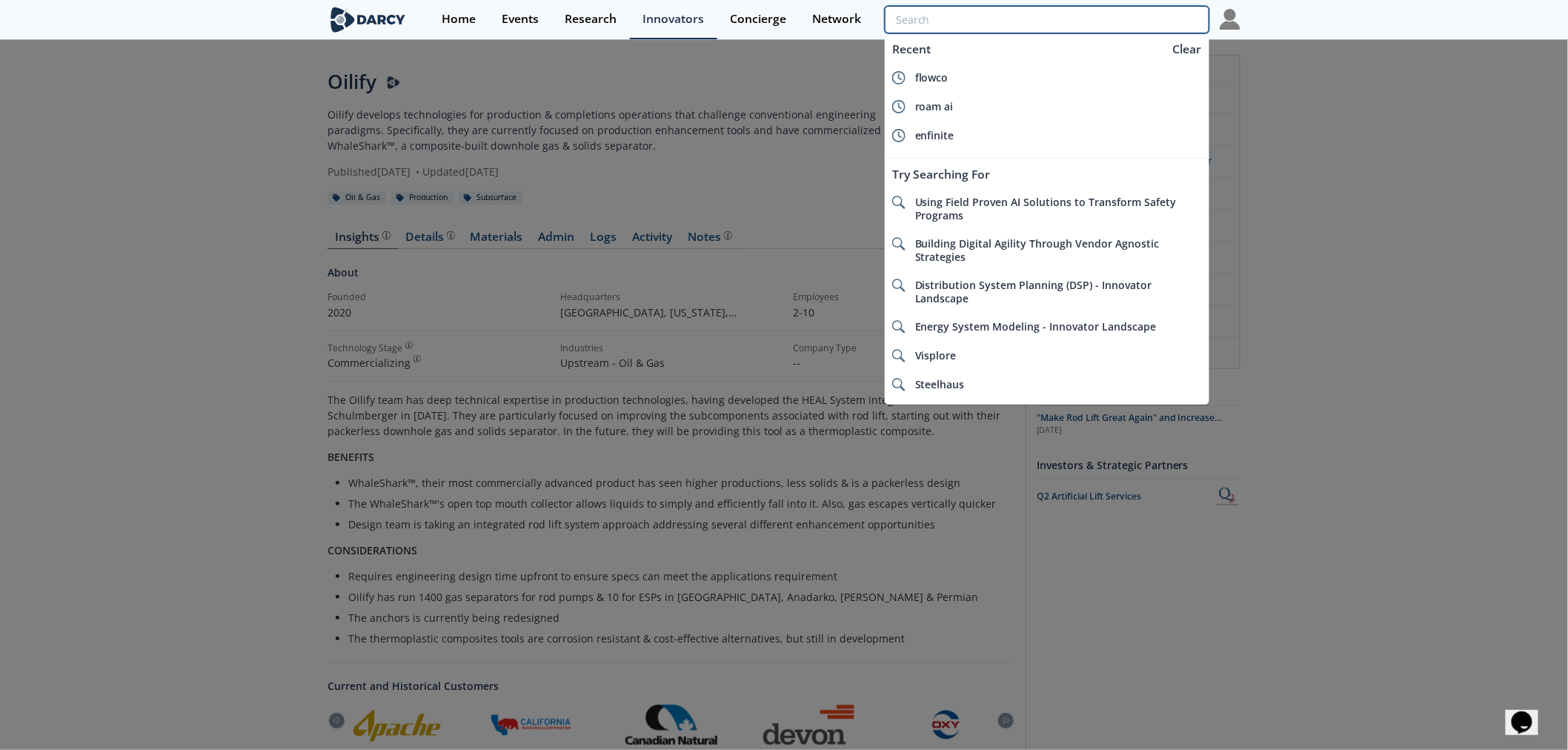
click at [1151, 20] on input "search" at bounding box center [1047, 20] width 325 height 28
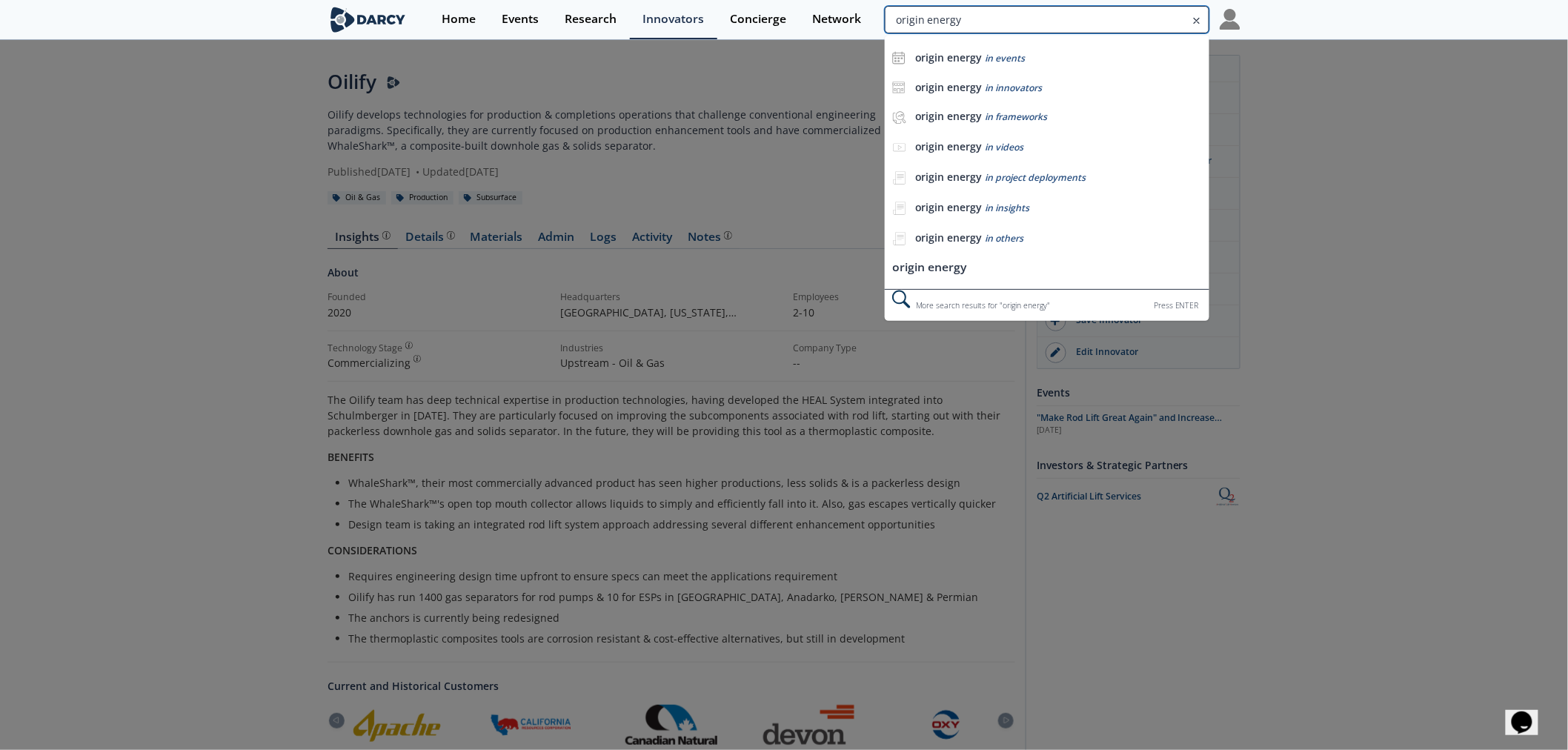
type input "origin energy"
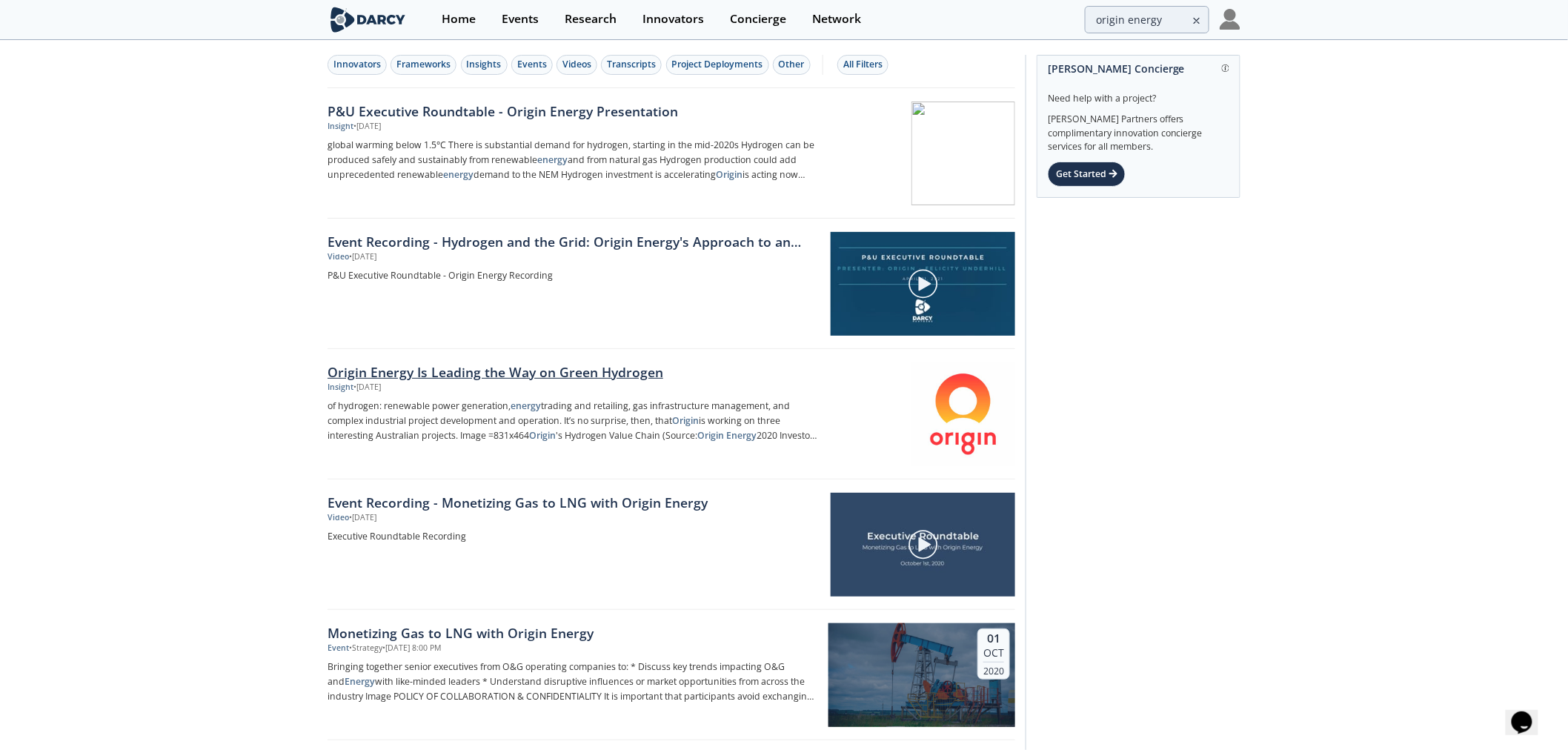
click at [967, 420] on div at bounding box center [922, 414] width 187 height 103
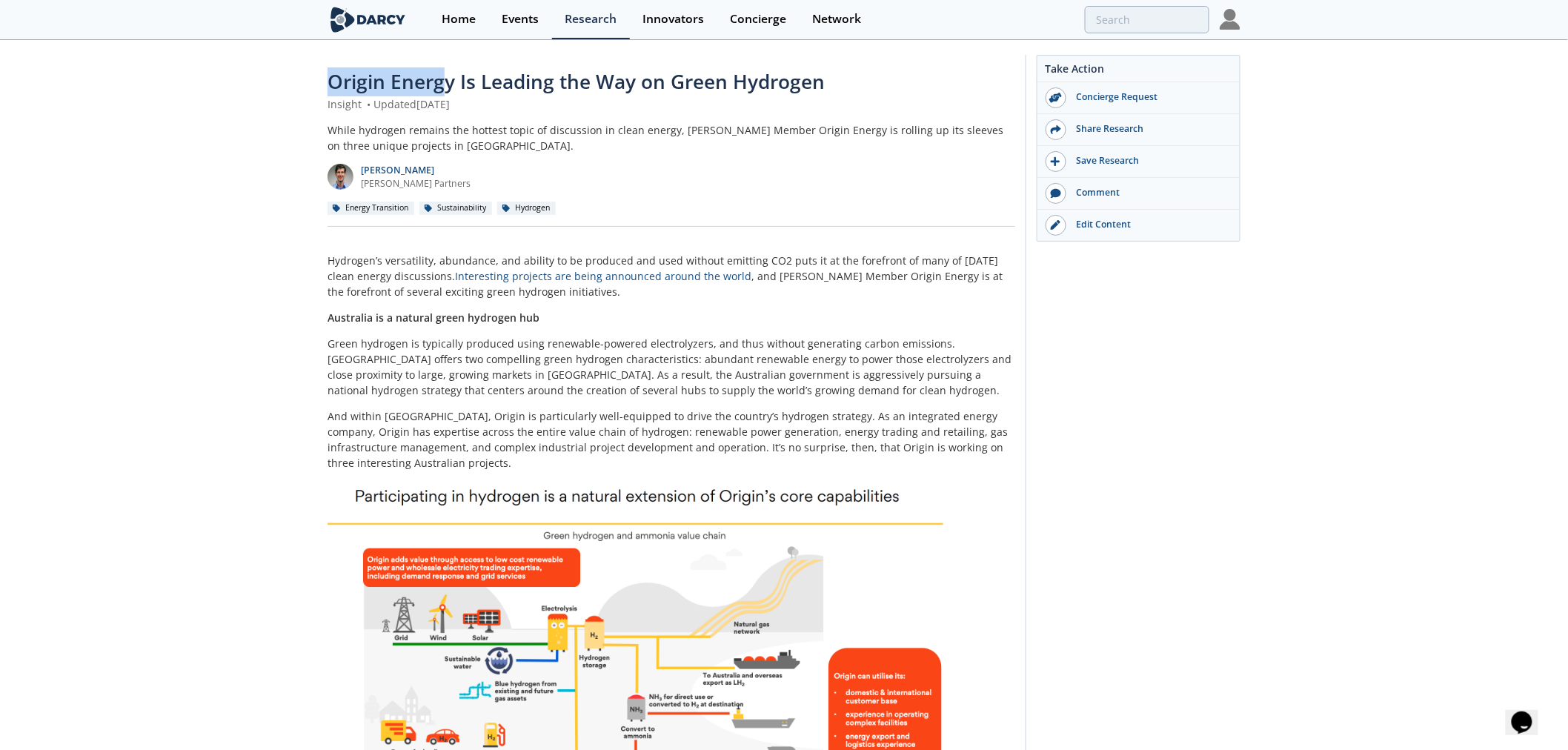
drag, startPoint x: 316, startPoint y: 80, endPoint x: 441, endPoint y: 82, distance: 125.0
click at [441, 82] on span "Origin Energy Is Leading the Way on Green Hydrogen" at bounding box center [576, 81] width 497 height 27
drag, startPoint x: 332, startPoint y: 77, endPoint x: 454, endPoint y: 76, distance: 122.0
click at [454, 76] on span "Origin Energy Is Leading the Way on Green Hydrogen" at bounding box center [576, 81] width 497 height 27
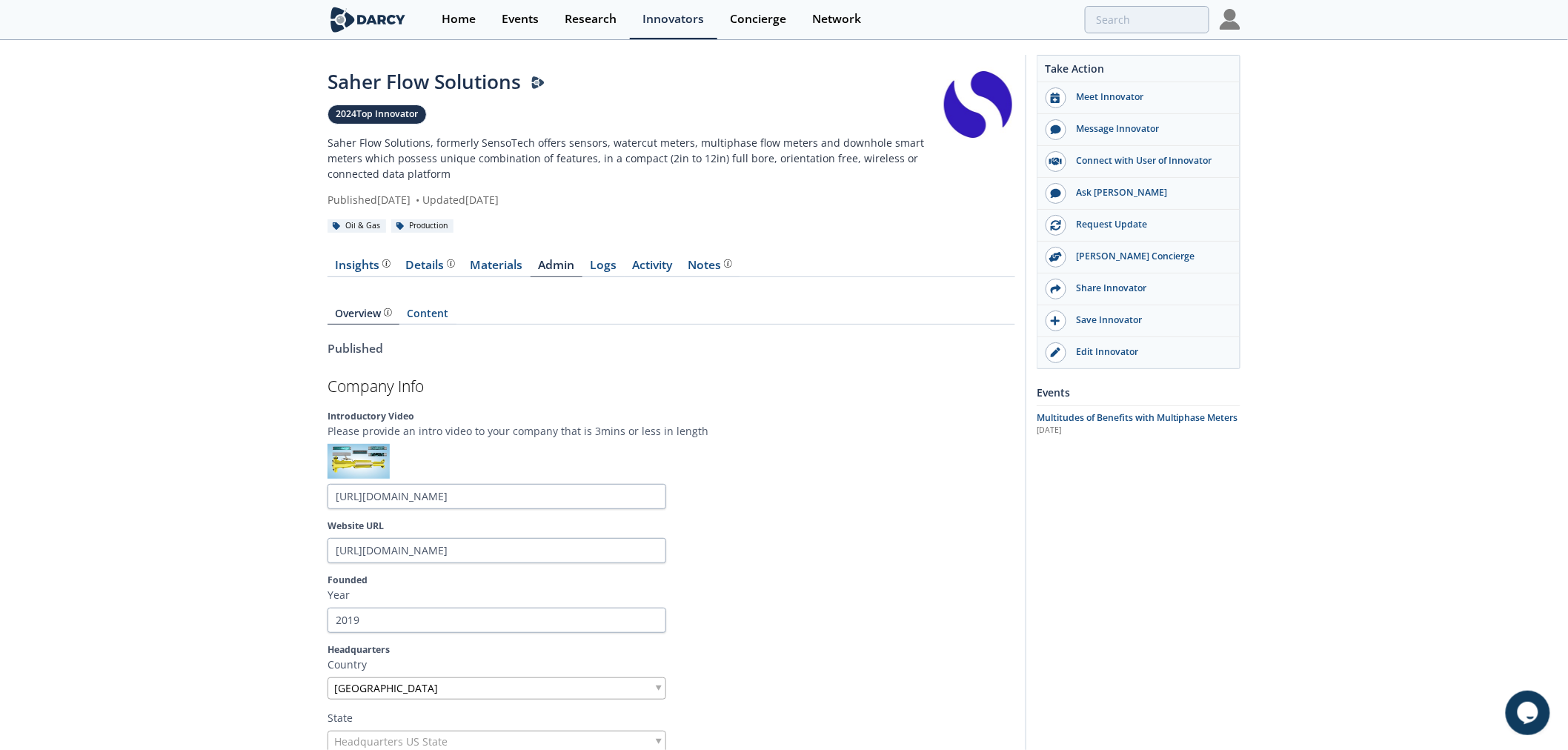
click at [364, 468] on img at bounding box center [359, 461] width 63 height 35
click at [472, 434] on p "Please provide an intro video to your company that is 3mins or less in length" at bounding box center [671, 431] width 688 height 15
click at [572, 498] on input "[URL][DOMAIN_NAME]" at bounding box center [497, 496] width 339 height 25
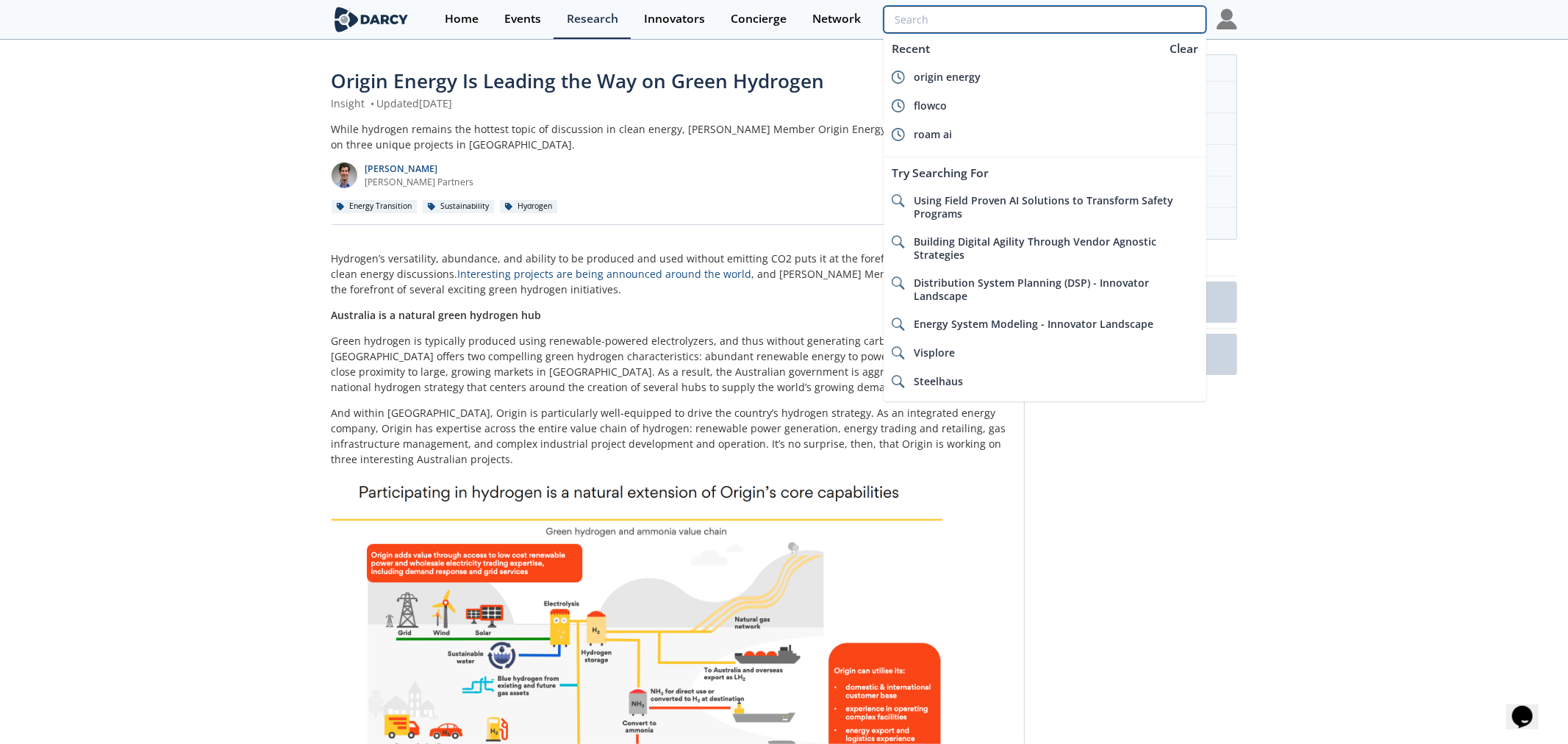
click at [1118, 29] on input "search" at bounding box center [1044, 20] width 322 height 28
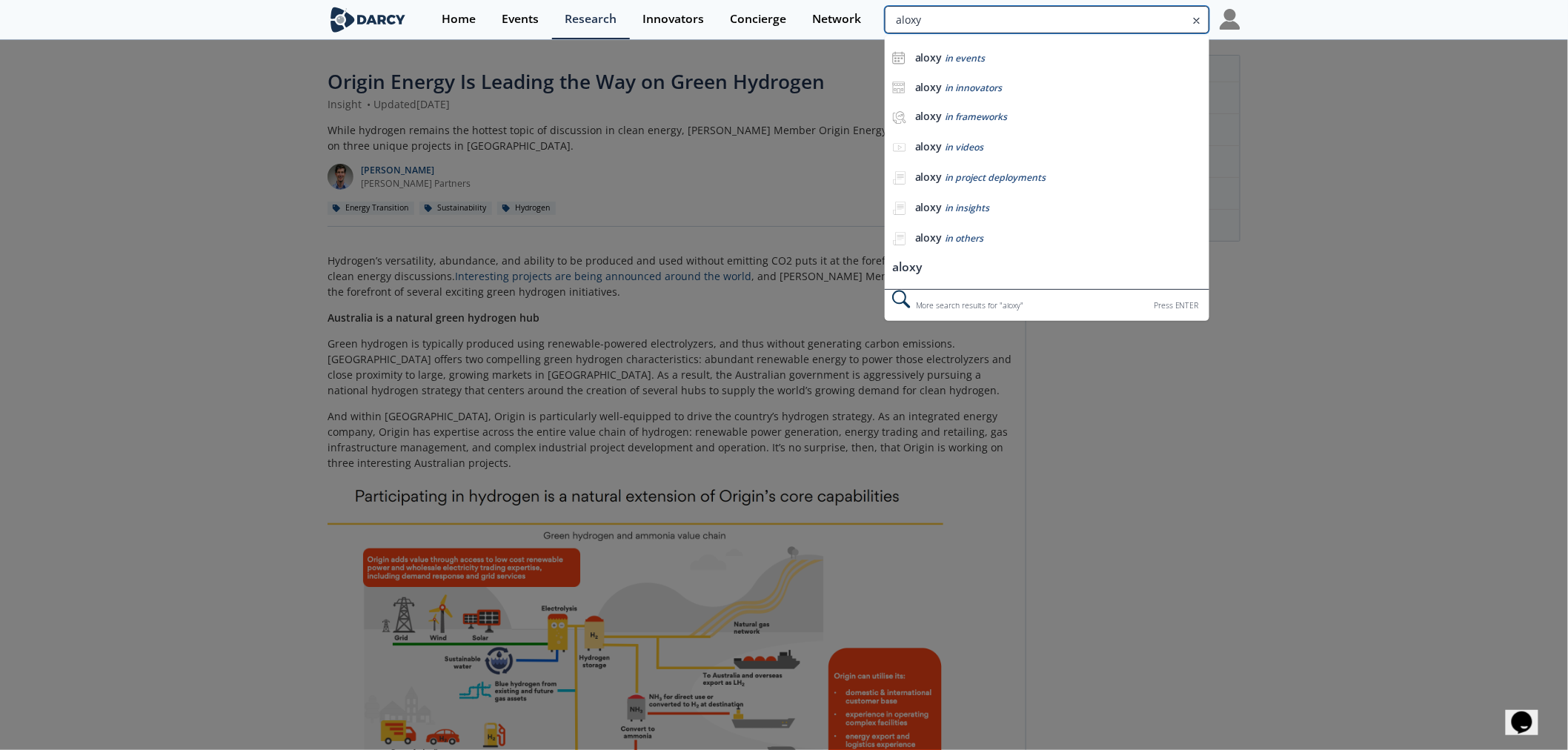
type input "aloxy"
